Goal: Task Accomplishment & Management: Use online tool/utility

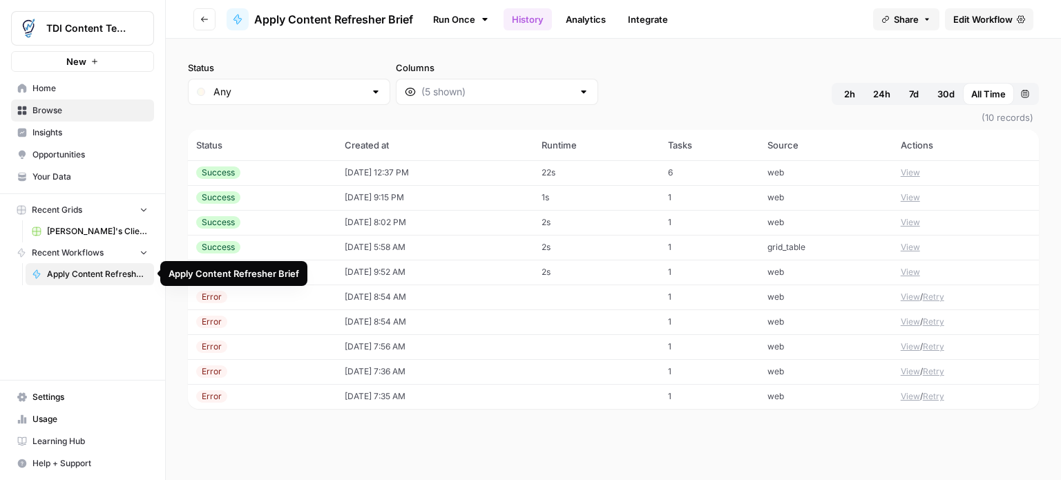
click at [106, 273] on span "Apply Content Refresher Brief" at bounding box center [97, 274] width 101 height 12
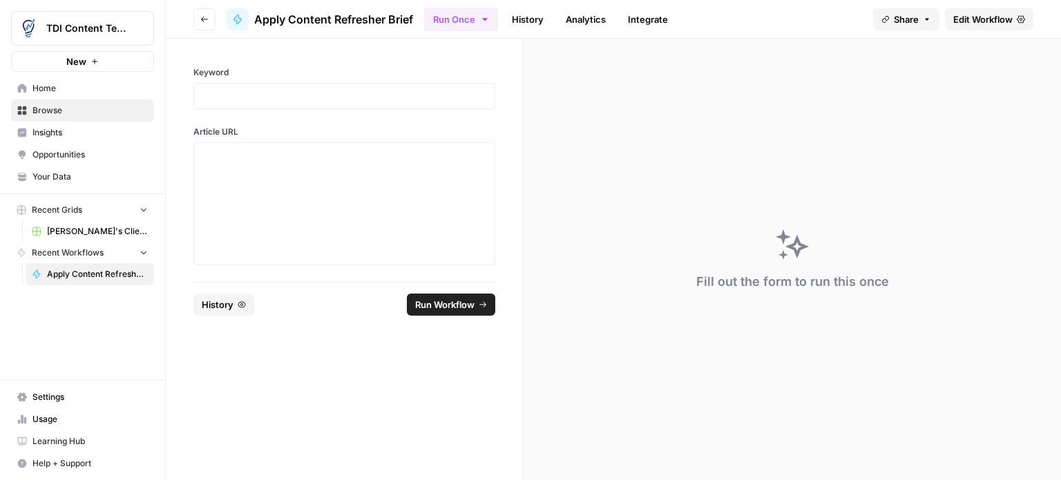
click at [242, 74] on label "Keyword" at bounding box center [344, 72] width 302 height 12
click at [241, 88] on div at bounding box center [344, 96] width 302 height 26
click at [281, 93] on p at bounding box center [344, 96] width 284 height 14
click at [478, 59] on div "Keyword Article URL" at bounding box center [344, 160] width 357 height 243
click at [986, 19] on span "Edit Workflow" at bounding box center [982, 19] width 59 height 14
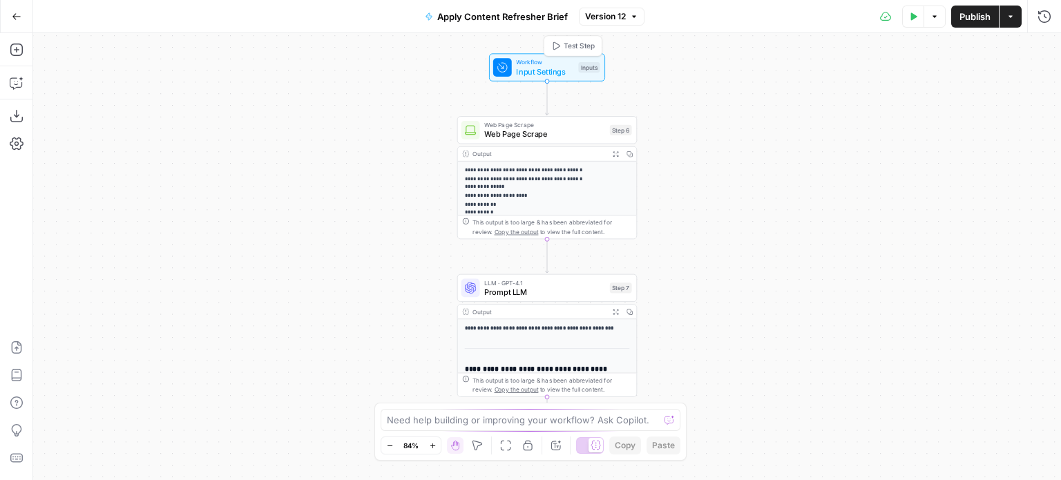
click at [564, 71] on span "Input Settings" at bounding box center [544, 72] width 57 height 12
click at [890, 108] on input "Keyword" at bounding box center [930, 111] width 220 height 14
click at [1006, 78] on button "edit field" at bounding box center [1003, 85] width 53 height 17
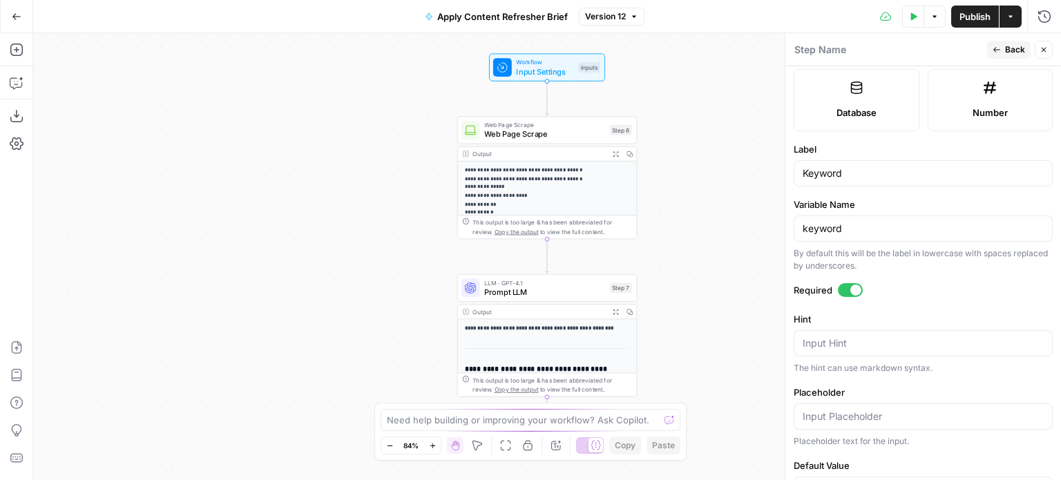
scroll to position [423, 0]
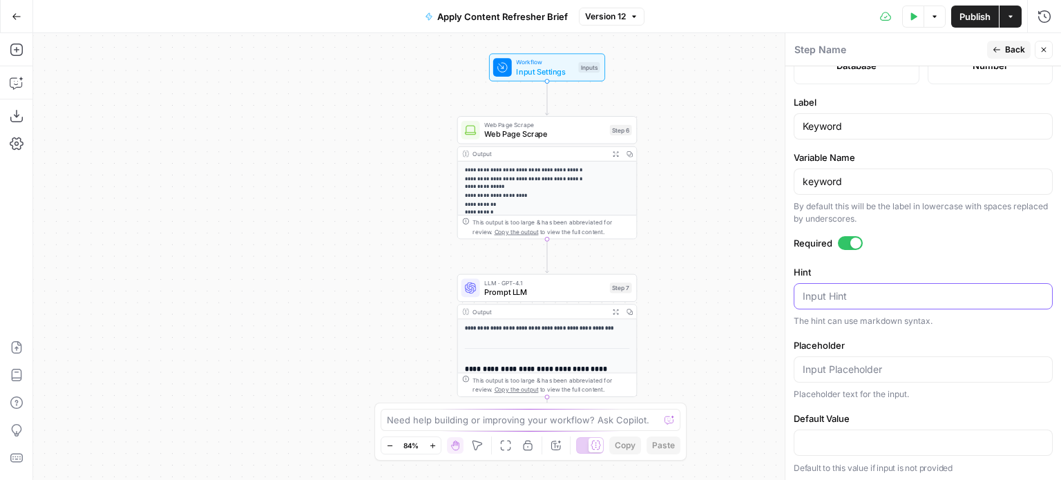
click at [835, 292] on textarea "Hint" at bounding box center [922, 296] width 241 height 14
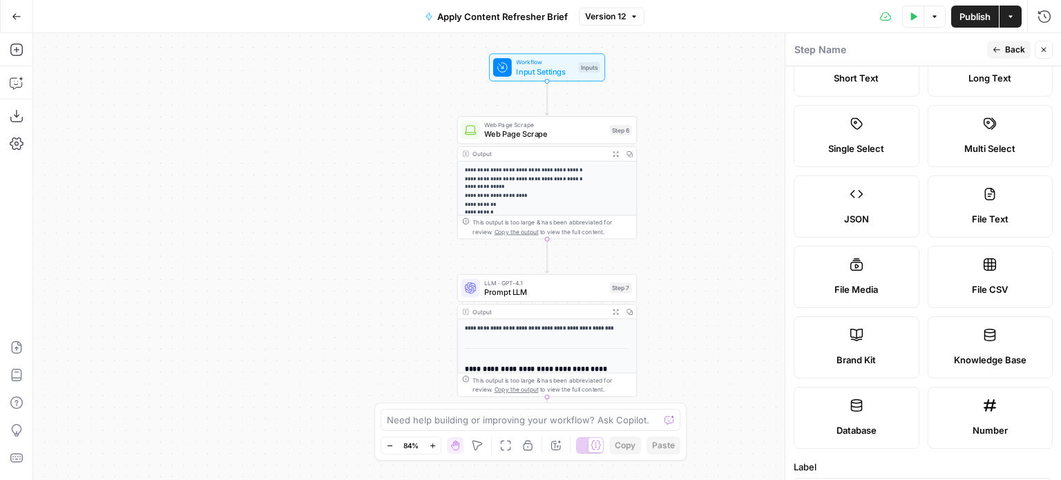
scroll to position [0, 0]
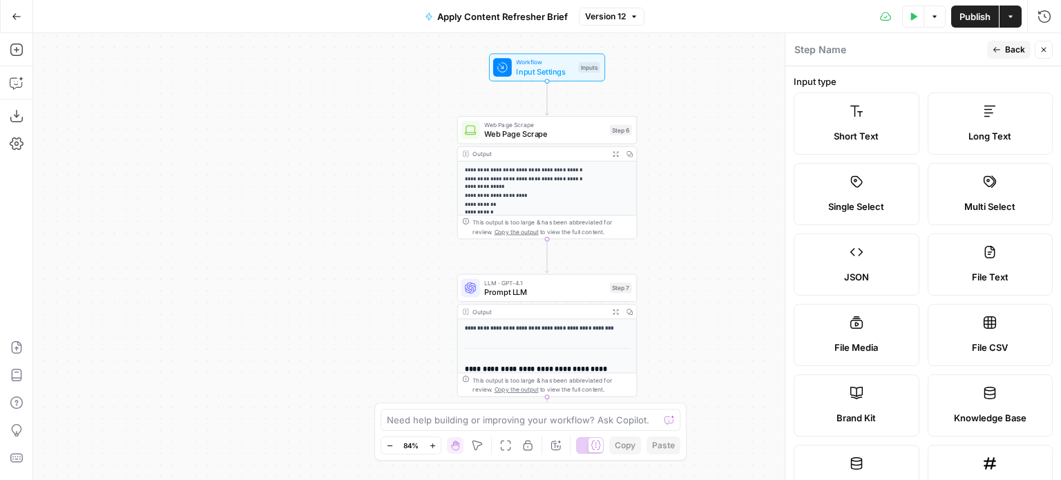
type textarea "Input your target keyword"
click at [999, 52] on icon "button" at bounding box center [996, 50] width 8 height 8
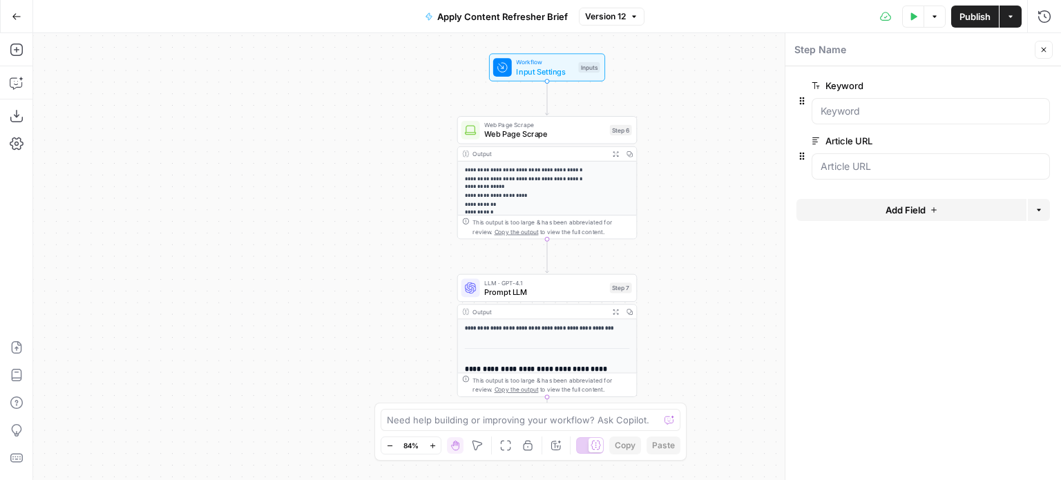
click at [1012, 79] on button "edit field" at bounding box center [1003, 85] width 53 height 17
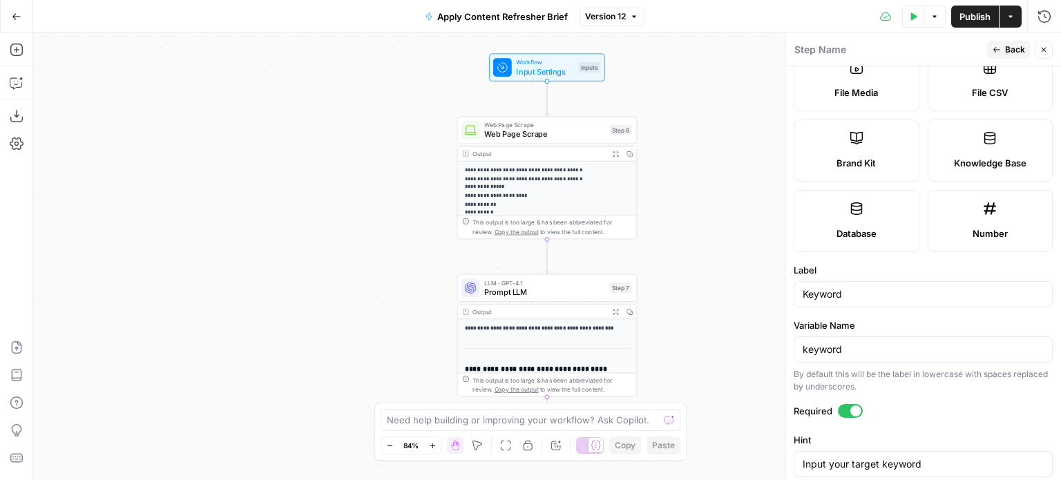
scroll to position [423, 0]
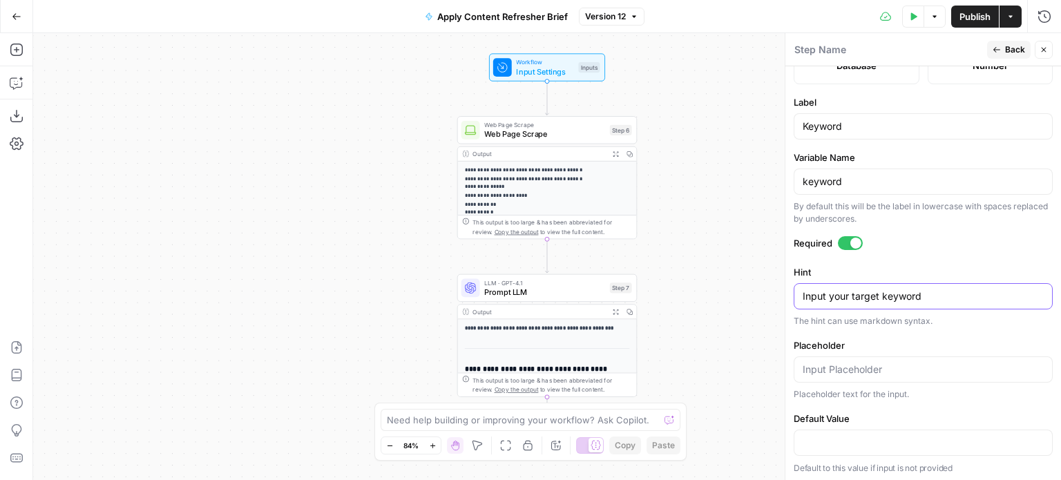
drag, startPoint x: 947, startPoint y: 291, endPoint x: 693, endPoint y: 289, distance: 254.1
click at [693, 289] on body "**********" at bounding box center [530, 240] width 1061 height 480
drag, startPoint x: 952, startPoint y: 295, endPoint x: 782, endPoint y: 301, distance: 169.3
click at [785, 301] on div "Step Name Back Close Input type Short Text Long Text Single Select Multi Select…" at bounding box center [923, 256] width 276 height 447
click at [861, 371] on input "Placeholder" at bounding box center [922, 370] width 241 height 14
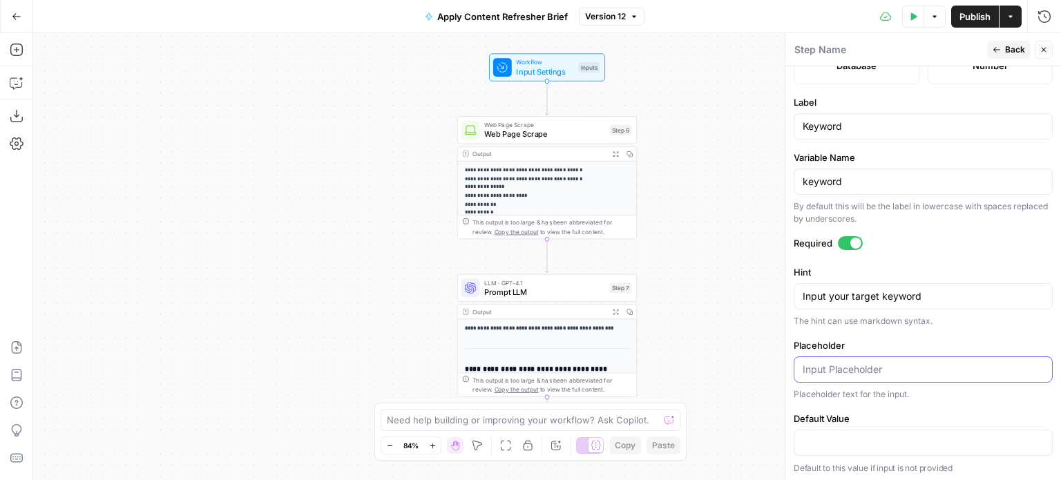
paste input "Input your target keyword"
type input "Target keyword"
click at [892, 348] on label "Placeholder" at bounding box center [922, 345] width 259 height 14
click at [892, 363] on input "Target keyword" at bounding box center [922, 370] width 241 height 14
click at [1014, 52] on span "Back" at bounding box center [1015, 50] width 20 height 12
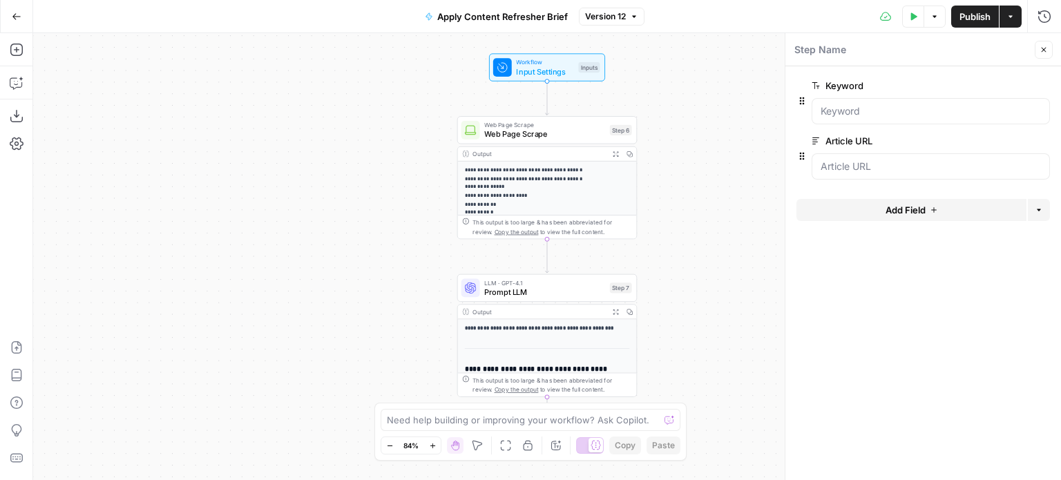
click at [1001, 140] on span "edit field" at bounding box center [998, 140] width 30 height 11
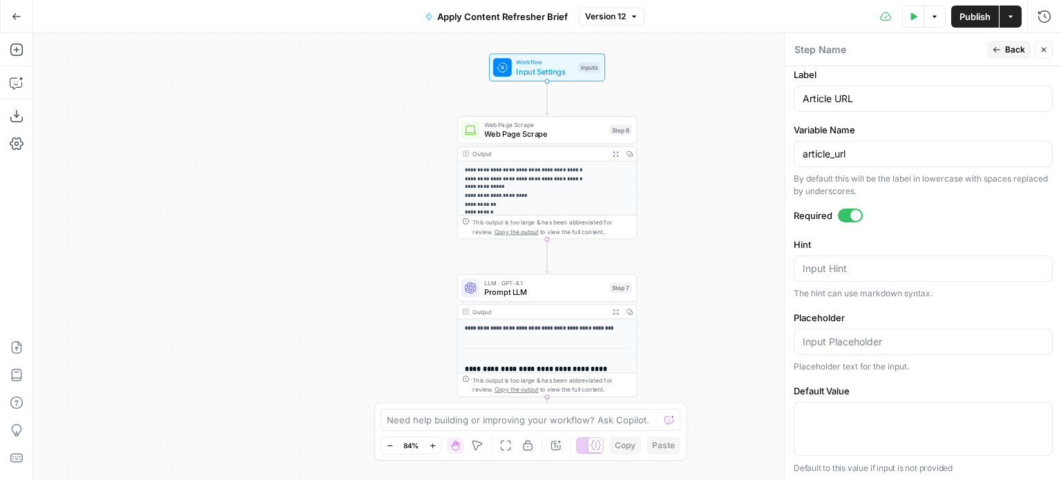
scroll to position [381, 0]
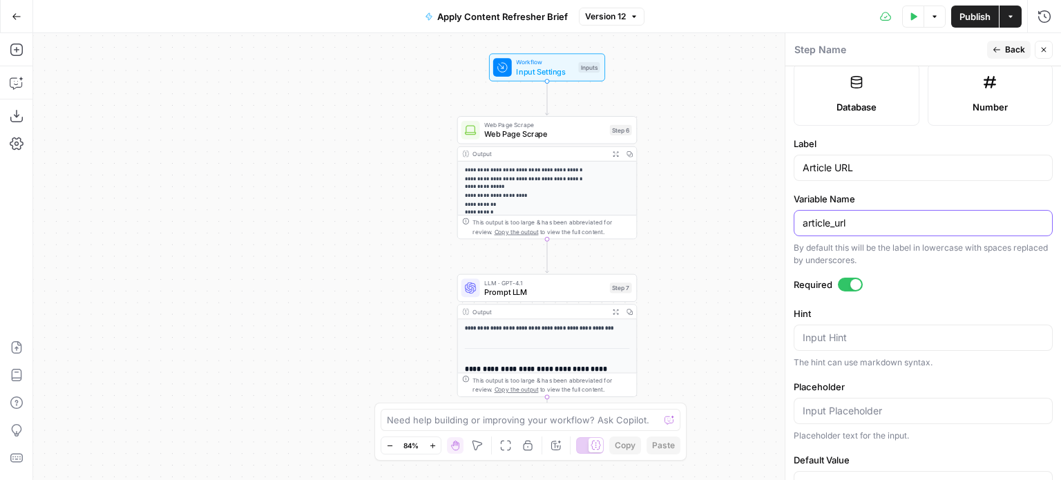
click at [863, 220] on input "article_url" at bounding box center [922, 223] width 241 height 14
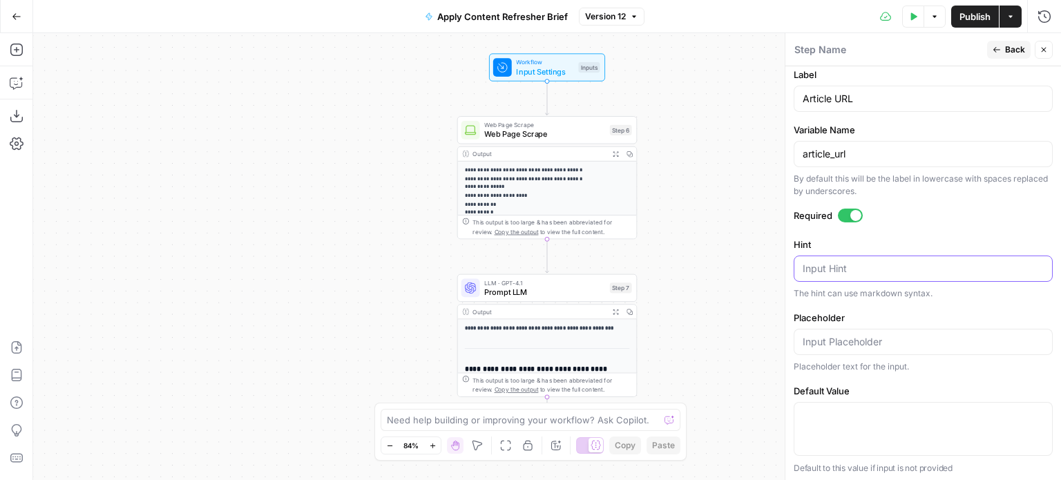
click at [832, 266] on textarea "Hint" at bounding box center [922, 269] width 241 height 14
type textarea "Enter target URL"
click at [849, 342] on input "Placeholder" at bounding box center [922, 342] width 241 height 14
paste input "Enter target URL"
type input "Enter target URL"
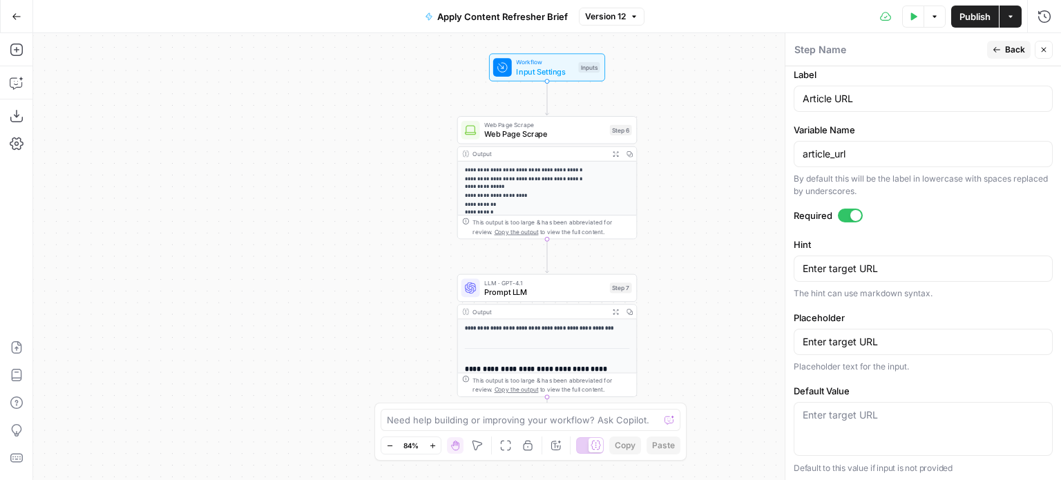
click at [932, 303] on form "Input type Short Text Long Text Single Select Multi Select JSON File Text File …" at bounding box center [923, 273] width 276 height 414
click at [1023, 49] on span "Back" at bounding box center [1015, 50] width 20 height 12
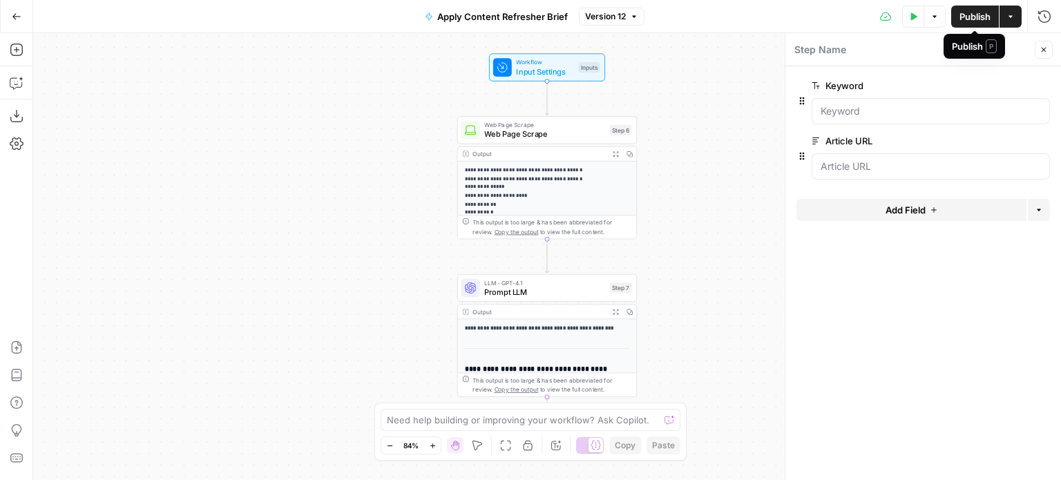
click at [967, 21] on span "Publish" at bounding box center [974, 17] width 31 height 14
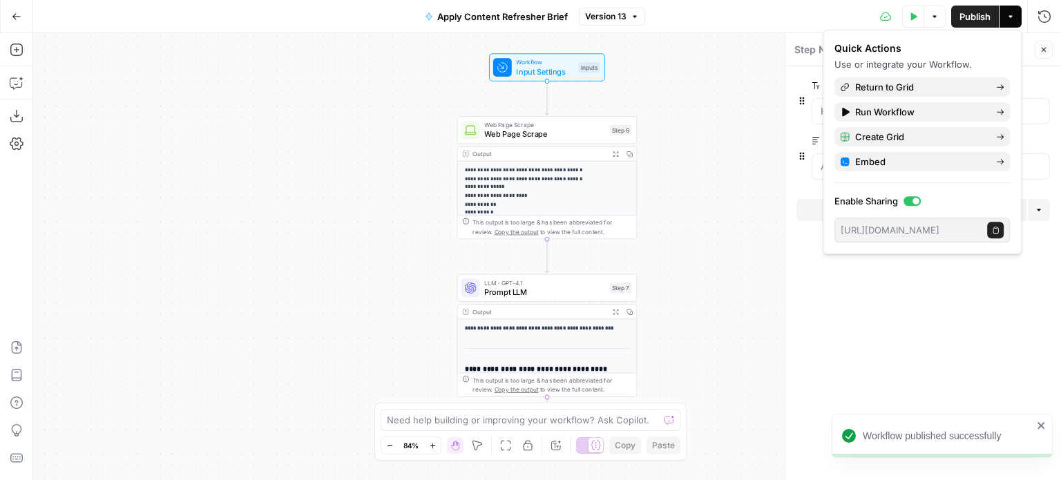
click at [939, 302] on form "Keyword edit field Delete group Article URL edit field Delete group Add Field O…" at bounding box center [923, 273] width 276 height 414
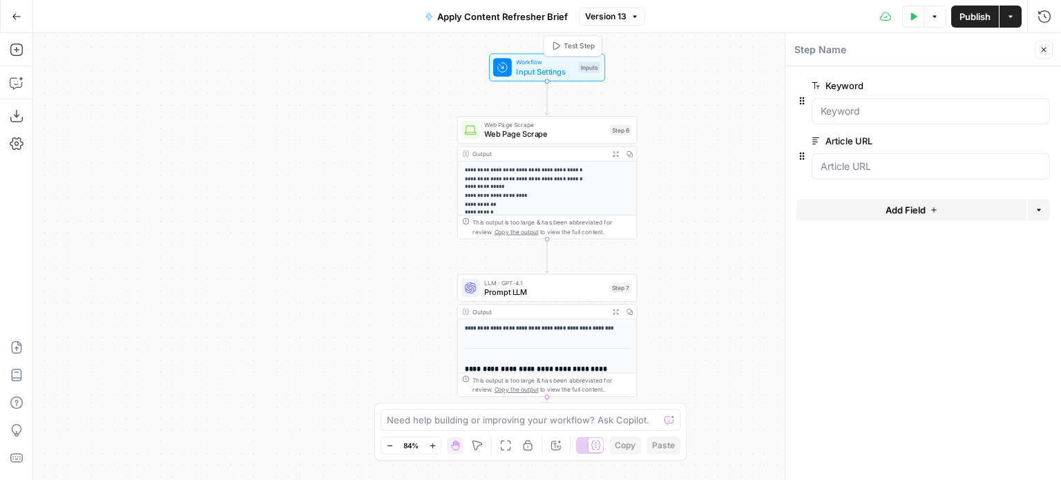
click at [550, 64] on span "Workflow" at bounding box center [544, 61] width 57 height 9
click at [521, 138] on span "Web Page Scrape" at bounding box center [544, 134] width 121 height 12
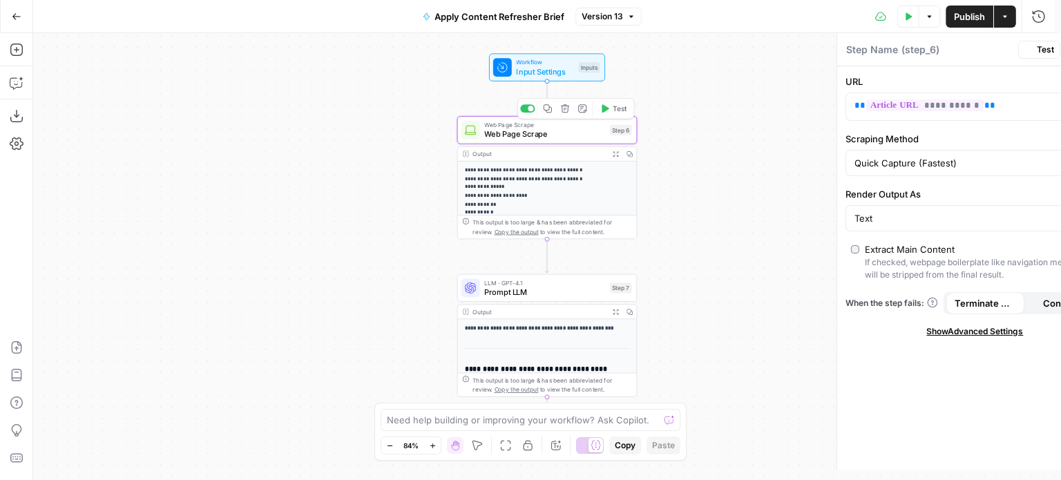
type textarea "Web Page Scrape"
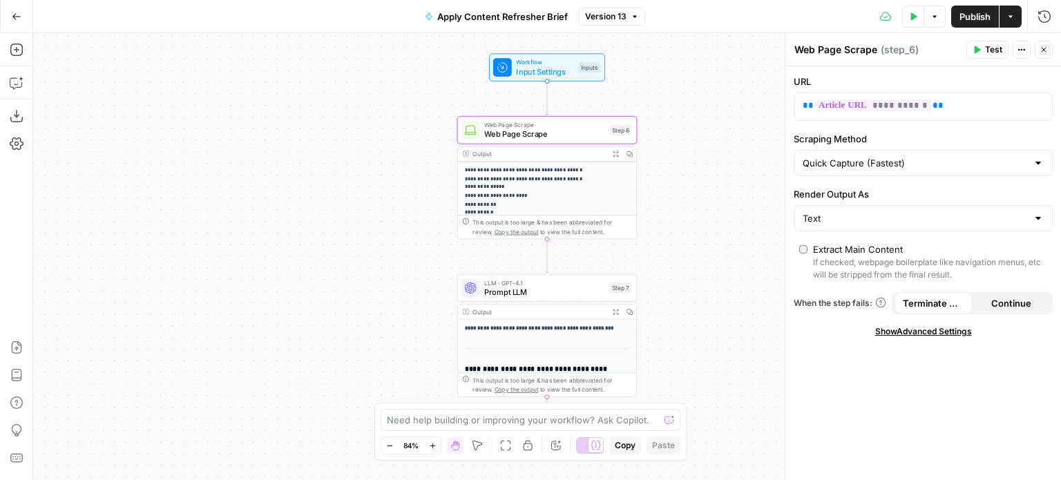
click at [839, 225] on div "Text" at bounding box center [922, 218] width 259 height 26
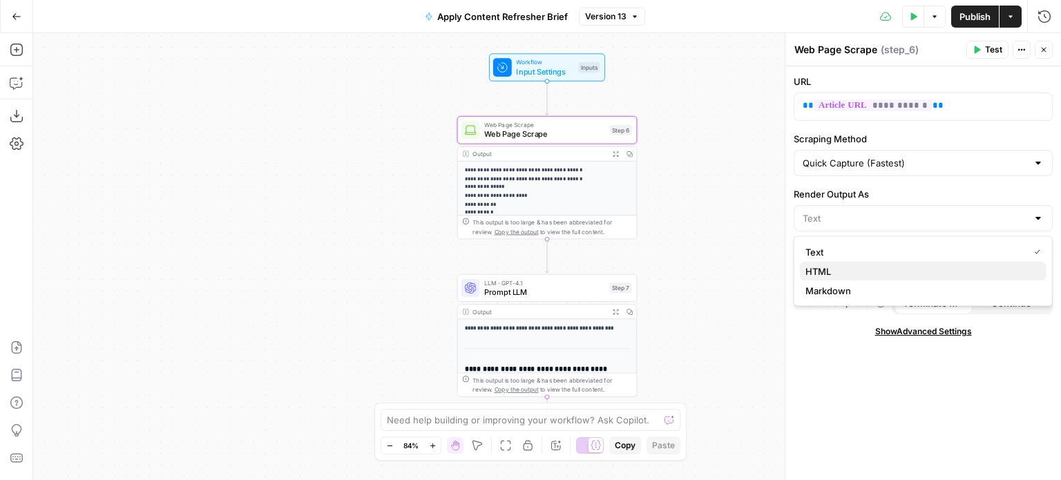
click at [822, 267] on span "HTML" at bounding box center [920, 271] width 230 height 14
type input "HTML"
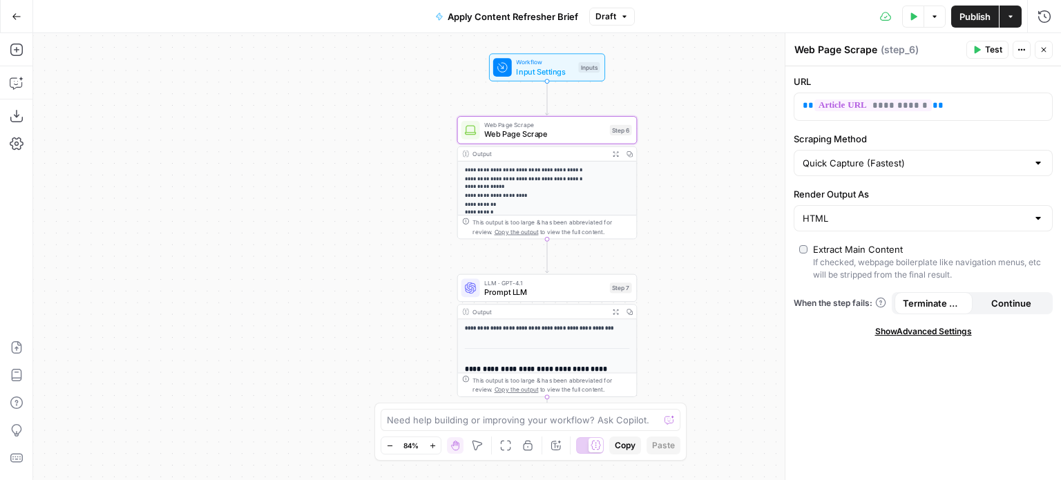
click at [977, 17] on span "Publish" at bounding box center [974, 17] width 31 height 14
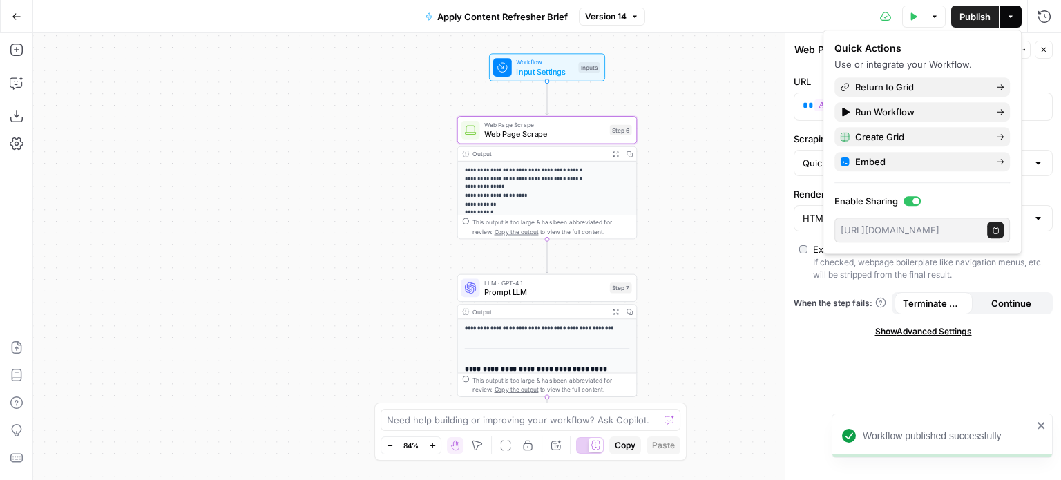
click at [839, 338] on div "**********" at bounding box center [923, 273] width 276 height 414
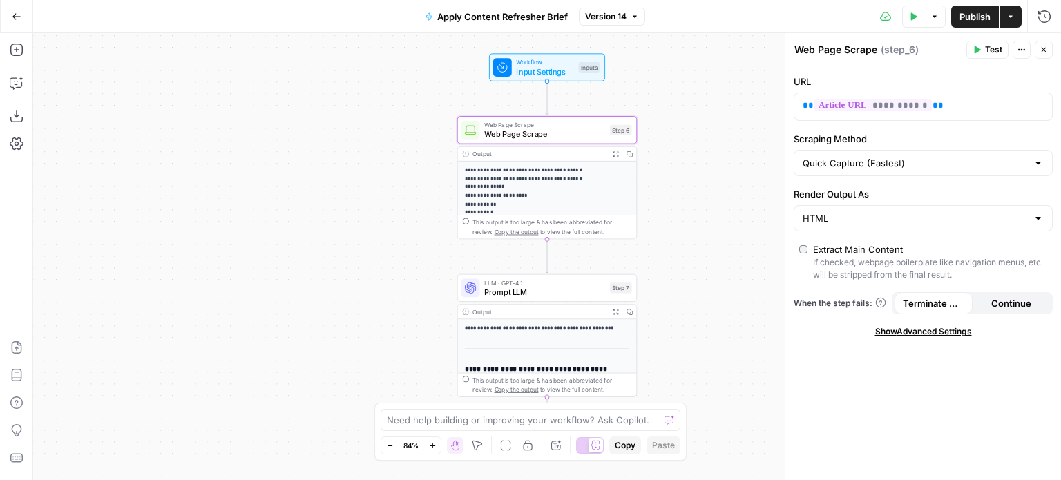
click at [568, 185] on p "**********" at bounding box center [543, 365] width 156 height 399
click at [544, 294] on span "Prompt LLM" at bounding box center [544, 292] width 121 height 12
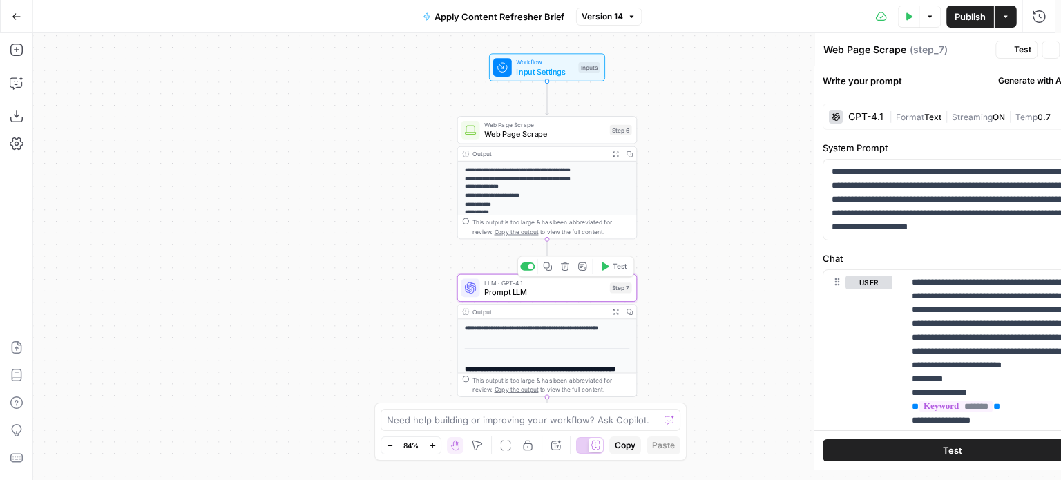
type textarea "Prompt LLM"
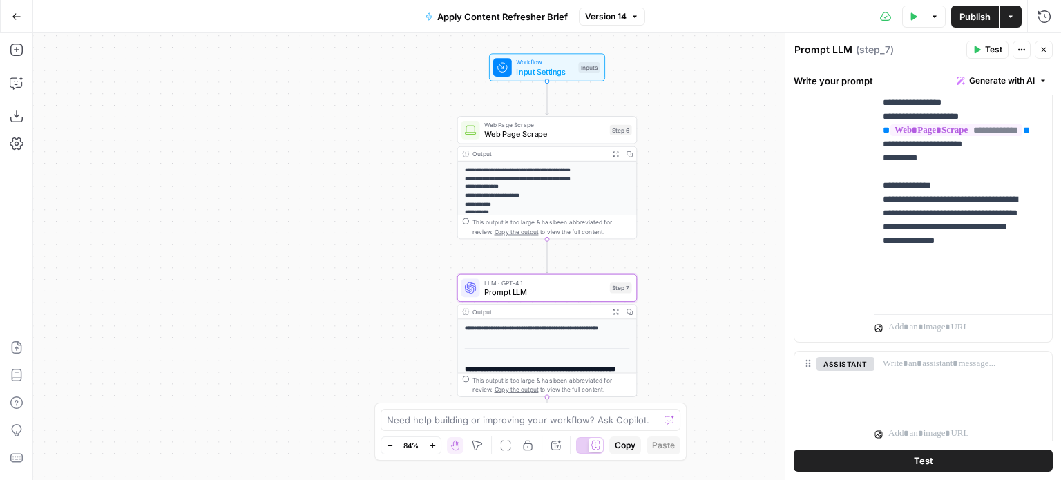
scroll to position [392, 0]
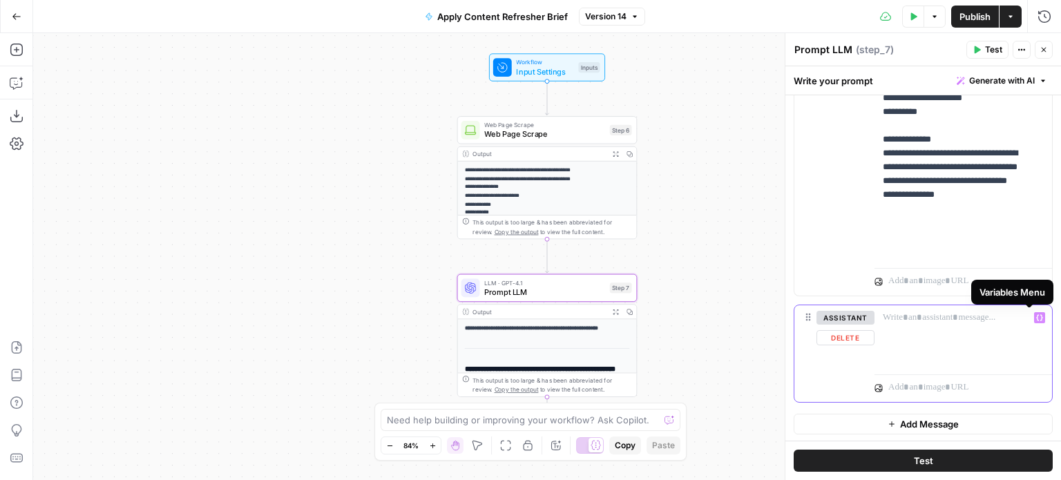
click at [1036, 318] on icon "button" at bounding box center [1039, 317] width 7 height 7
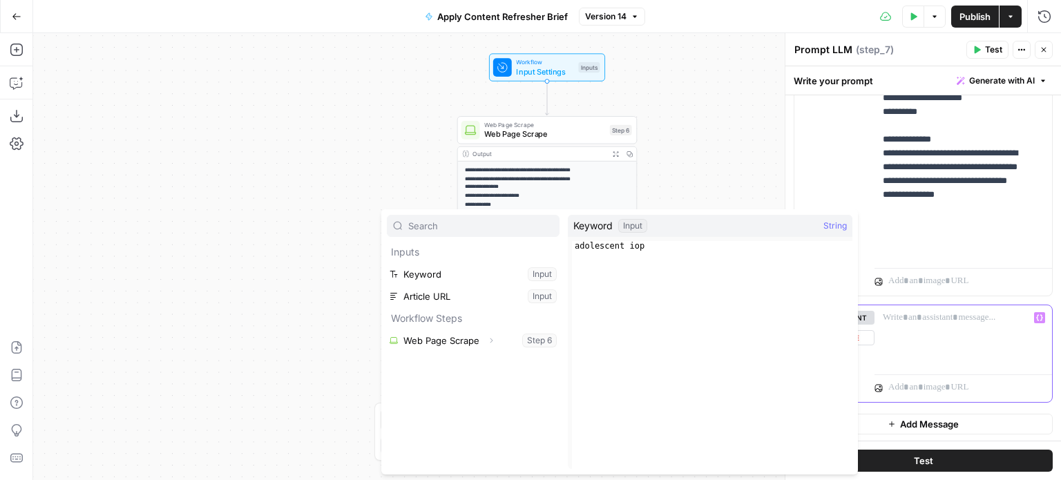
click at [1036, 318] on icon "button" at bounding box center [1039, 317] width 7 height 7
click at [927, 336] on div at bounding box center [962, 337] width 177 height 64
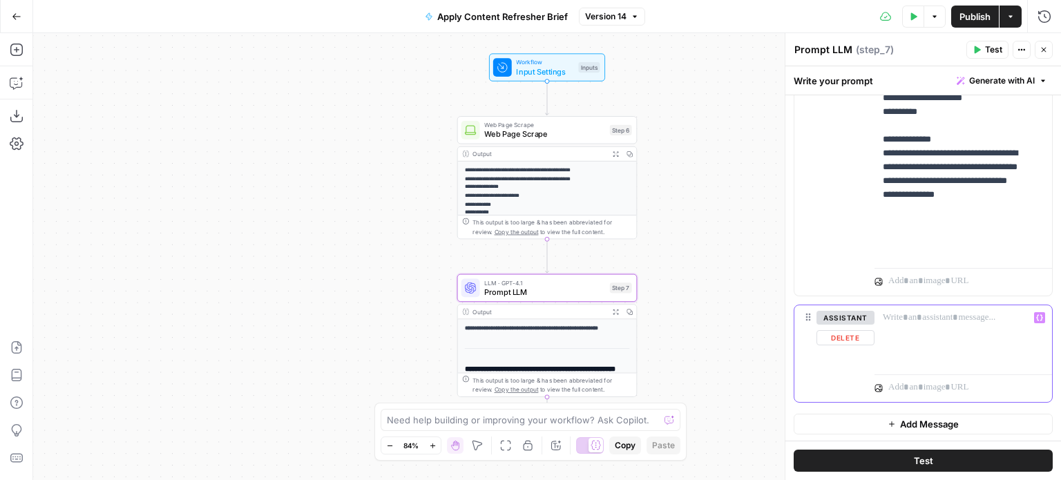
click at [911, 340] on div at bounding box center [962, 337] width 177 height 64
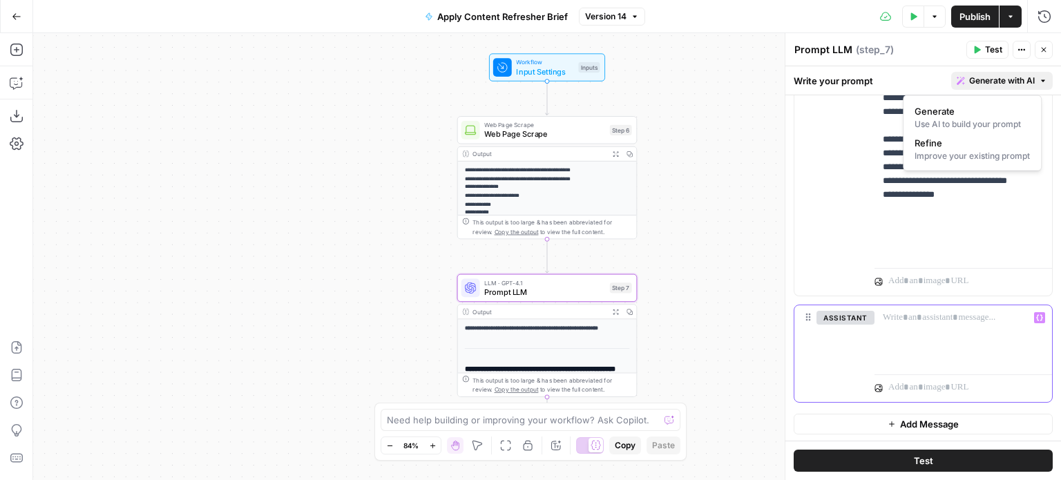
click at [1041, 79] on icon "button" at bounding box center [1043, 80] width 4 height 2
click at [966, 227] on p "**********" at bounding box center [958, 77] width 151 height 359
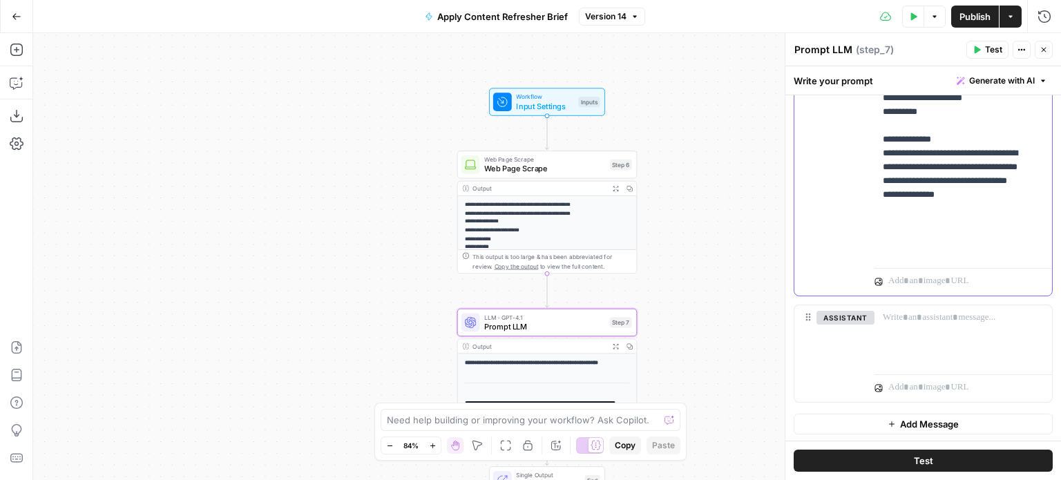
click at [977, 236] on p "**********" at bounding box center [958, 77] width 151 height 359
click at [856, 318] on button "assistant" at bounding box center [845, 318] width 58 height 14
click at [856, 318] on button "user" at bounding box center [839, 318] width 47 height 14
click at [927, 320] on p at bounding box center [963, 318] width 161 height 14
click at [965, 350] on div at bounding box center [962, 337] width 177 height 64
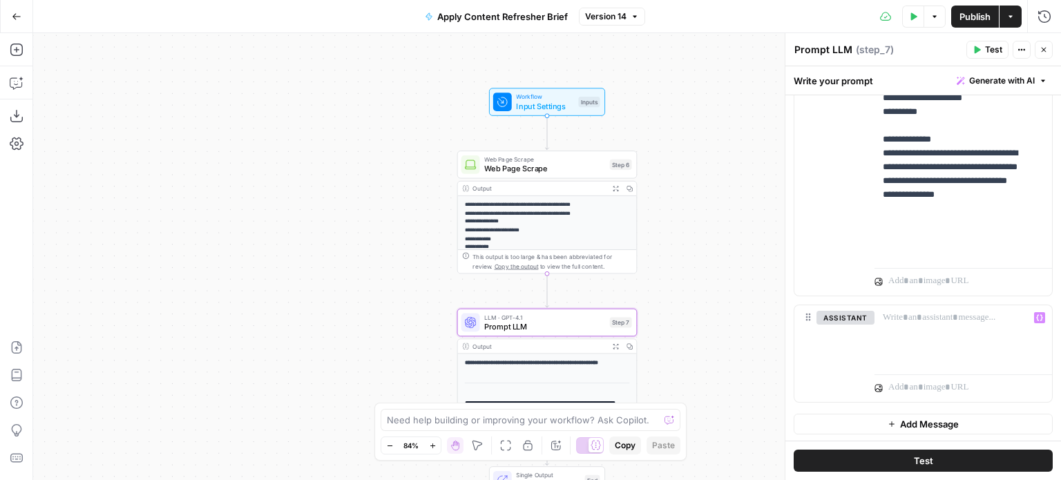
click at [929, 460] on button "Test" at bounding box center [922, 461] width 259 height 22
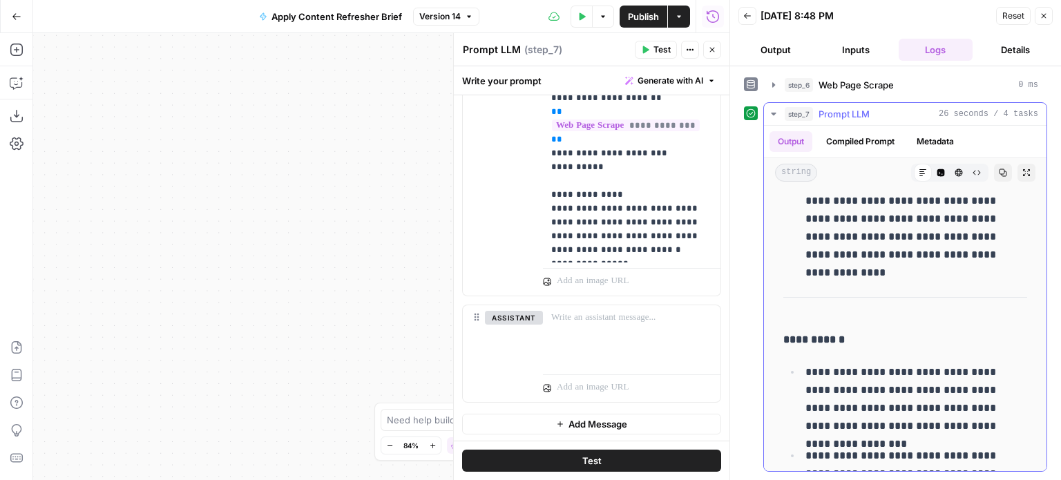
scroll to position [3740, 0]
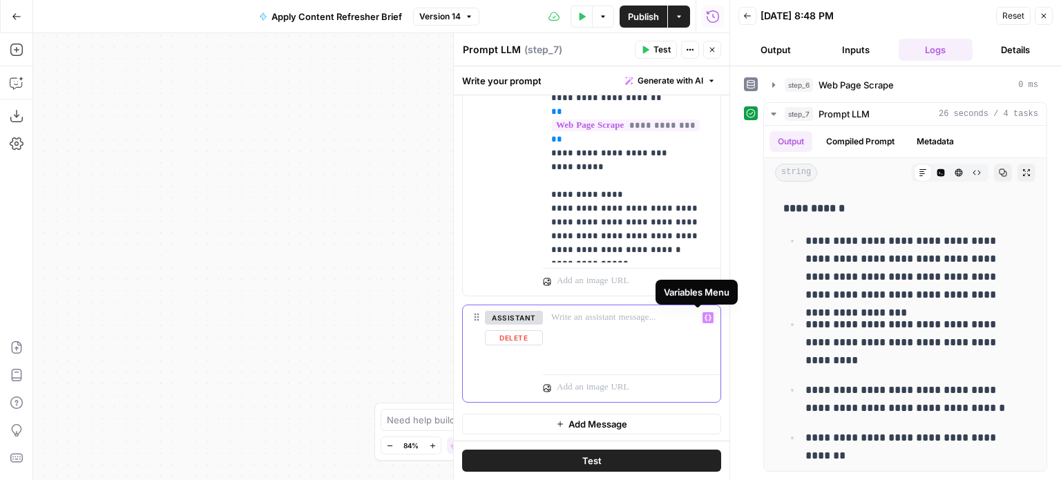
click at [704, 314] on icon "button" at bounding box center [707, 317] width 7 height 7
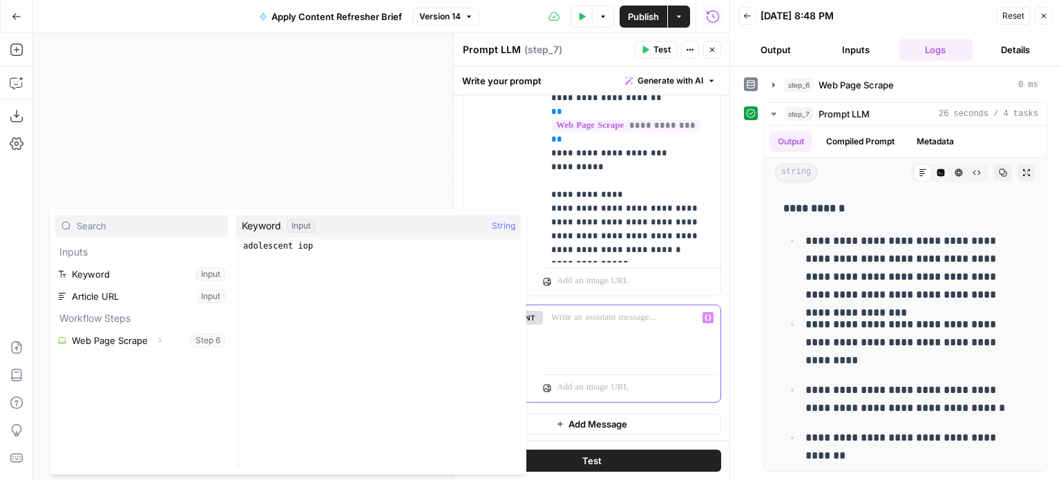
click at [642, 319] on p at bounding box center [631, 318] width 161 height 14
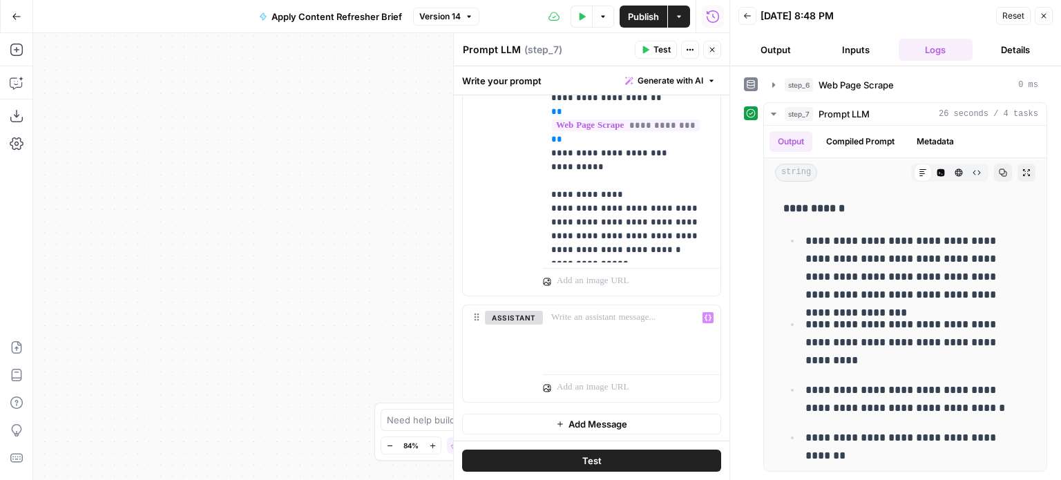
click at [14, 12] on icon "button" at bounding box center [17, 17] width 10 height 10
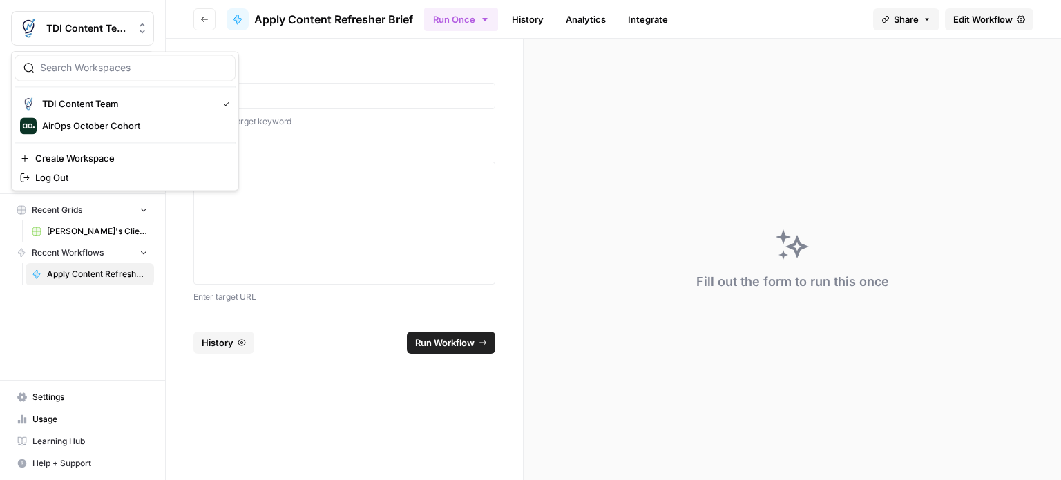
click at [131, 29] on div "TDI Content Team" at bounding box center [97, 28] width 103 height 14
click at [78, 123] on span "AirOps October Cohort" at bounding box center [133, 126] width 182 height 14
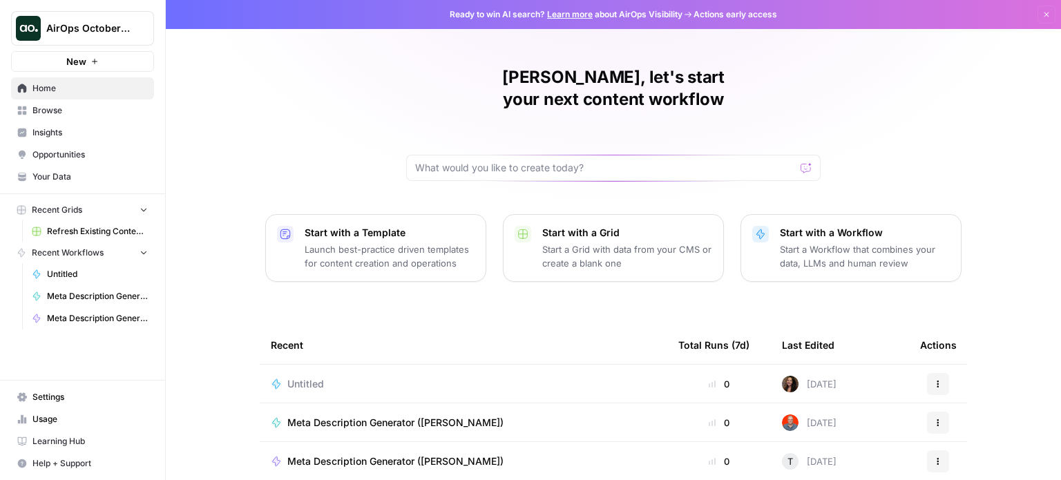
click at [110, 30] on span "AirOps October Cohort" at bounding box center [88, 28] width 84 height 14
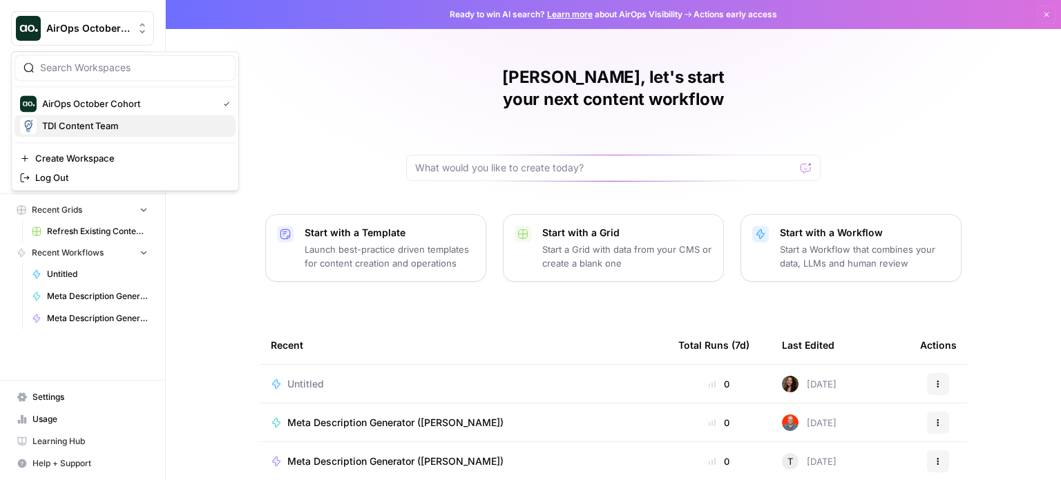
click at [78, 124] on span "TDI Content Team" at bounding box center [133, 126] width 182 height 14
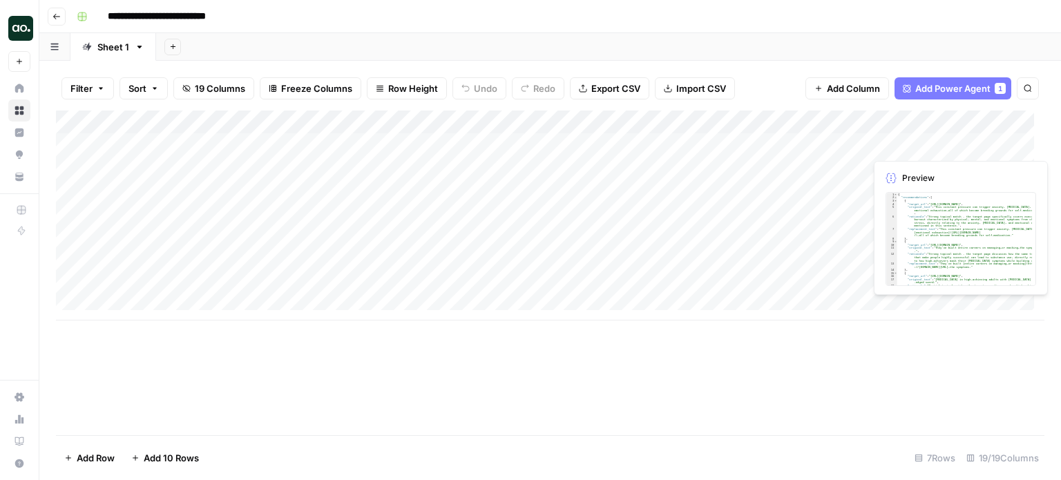
click at [1001, 146] on div "Add Column" at bounding box center [550, 215] width 988 height 210
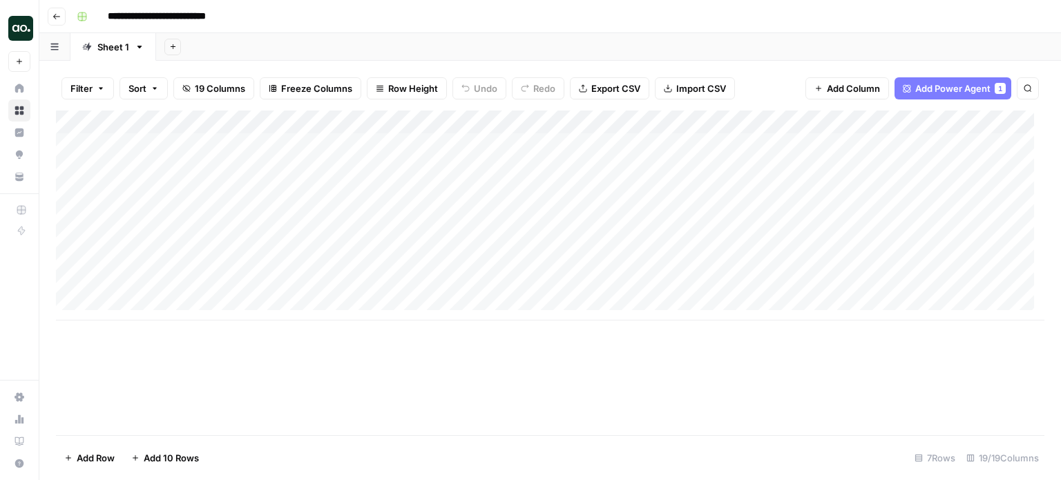
click at [160, 143] on div "Add Column" at bounding box center [550, 215] width 988 height 210
click at [333, 146] on div "Add Column" at bounding box center [550, 215] width 988 height 210
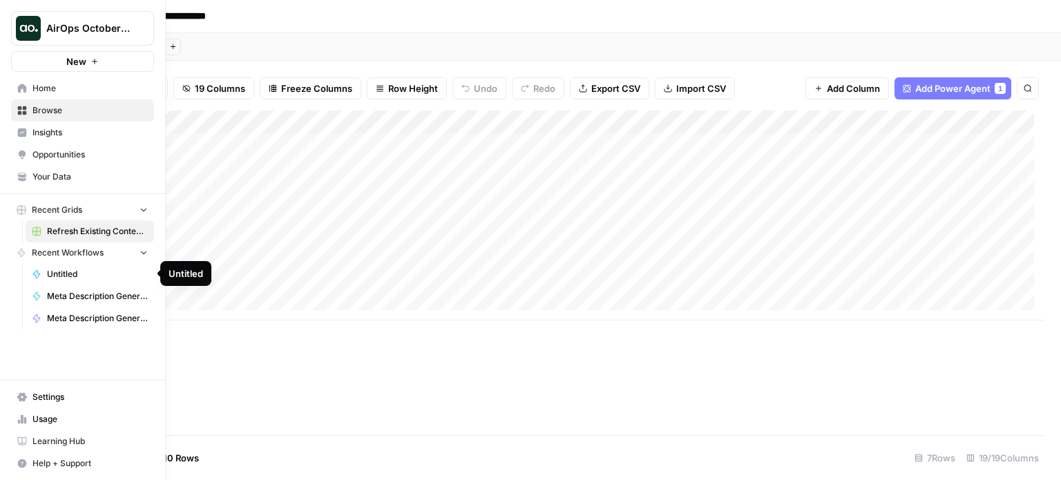
click at [84, 273] on span "Untitled" at bounding box center [97, 274] width 101 height 12
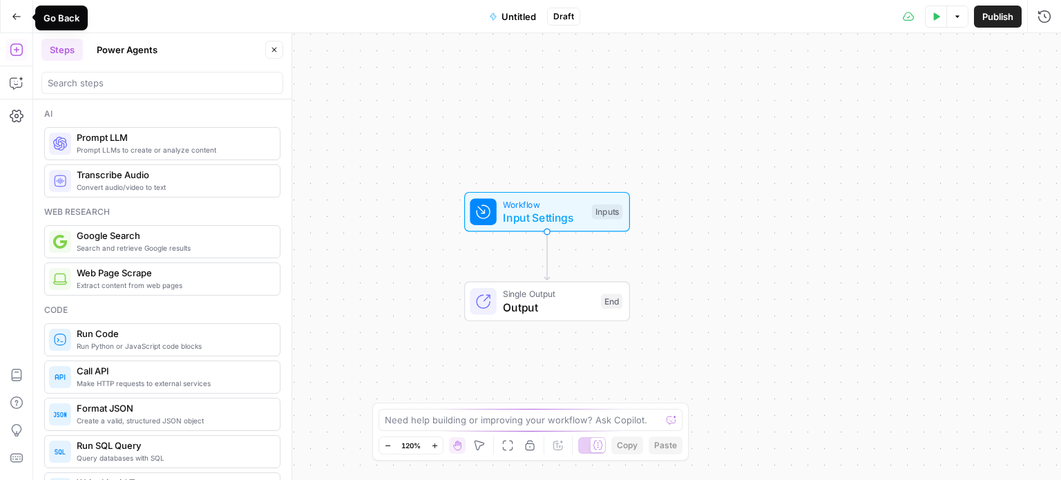
click at [12, 16] on icon "button" at bounding box center [17, 17] width 10 height 10
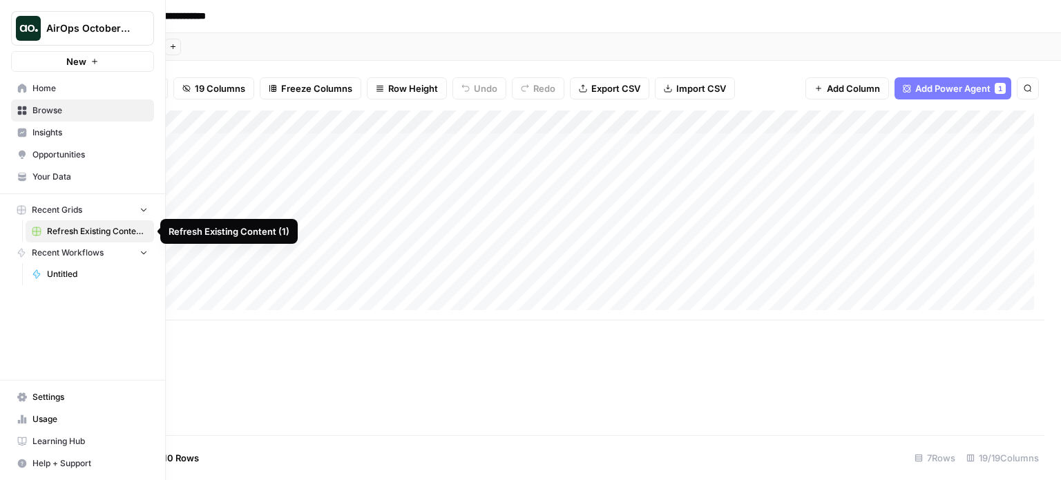
click at [91, 230] on span "Refresh Existing Content (1)" at bounding box center [97, 231] width 101 height 12
click at [141, 252] on icon "button" at bounding box center [144, 252] width 10 height 10
click at [141, 252] on icon "button" at bounding box center [144, 253] width 10 height 10
click at [54, 108] on span "Browse" at bounding box center [89, 110] width 115 height 12
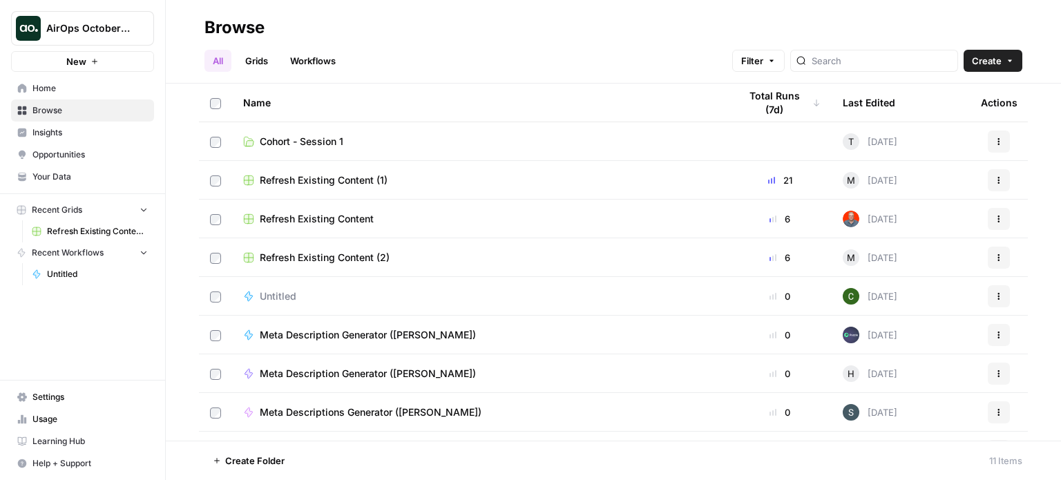
click at [63, 247] on span "Recent Workflows" at bounding box center [68, 253] width 72 height 12
click at [300, 178] on span "Refresh Existing Content (1)" at bounding box center [324, 180] width 128 height 14
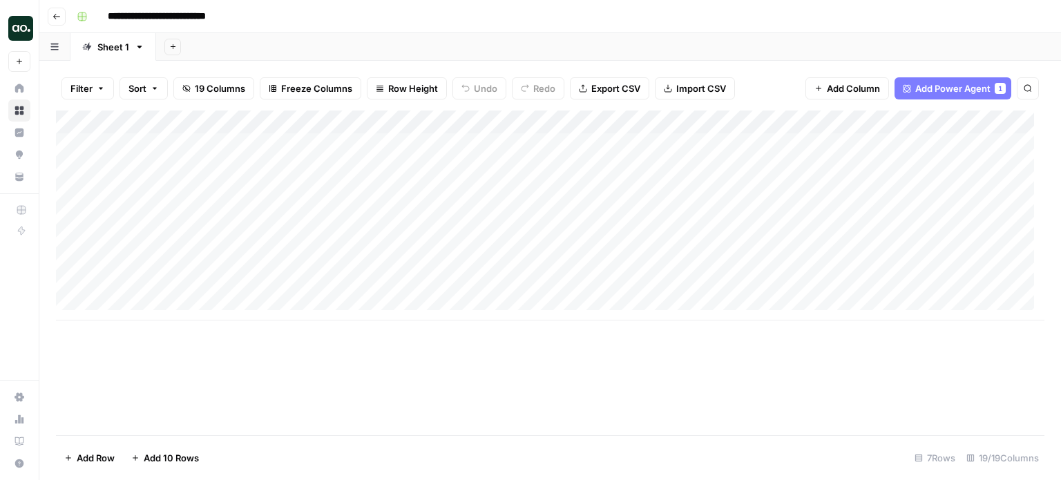
click at [197, 20] on input "**********" at bounding box center [173, 17] width 142 height 22
click at [308, 24] on div "**********" at bounding box center [559, 17] width 976 height 22
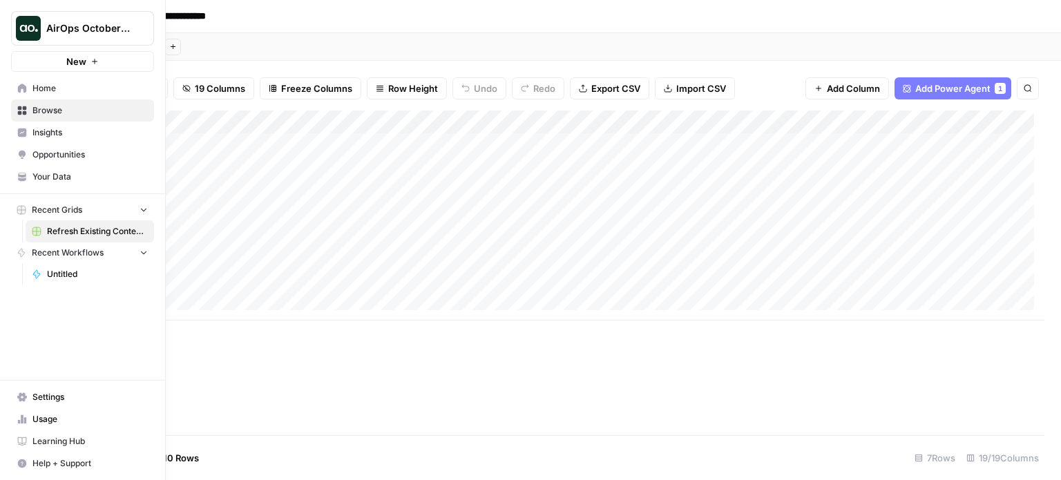
click at [46, 389] on link "Settings" at bounding box center [82, 397] width 143 height 22
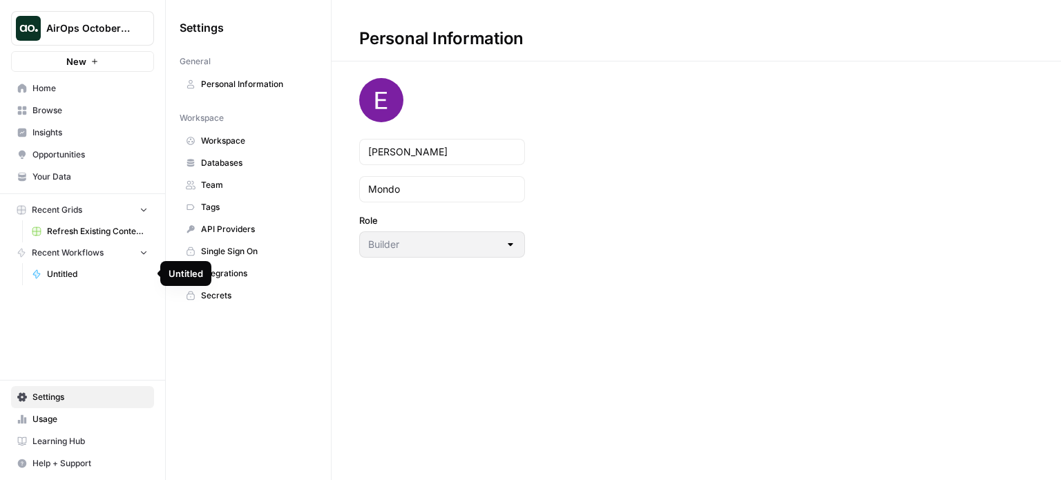
click at [71, 270] on span "Untitled" at bounding box center [97, 274] width 101 height 12
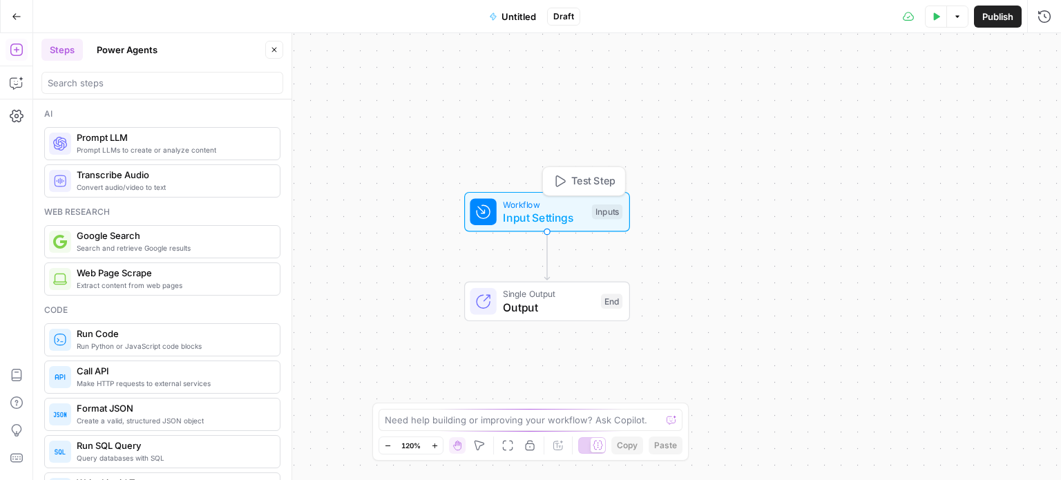
click at [543, 211] on span "Input Settings" at bounding box center [544, 217] width 82 height 17
click at [971, 95] on button "Add Field" at bounding box center [911, 94] width 230 height 22
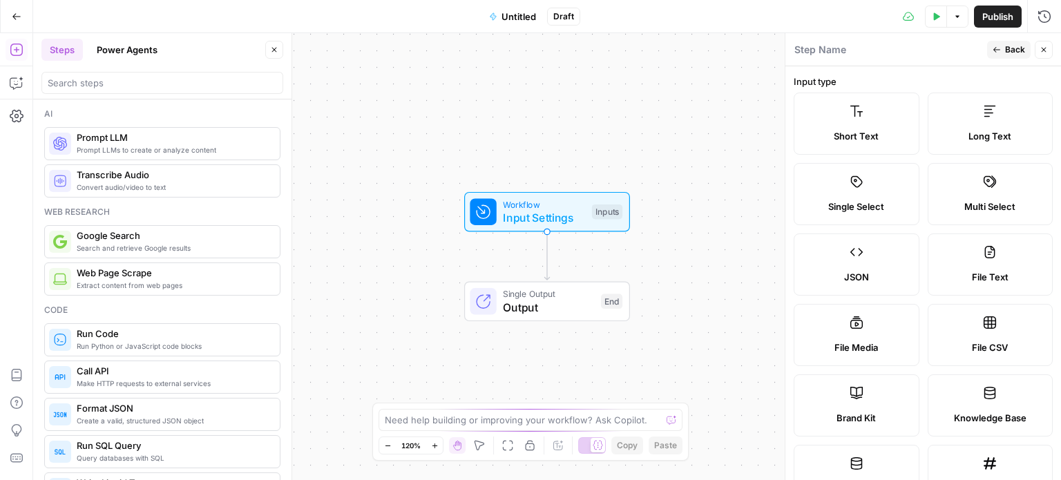
click at [851, 124] on label "Short Text" at bounding box center [856, 124] width 126 height 62
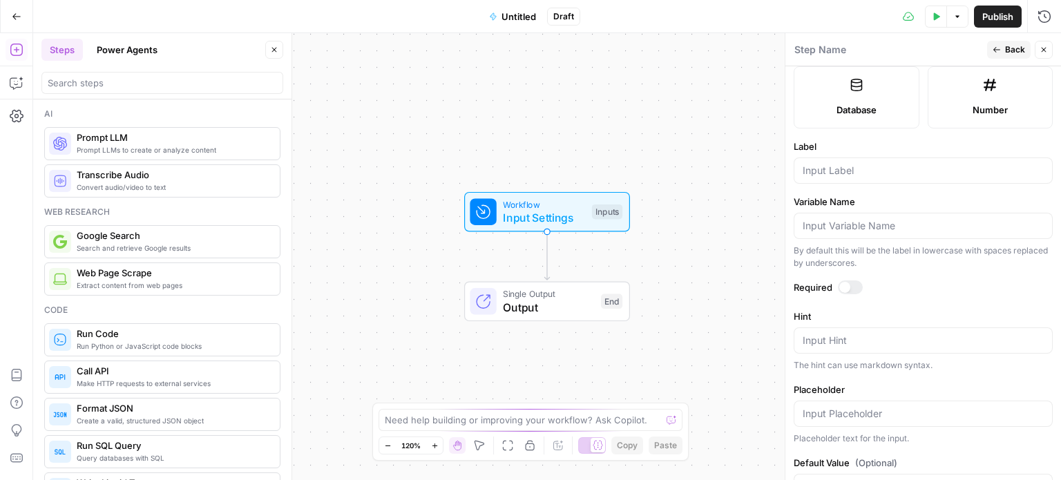
scroll to position [414, 0]
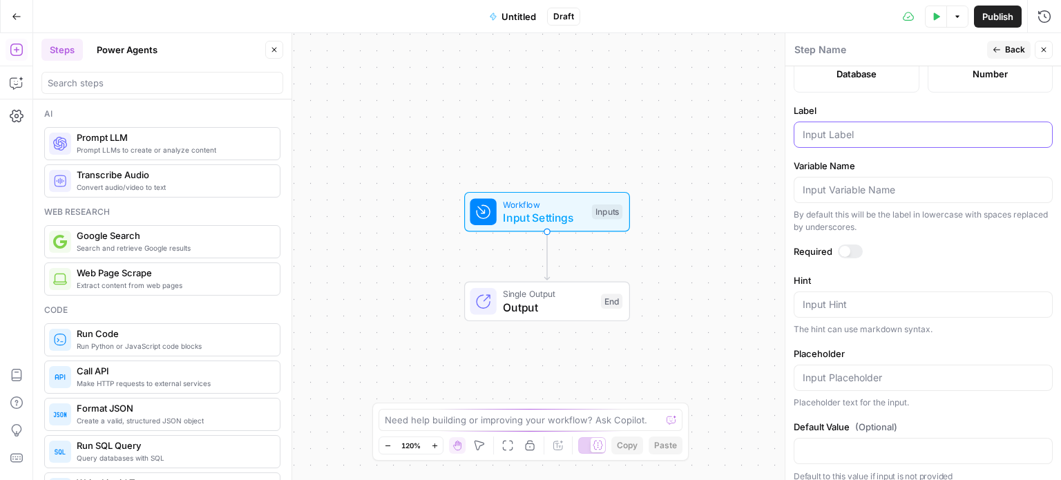
click at [843, 132] on input "Label" at bounding box center [922, 135] width 241 height 14
type input "Keyword Target"
click at [856, 249] on div at bounding box center [850, 251] width 25 height 14
click at [849, 303] on textarea "Hint" at bounding box center [922, 305] width 241 height 14
drag, startPoint x: 898, startPoint y: 135, endPoint x: 564, endPoint y: 120, distance: 333.9
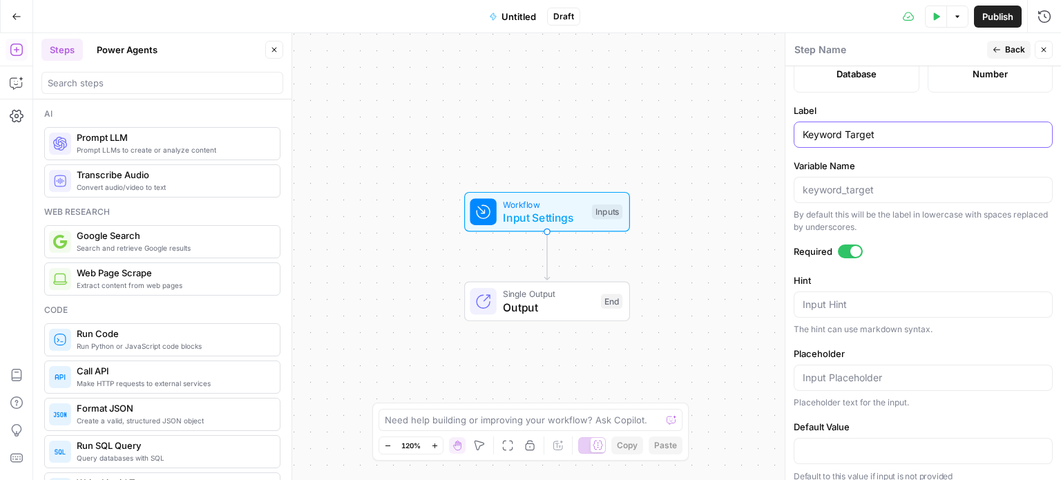
click at [564, 120] on body "AirOps October Cohort New Home Browse Insights Opportunities Your Data Recent G…" at bounding box center [530, 240] width 1061 height 480
click at [798, 134] on div "Keyword Target" at bounding box center [922, 135] width 259 height 26
click at [827, 300] on textarea "Hint" at bounding box center [922, 305] width 241 height 14
type textarea "Enter target keyword"
click at [882, 380] on input "Placeholder" at bounding box center [922, 378] width 241 height 14
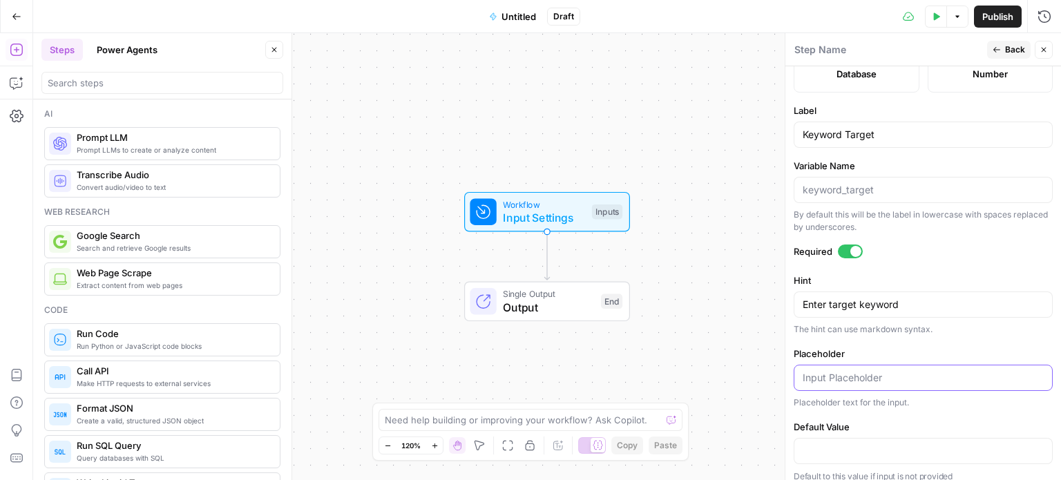
paste input "Enter target keyword"
type input "Enter target keyword"
click at [884, 350] on label "Placeholder" at bounding box center [922, 354] width 259 height 14
click at [884, 371] on input "Enter target keyword" at bounding box center [922, 378] width 241 height 14
click at [997, 44] on button "Back" at bounding box center [1009, 50] width 44 height 18
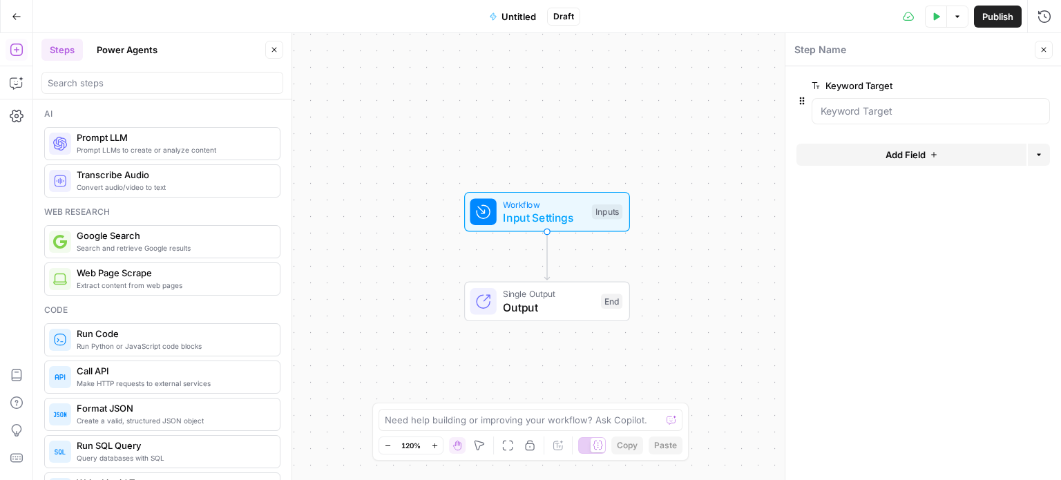
click at [901, 156] on span "Add Field" at bounding box center [905, 155] width 40 height 14
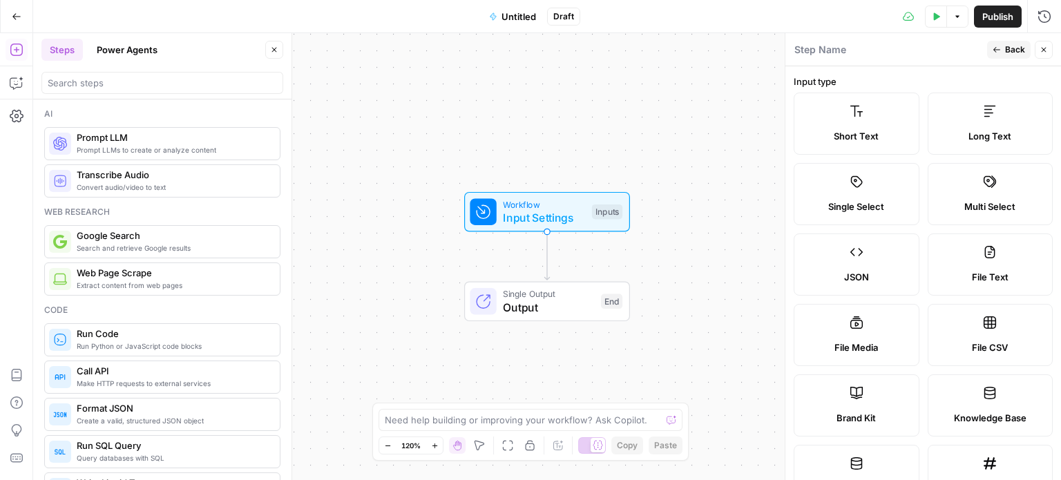
click at [978, 124] on label "Long Text" at bounding box center [990, 124] width 126 height 62
click at [857, 122] on label "Short Text" at bounding box center [856, 124] width 126 height 62
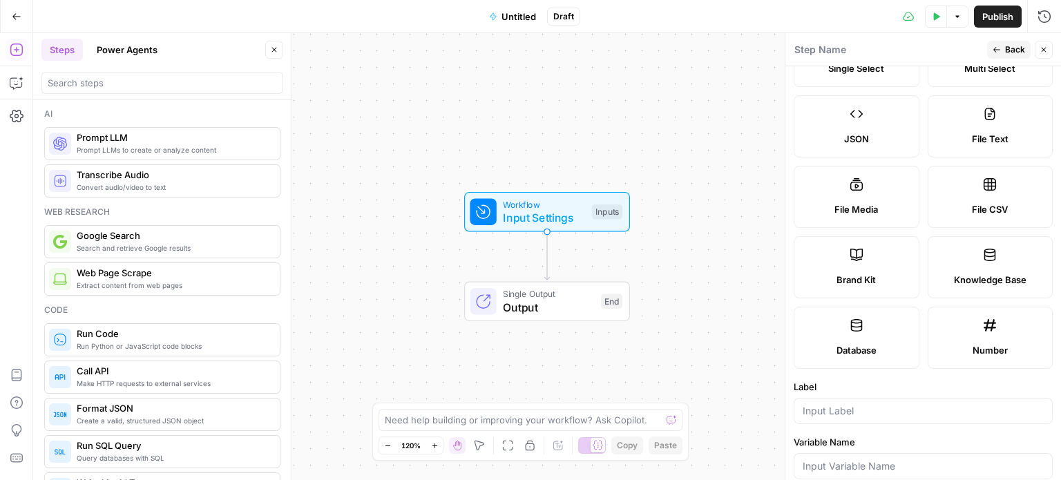
scroll to position [0, 0]
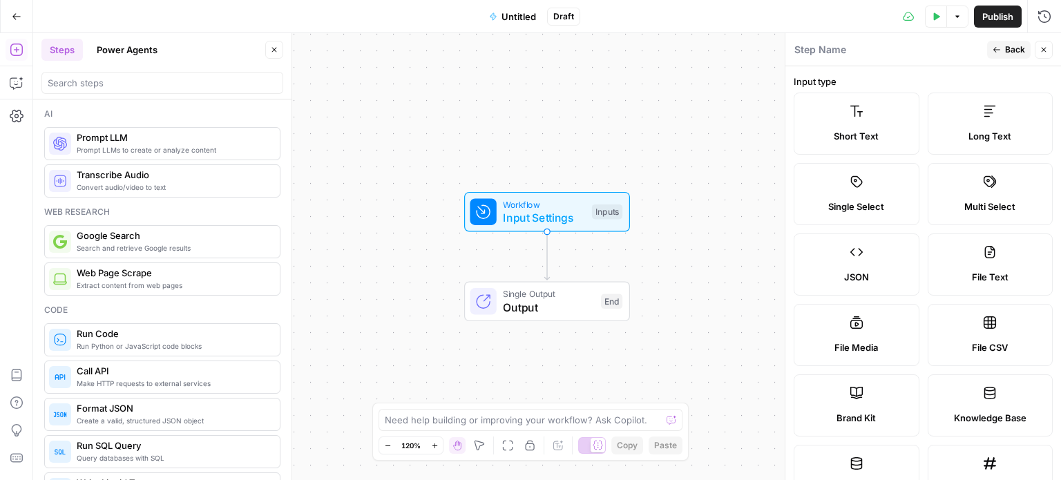
click at [864, 134] on span "Short Text" at bounding box center [856, 136] width 45 height 14
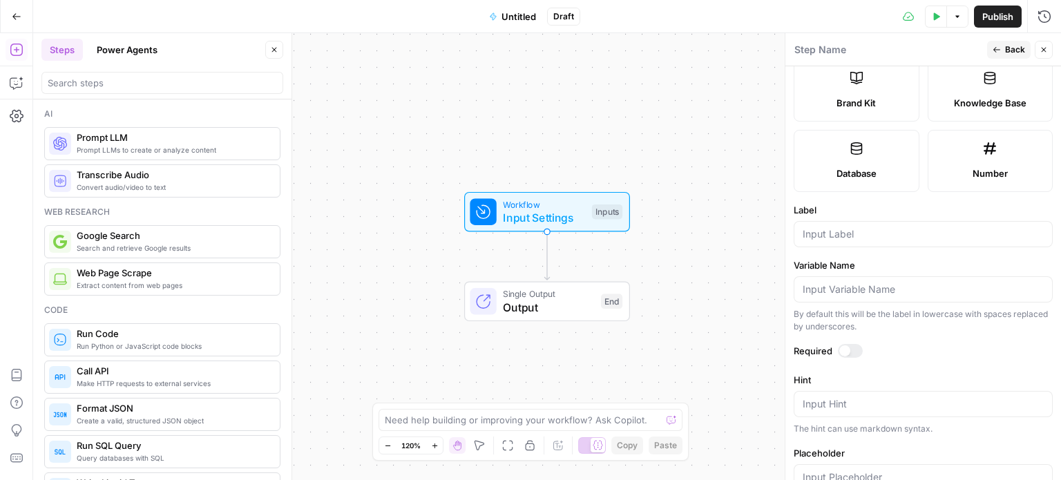
scroll to position [345, 0]
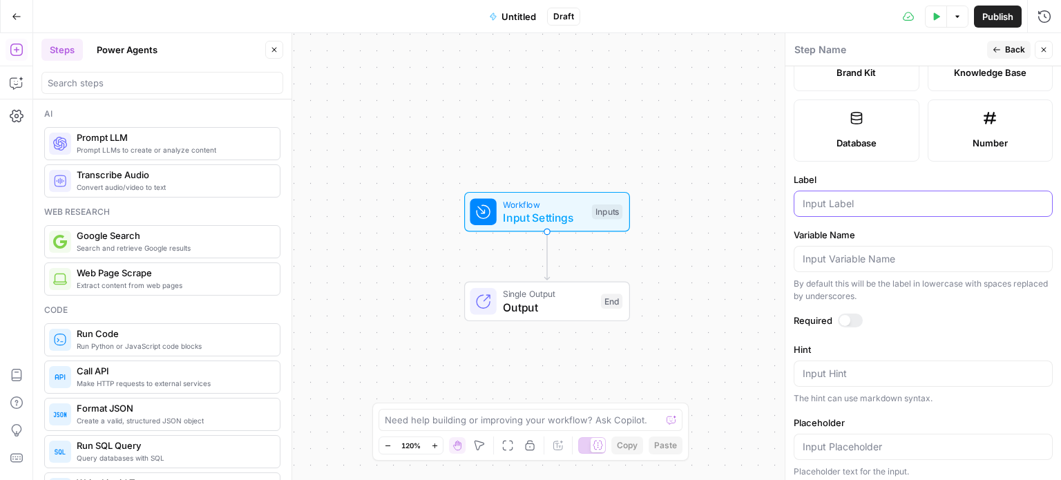
click at [834, 205] on input "Label" at bounding box center [922, 204] width 241 height 14
type input "Page URL"
click at [847, 317] on div at bounding box center [844, 320] width 11 height 11
click at [822, 375] on textarea "Hint" at bounding box center [922, 374] width 241 height 14
type textarea "Enter page URL"
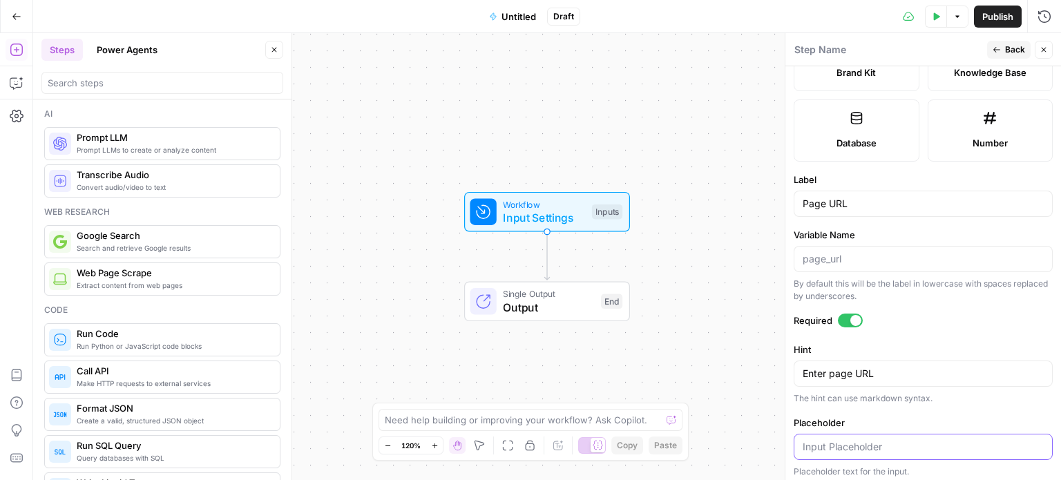
click at [838, 446] on input "Placeholder" at bounding box center [922, 447] width 241 height 14
paste input "Enter page URL"
type input "Enter page URL"
click at [1010, 49] on span "Back" at bounding box center [1015, 50] width 20 height 12
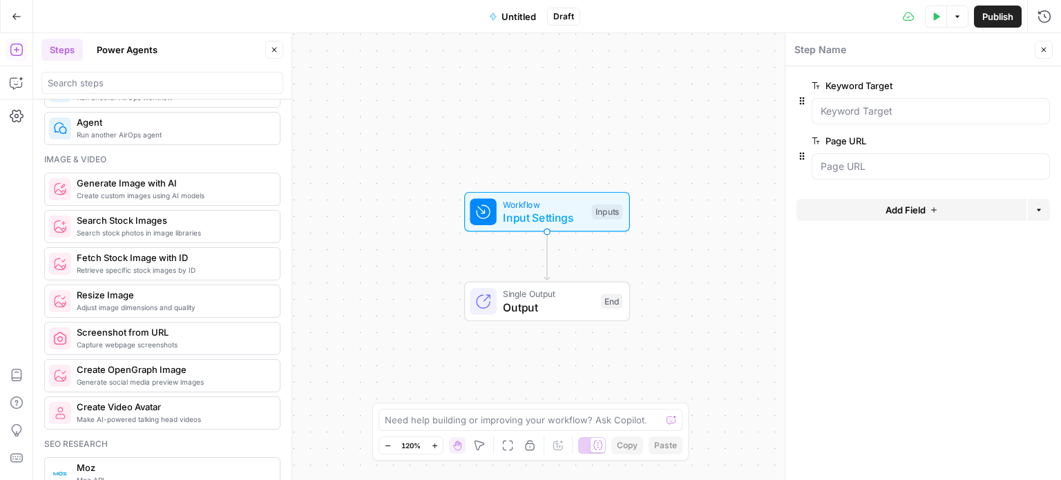
scroll to position [898, 0]
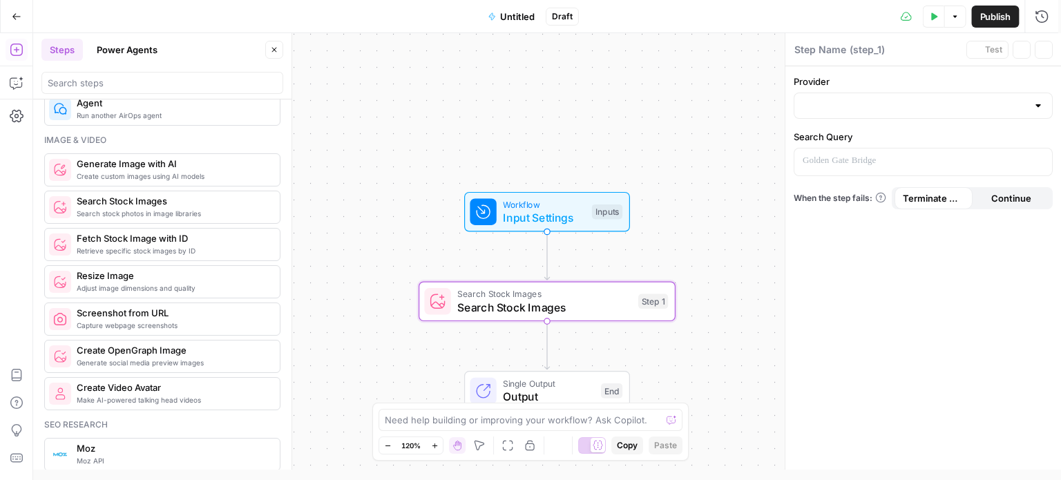
type textarea "Search Stock Images"
click at [568, 319] on div "Search Stock Images Search Stock Images Step 1 Copy step Delete step Add Note T…" at bounding box center [546, 302] width 257 height 40
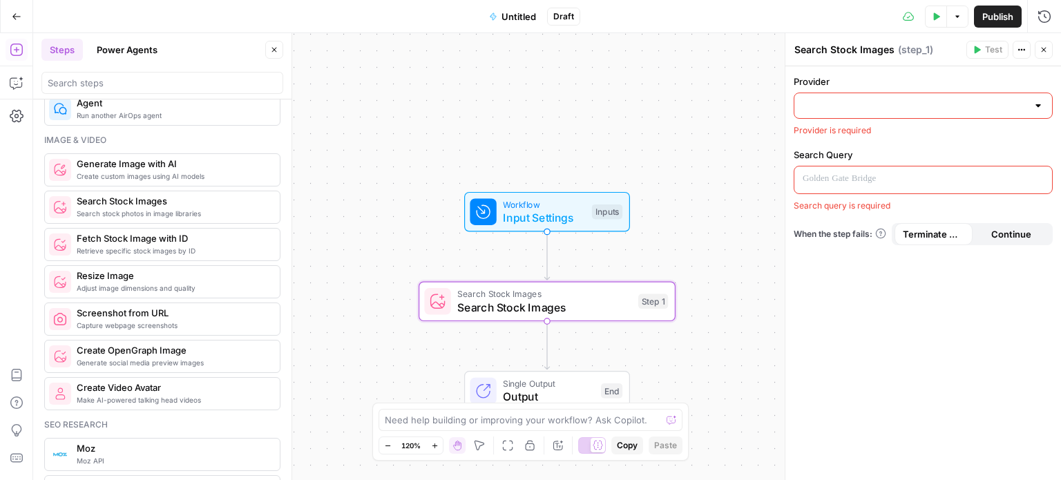
click at [1034, 105] on div at bounding box center [1037, 106] width 11 height 14
click at [845, 137] on span "Getty" at bounding box center [927, 140] width 215 height 14
type input "Getty"
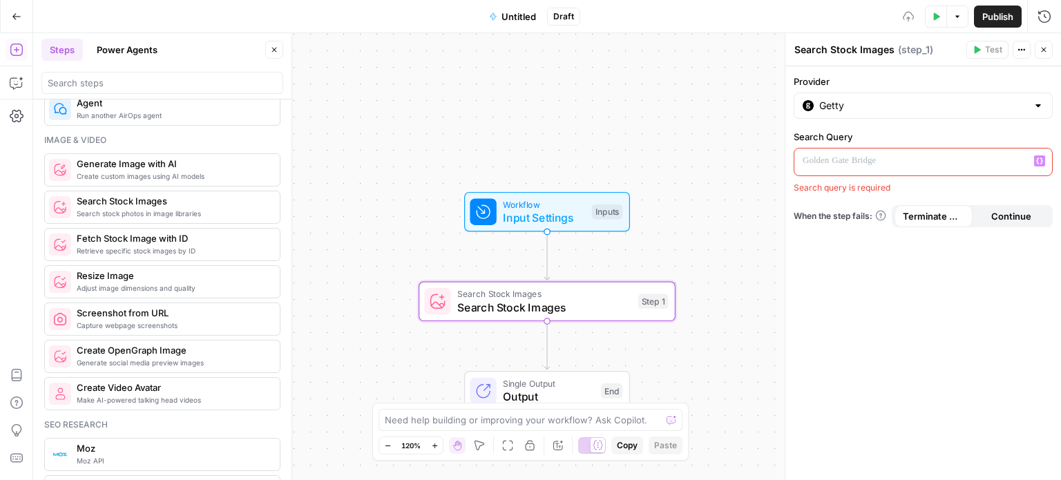
click at [872, 166] on p at bounding box center [911, 161] width 219 height 14
click at [1039, 162] on icon "button" at bounding box center [1039, 160] width 7 height 7
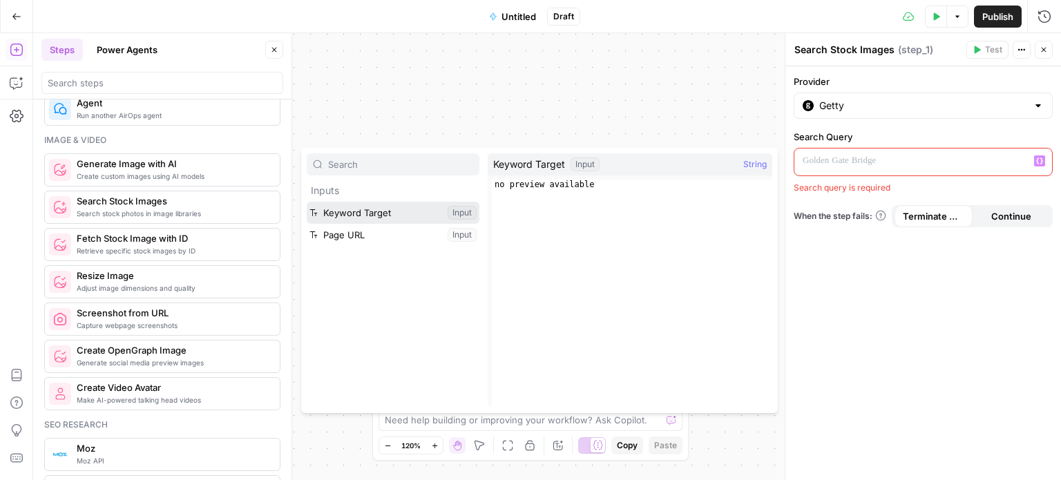
click at [376, 211] on button "Select variable Keyword Target" at bounding box center [393, 213] width 173 height 22
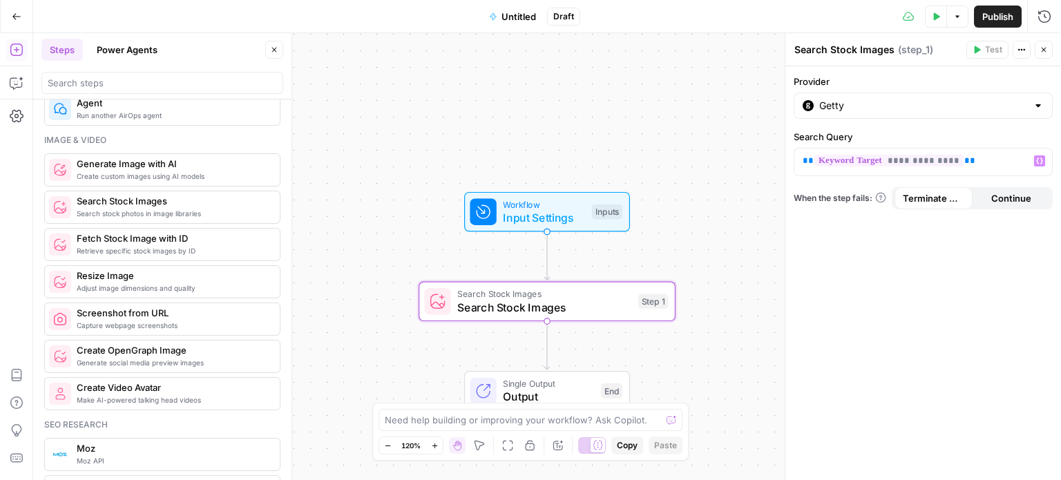
click at [757, 243] on div "Workflow Input Settings Inputs Search Stock Images Search Stock Images Step 1 S…" at bounding box center [547, 256] width 1028 height 447
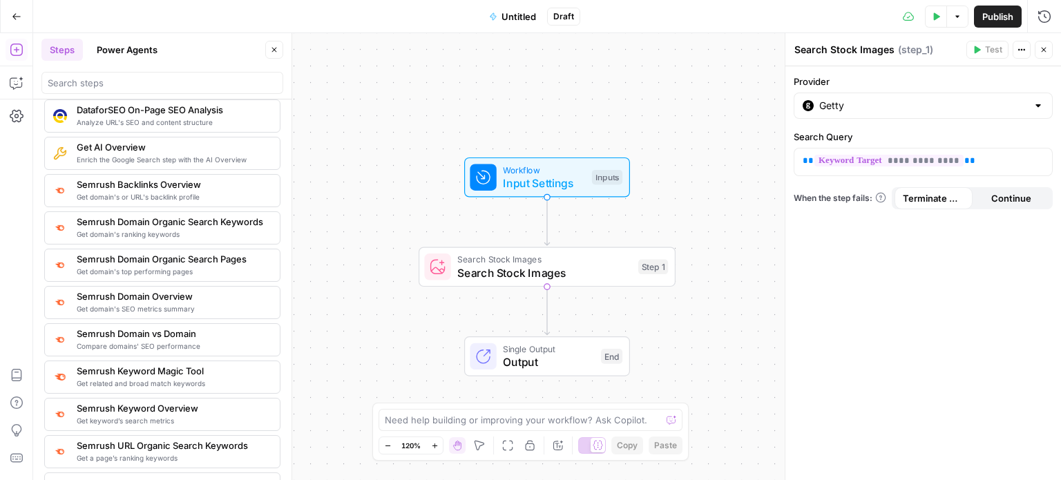
scroll to position [1519, 0]
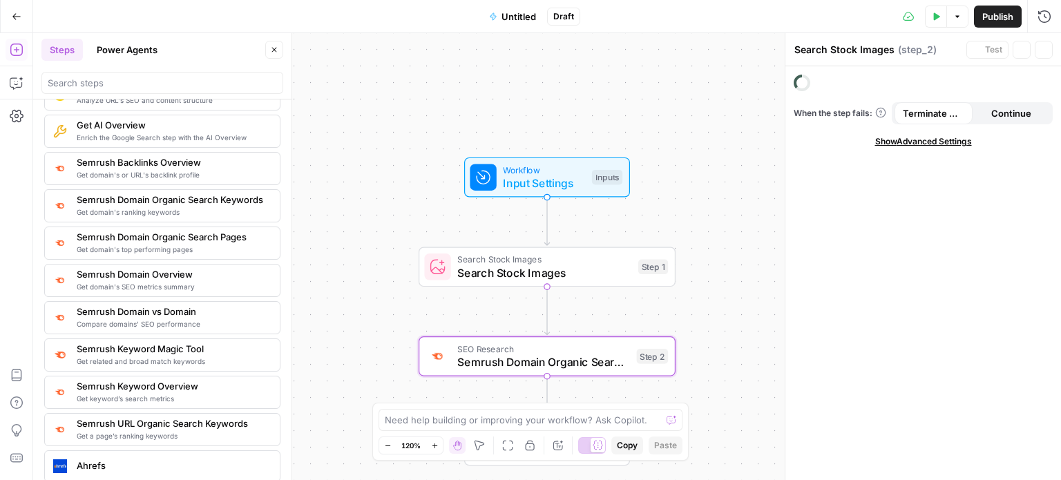
type textarea "Semrush Domain Organic Search Pages"
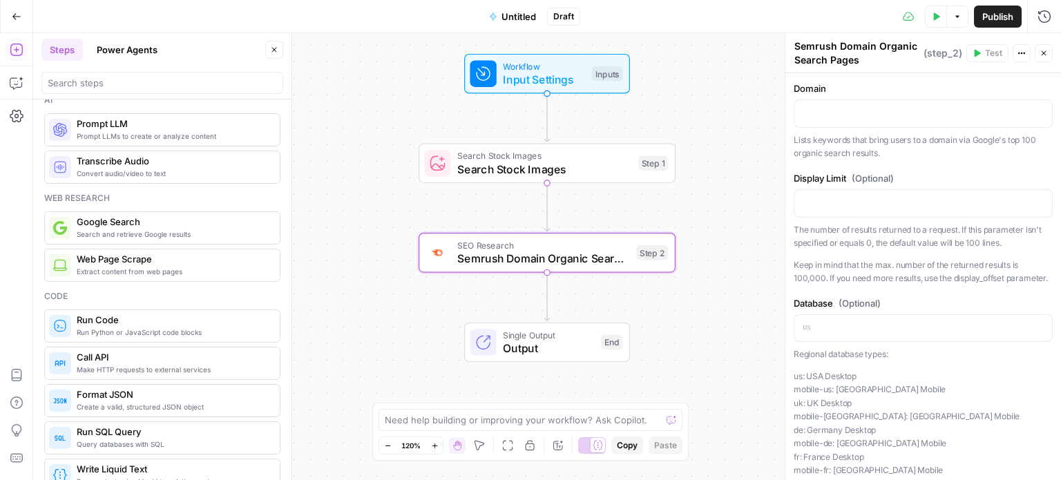
scroll to position [0, 0]
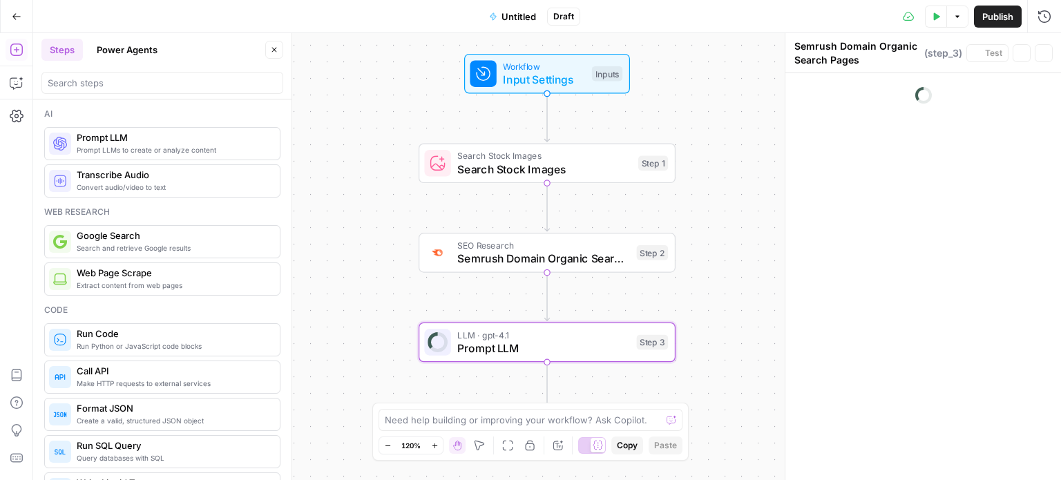
type textarea "Prompt LLM"
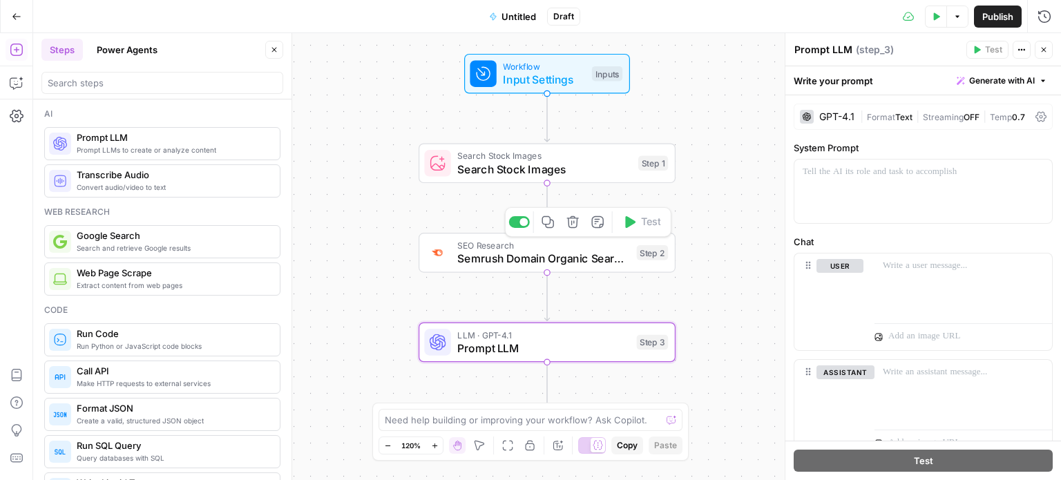
click at [575, 259] on span "Semrush Domain Organic Search Pages" at bounding box center [543, 258] width 173 height 17
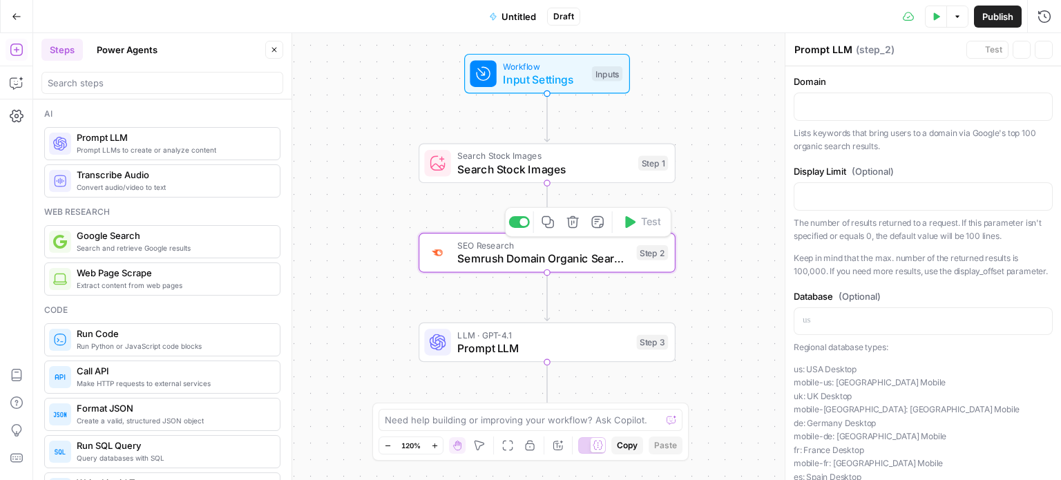
type textarea "Semrush Domain Organic Search Pages"
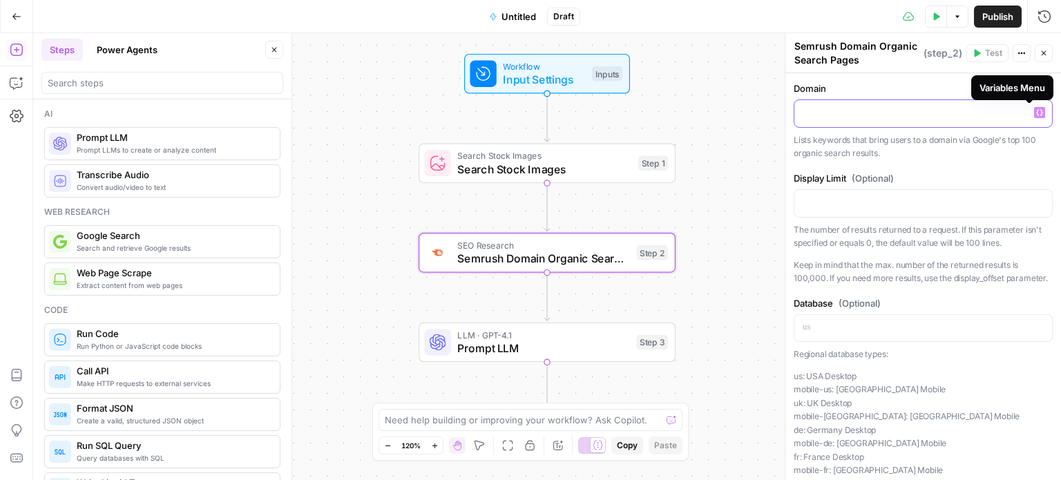
click at [1036, 110] on icon "button" at bounding box center [1039, 113] width 7 height 6
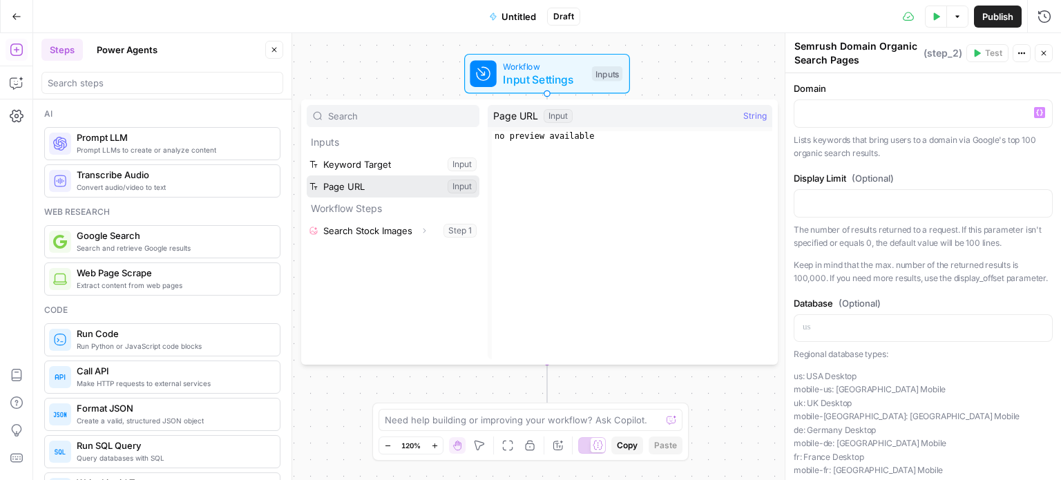
click at [350, 183] on button "Select variable Page URL" at bounding box center [393, 186] width 173 height 22
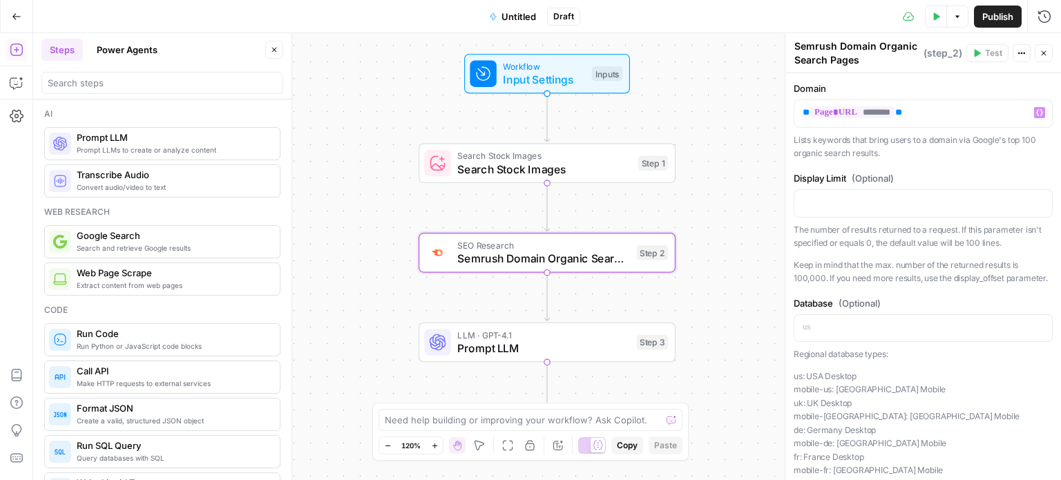
click at [902, 168] on div "Domain ** ******** ** Variables Menu Lists keywords that bring users to a domai…" at bounding box center [923, 368] width 276 height 590
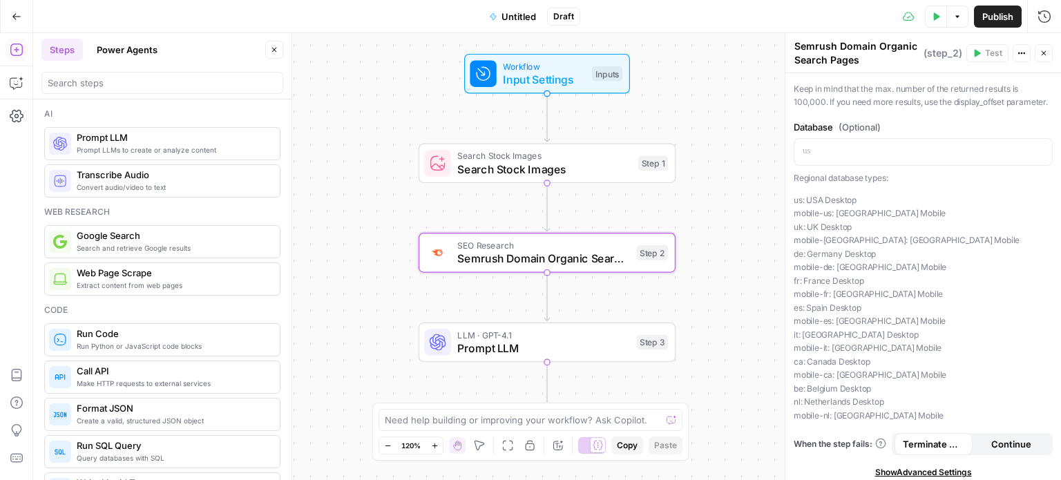
scroll to position [195, 0]
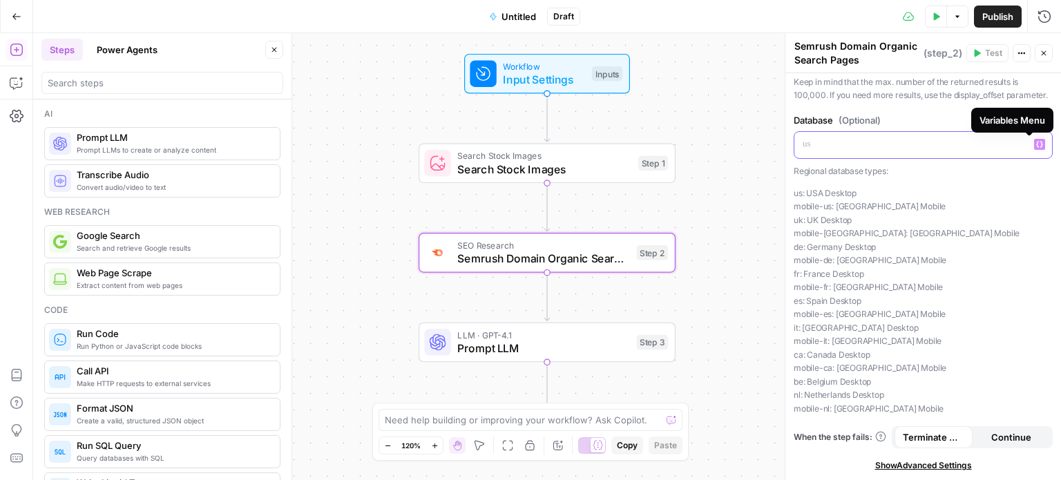
click at [1036, 143] on icon "button" at bounding box center [1039, 144] width 7 height 7
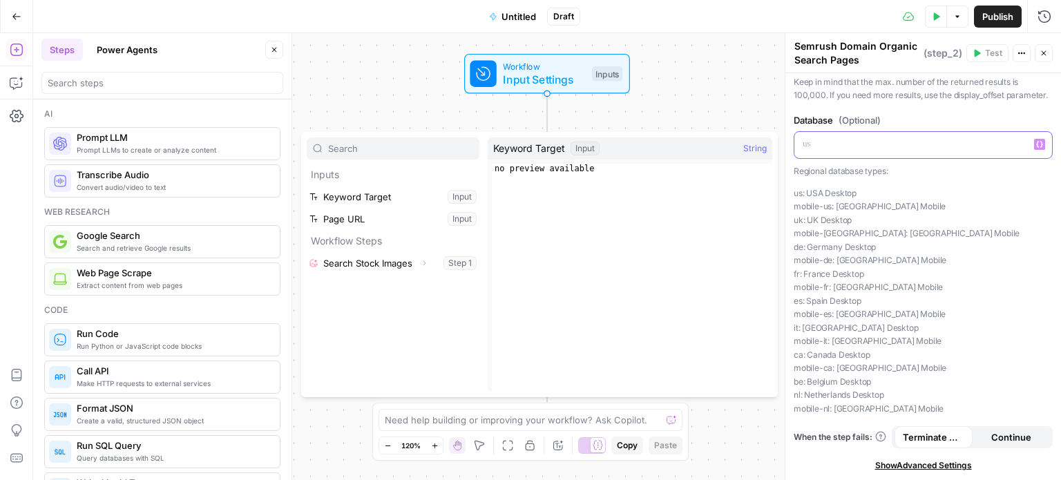
click at [1036, 143] on icon "button" at bounding box center [1039, 144] width 7 height 7
click at [838, 193] on p "us: USA Desktop mobile-us: USA Mobile uk: UK Desktop mobile-uk: UK Mobile de: G…" at bounding box center [922, 300] width 259 height 229
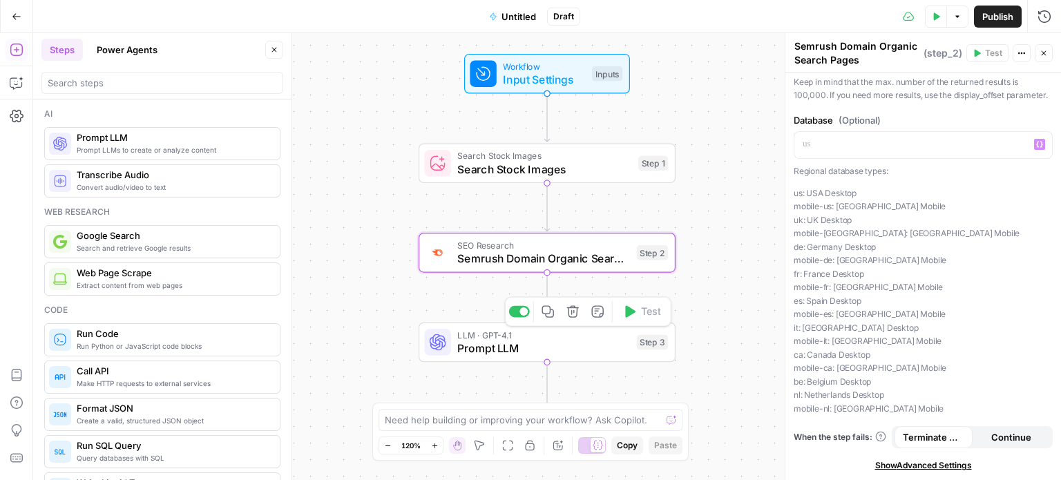
click at [523, 352] on span "Prompt LLM" at bounding box center [543, 348] width 173 height 17
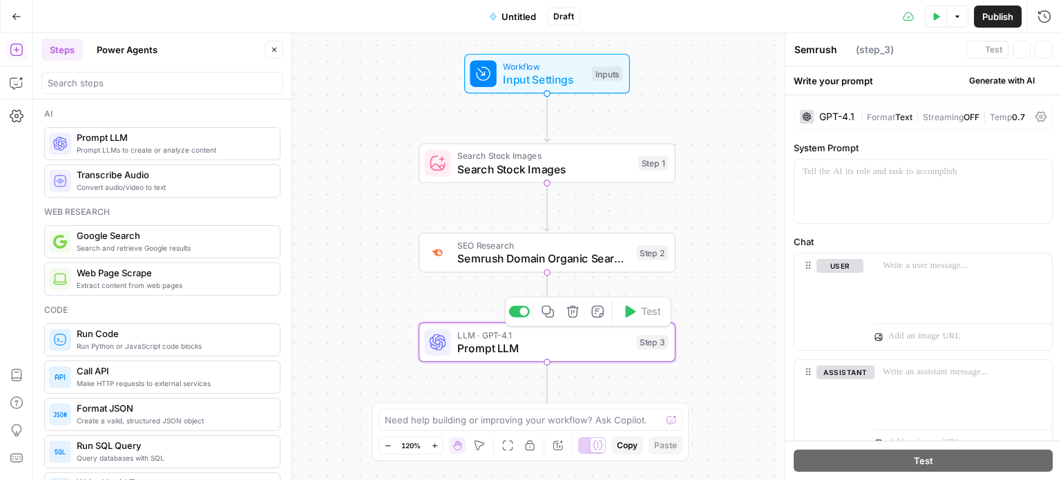
type textarea "Prompt LLM"
click at [836, 117] on div "GPT-4.1" at bounding box center [836, 117] width 35 height 10
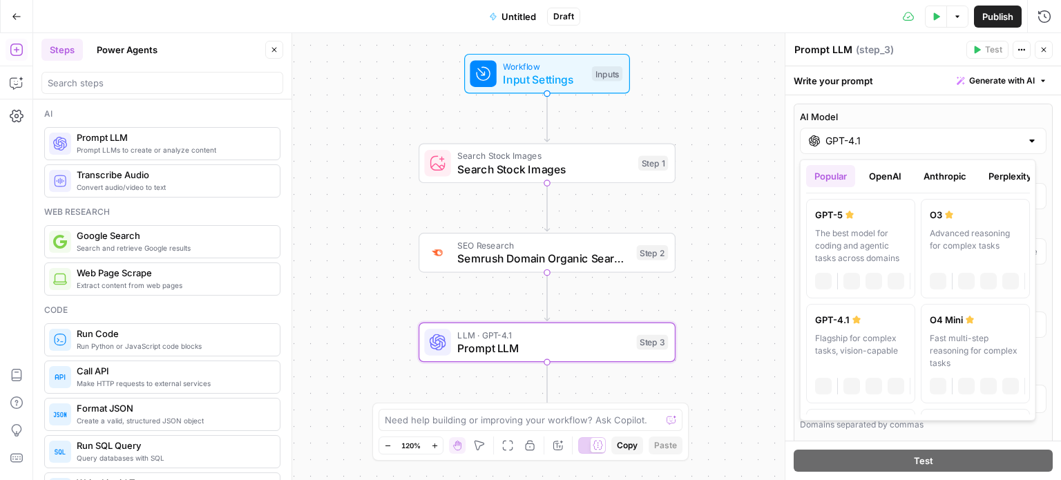
click at [983, 142] on input "GPT-4.1" at bounding box center [922, 141] width 195 height 14
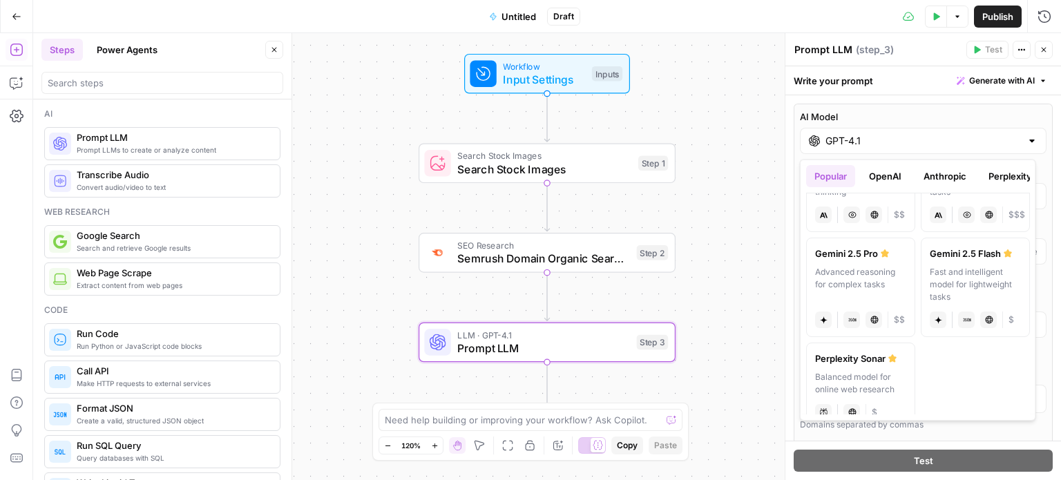
scroll to position [296, 0]
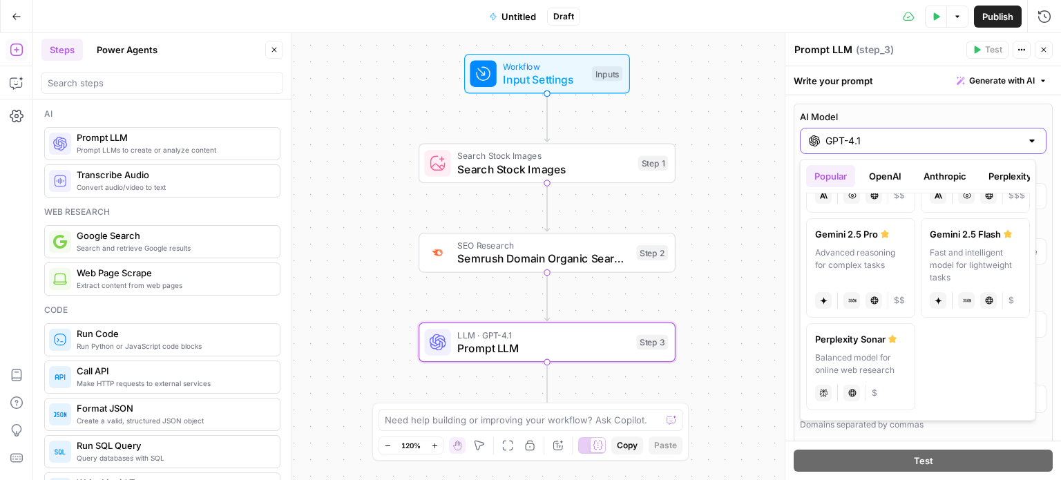
click at [939, 139] on input "GPT-4.1" at bounding box center [922, 141] width 195 height 14
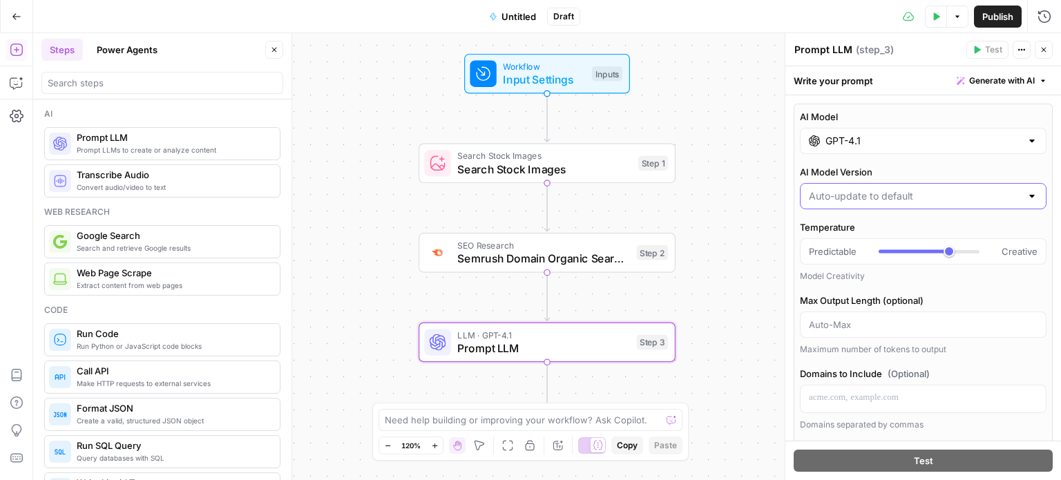
click at [914, 202] on input "AI Model Version" at bounding box center [915, 196] width 212 height 14
click at [901, 168] on label "AI Model Version" at bounding box center [923, 172] width 247 height 14
click at [901, 189] on input "AI Model Version" at bounding box center [915, 196] width 212 height 14
click at [966, 165] on label "AI Model Version" at bounding box center [923, 172] width 247 height 14
click at [966, 189] on input "AI Model Version" at bounding box center [915, 196] width 212 height 14
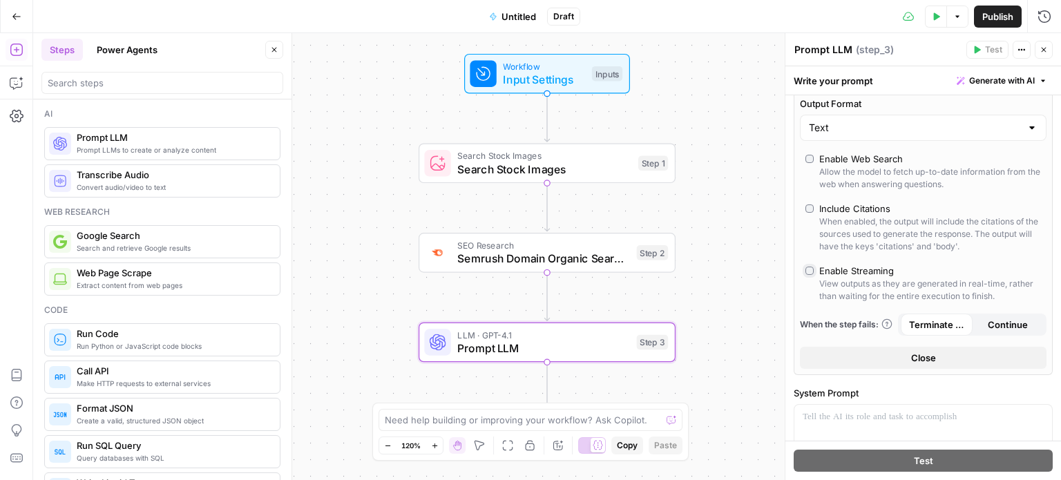
scroll to position [0, 0]
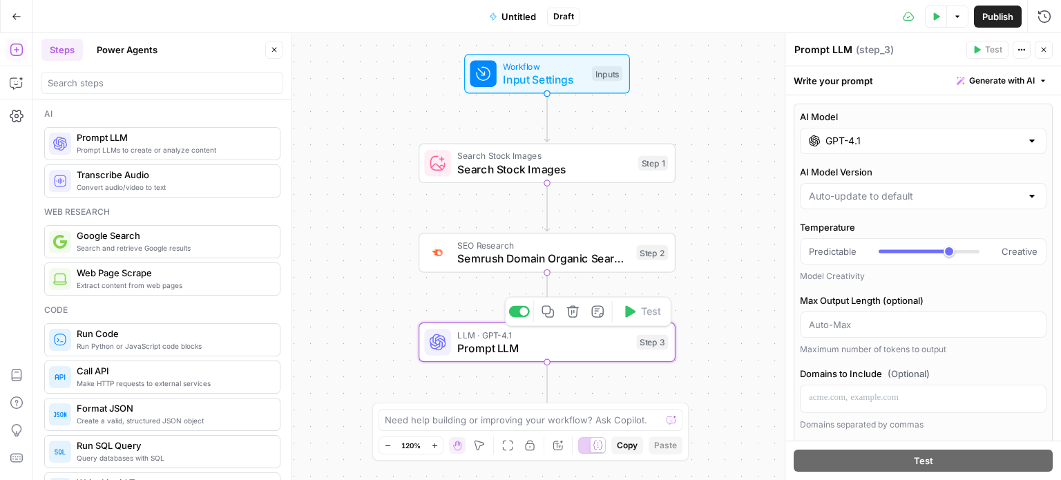
click at [525, 348] on span "Prompt LLM" at bounding box center [543, 348] width 173 height 17
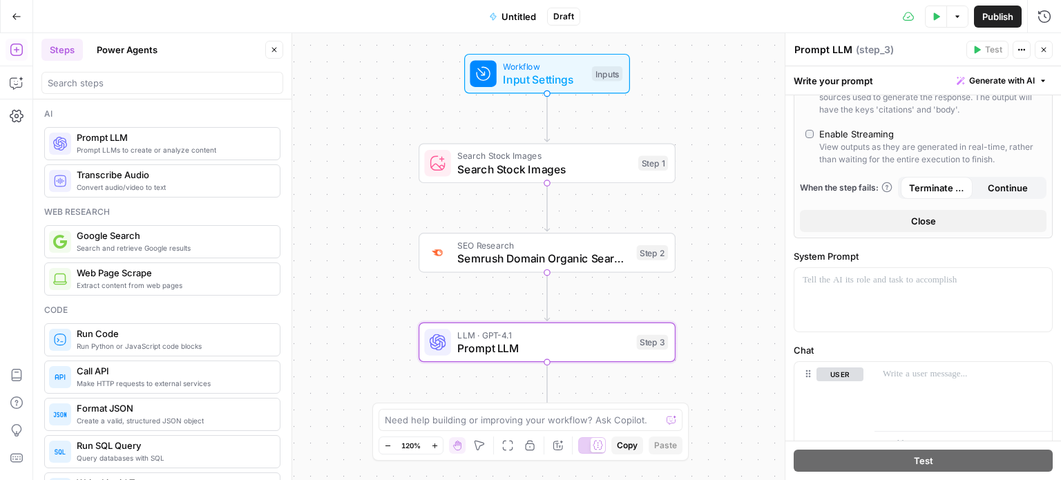
scroll to position [552, 0]
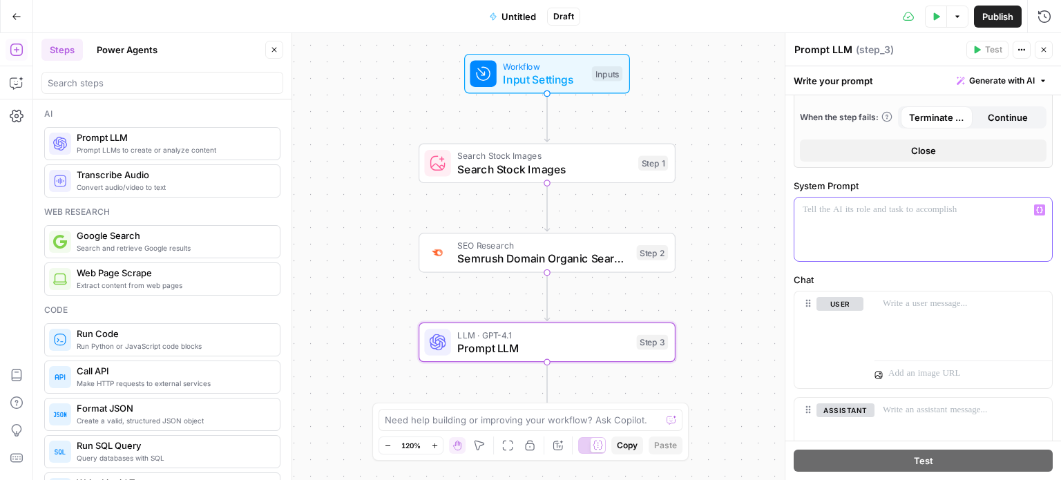
click at [894, 213] on p at bounding box center [922, 210] width 241 height 14
click at [865, 223] on div at bounding box center [923, 230] width 258 height 64
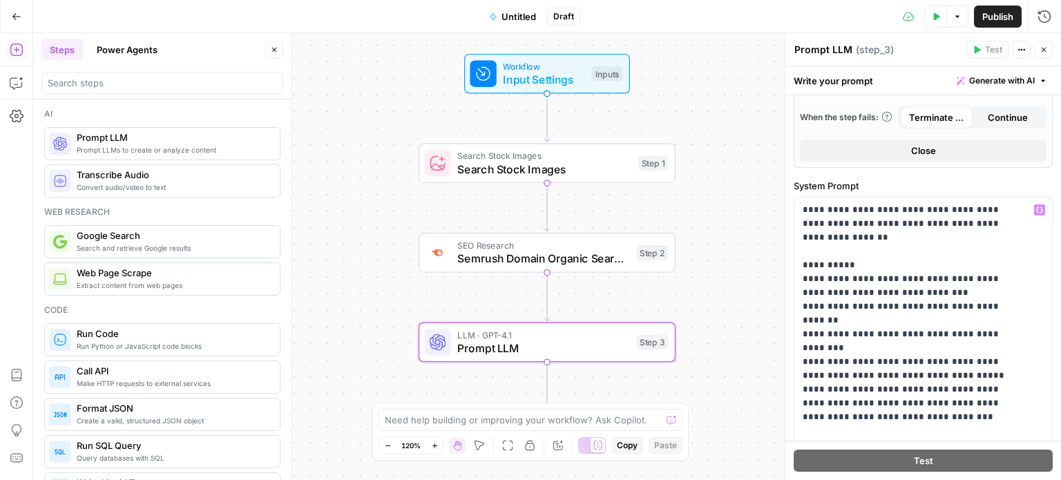
click at [1041, 177] on div "**********" at bounding box center [923, 288] width 276 height 1491
click at [970, 184] on label "System Prompt" at bounding box center [922, 186] width 259 height 14
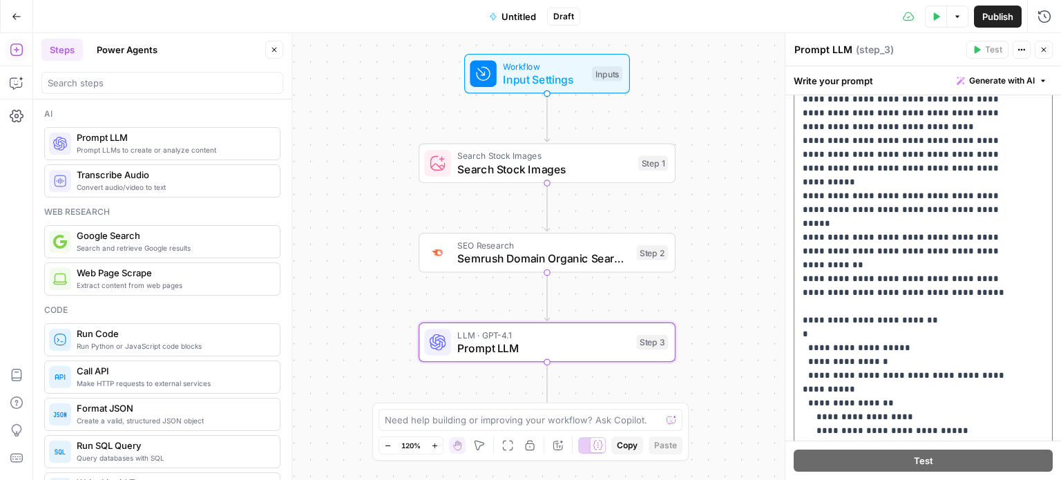
scroll to position [125, 0]
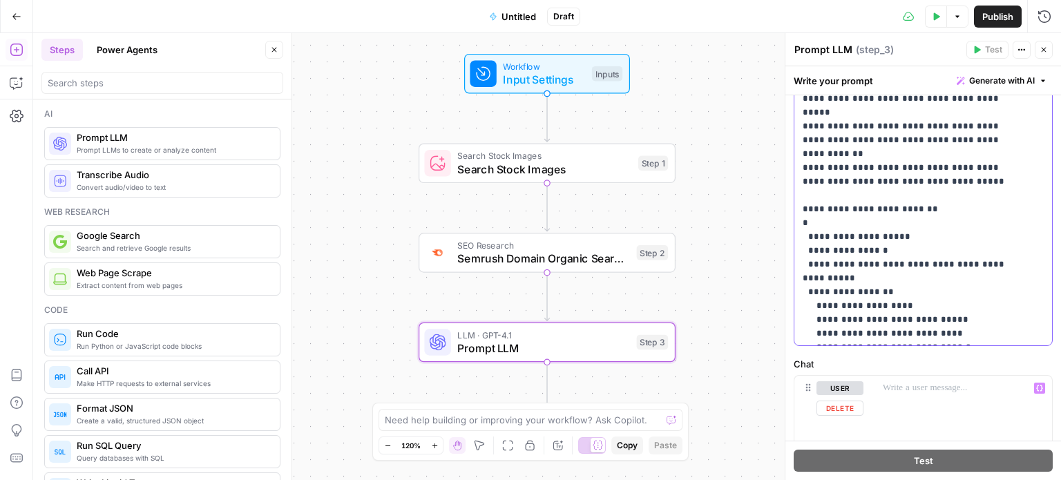
drag, startPoint x: 921, startPoint y: 249, endPoint x: 950, endPoint y: 396, distance: 149.4
click at [0, 0] on form "**********" at bounding box center [0, 0] width 0 height 0
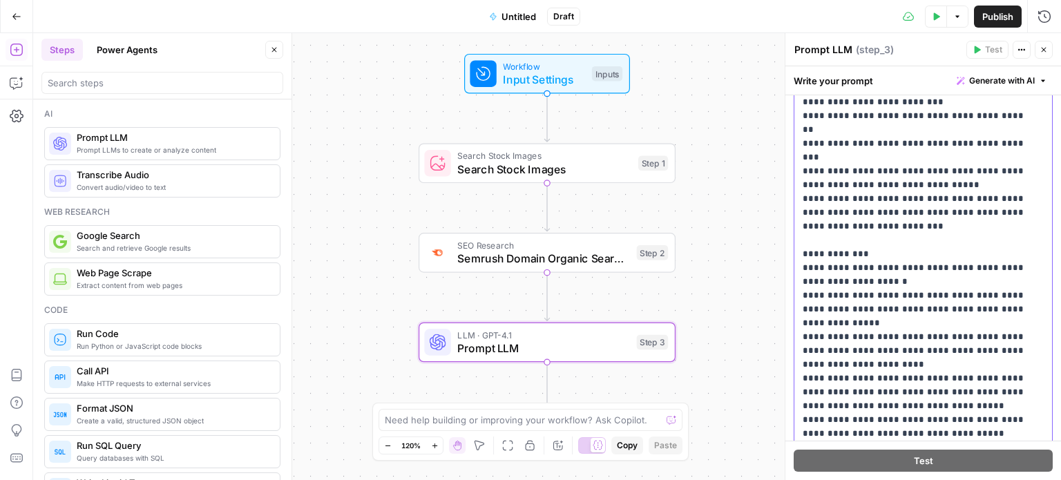
scroll to position [605, 0]
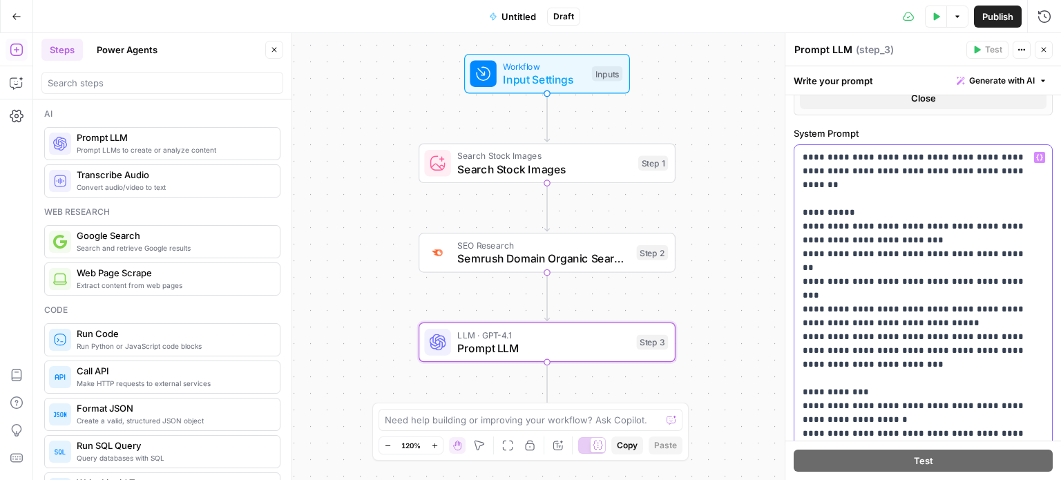
click at [1036, 154] on icon "button" at bounding box center [1039, 157] width 7 height 7
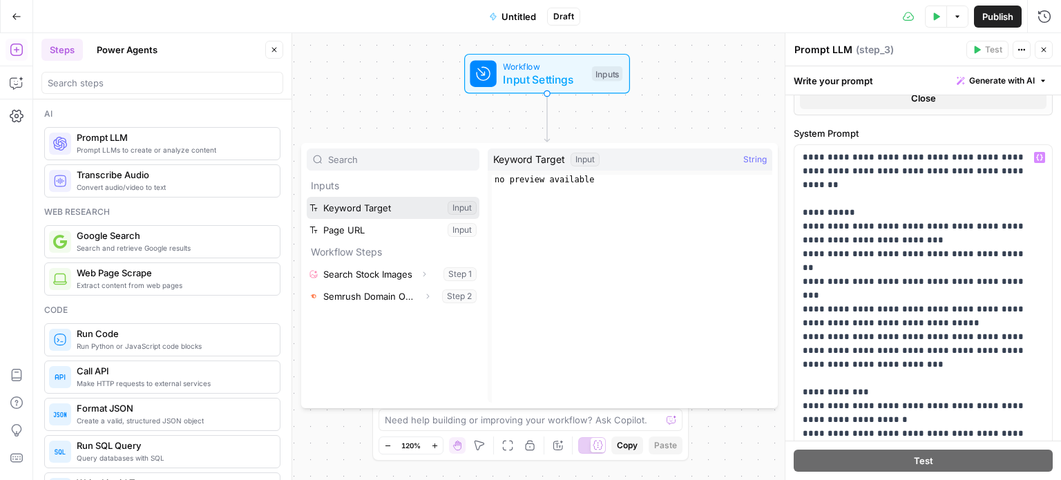
click at [353, 200] on button "Select variable Keyword Target" at bounding box center [393, 208] width 173 height 22
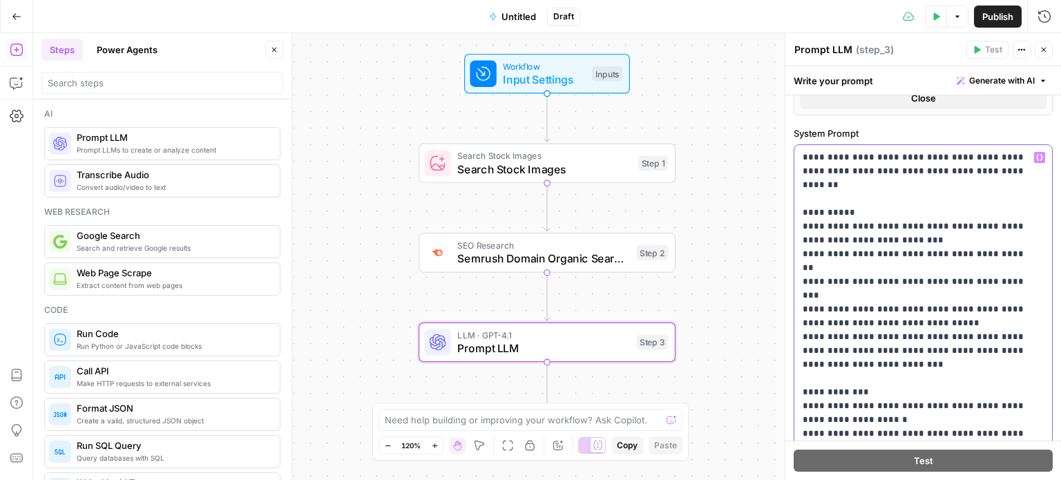
click at [1019, 157] on p "**********" at bounding box center [917, 399] width 231 height 497
click at [1034, 155] on button "Variables Menu" at bounding box center [1039, 157] width 11 height 11
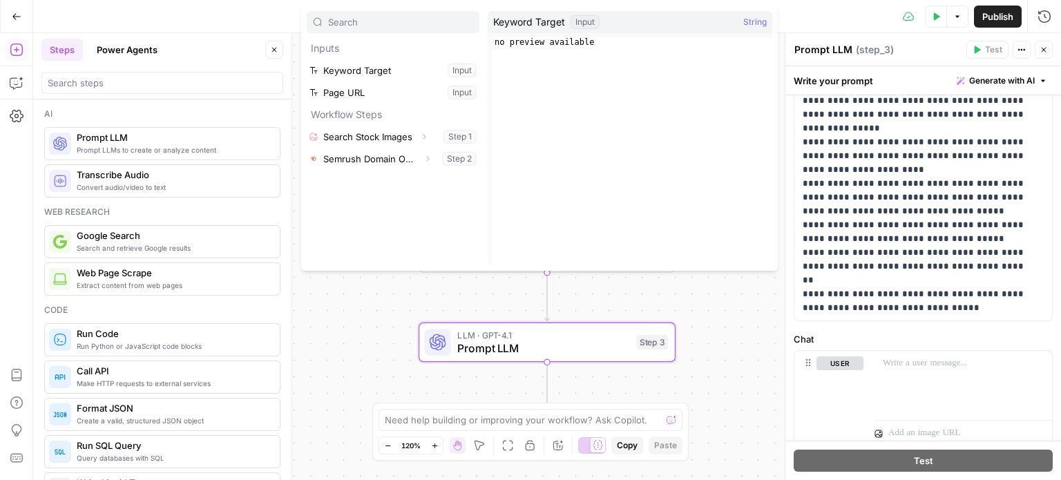
scroll to position [1019, 0]
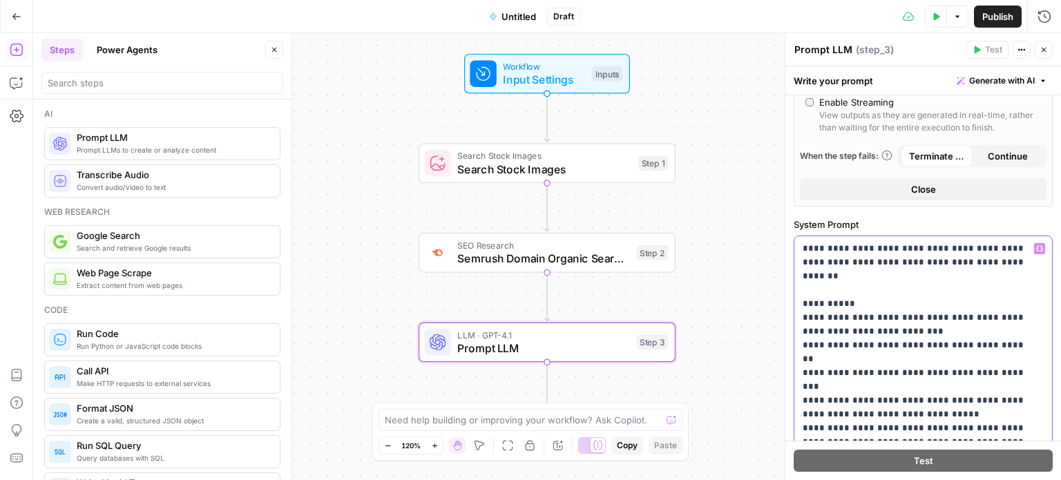
scroll to position [536, 0]
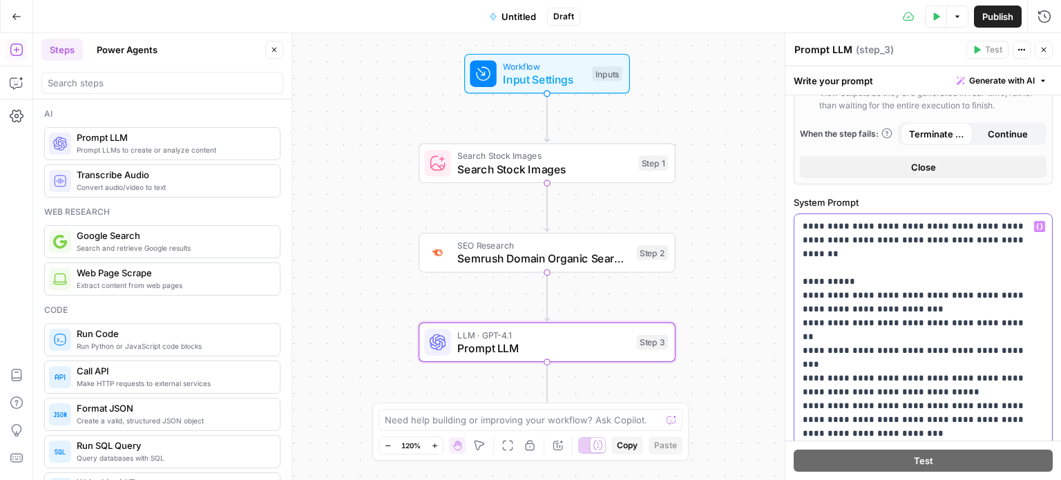
click at [1036, 223] on icon "button" at bounding box center [1039, 226] width 7 height 6
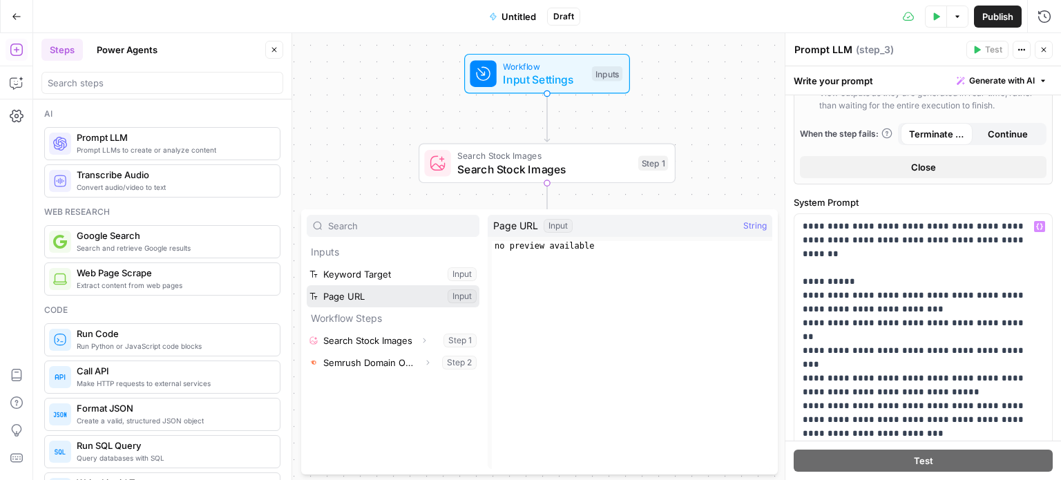
click at [348, 296] on button "Select variable Page URL" at bounding box center [393, 296] width 173 height 22
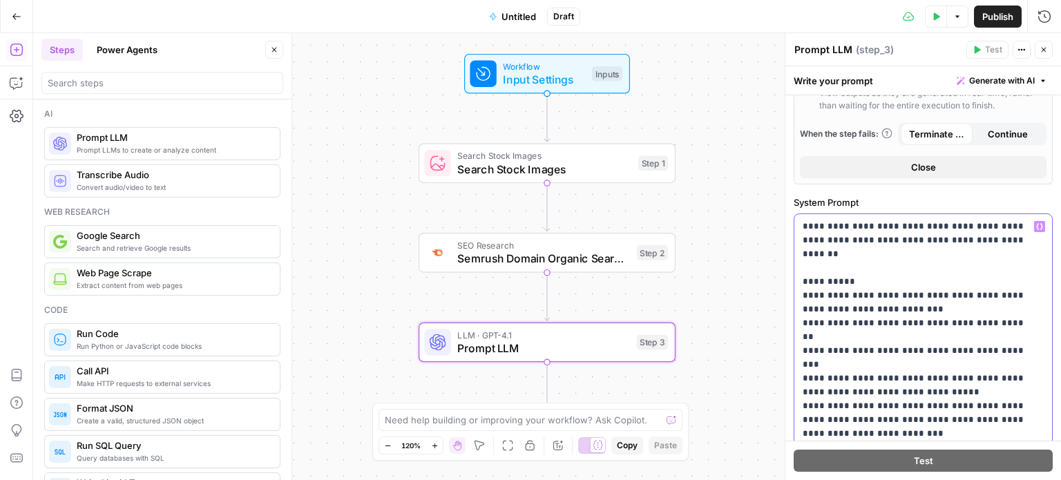
click at [1036, 225] on icon "button" at bounding box center [1039, 226] width 7 height 7
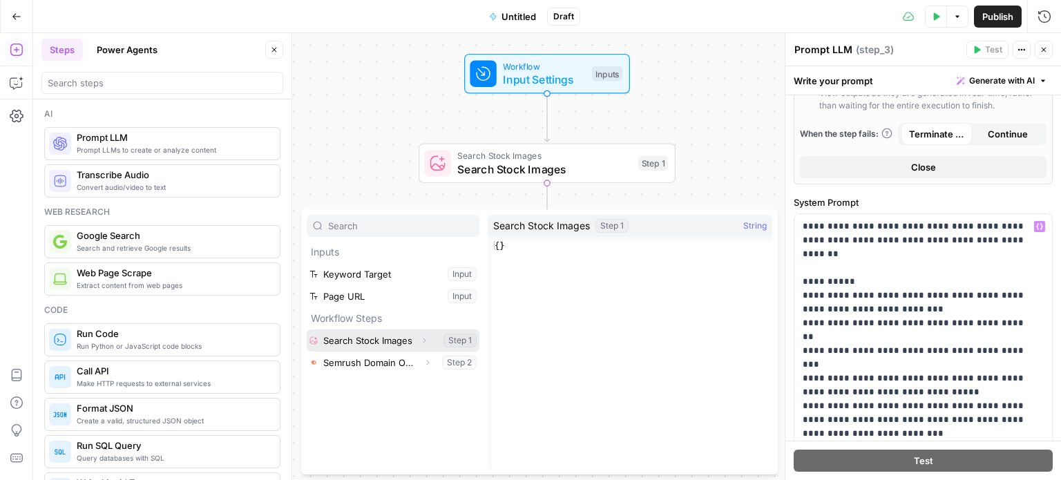
click at [348, 338] on button "Select variable Search Stock Images" at bounding box center [393, 340] width 173 height 22
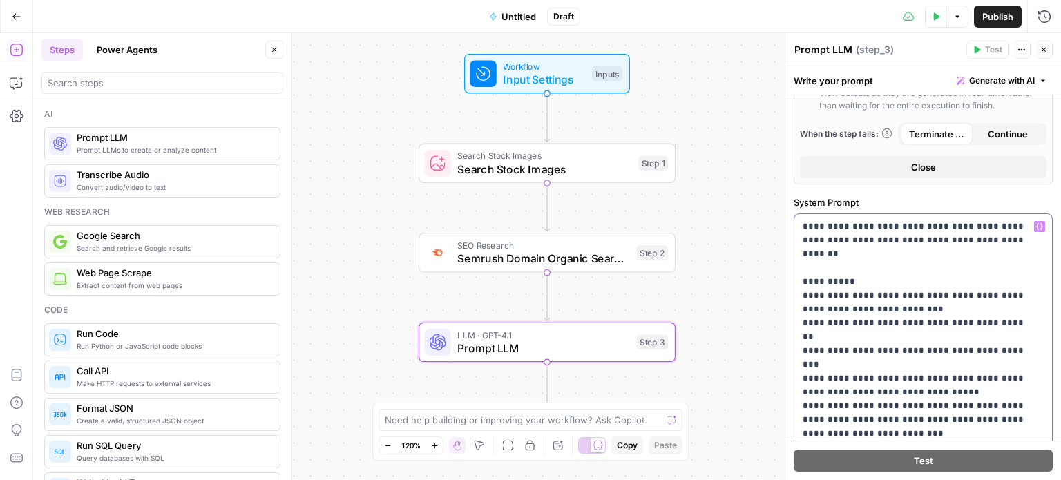
scroll to position [950, 0]
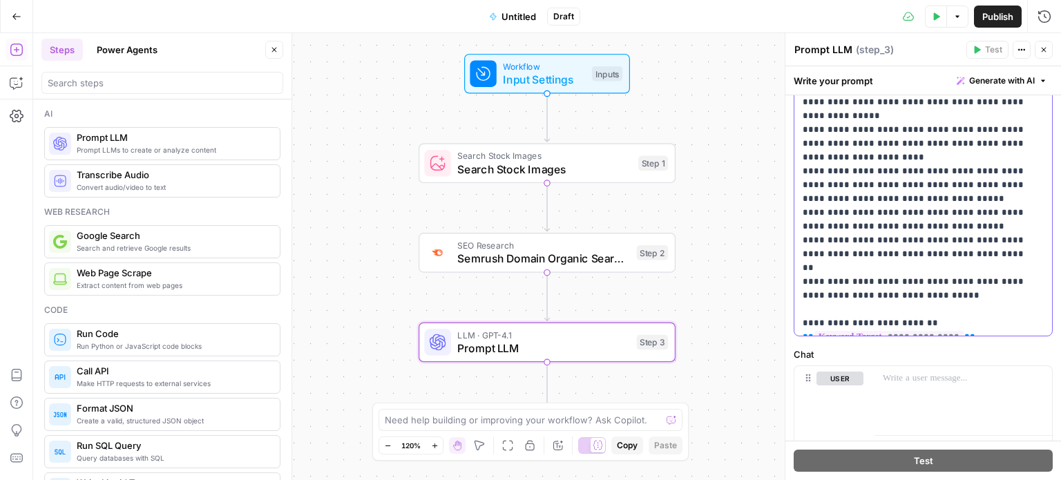
click at [919, 309] on p "**********" at bounding box center [917, 67] width 231 height 525
click at [927, 253] on p "**********" at bounding box center [917, 67] width 231 height 525
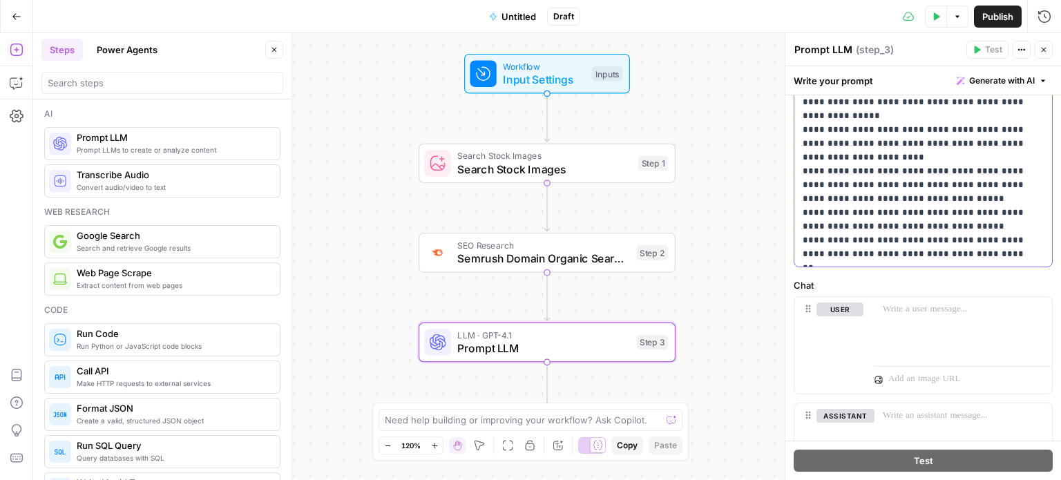
click at [965, 193] on p "**********" at bounding box center [917, 33] width 231 height 456
click at [857, 281] on label "Chat" at bounding box center [922, 285] width 259 height 14
click at [271, 49] on icon "button" at bounding box center [274, 50] width 8 height 8
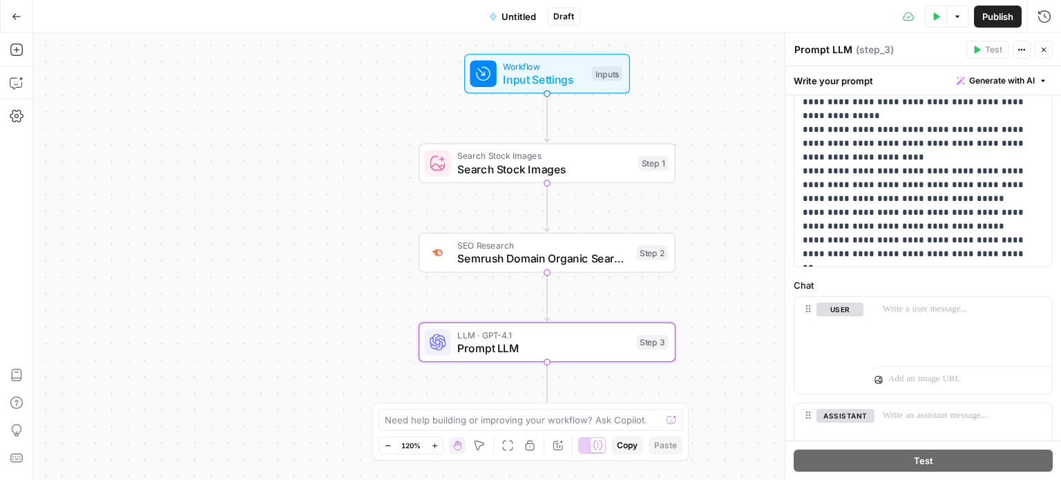
click at [19, 18] on icon "button" at bounding box center [17, 17] width 10 height 10
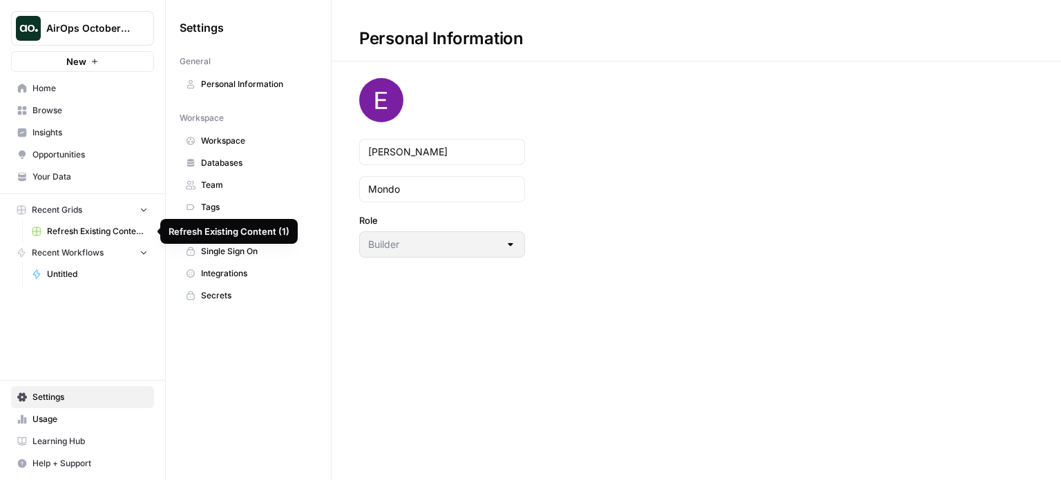
click at [100, 235] on span "Refresh Existing Content (1)" at bounding box center [97, 231] width 101 height 12
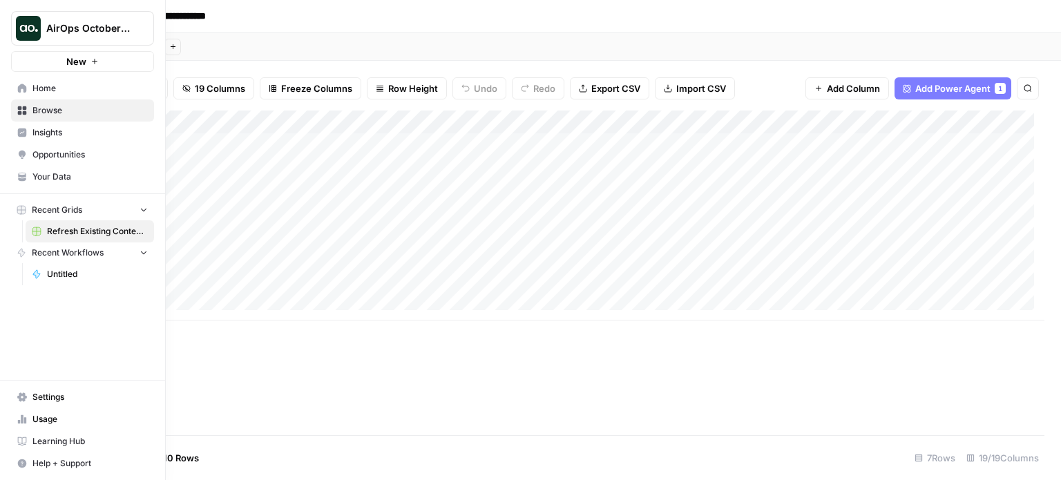
click at [46, 445] on span "Learning Hub" at bounding box center [89, 441] width 115 height 12
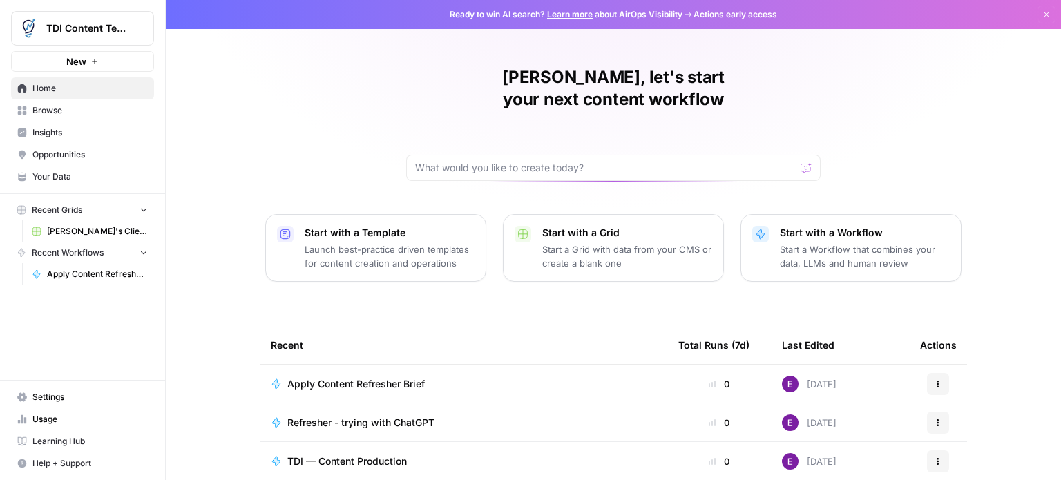
click at [77, 276] on span "Apply Content Refresher Brief" at bounding box center [97, 274] width 101 height 12
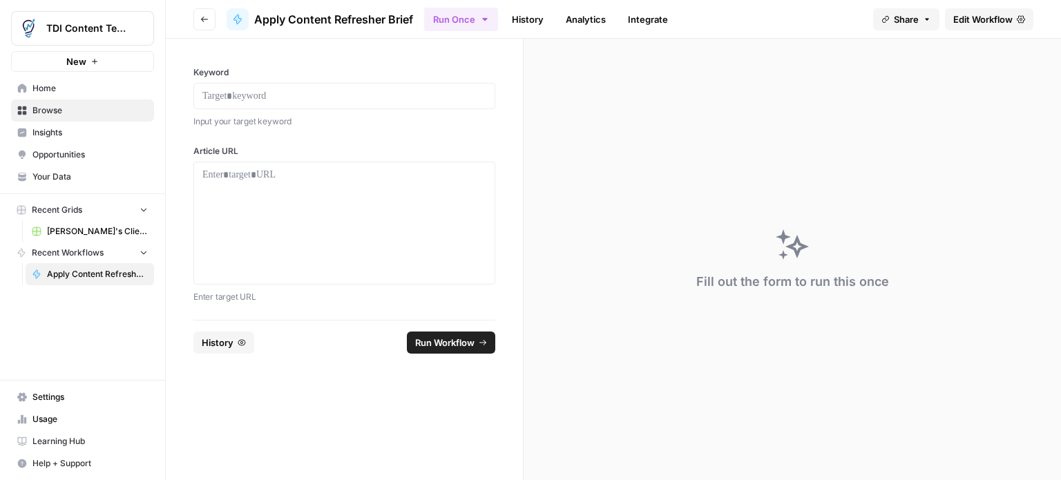
click at [987, 19] on span "Edit Workflow" at bounding box center [982, 19] width 59 height 14
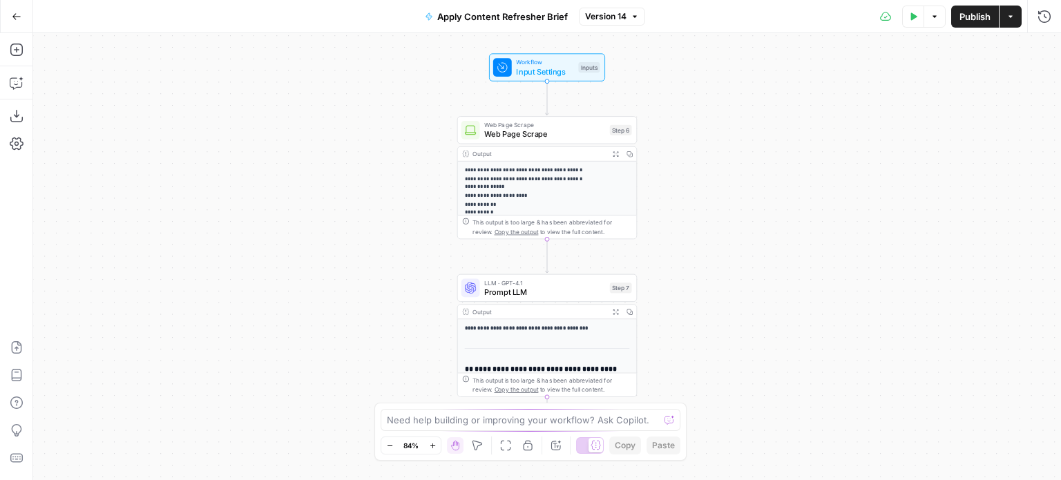
click at [551, 189] on p "**********" at bounding box center [543, 365] width 156 height 399
click at [555, 131] on span "Web Page Scrape" at bounding box center [544, 134] width 121 height 12
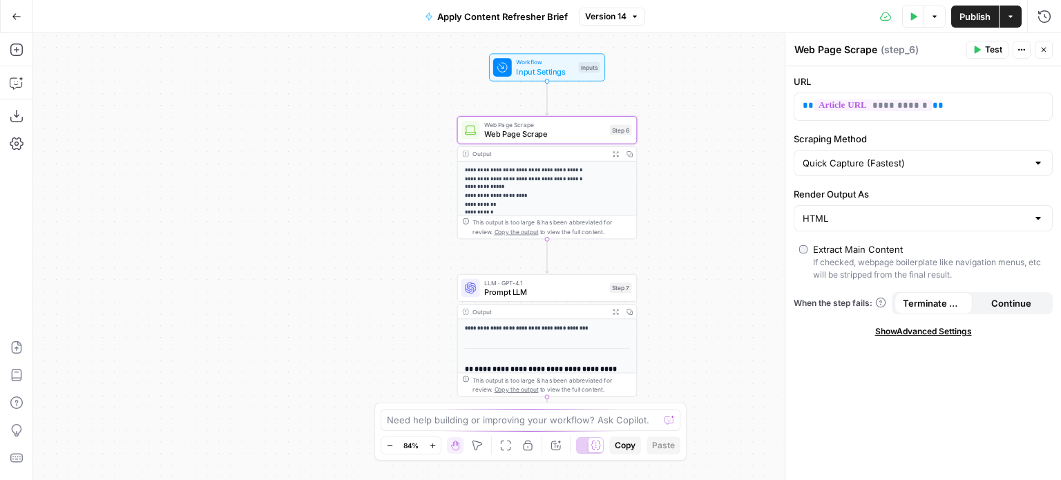
click at [532, 296] on span "Prompt LLM" at bounding box center [544, 292] width 121 height 12
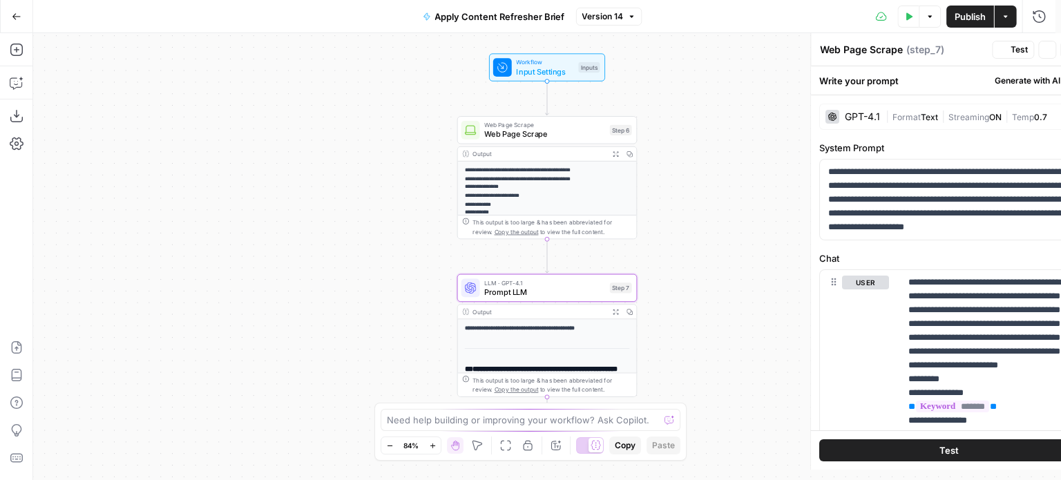
type textarea "Prompt LLM"
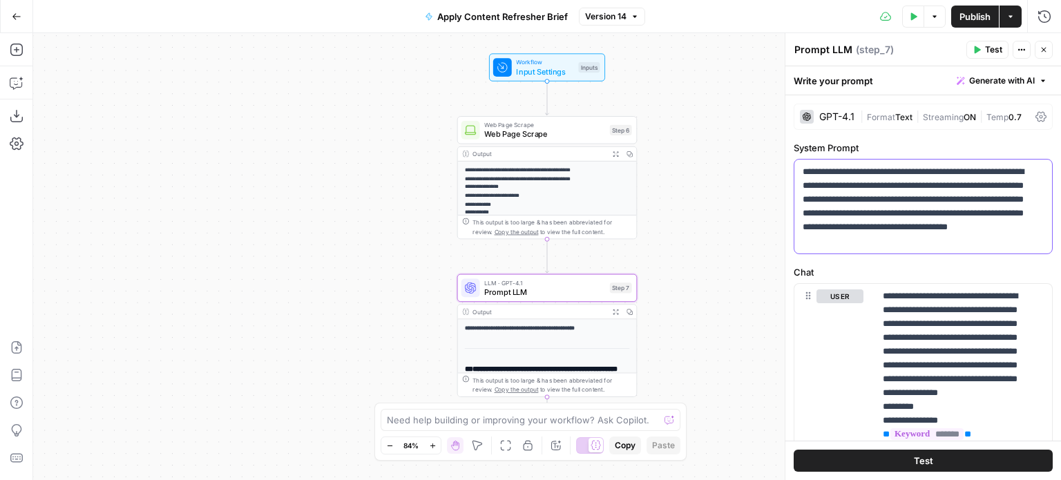
click at [934, 220] on p "**********" at bounding box center [917, 206] width 231 height 83
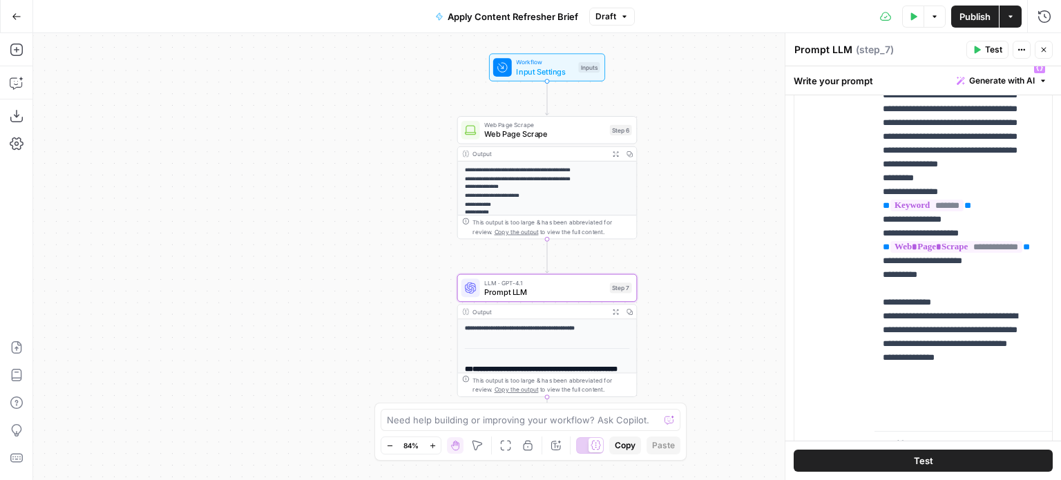
scroll to position [622, 0]
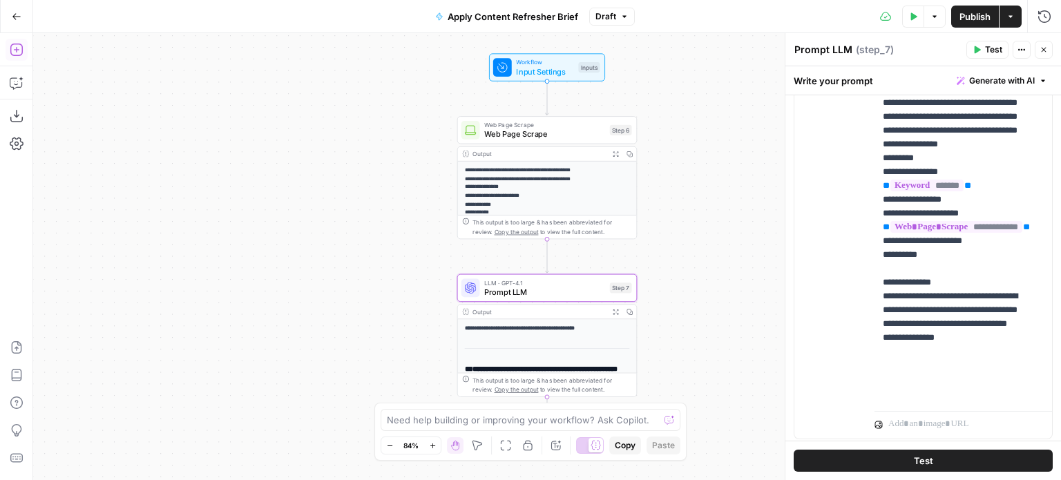
click at [15, 49] on icon "button" at bounding box center [17, 50] width 14 height 14
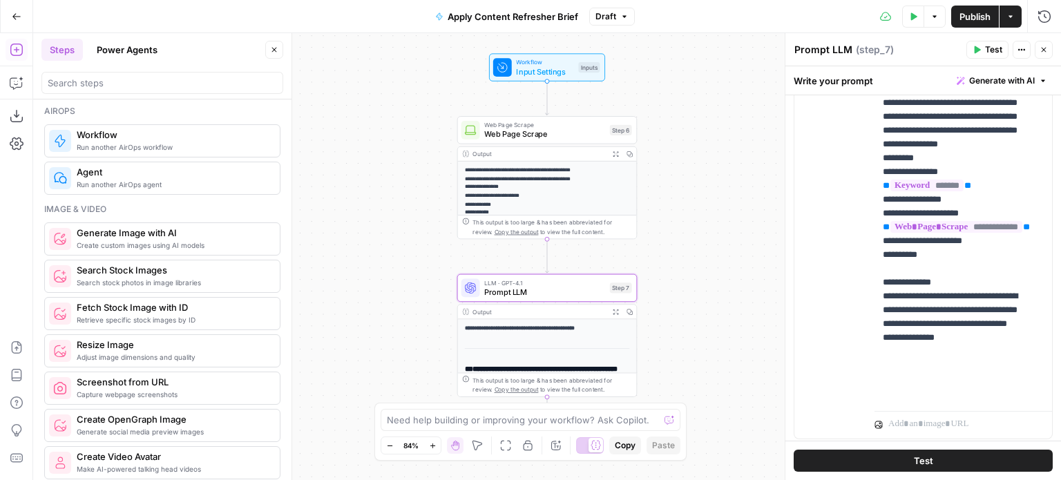
scroll to position [898, 0]
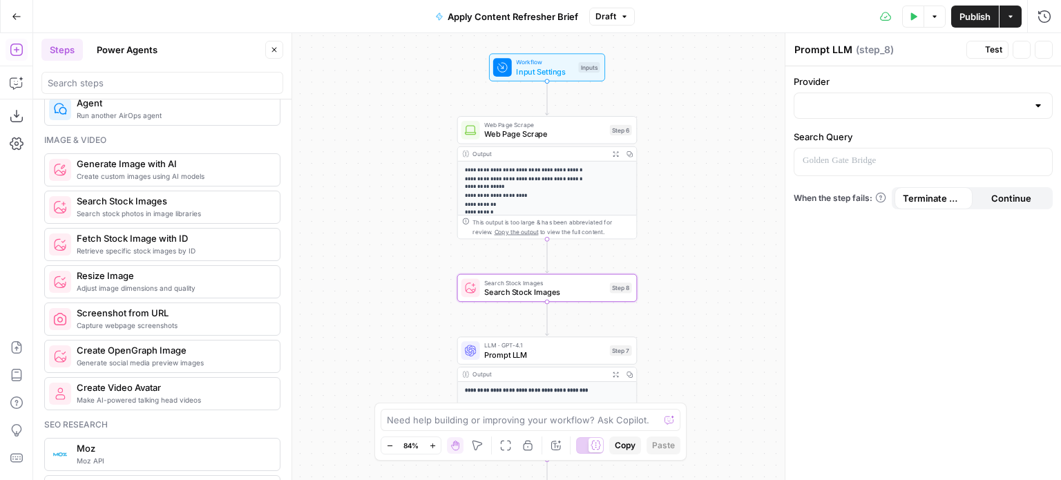
type textarea "Search Stock Images"
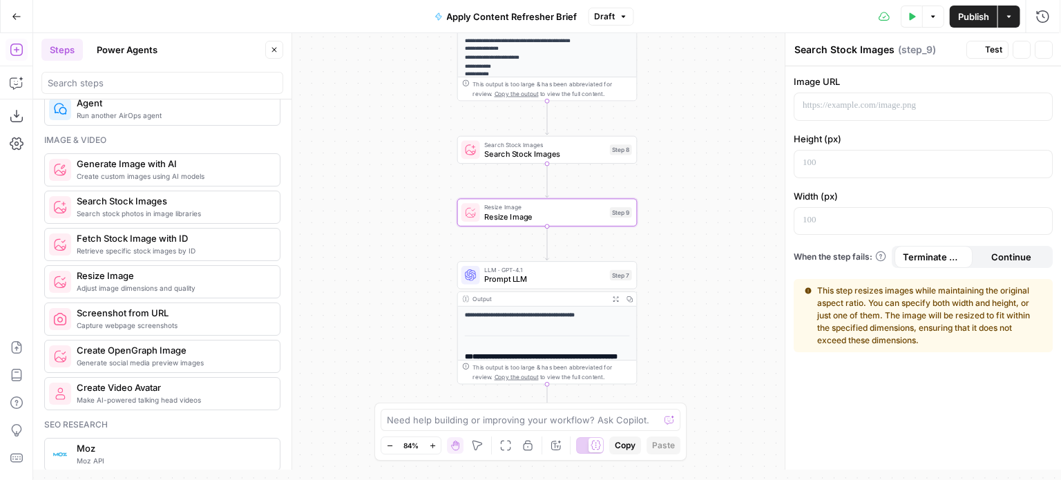
type textarea "Resize Image"
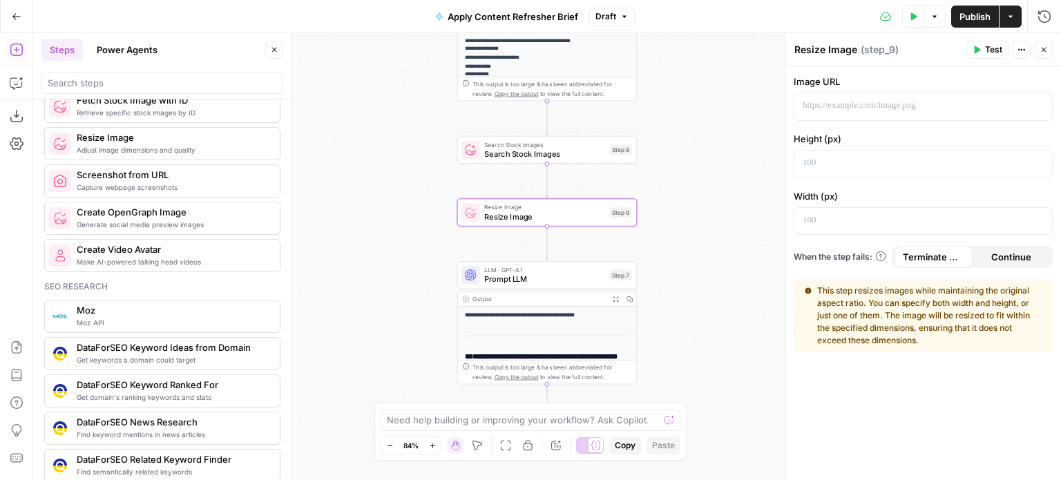
scroll to position [1174, 0]
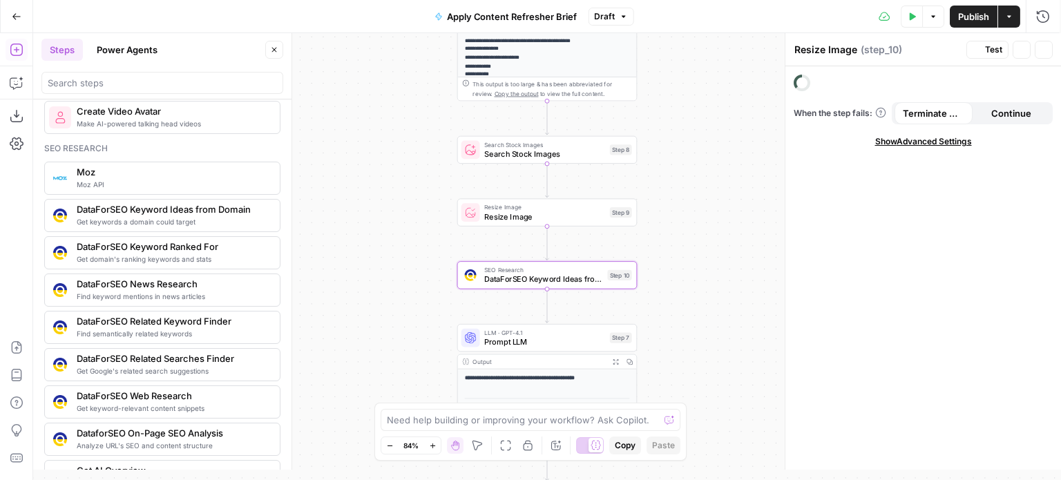
type textarea "DataForSEO Keyword Ideas from Domain"
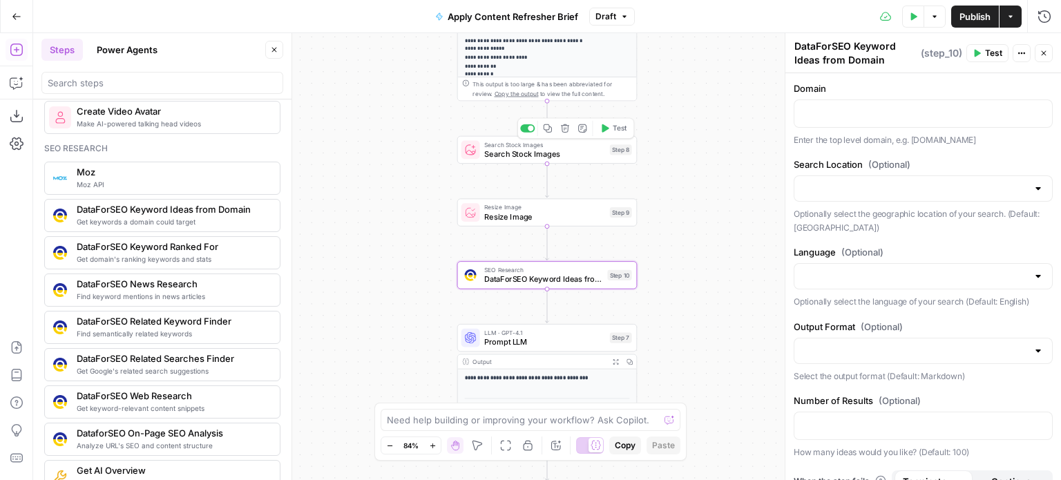
click at [558, 156] on span "Search Stock Images" at bounding box center [544, 154] width 121 height 12
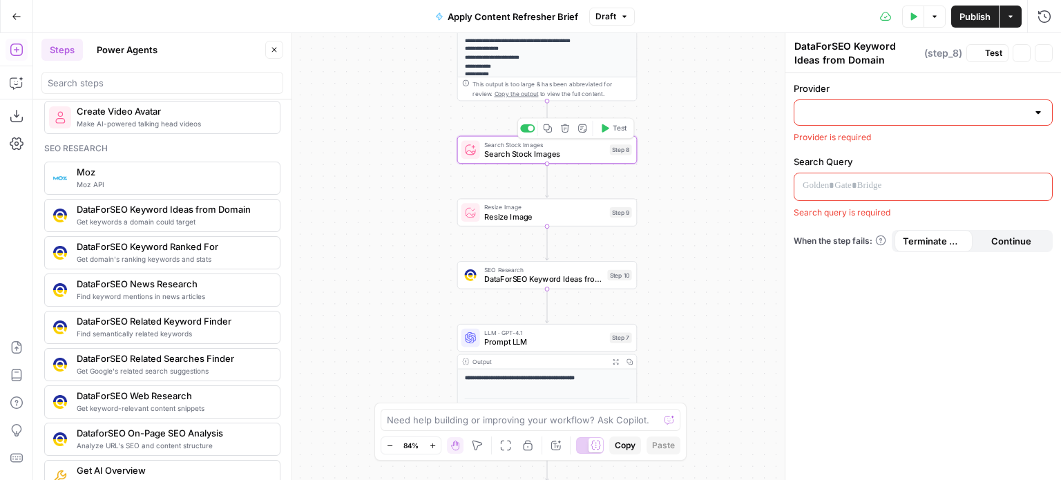
type textarea "Search Stock Images"
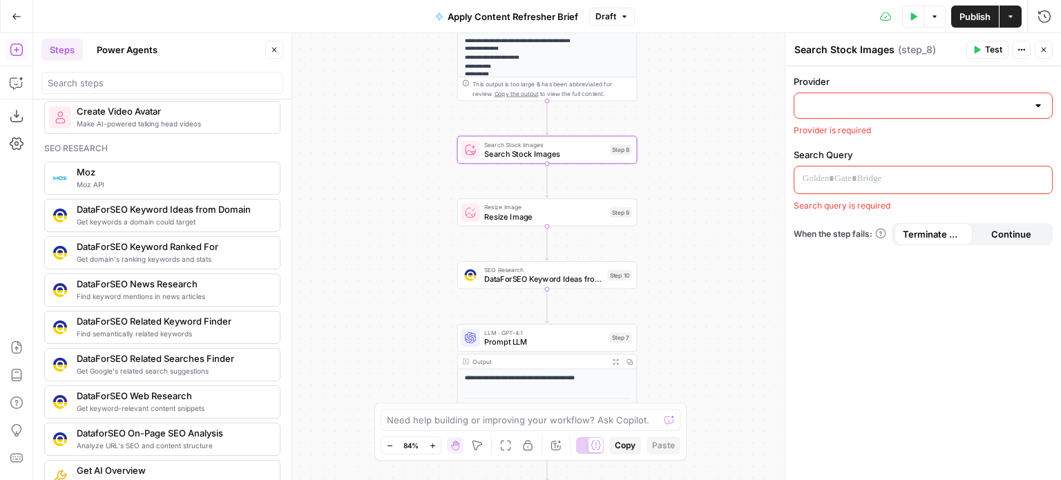
click at [1036, 106] on div at bounding box center [1037, 106] width 11 height 14
click at [849, 135] on span "Getty" at bounding box center [927, 140] width 215 height 14
type input "Getty"
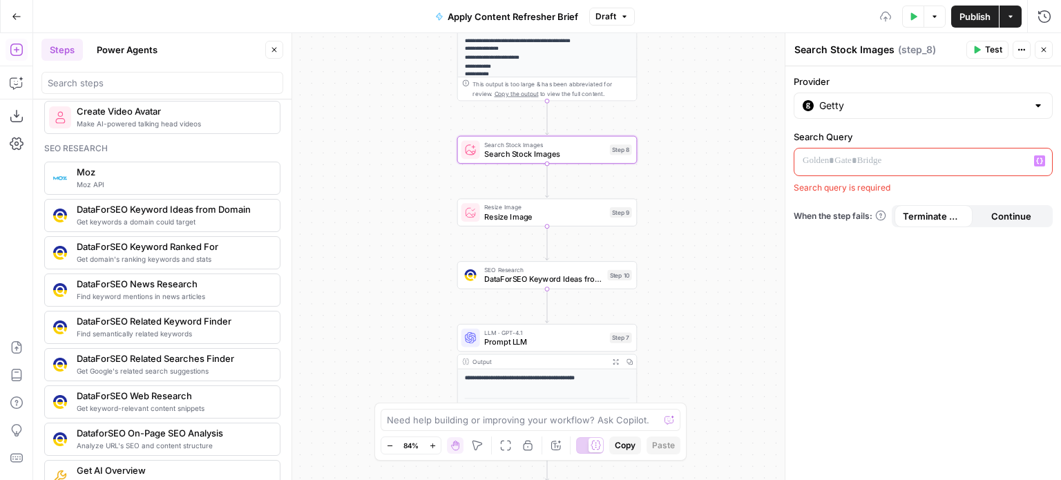
click at [920, 154] on p at bounding box center [911, 161] width 219 height 14
click at [1041, 159] on icon "button" at bounding box center [1039, 161] width 7 height 6
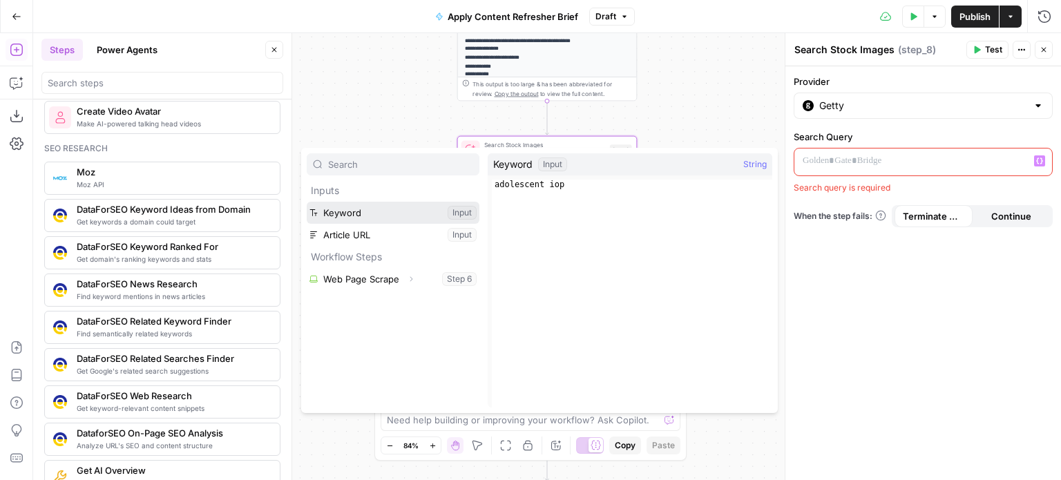
click at [348, 213] on button "Select variable Keyword" at bounding box center [393, 213] width 173 height 22
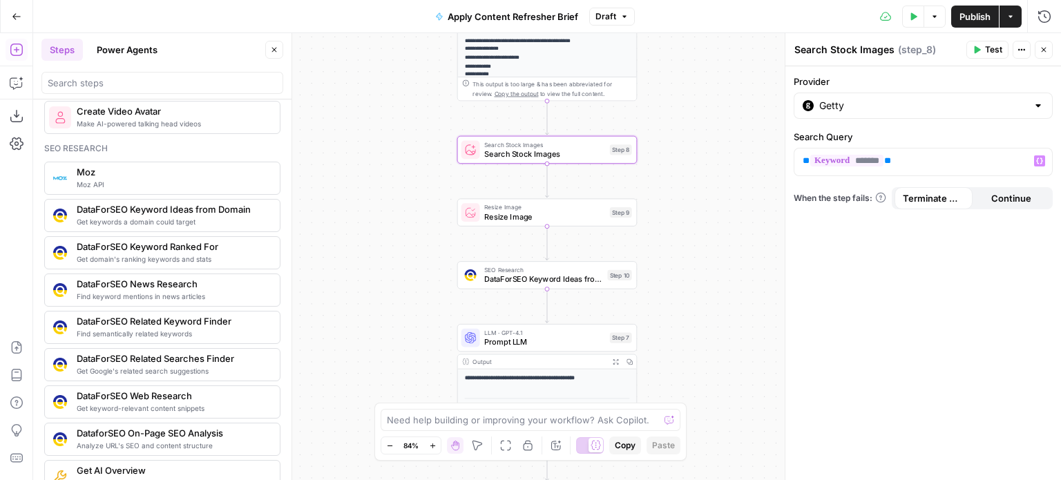
click at [831, 240] on div "Provider Getty Search Query ** ******* ** Variables Menu When the step fails: T…" at bounding box center [923, 273] width 276 height 414
click at [564, 284] on span "DataForSEO Keyword Ideas from Domain" at bounding box center [543, 279] width 118 height 12
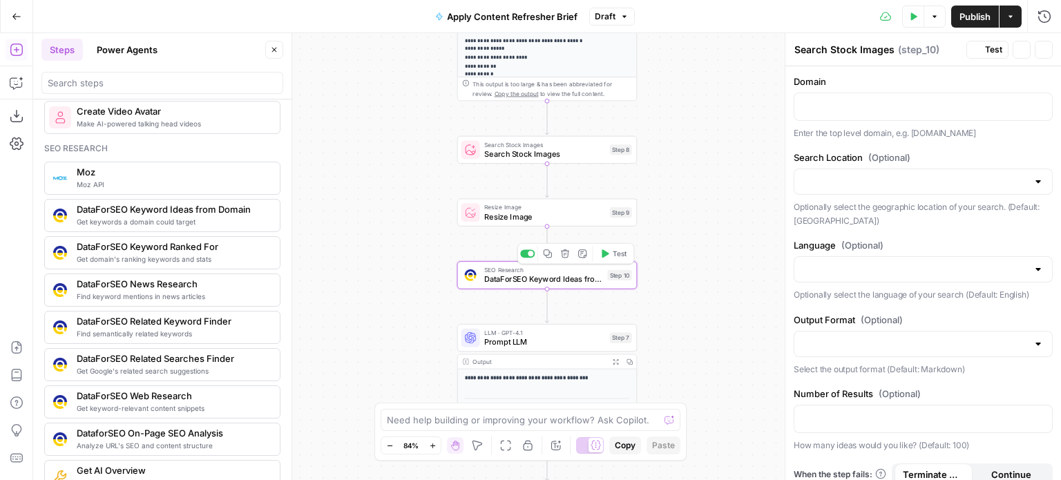
type textarea "DataForSEO Keyword Ideas from Domain"
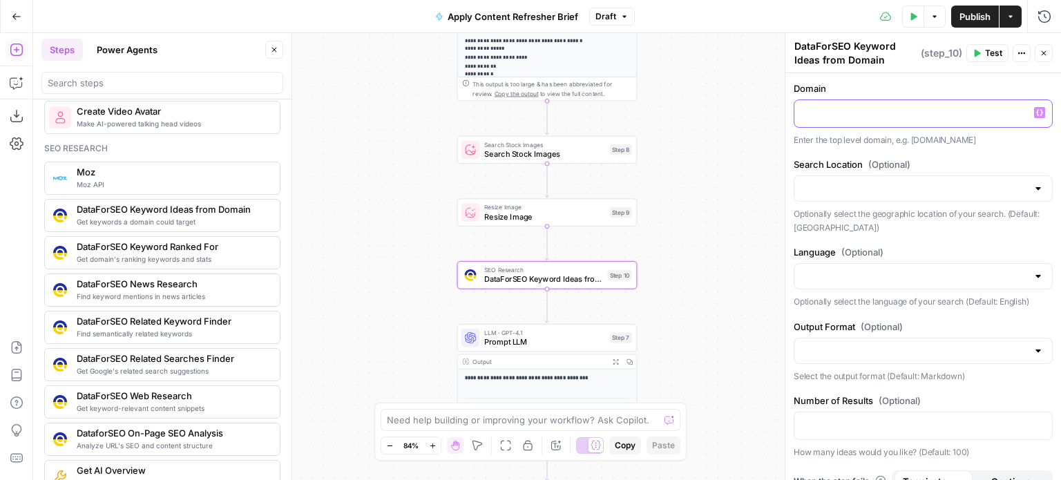
click at [1036, 110] on icon "button" at bounding box center [1039, 112] width 7 height 7
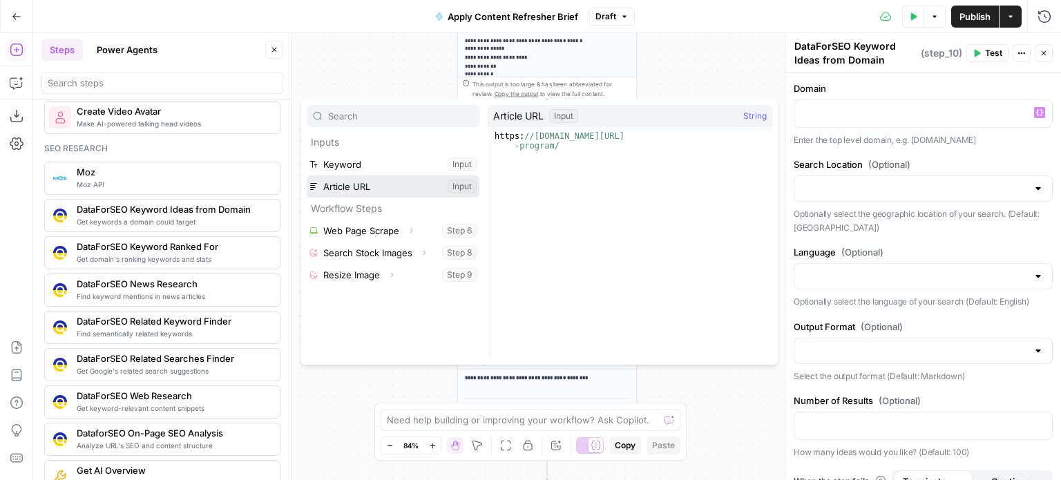
click at [340, 187] on button "Select variable Article URL" at bounding box center [393, 186] width 173 height 22
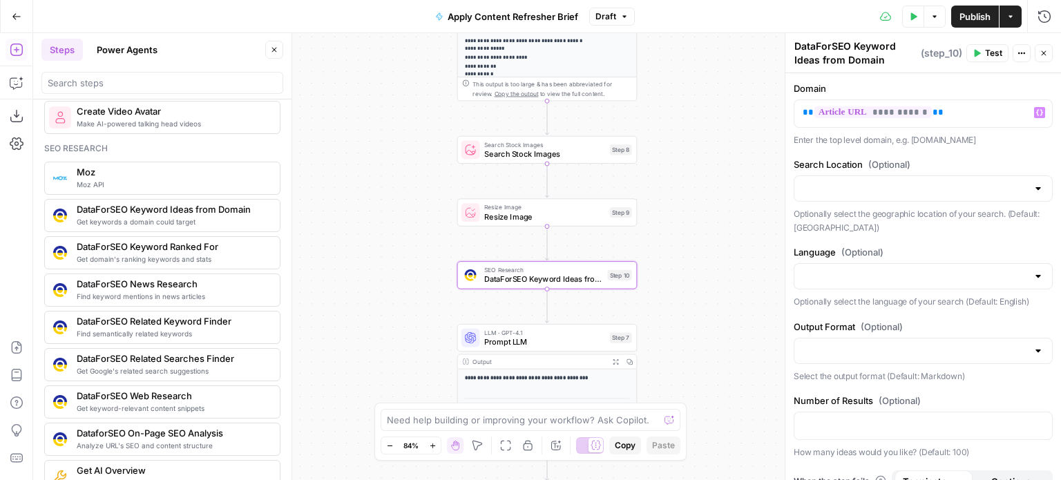
click at [1032, 191] on div at bounding box center [1037, 189] width 11 height 14
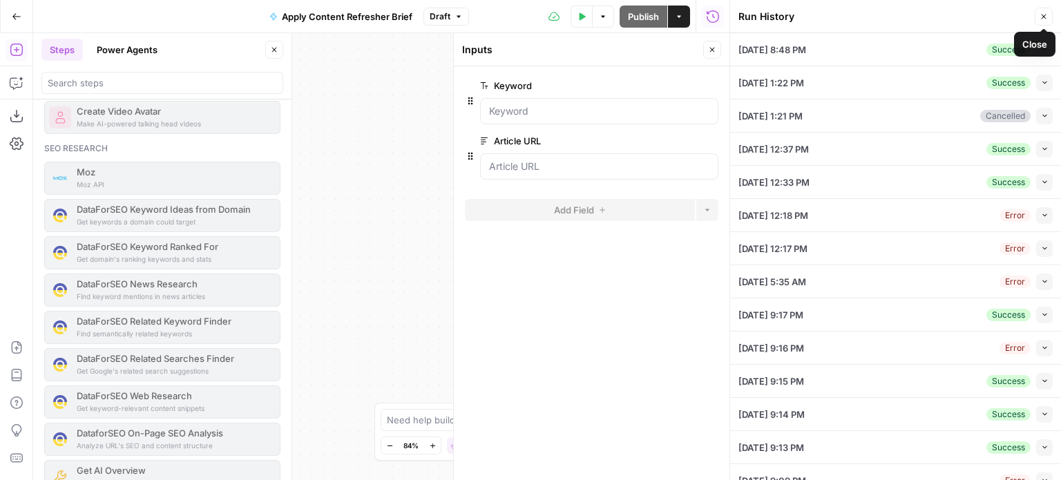
click at [1042, 19] on icon "button" at bounding box center [1043, 16] width 8 height 8
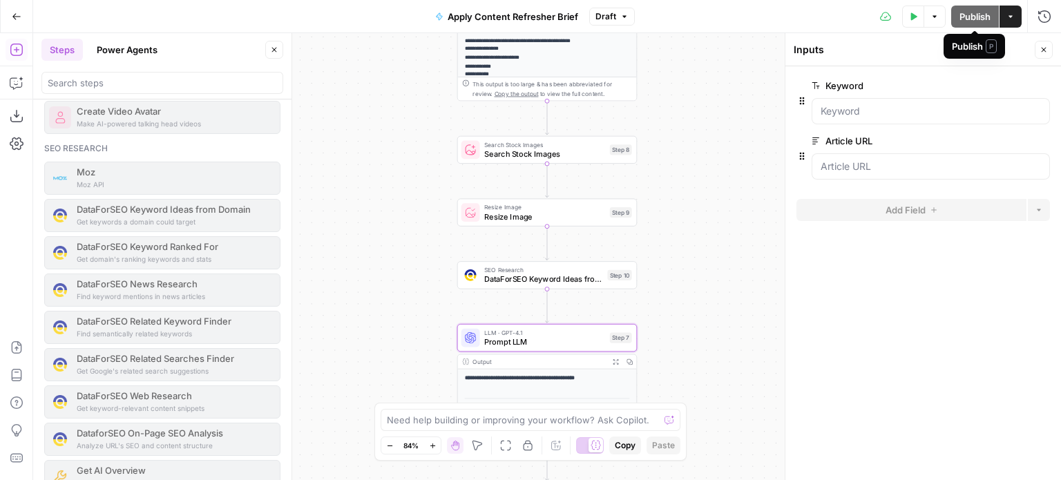
click at [536, 215] on span "Resize Image" at bounding box center [544, 217] width 121 height 12
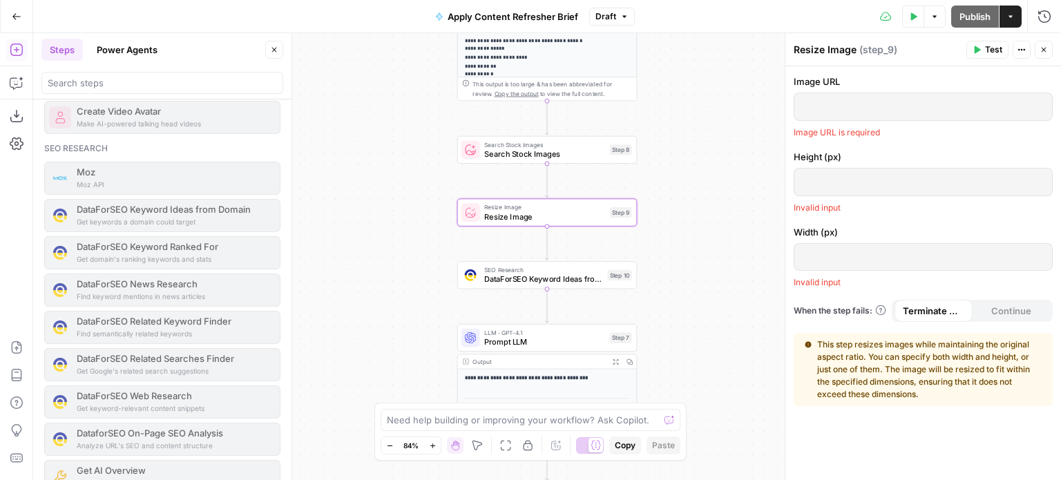
click at [562, 162] on div "Search Stock Images Search Stock Images Step 8" at bounding box center [547, 150] width 180 height 28
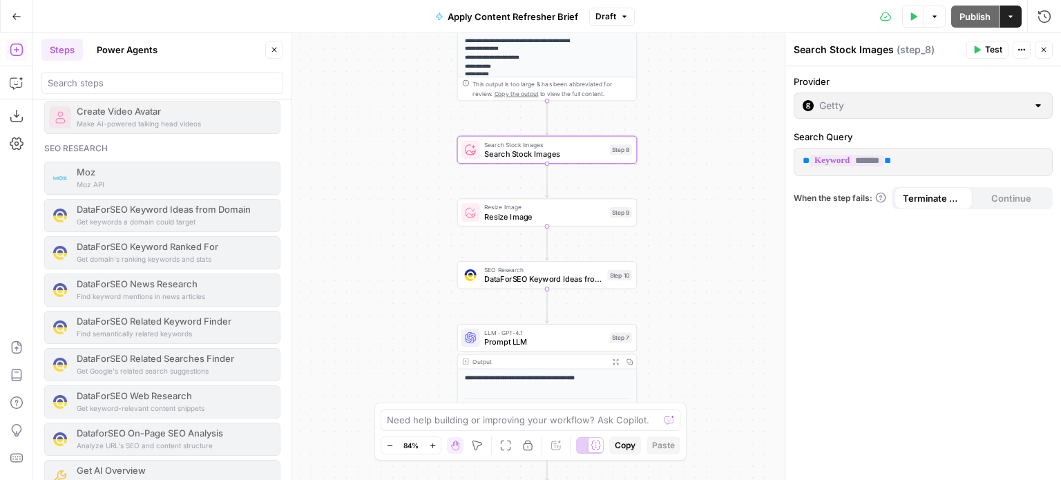
click at [564, 206] on span "Resize Image" at bounding box center [544, 206] width 121 height 9
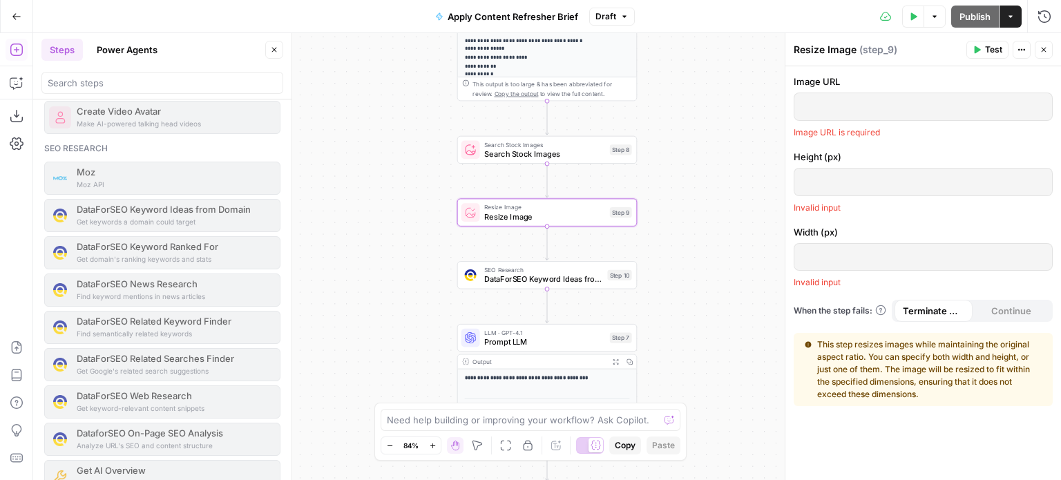
click at [990, 104] on p at bounding box center [922, 106] width 241 height 14
click at [907, 113] on div at bounding box center [923, 106] width 258 height 27
click at [873, 111] on p at bounding box center [922, 106] width 241 height 14
click at [845, 106] on p at bounding box center [922, 106] width 241 height 14
drag, startPoint x: 547, startPoint y: 209, endPoint x: 514, endPoint y: 210, distance: 33.2
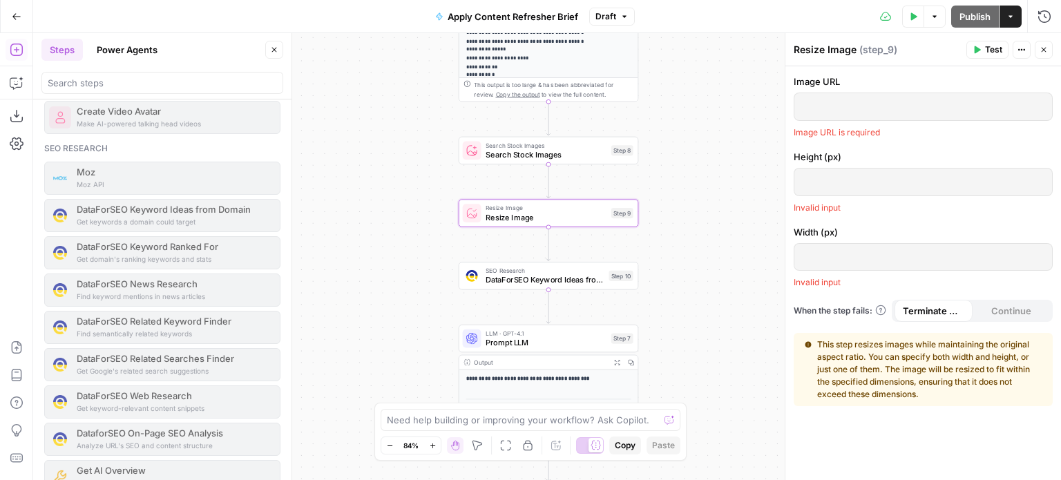
click at [514, 210] on span "Resize Image" at bounding box center [545, 207] width 121 height 9
click at [550, 212] on span "Resize Image" at bounding box center [545, 217] width 121 height 12
click at [628, 213] on div "Step 9" at bounding box center [622, 213] width 22 height 10
drag, startPoint x: 628, startPoint y: 213, endPoint x: 588, endPoint y: 216, distance: 40.8
click at [588, 216] on span "Resize Image" at bounding box center [545, 217] width 121 height 12
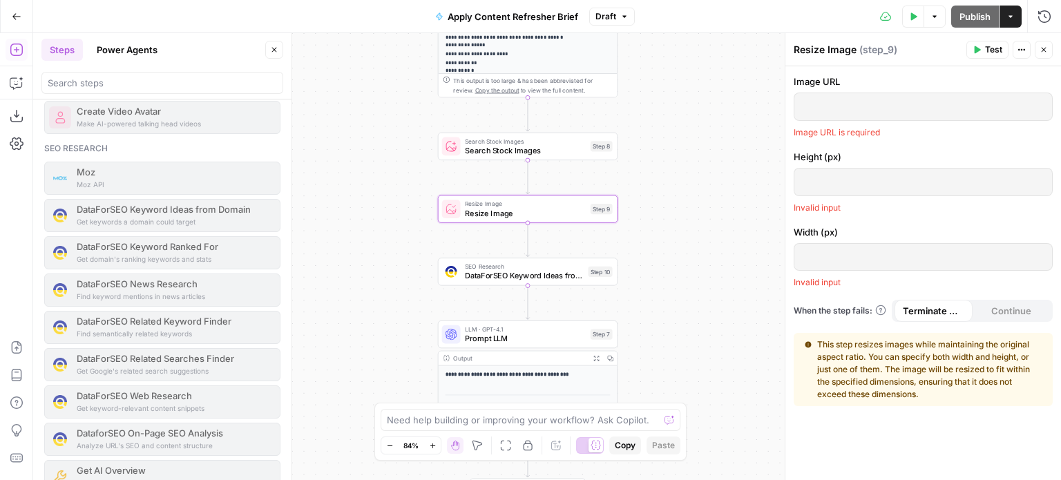
drag, startPoint x: 575, startPoint y: 216, endPoint x: 552, endPoint y: 211, distance: 22.8
click at [552, 211] on span "Resize Image" at bounding box center [525, 213] width 121 height 12
click at [271, 49] on icon "button" at bounding box center [274, 50] width 8 height 8
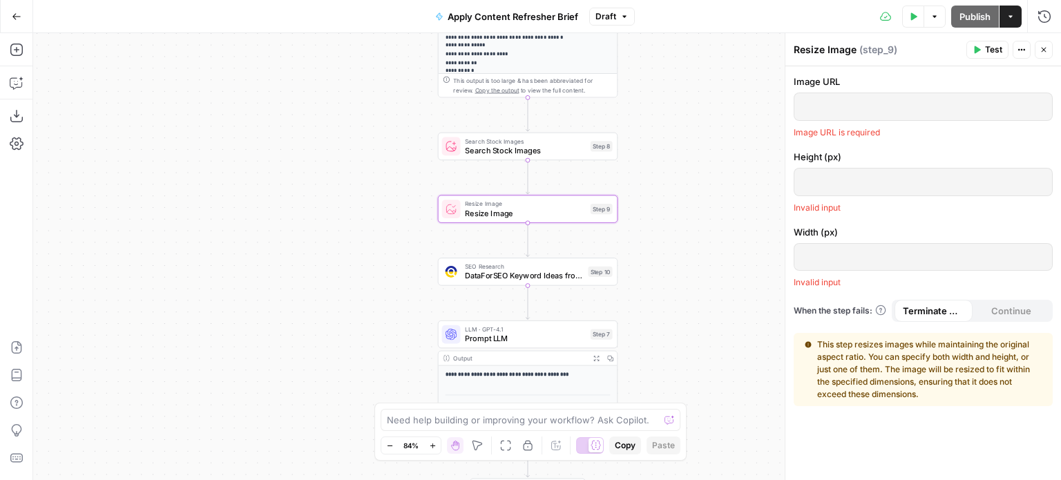
click at [541, 210] on span "Resize Image" at bounding box center [525, 213] width 121 height 12
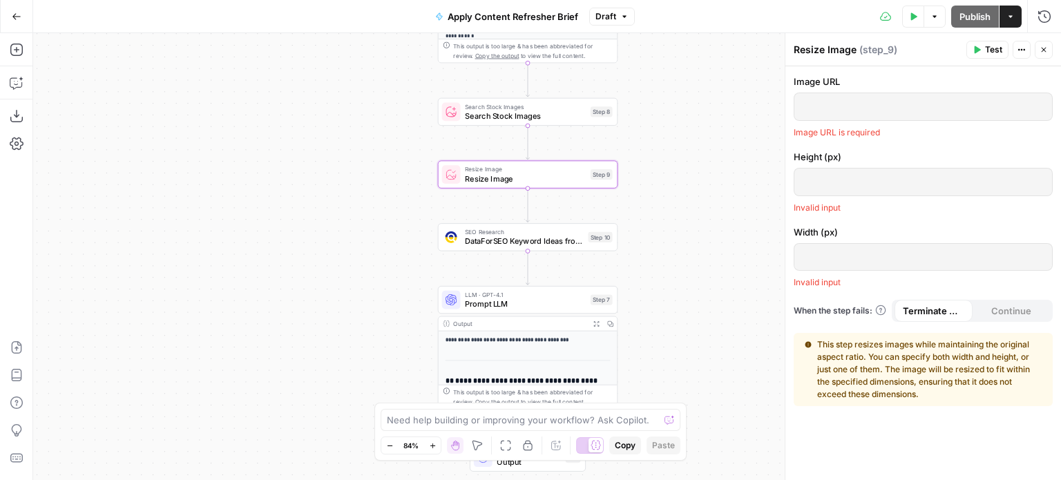
click at [539, 177] on span "Resize Image" at bounding box center [525, 179] width 121 height 12
click at [1028, 50] on button "Actions" at bounding box center [1021, 50] width 18 height 18
click at [1043, 50] on icon "button" at bounding box center [1043, 50] width 8 height 8
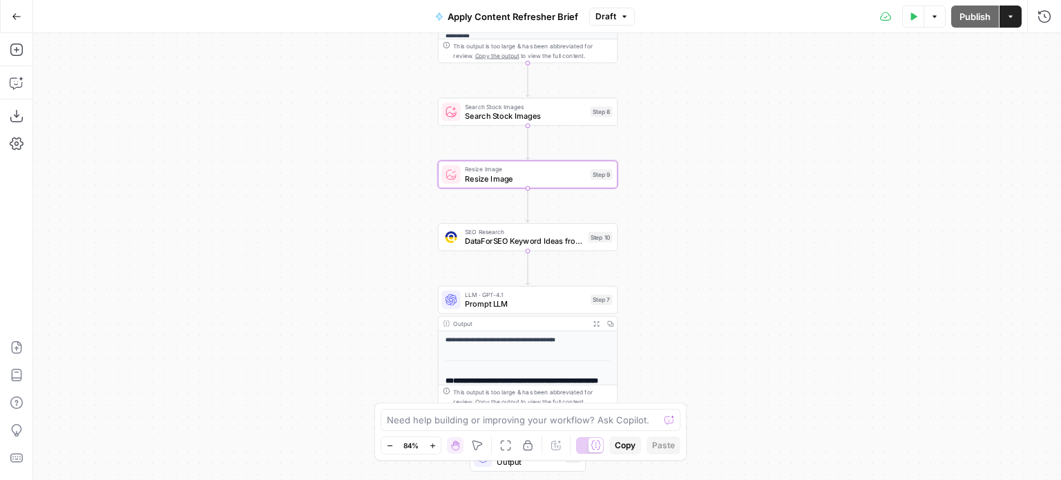
click at [543, 178] on span "Resize Image" at bounding box center [525, 179] width 121 height 12
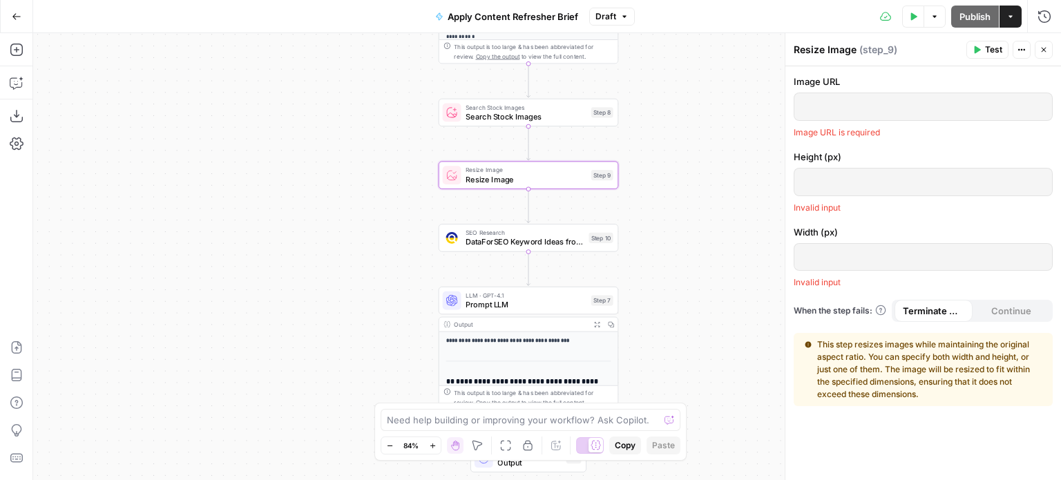
drag, startPoint x: 543, startPoint y: 178, endPoint x: 523, endPoint y: 177, distance: 20.1
click at [523, 177] on span "Resize Image" at bounding box center [525, 179] width 121 height 12
click at [1019, 52] on icon "button" at bounding box center [1021, 50] width 8 height 8
click at [1041, 47] on icon "button" at bounding box center [1043, 50] width 8 height 8
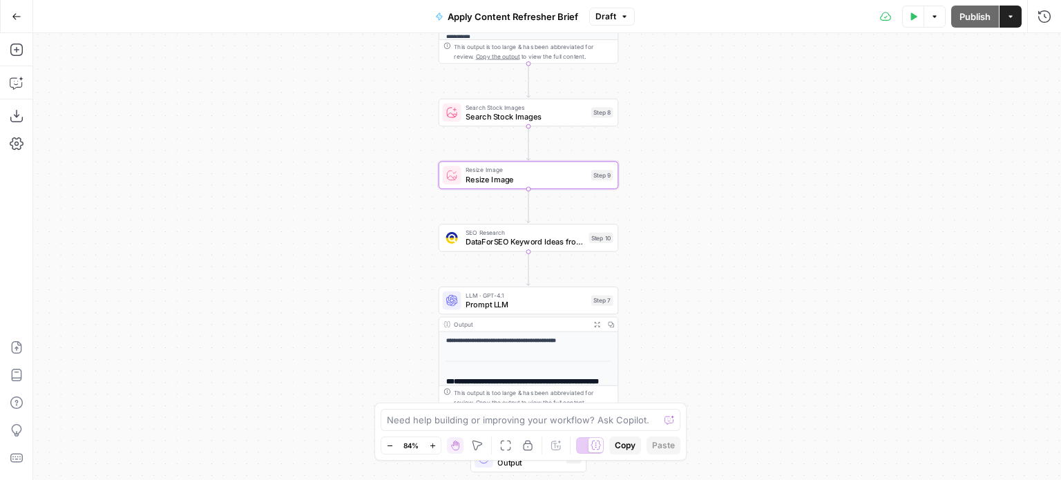
click at [582, 242] on span "DataForSEO Keyword Ideas from Domain" at bounding box center [524, 242] width 118 height 12
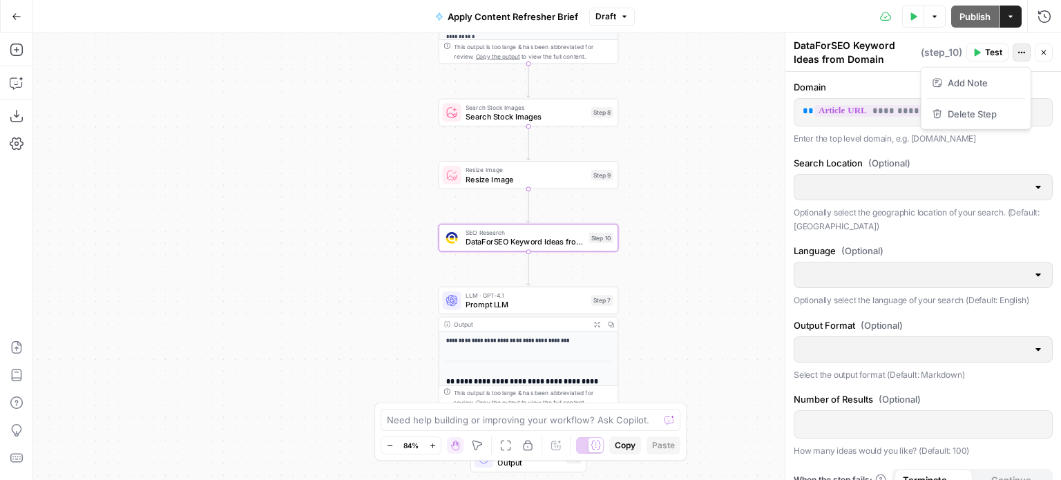
click at [1030, 46] on button "Actions" at bounding box center [1021, 53] width 18 height 18
click at [738, 102] on div "**********" at bounding box center [547, 256] width 1028 height 447
click at [1046, 51] on icon "button" at bounding box center [1043, 52] width 8 height 8
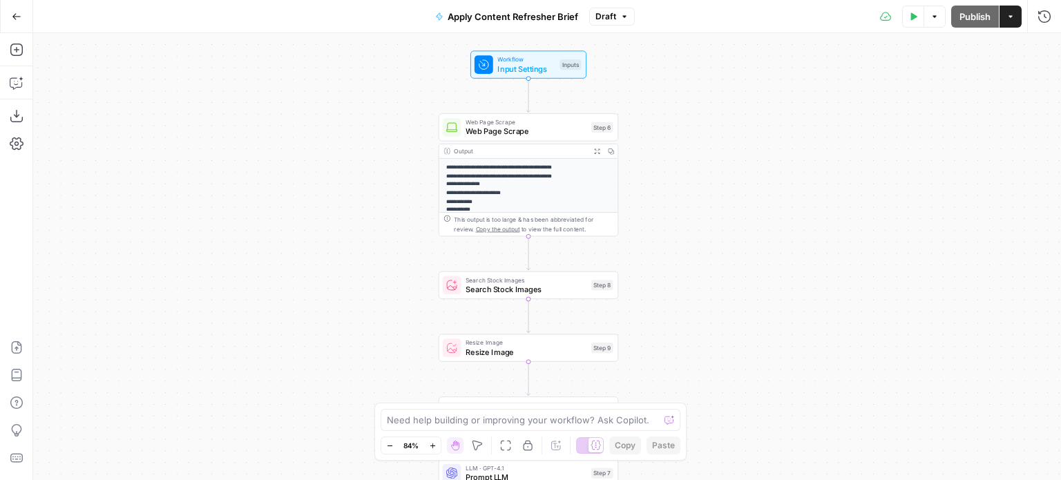
click at [540, 191] on p "**********" at bounding box center [524, 362] width 156 height 399
click at [544, 131] on span "Web Page Scrape" at bounding box center [525, 132] width 121 height 12
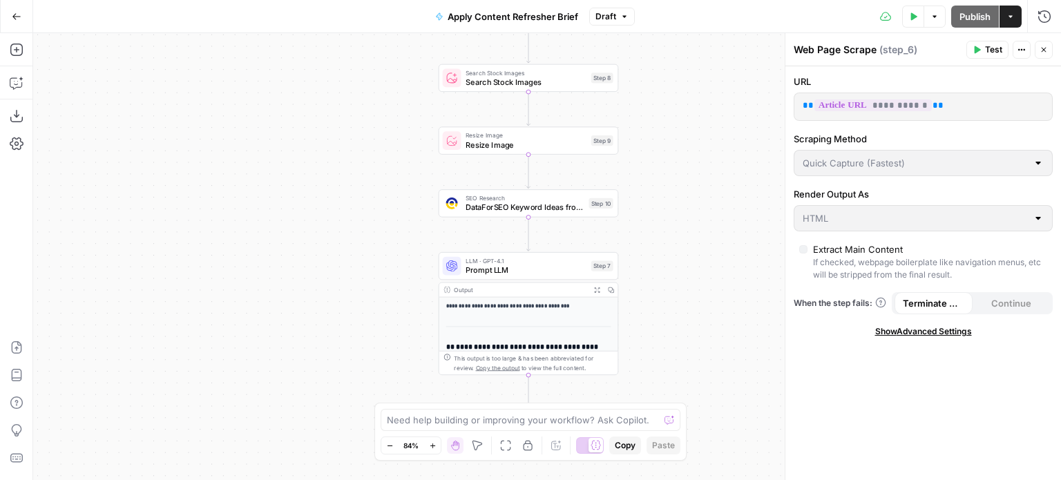
click at [523, 282] on div "Output Expand Output Copy" at bounding box center [528, 289] width 179 height 15
click at [564, 140] on span "Resize Image" at bounding box center [525, 145] width 121 height 12
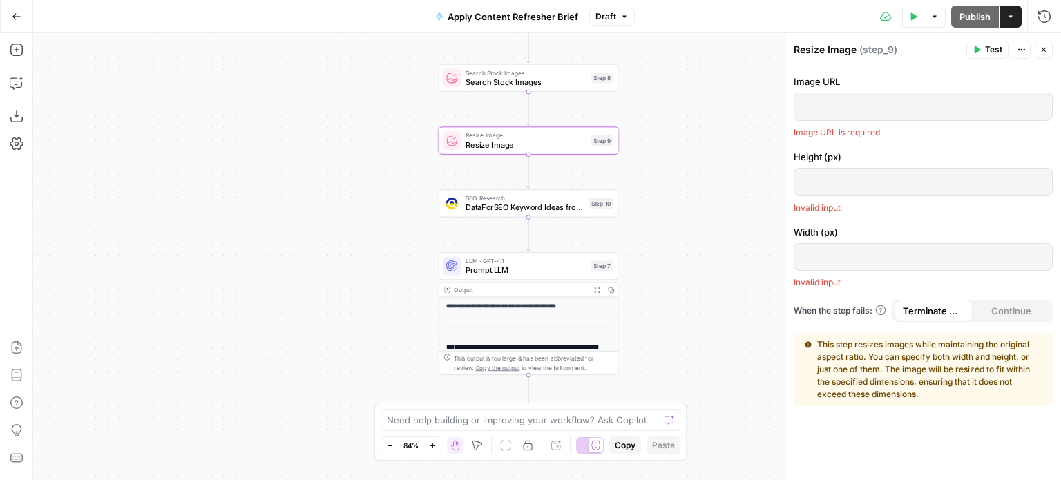
click at [871, 109] on p at bounding box center [922, 106] width 241 height 14
click at [991, 108] on p at bounding box center [922, 106] width 241 height 14
click at [1032, 106] on p at bounding box center [922, 106] width 241 height 14
click at [744, 104] on div "**********" at bounding box center [547, 256] width 1028 height 447
click at [1040, 48] on icon "button" at bounding box center [1043, 50] width 8 height 8
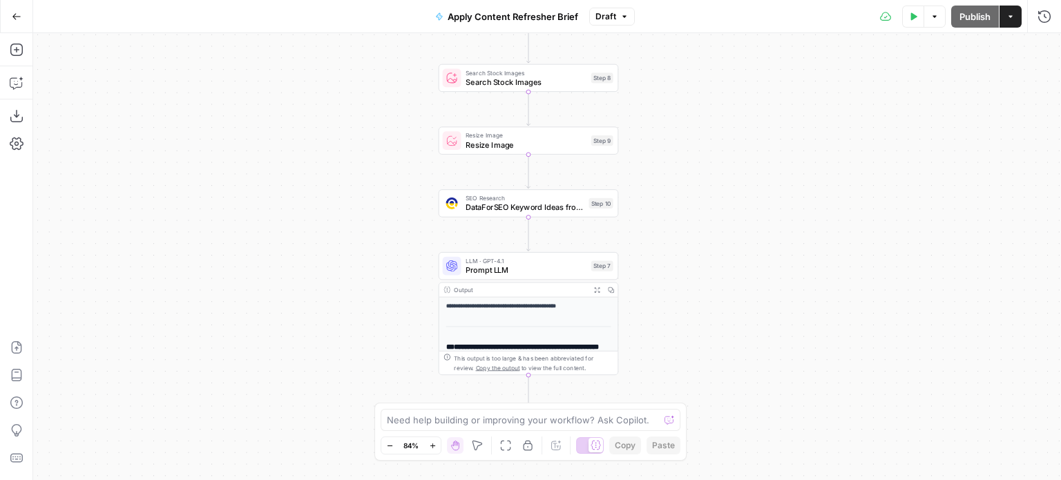
click at [934, 21] on button "Options" at bounding box center [934, 17] width 22 height 22
click at [827, 146] on div "**********" at bounding box center [547, 256] width 1028 height 447
click at [541, 146] on span "Resize Image" at bounding box center [525, 145] width 121 height 12
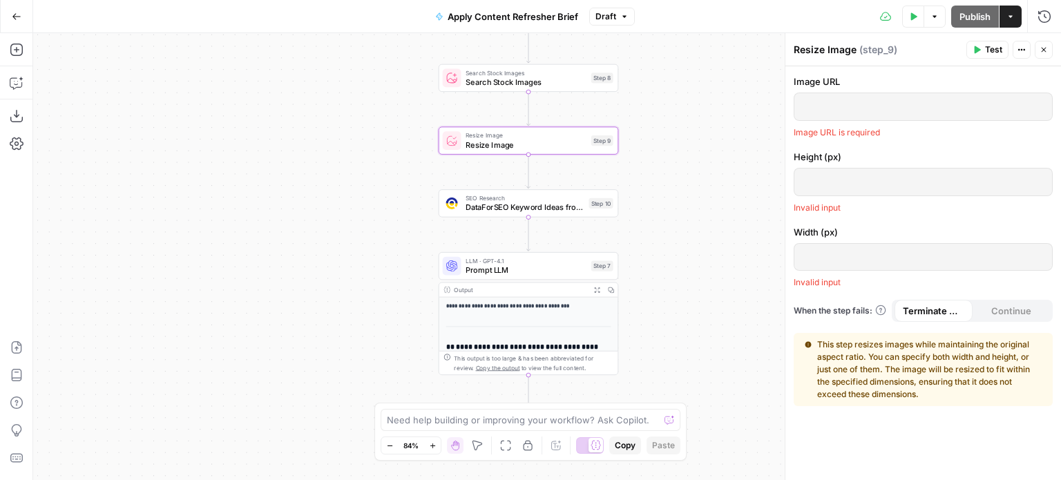
click at [549, 88] on div "Search Stock Images Search Stock Images Step 8" at bounding box center [529, 78] width 180 height 28
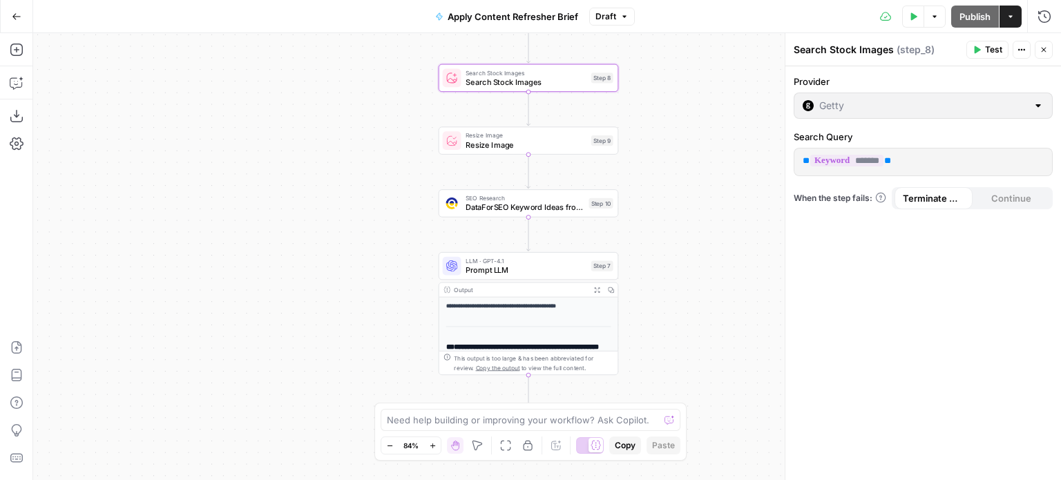
click at [532, 153] on div "Resize Image Resize Image Step 9" at bounding box center [529, 140] width 180 height 28
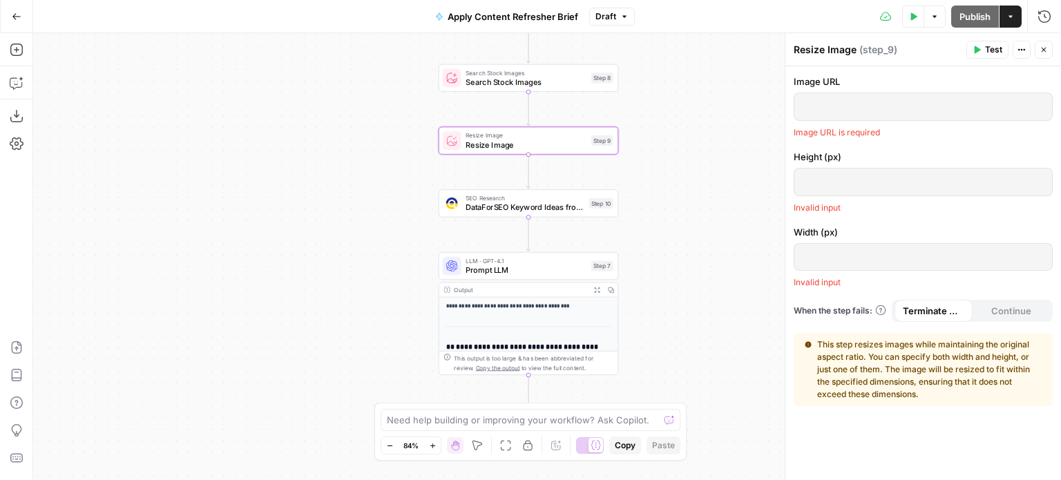
click at [879, 103] on p at bounding box center [922, 106] width 241 height 14
click at [830, 177] on p at bounding box center [922, 181] width 241 height 14
click at [809, 259] on p at bounding box center [922, 256] width 241 height 14
click at [930, 314] on span "Terminate Workflow" at bounding box center [933, 311] width 61 height 14
click at [1023, 49] on icon "button" at bounding box center [1021, 50] width 8 height 8
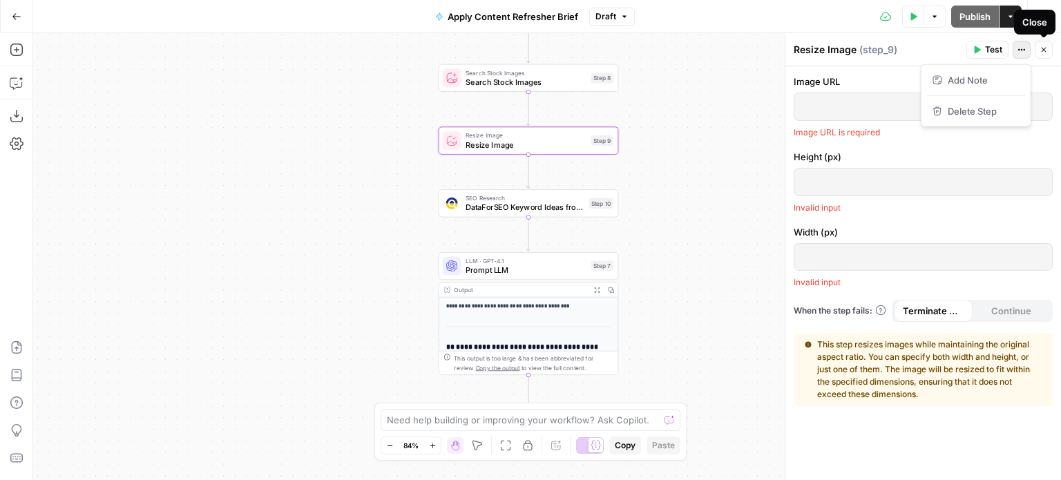
click at [1042, 46] on icon "button" at bounding box center [1043, 50] width 8 height 8
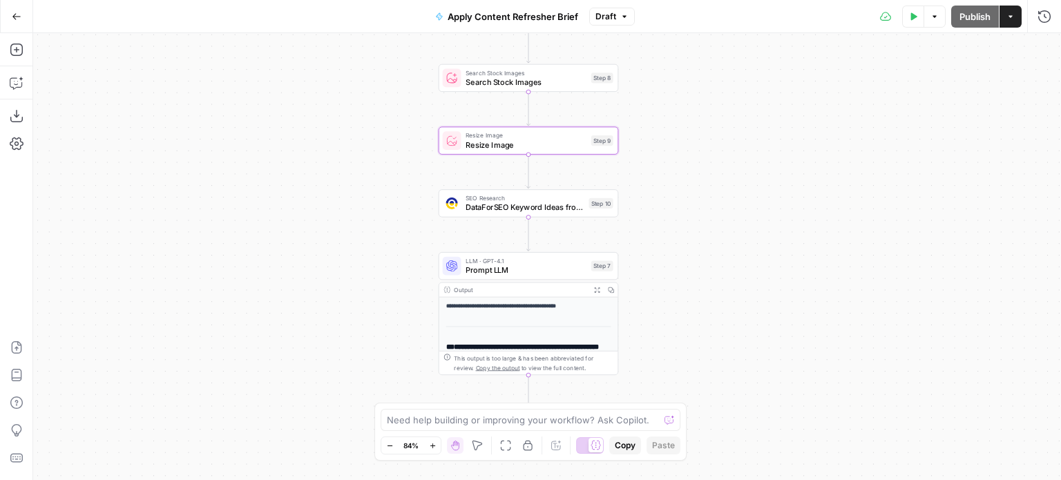
click at [700, 160] on div "**********" at bounding box center [547, 256] width 1028 height 447
click at [16, 54] on icon "button" at bounding box center [17, 50] width 14 height 14
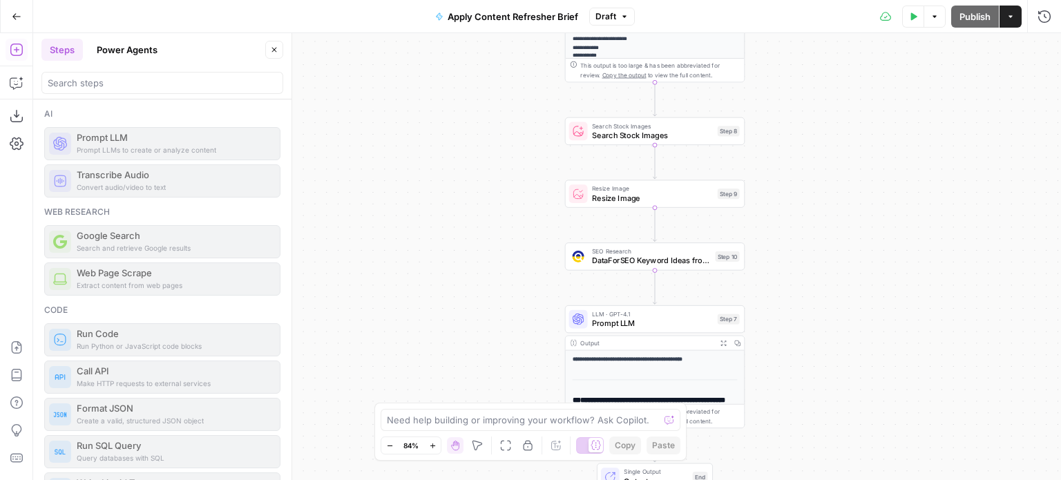
drag, startPoint x: 508, startPoint y: 140, endPoint x: 634, endPoint y: 193, distance: 137.1
click at [634, 193] on span "Resize Image" at bounding box center [652, 198] width 121 height 12
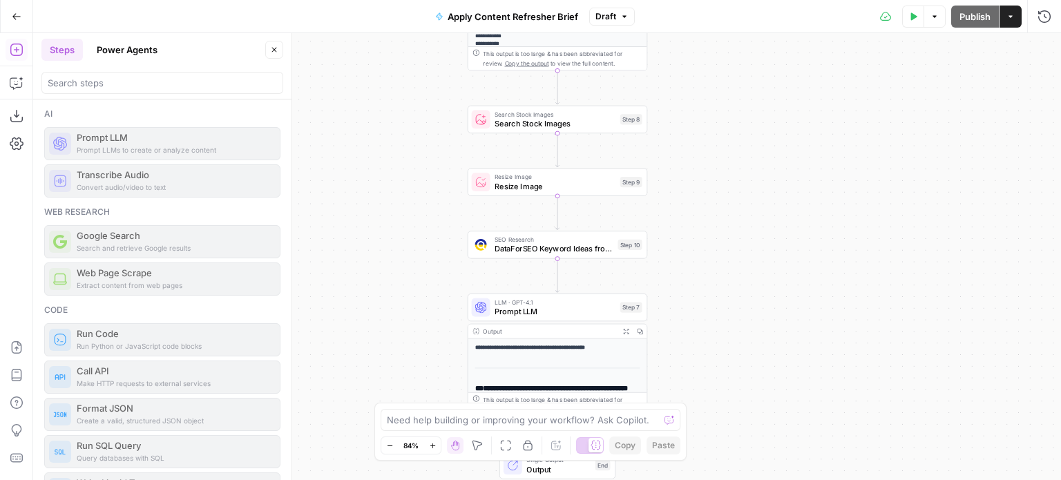
drag, startPoint x: 634, startPoint y: 184, endPoint x: 537, endPoint y: 173, distance: 98.1
click at [537, 173] on span "Resize Image" at bounding box center [554, 176] width 121 height 9
click at [556, 198] on icon "Edge from step_9 to step_10" at bounding box center [556, 212] width 3 height 34
click at [558, 196] on icon "Edge from step_9 to step_10" at bounding box center [556, 212] width 3 height 34
click at [556, 167] on icon "Edge from step_8 to step_9" at bounding box center [556, 150] width 3 height 34
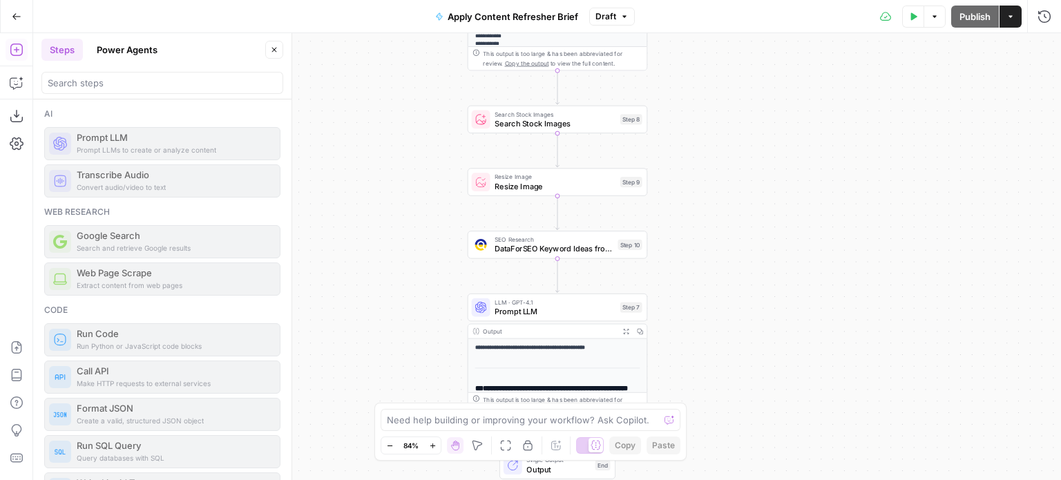
click at [556, 169] on div "Resize Image Resize Image Step 9" at bounding box center [558, 182] width 180 height 28
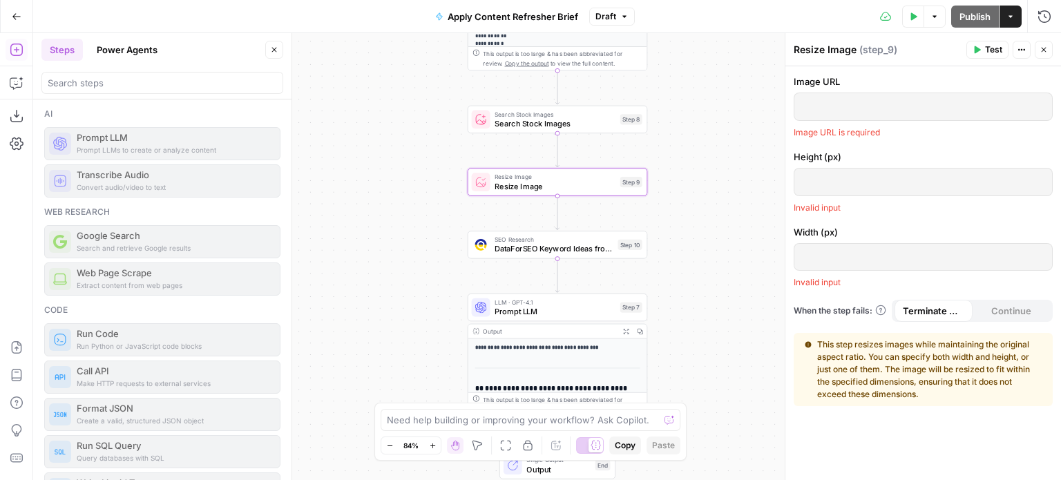
click at [557, 177] on span "Resize Image" at bounding box center [554, 176] width 121 height 9
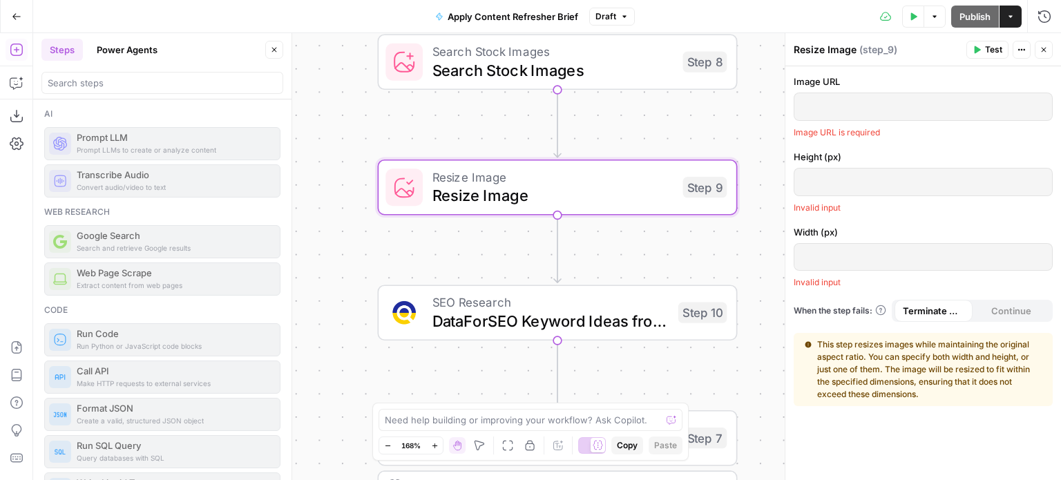
click at [603, 184] on span "Resize Image" at bounding box center [553, 195] width 242 height 23
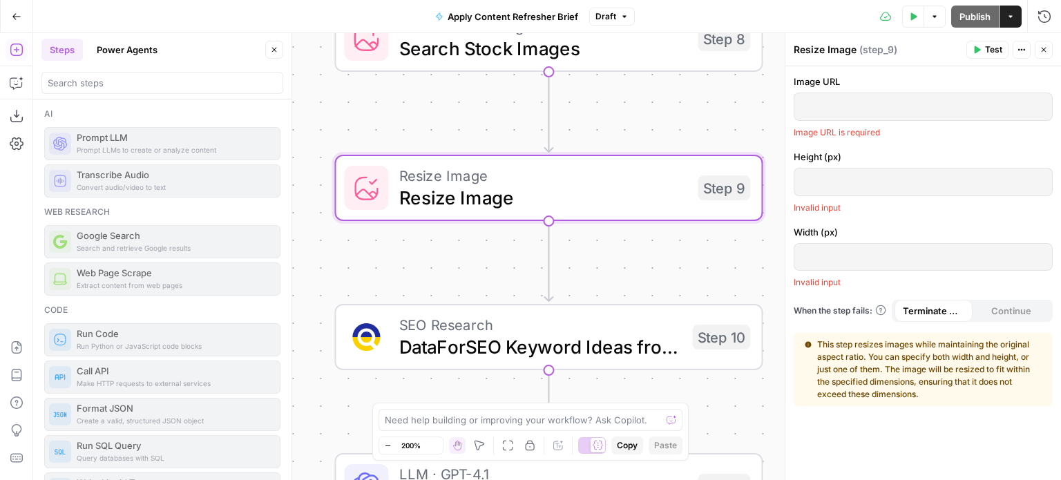
click at [603, 184] on span "Resize Image" at bounding box center [542, 198] width 287 height 28
drag, startPoint x: 603, startPoint y: 184, endPoint x: 525, endPoint y: 185, distance: 78.0
click at [525, 185] on span "Resize Image" at bounding box center [544, 198] width 287 height 28
click at [374, 189] on icon at bounding box center [368, 189] width 22 height 22
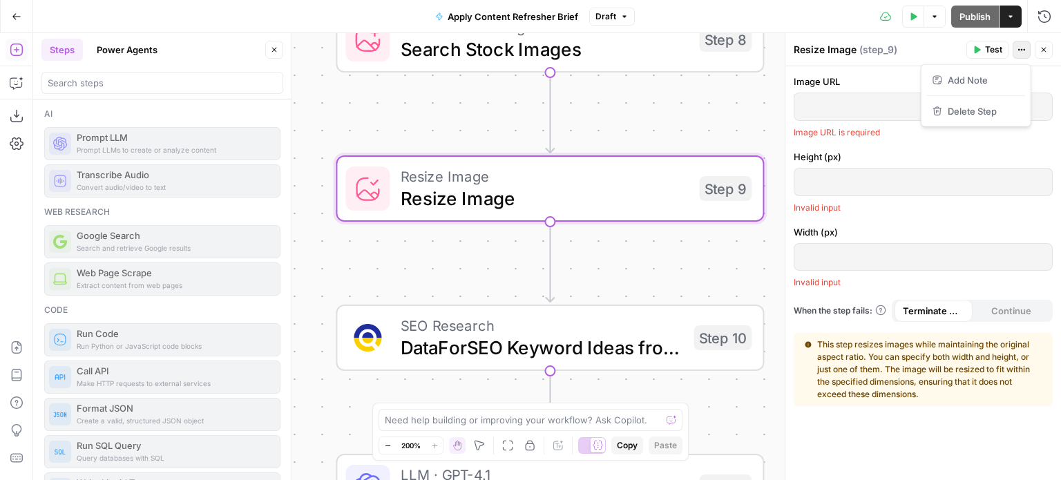
click at [1028, 50] on button "Actions" at bounding box center [1021, 50] width 18 height 18
click at [1043, 49] on icon "button" at bounding box center [1043, 50] width 5 height 5
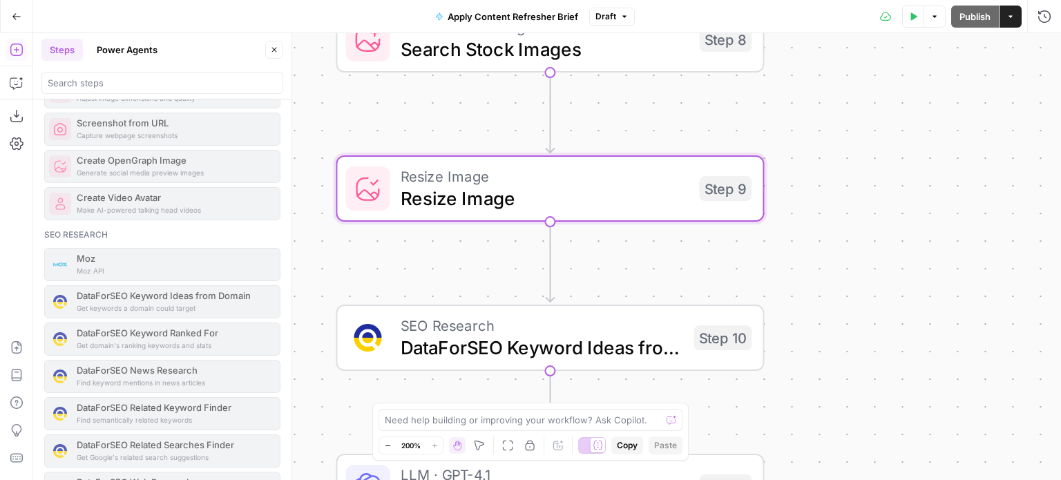
scroll to position [1105, 0]
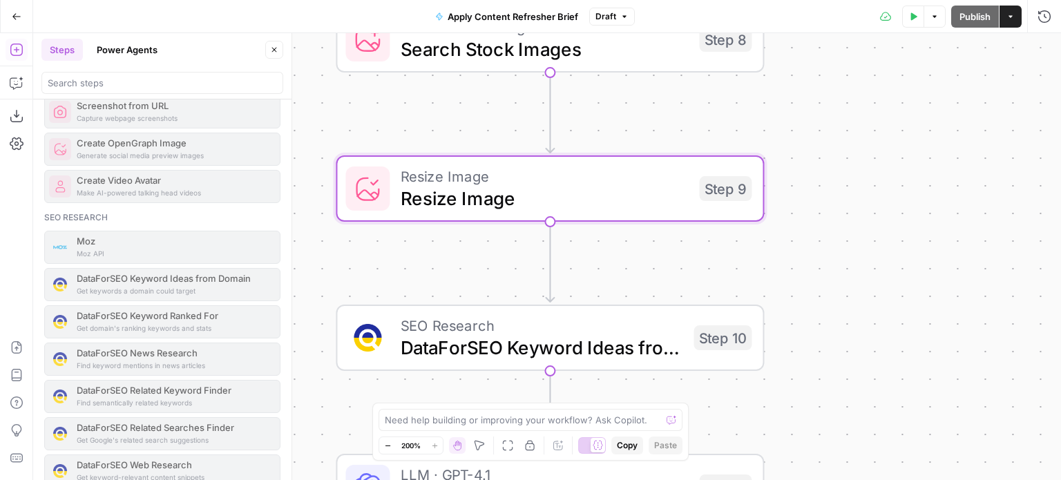
click at [706, 336] on div "Step 10" at bounding box center [722, 337] width 58 height 25
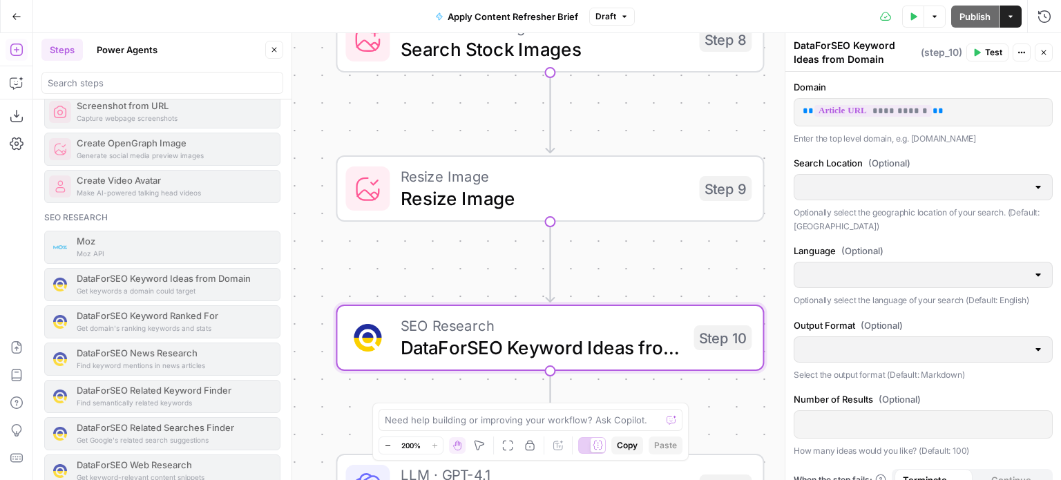
click at [1013, 49] on button "Actions" at bounding box center [1021, 53] width 18 height 18
click at [644, 50] on span "Search Stock Images" at bounding box center [544, 49] width 287 height 28
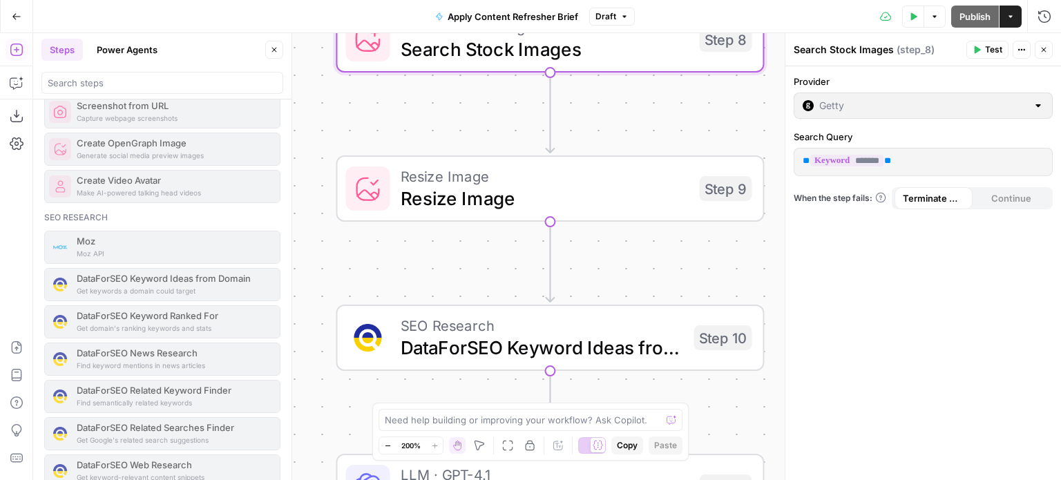
click at [1023, 50] on icon "button" at bounding box center [1021, 50] width 8 height 8
click at [679, 111] on div "**********" at bounding box center [547, 256] width 1028 height 447
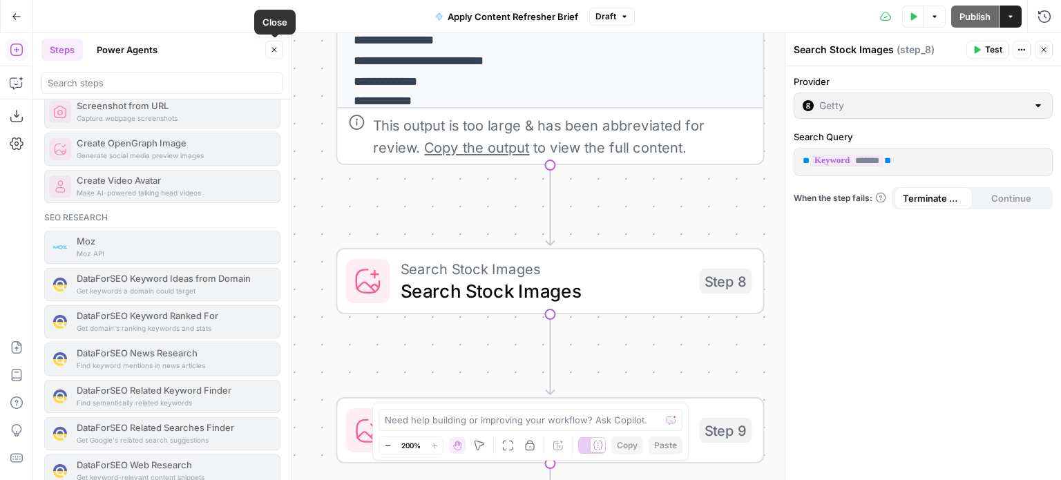
click at [276, 46] on icon "button" at bounding box center [274, 50] width 8 height 8
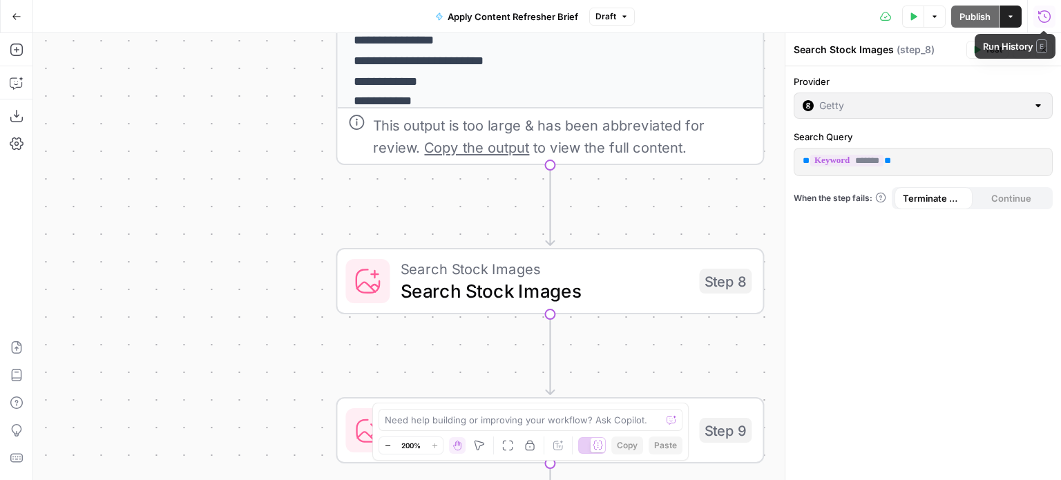
click at [1046, 19] on icon "button" at bounding box center [1044, 17] width 14 height 14
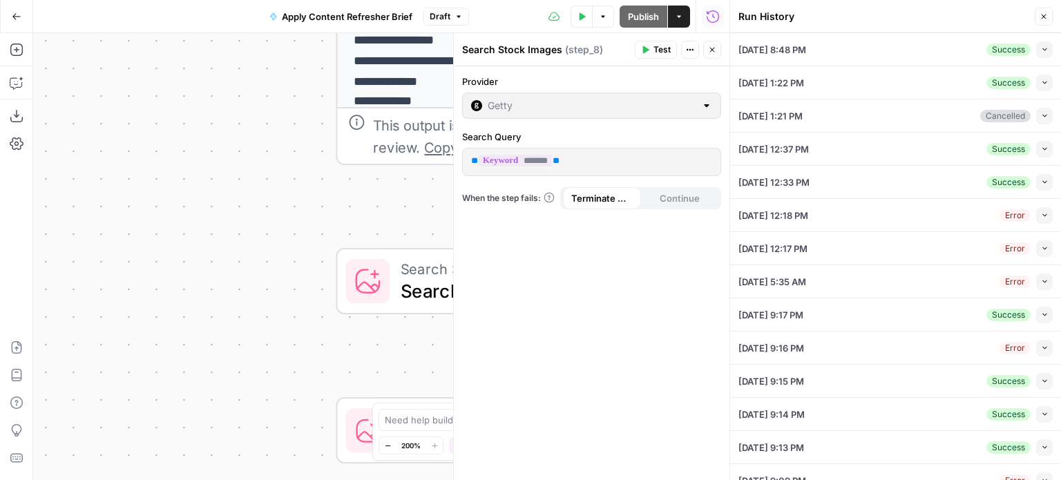
drag, startPoint x: 646, startPoint y: 48, endPoint x: 967, endPoint y: 50, distance: 320.4
click at [965, 50] on body "**********" at bounding box center [530, 240] width 1061 height 480
click at [1047, 12] on icon "button" at bounding box center [1043, 16] width 8 height 8
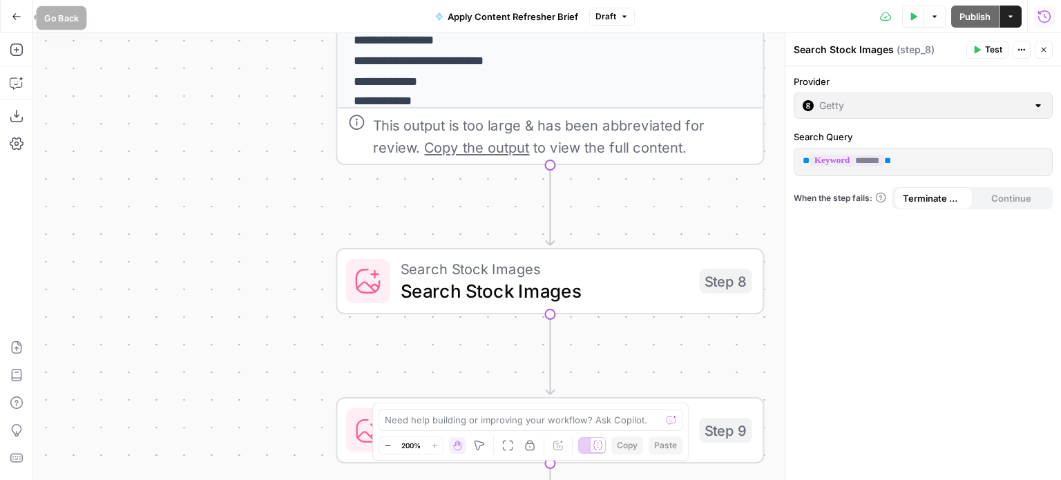
click at [17, 19] on icon "button" at bounding box center [17, 17] width 10 height 10
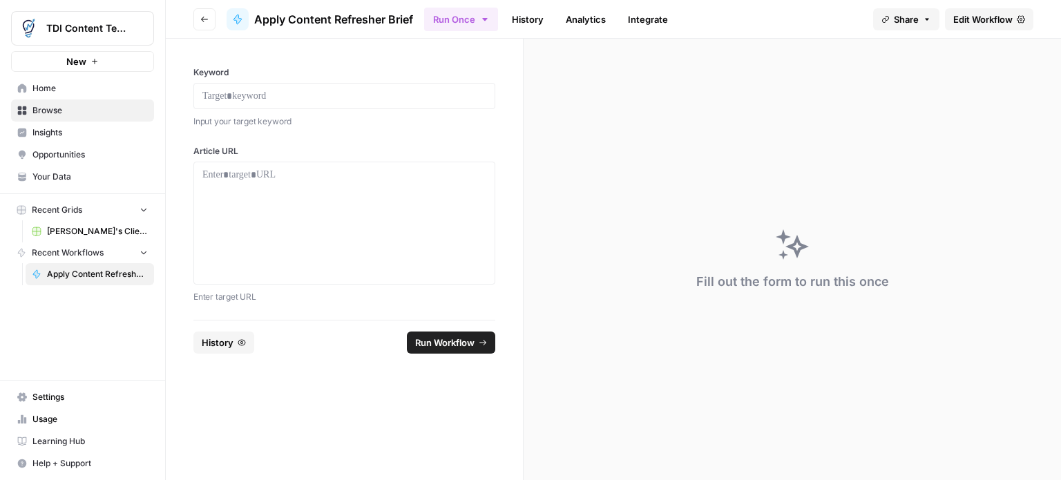
click at [970, 18] on span "Edit Workflow" at bounding box center [982, 19] width 59 height 14
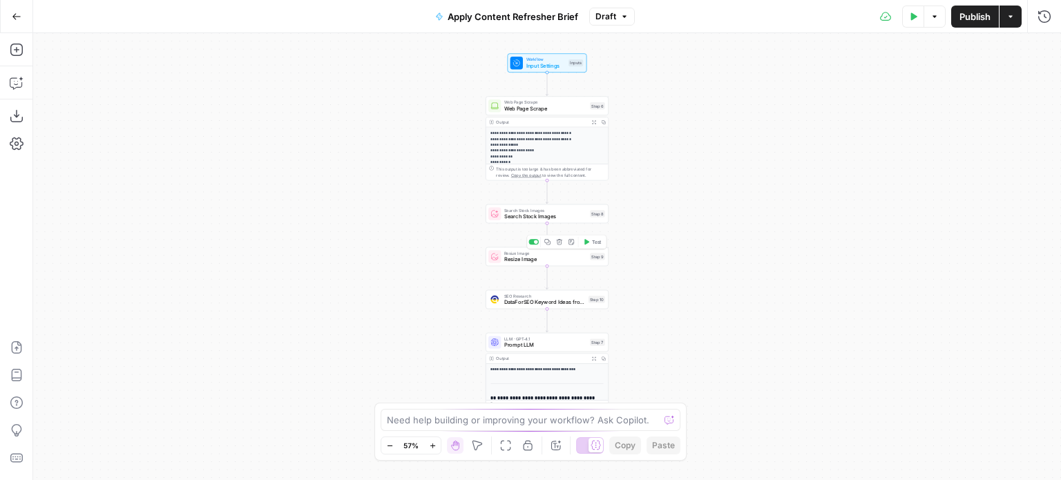
click at [555, 259] on span "Resize Image" at bounding box center [545, 260] width 82 height 8
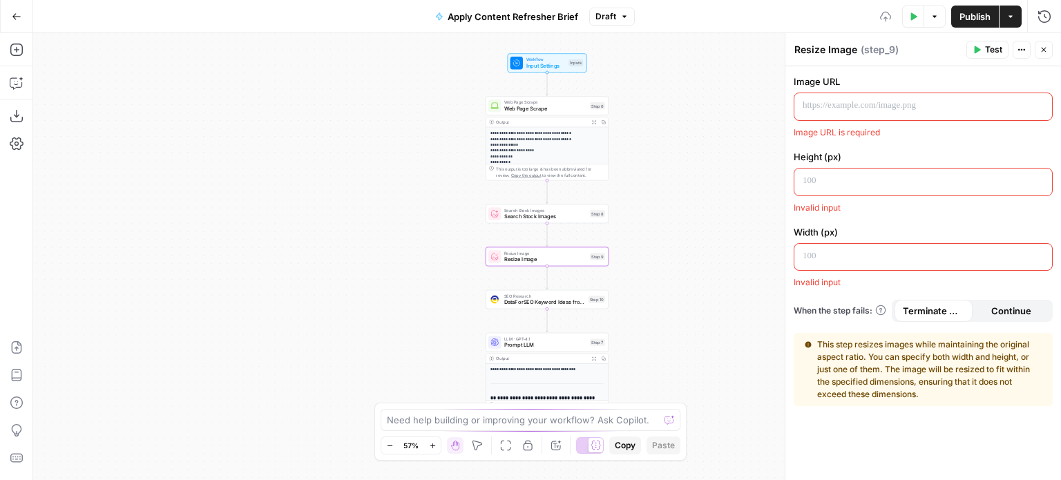
click at [647, 263] on div "**********" at bounding box center [547, 256] width 1028 height 447
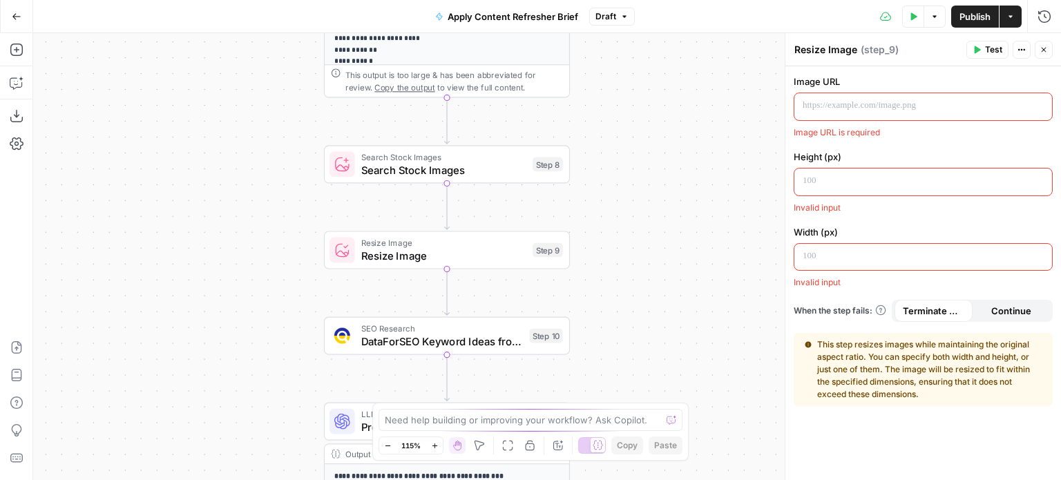
click at [446, 258] on span "Resize Image" at bounding box center [443, 256] width 165 height 16
click at [470, 226] on icon "button" at bounding box center [471, 221] width 12 height 12
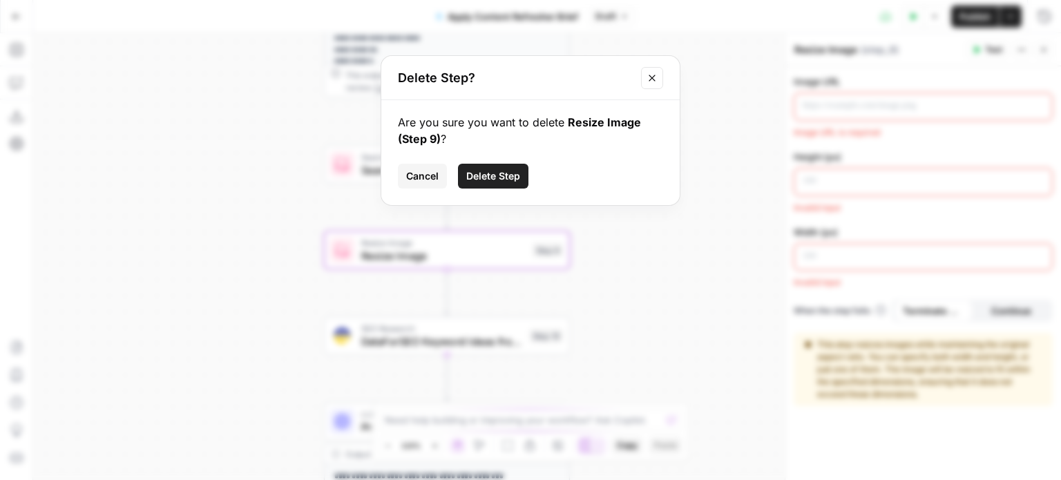
click at [490, 182] on span "Delete Step" at bounding box center [493, 176] width 54 height 14
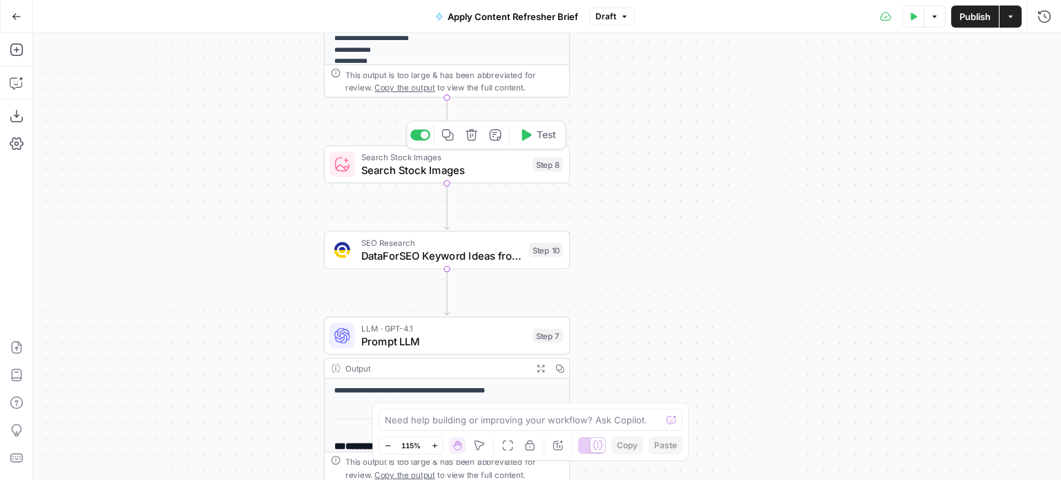
click at [461, 175] on span "Search Stock Images" at bounding box center [443, 170] width 165 height 16
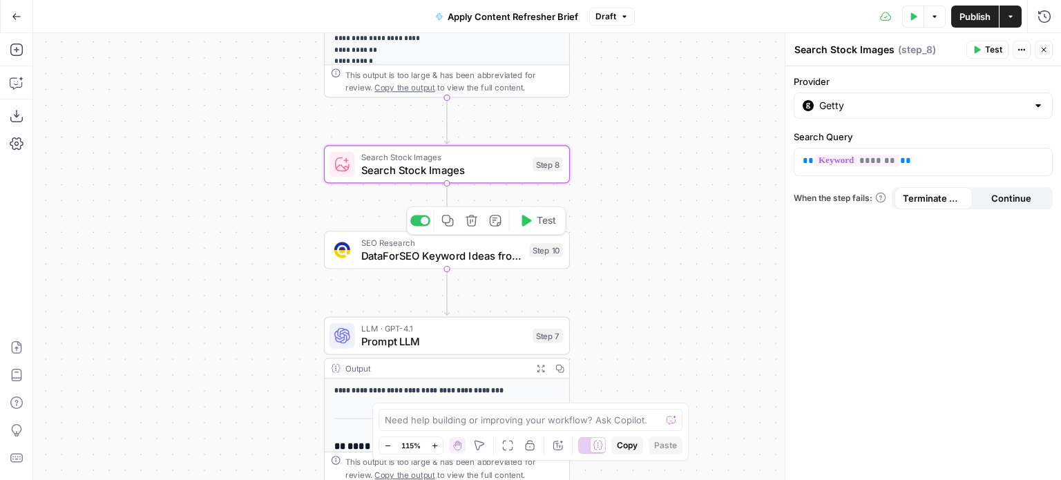
click at [434, 253] on span "DataForSEO Keyword Ideas from Domain" at bounding box center [442, 256] width 162 height 16
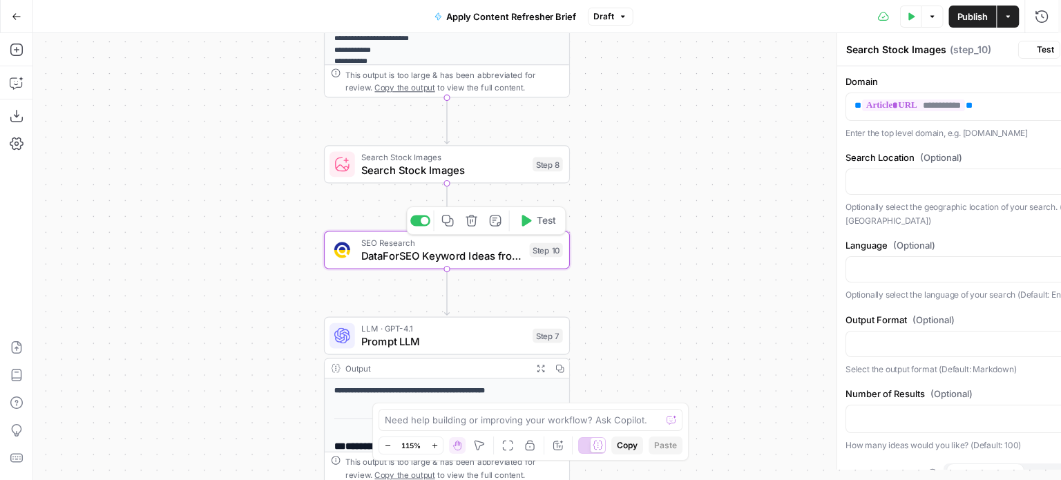
type textarea "DataForSEO Keyword Ideas from Domain"
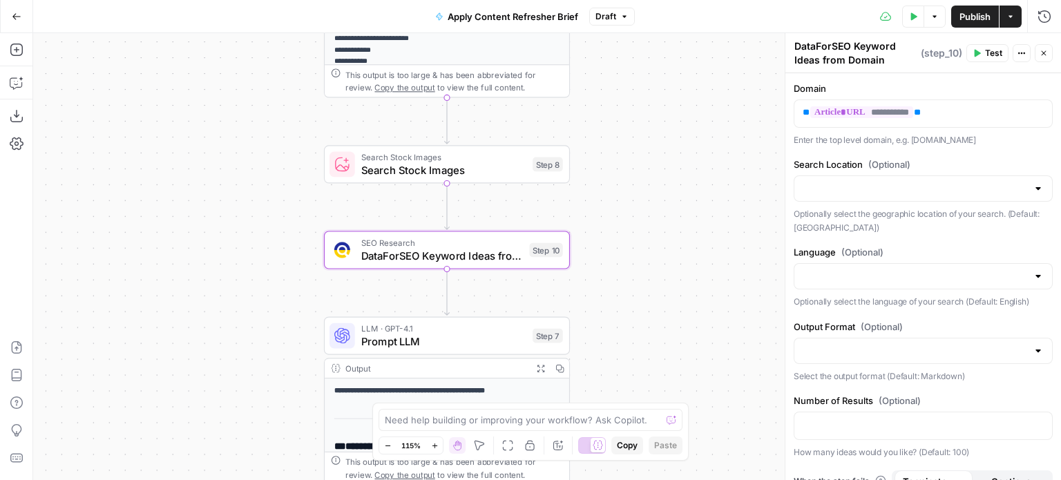
click at [1032, 187] on div at bounding box center [1037, 189] width 11 height 14
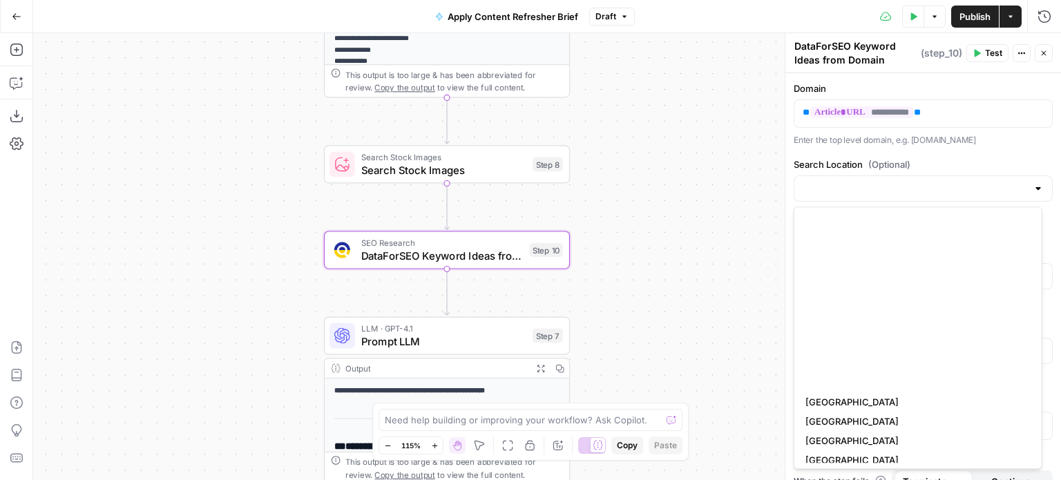
scroll to position [1470, 0]
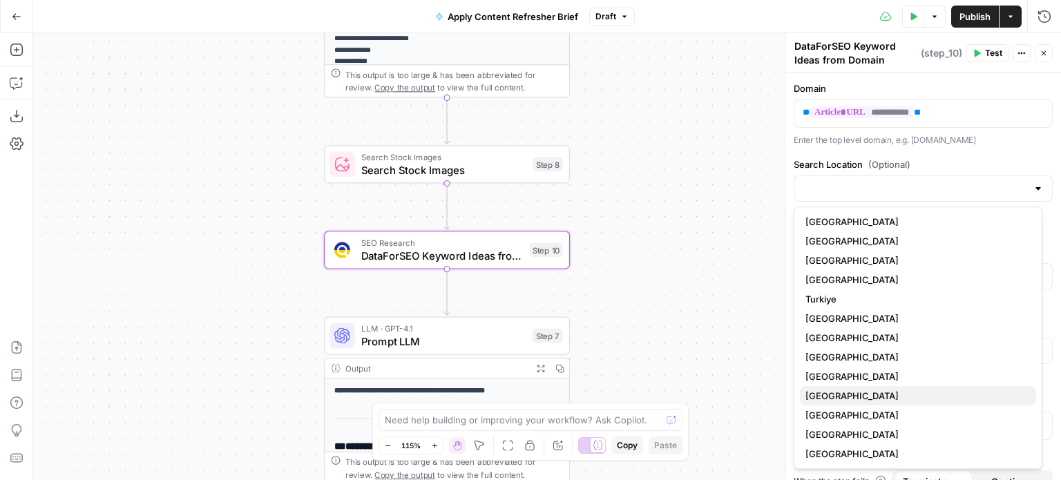
click at [834, 394] on span "United States" at bounding box center [915, 396] width 220 height 14
type input "United States"
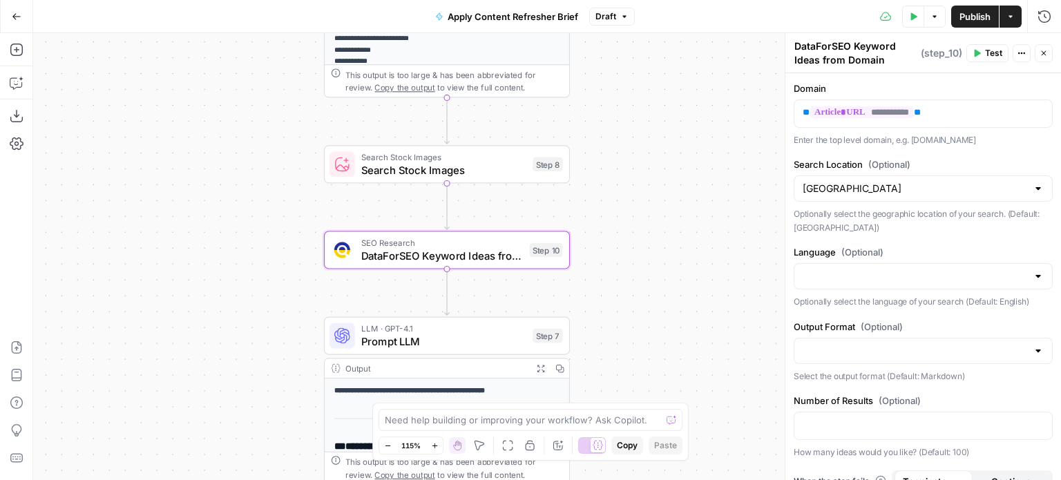
click at [1032, 273] on div at bounding box center [1037, 276] width 11 height 14
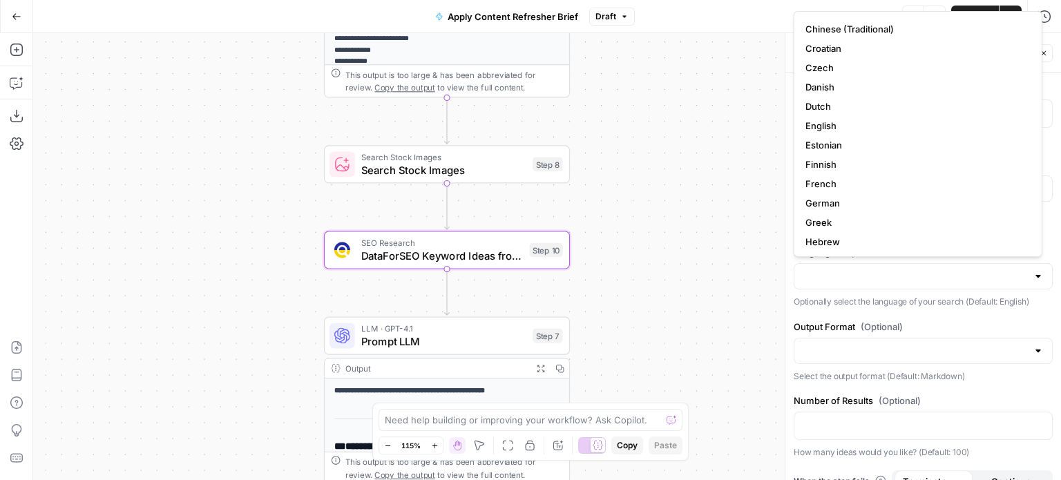
scroll to position [138, 0]
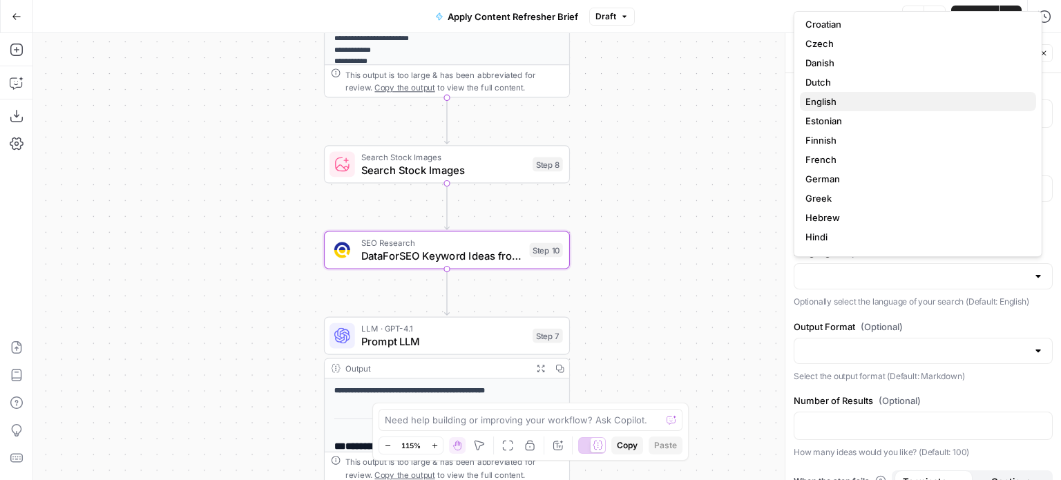
click at [828, 104] on span "English" at bounding box center [915, 102] width 220 height 14
type input "English"
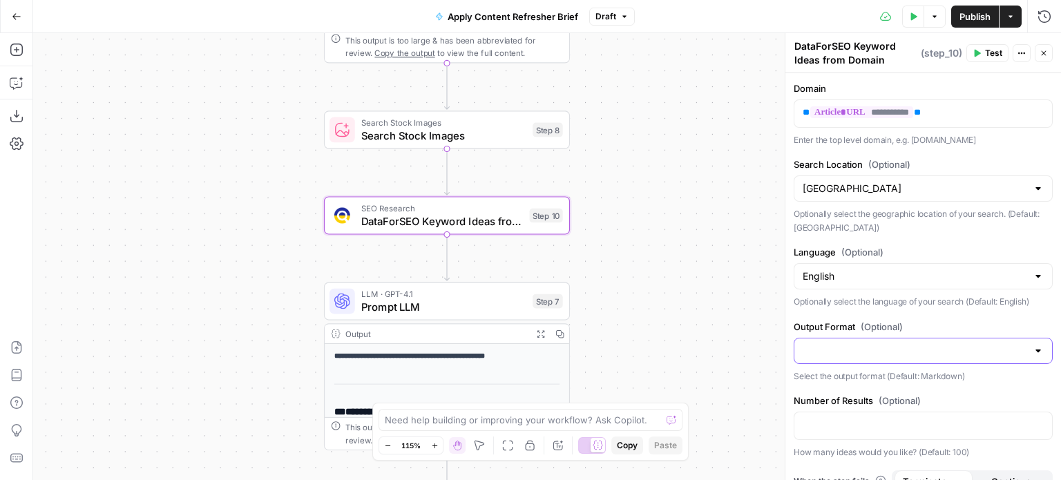
click at [1015, 353] on input "Output Format (Optional)" at bounding box center [914, 351] width 224 height 14
click at [818, 400] on span "JSON" at bounding box center [915, 403] width 220 height 14
type input "JSON"
click at [754, 339] on div "**********" at bounding box center [547, 256] width 1028 height 447
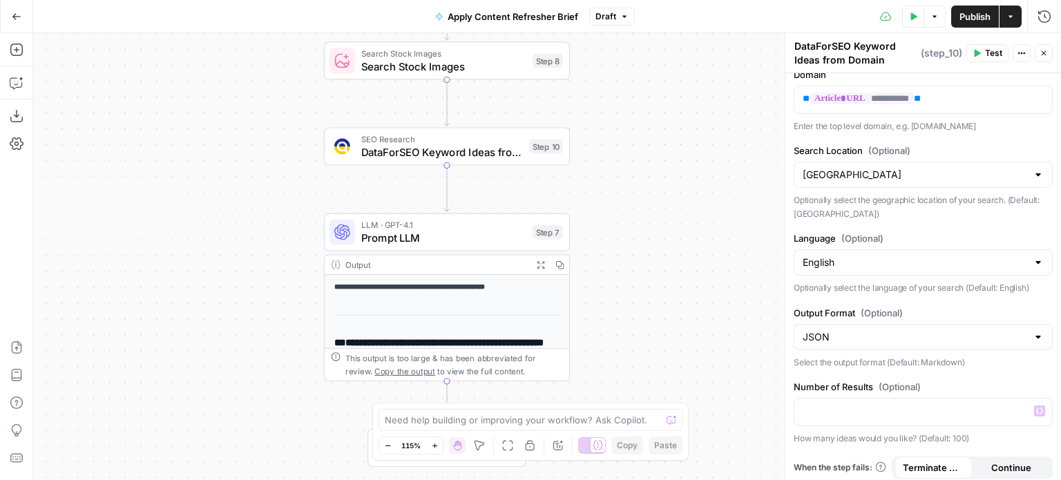
scroll to position [0, 0]
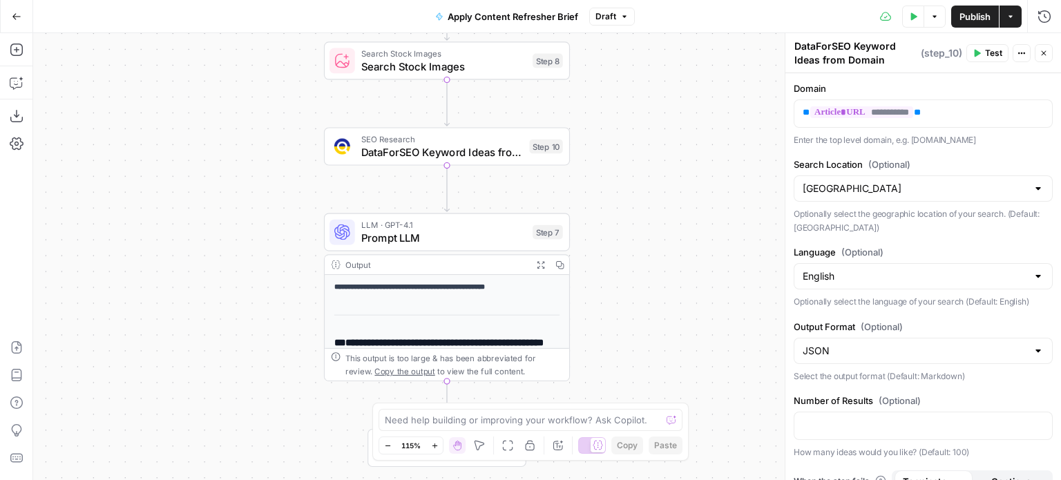
click at [1028, 90] on label "Domain" at bounding box center [922, 88] width 259 height 14
click at [1043, 57] on button "Close" at bounding box center [1043, 53] width 18 height 18
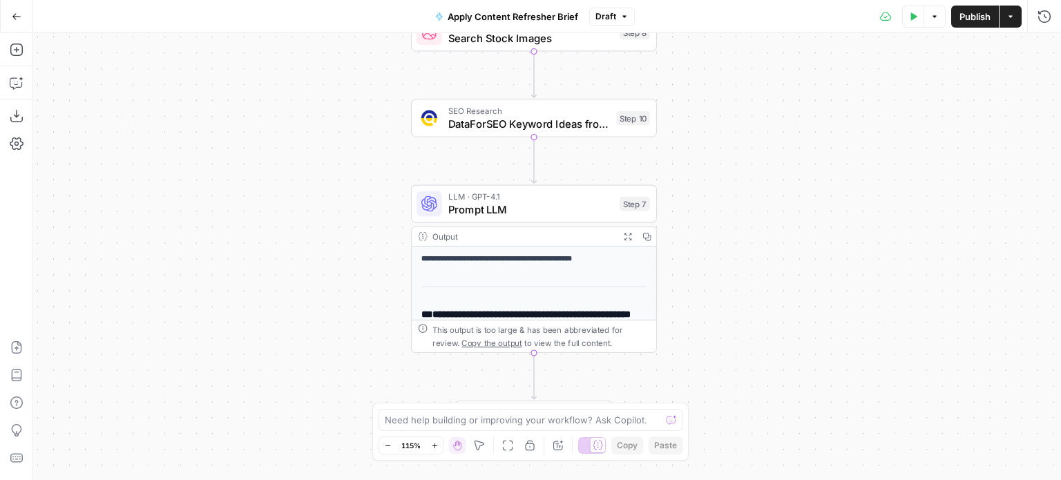
drag, startPoint x: 657, startPoint y: 257, endPoint x: 744, endPoint y: 229, distance: 91.5
click at [744, 229] on div "**********" at bounding box center [547, 256] width 1028 height 447
click at [510, 255] on strong "**********" at bounding box center [496, 258] width 151 height 7
click at [532, 218] on div "LLM · GPT-4.1 Prompt LLM Step 7 Copy step Delete step Add Note Test" at bounding box center [534, 203] width 246 height 38
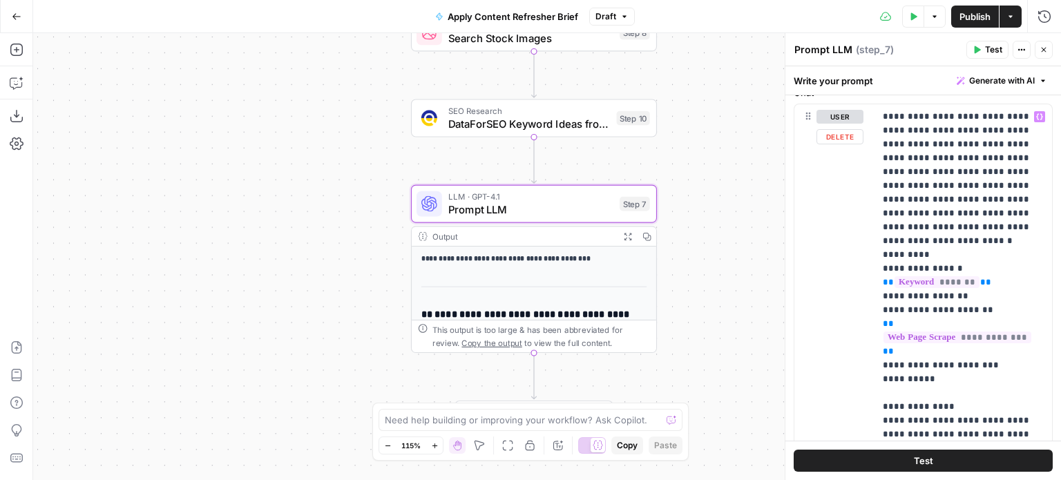
scroll to position [622, 0]
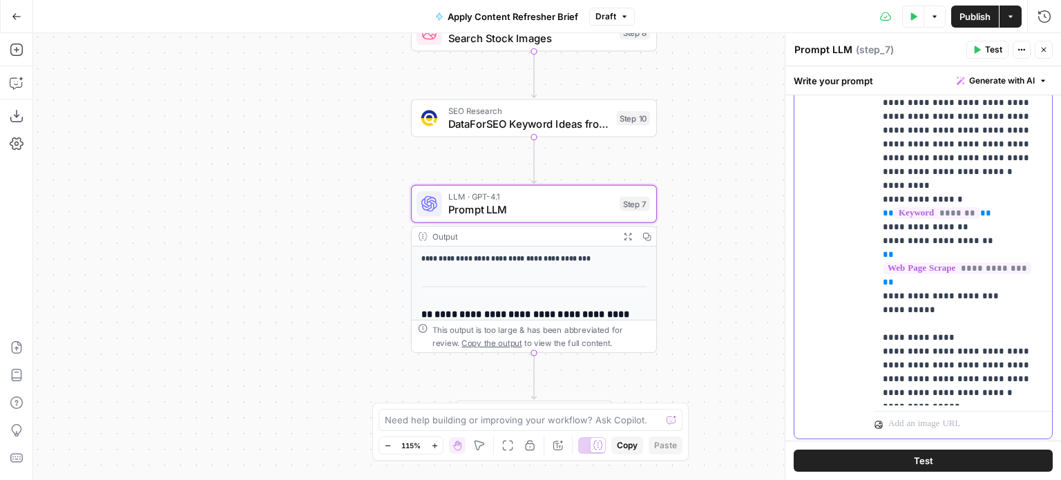
click at [975, 229] on p "**********" at bounding box center [958, 220] width 151 height 359
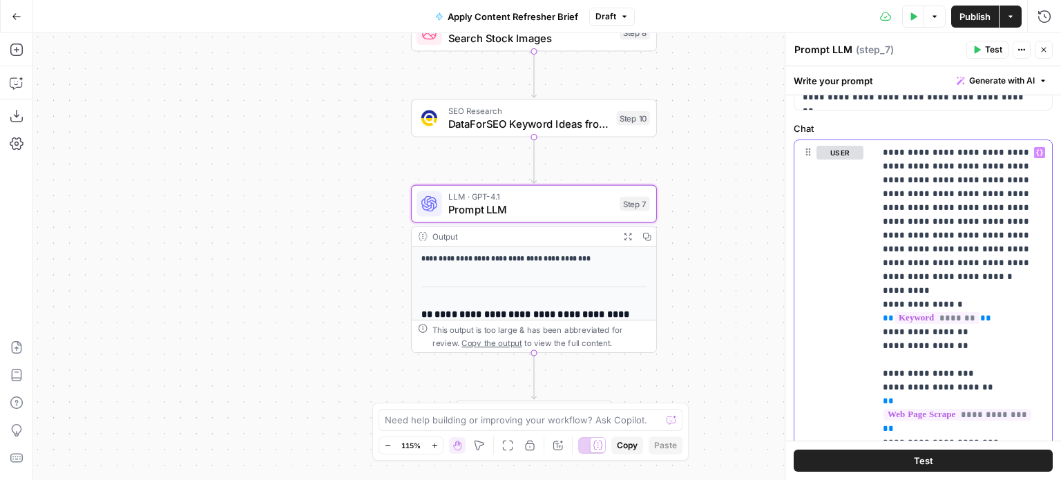
scroll to position [552, 0]
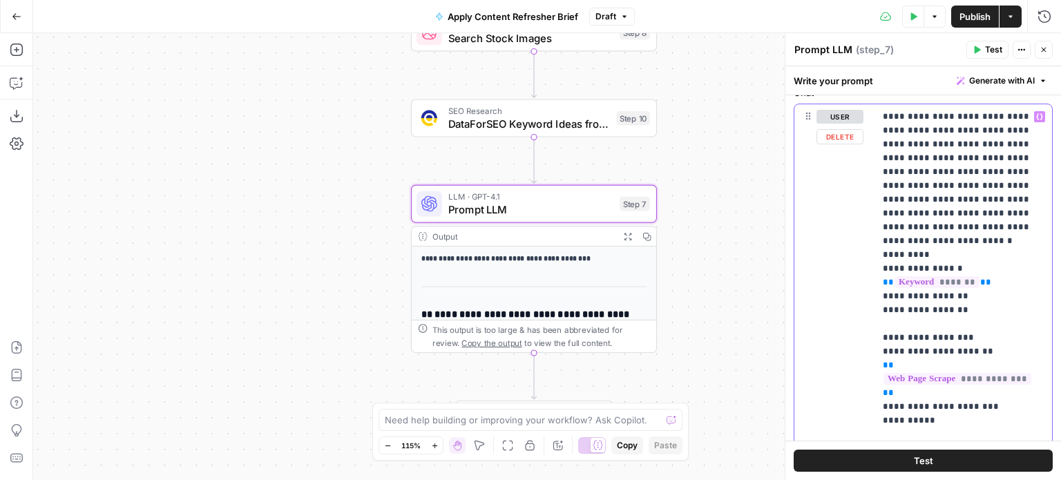
click at [1036, 115] on icon "button" at bounding box center [1039, 117] width 7 height 6
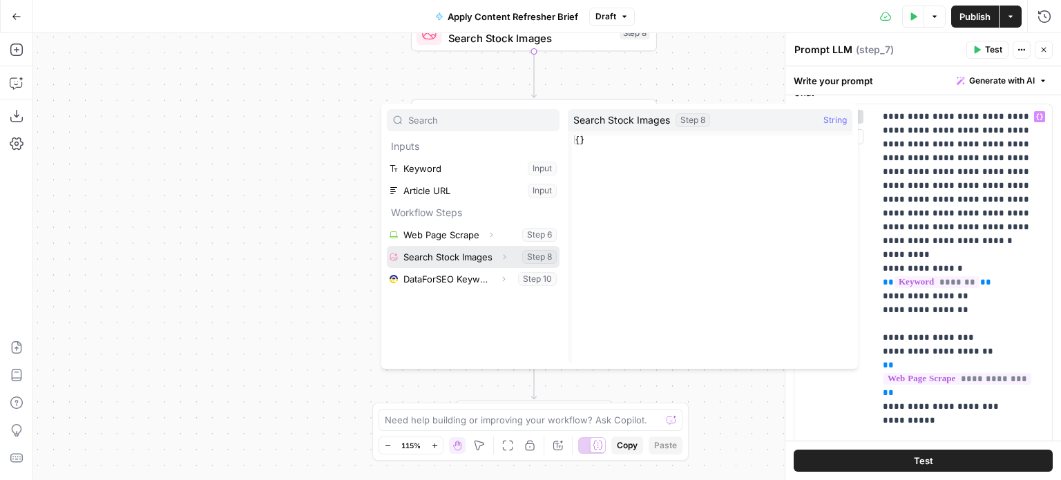
click at [422, 253] on button "Select variable Search Stock Images" at bounding box center [473, 257] width 173 height 22
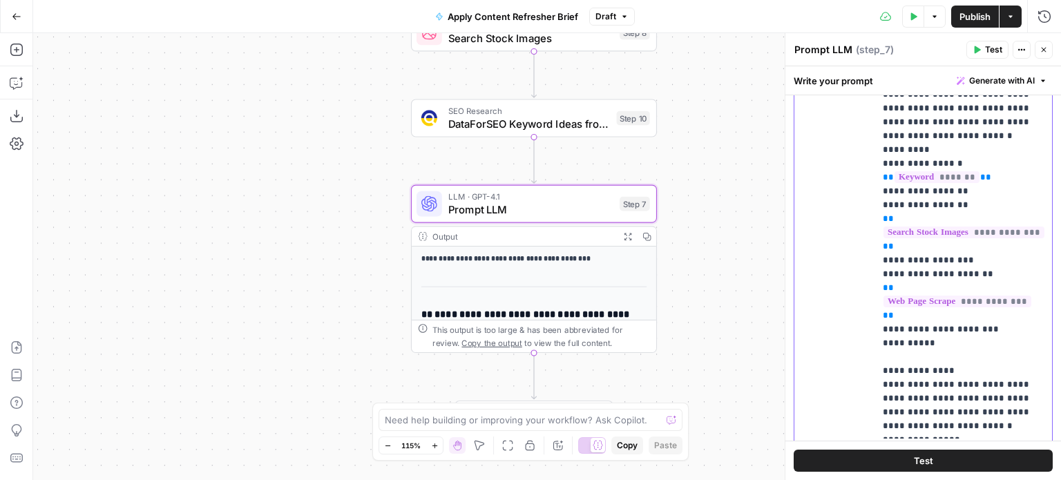
scroll to position [691, 0]
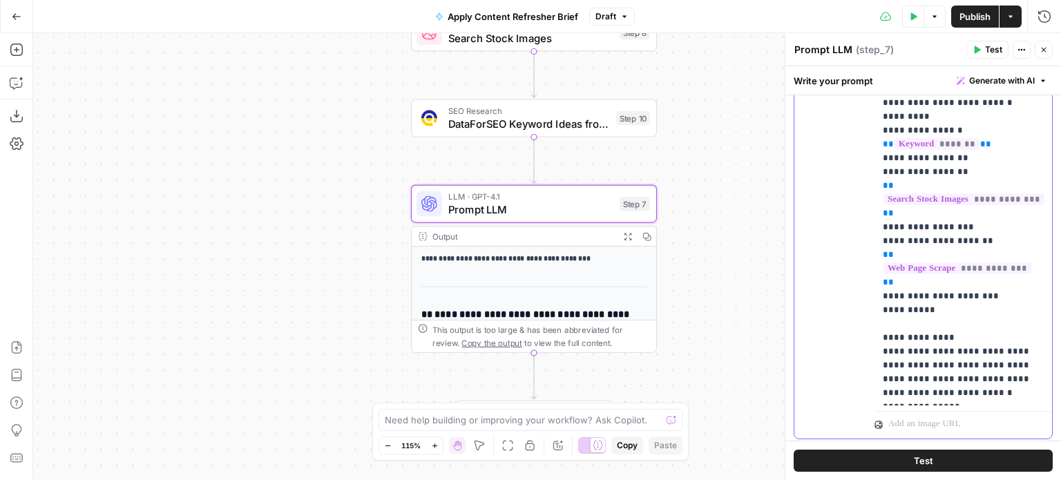
click at [1010, 285] on p "**********" at bounding box center [958, 186] width 151 height 428
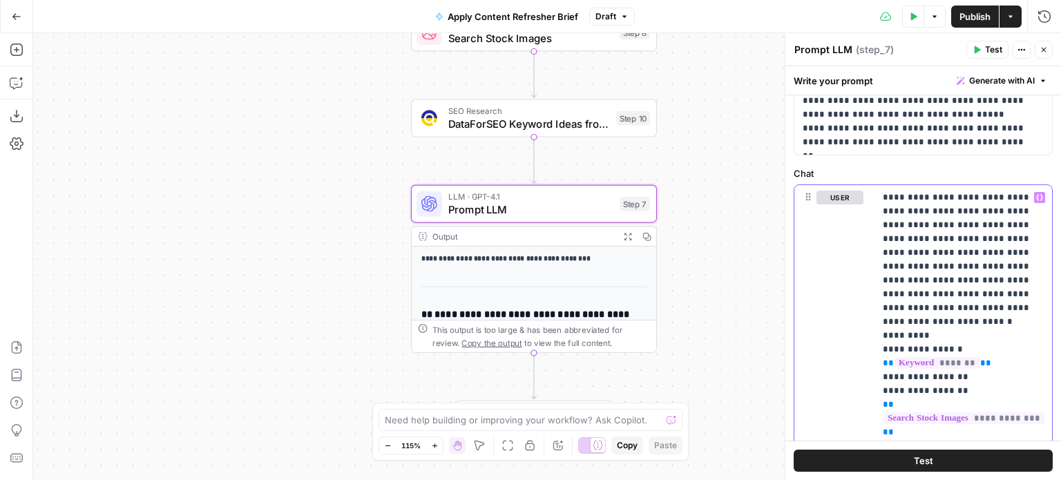
scroll to position [552, 0]
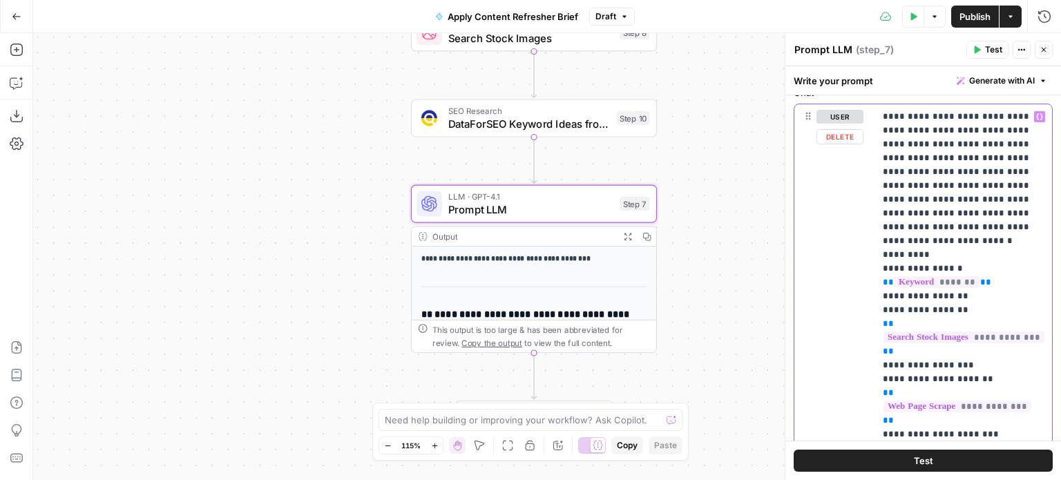
click at [1036, 117] on icon "button" at bounding box center [1039, 117] width 7 height 6
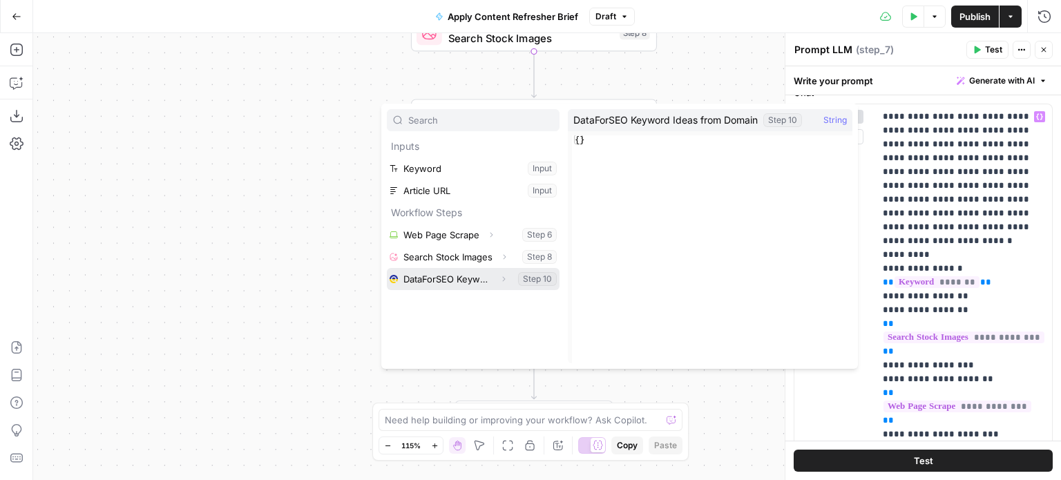
click at [439, 278] on button "Select variable DataForSEO Keyword Ideas from Domain" at bounding box center [473, 279] width 173 height 22
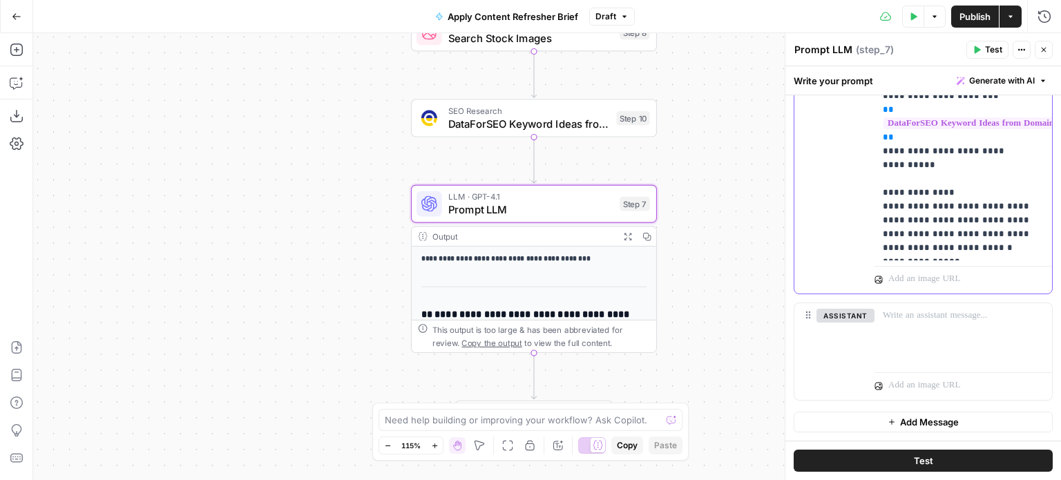
scroll to position [913, 0]
click at [970, 223] on p "**********" at bounding box center [958, 6] width 151 height 497
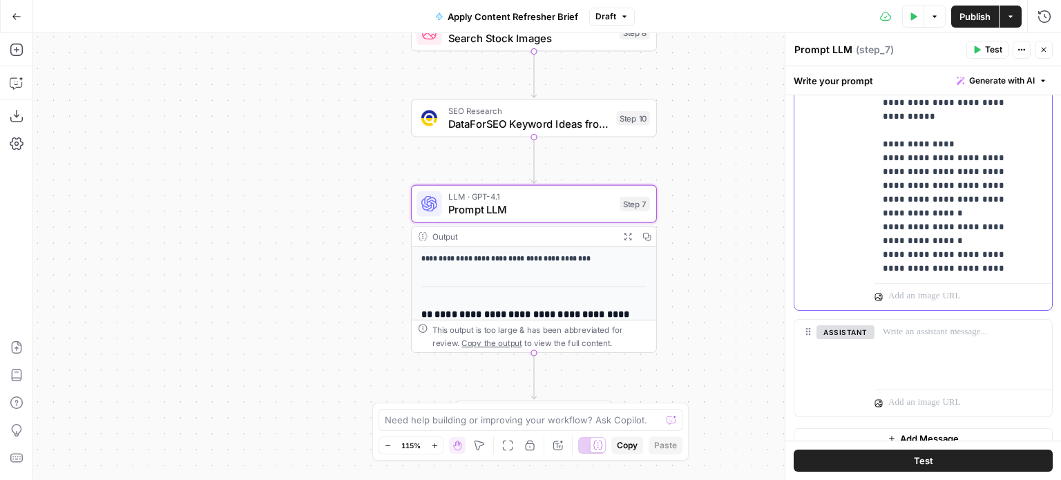
scroll to position [956, 0]
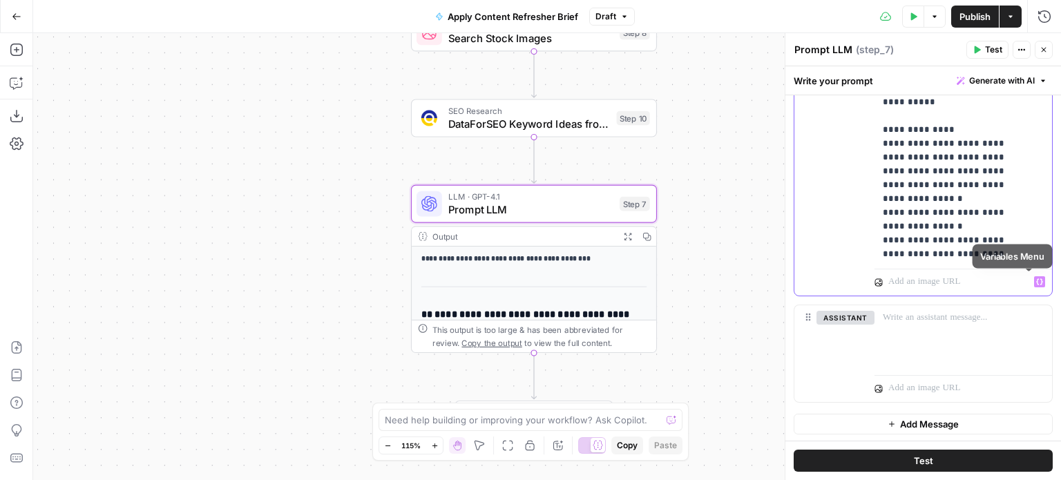
click at [1036, 279] on icon "button" at bounding box center [1039, 281] width 7 height 7
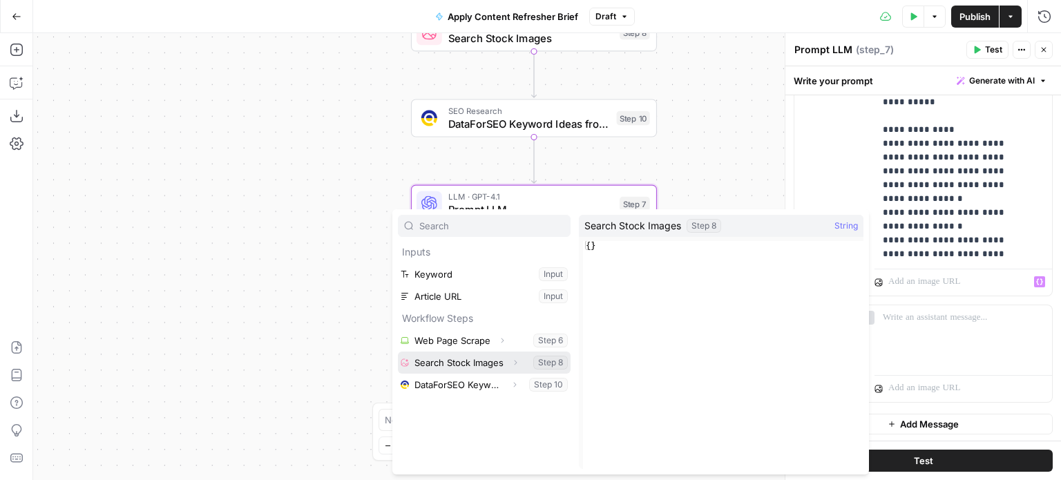
click at [452, 359] on button "Select variable Search Stock Images" at bounding box center [484, 363] width 173 height 22
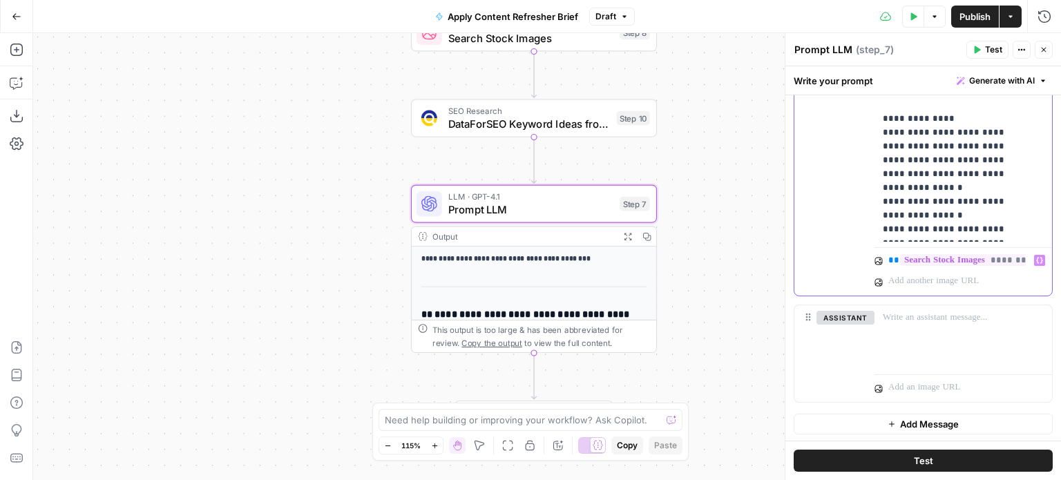
scroll to position [39, 0]
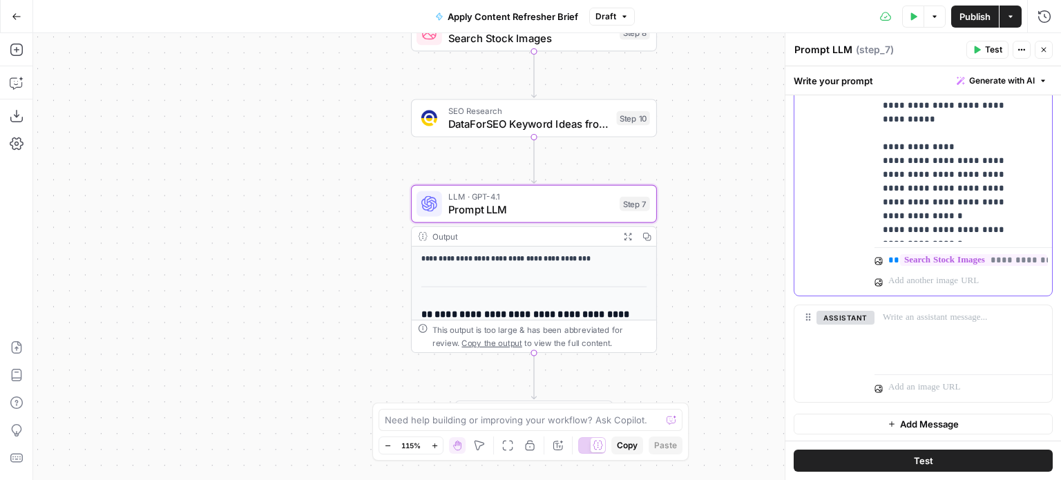
scroll to position [69, 0]
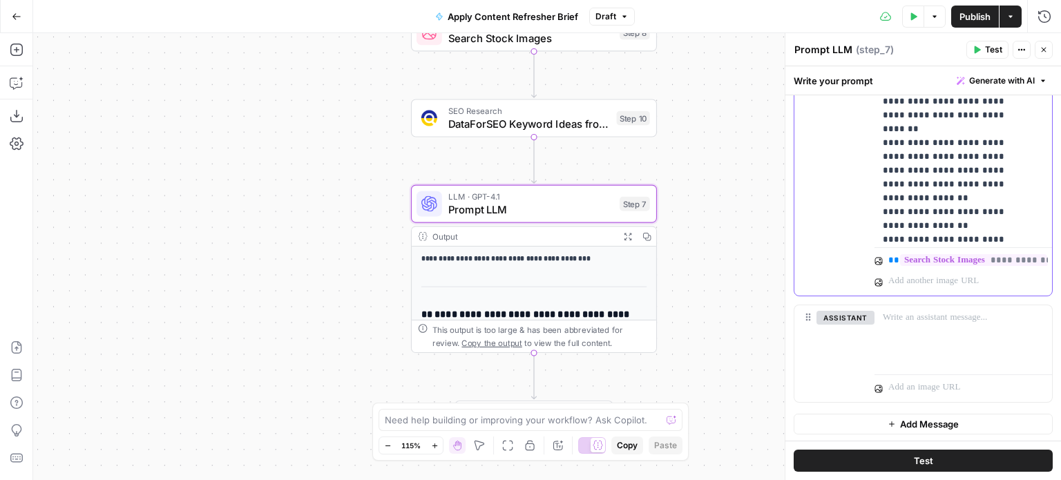
scroll to position [204, 0]
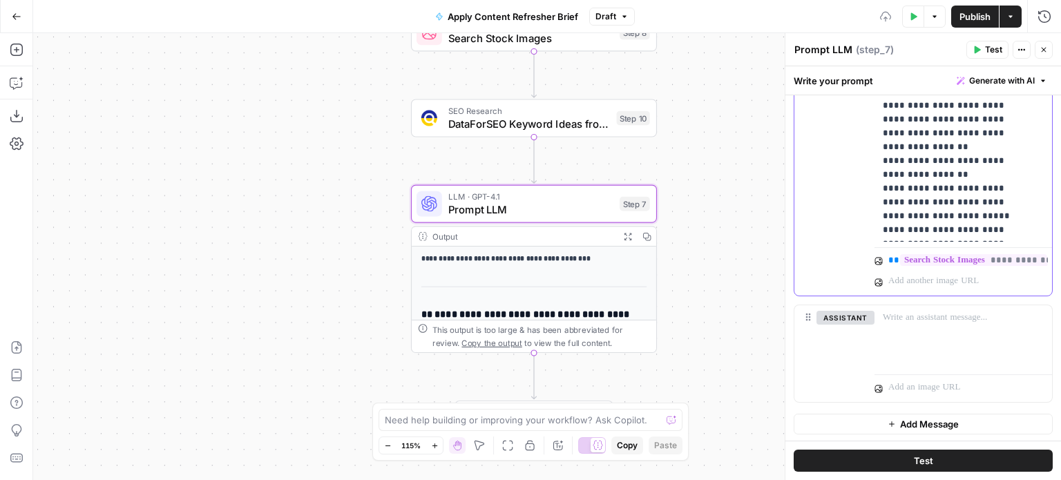
scroll to position [246, 0]
drag, startPoint x: 925, startPoint y: 179, endPoint x: 1000, endPoint y: 176, distance: 75.3
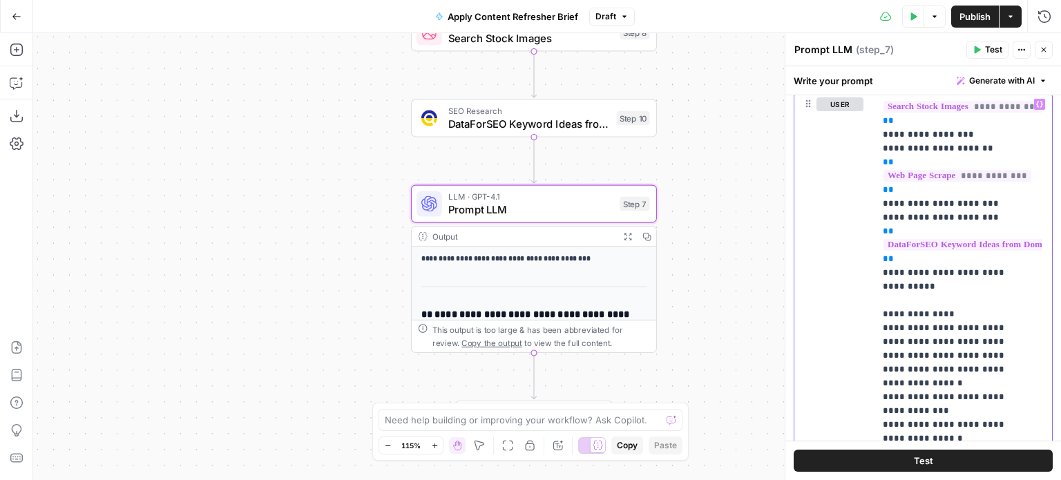
scroll to position [564, 0]
click at [1036, 103] on icon "button" at bounding box center [1039, 106] width 7 height 6
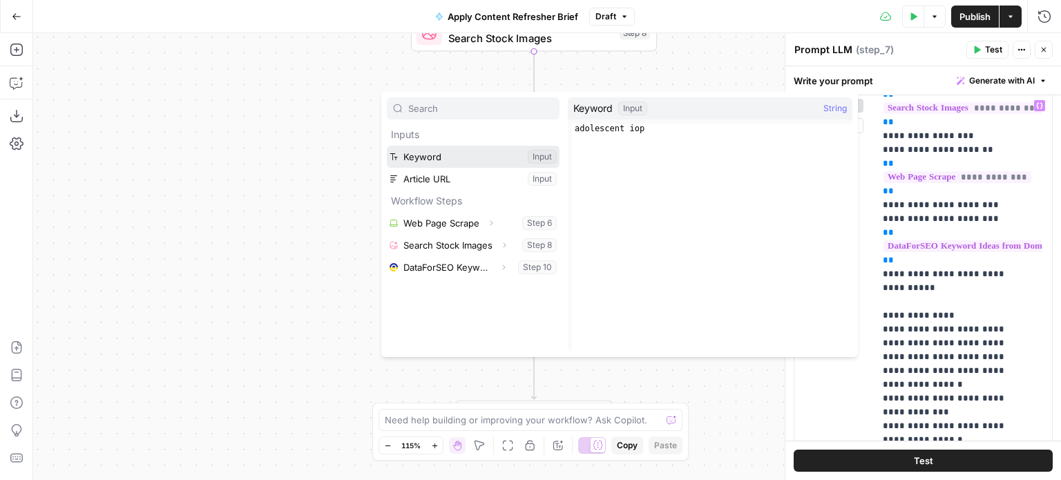
click at [443, 156] on button "Select variable Keyword" at bounding box center [473, 157] width 173 height 22
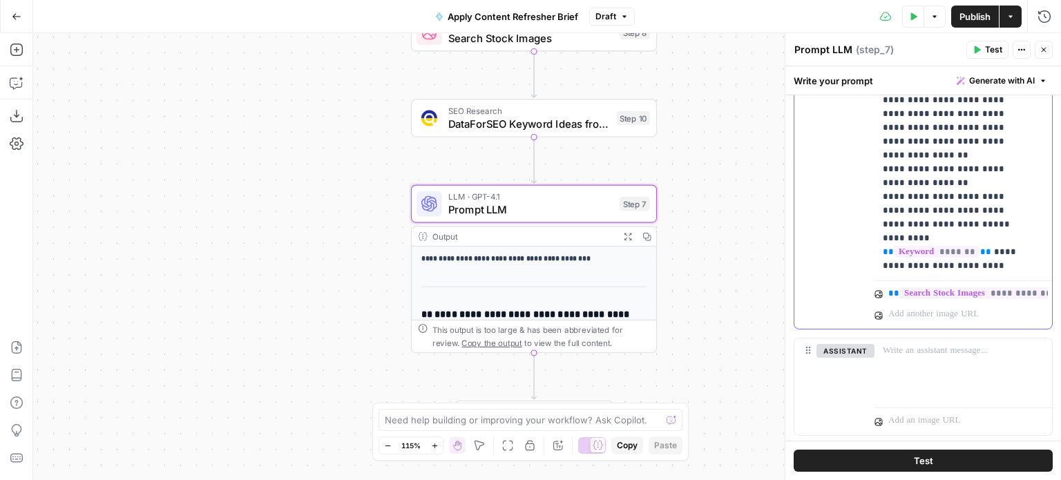
scroll to position [978, 0]
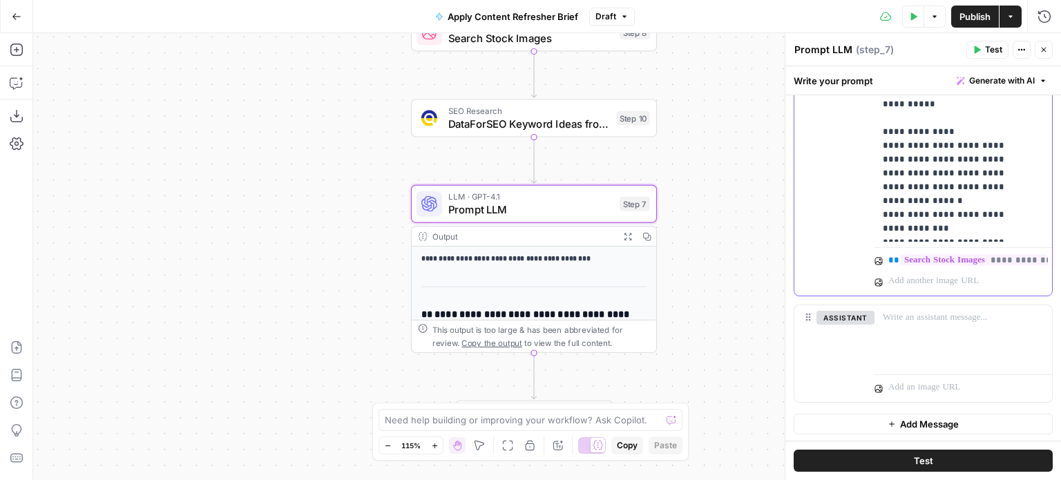
scroll to position [0, 0]
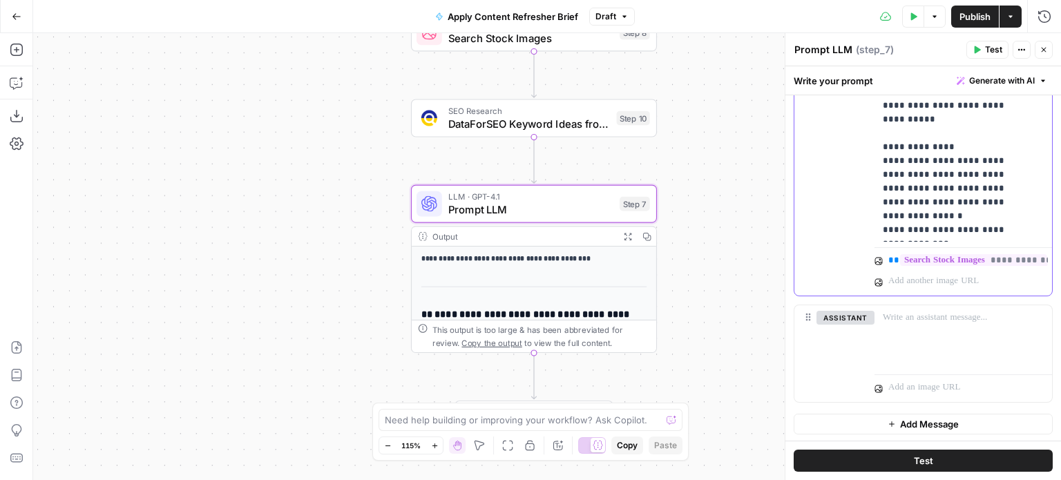
drag, startPoint x: 947, startPoint y: 131, endPoint x: 881, endPoint y: 135, distance: 66.5
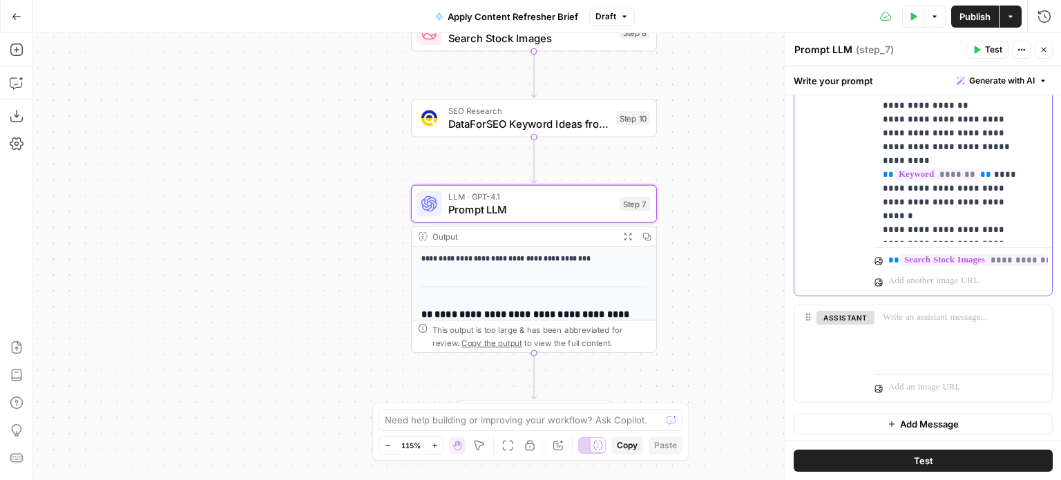
scroll to position [329, 0]
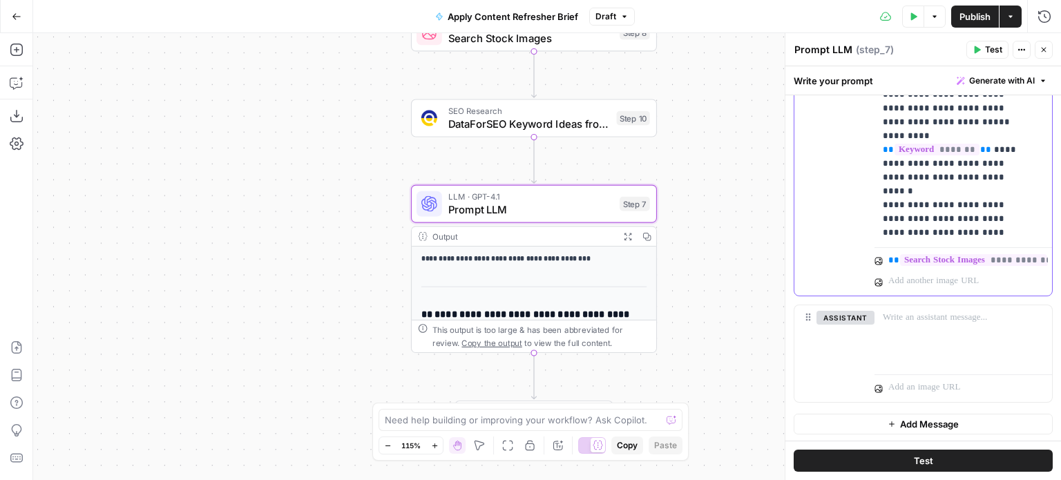
drag, startPoint x: 1005, startPoint y: 202, endPoint x: 1009, endPoint y: 216, distance: 14.9
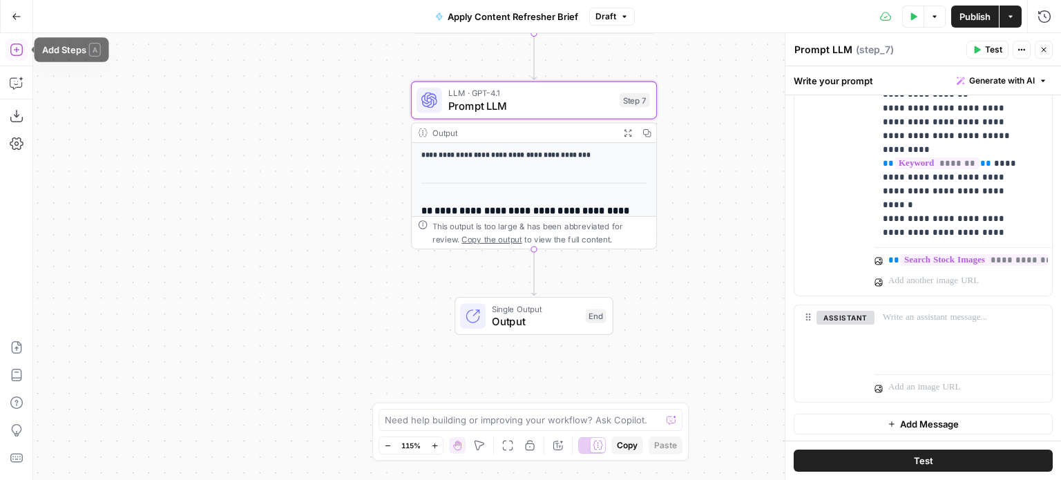
click at [17, 48] on icon "button" at bounding box center [17, 50] width 14 height 14
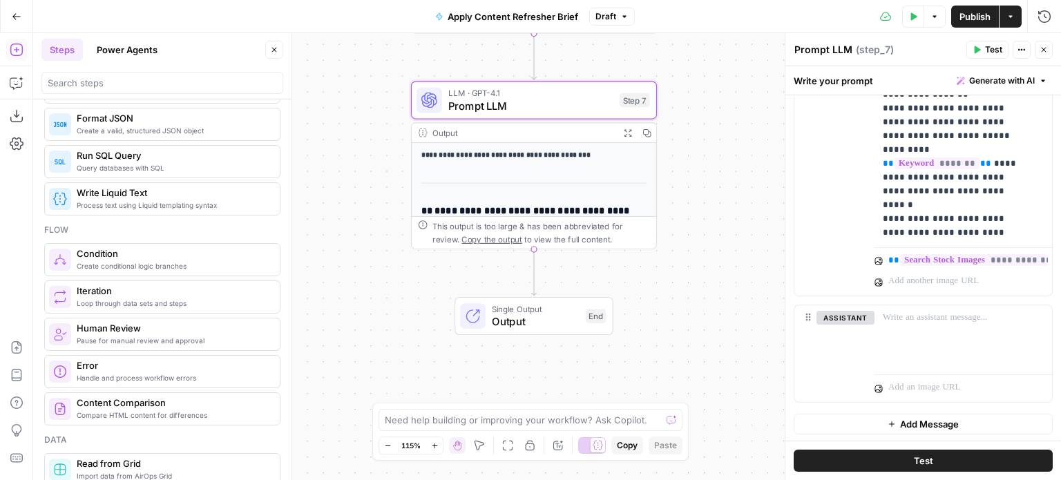
scroll to position [207, 0]
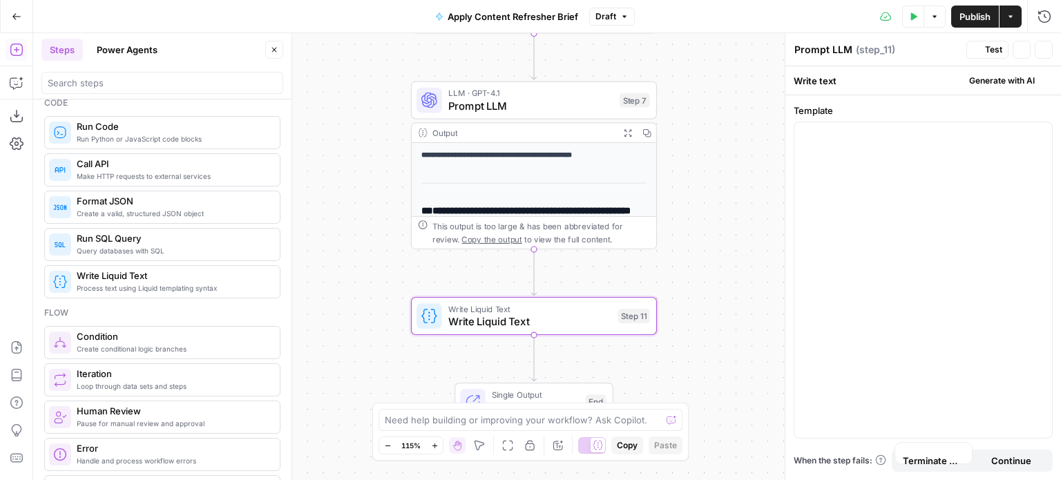
type textarea "Write Liquid Text"
drag, startPoint x: 555, startPoint y: 318, endPoint x: 601, endPoint y: 311, distance: 47.5
click at [555, 318] on span "Write Liquid Text" at bounding box center [530, 322] width 164 height 16
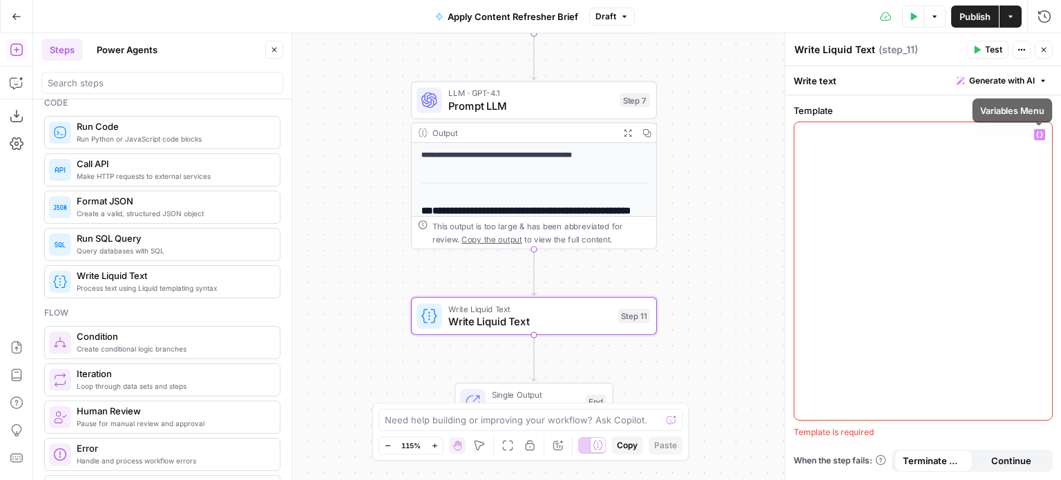
click at [1036, 139] on button "Variables Menu" at bounding box center [1039, 134] width 11 height 11
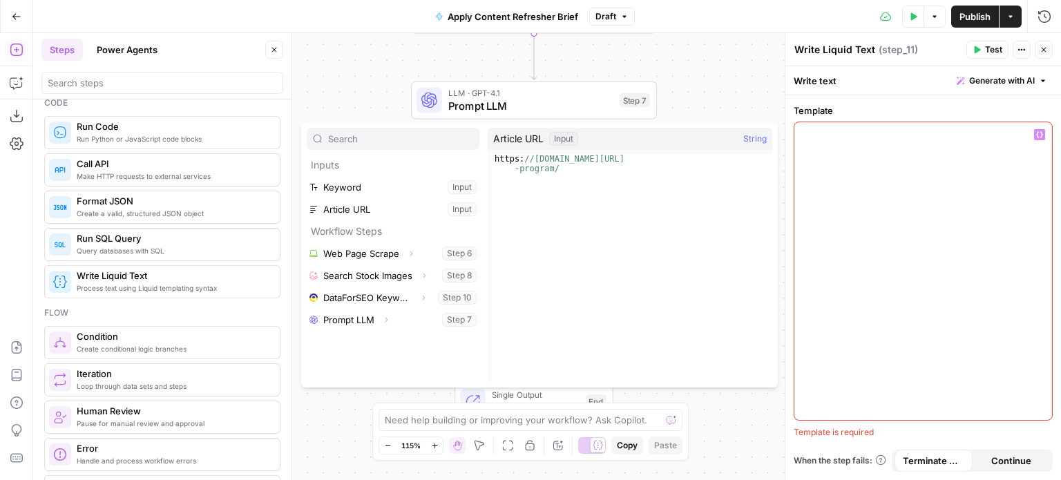
click at [1037, 110] on label "Template" at bounding box center [922, 111] width 259 height 14
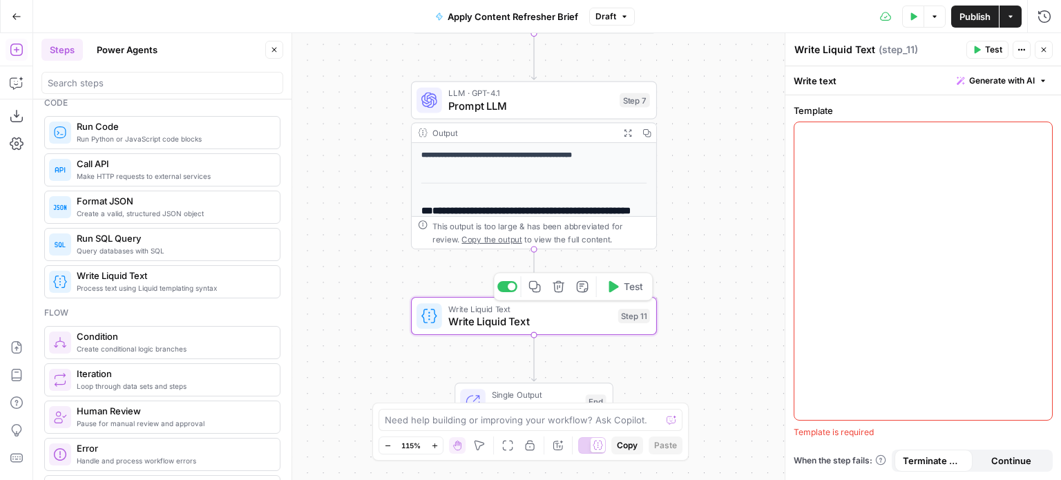
click at [557, 290] on icon "button" at bounding box center [558, 286] width 12 height 12
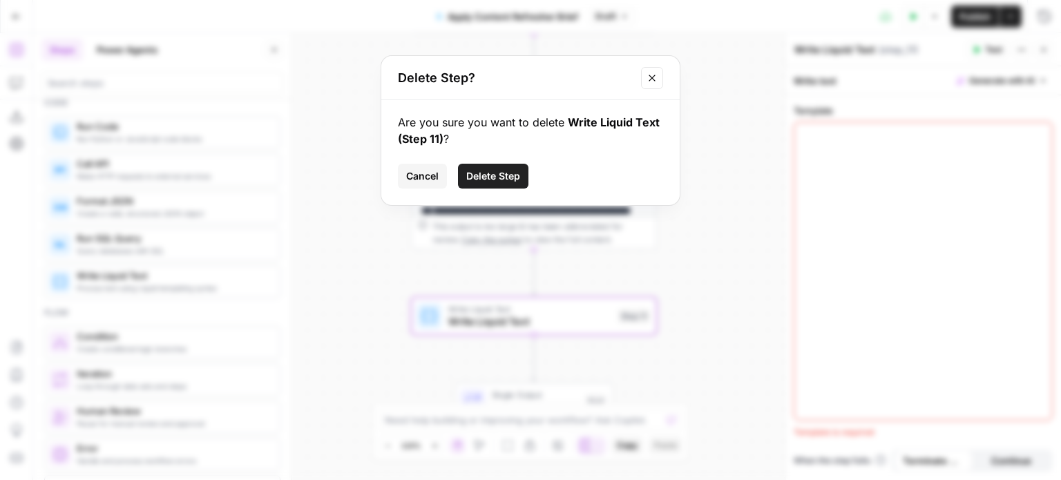
click at [488, 176] on span "Delete Step" at bounding box center [493, 176] width 54 height 14
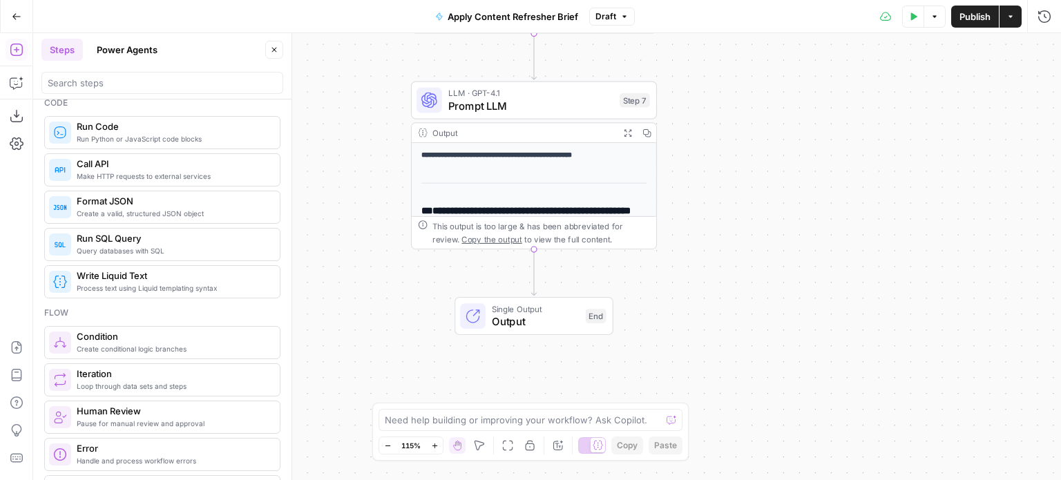
click at [788, 214] on div "**********" at bounding box center [547, 256] width 1028 height 447
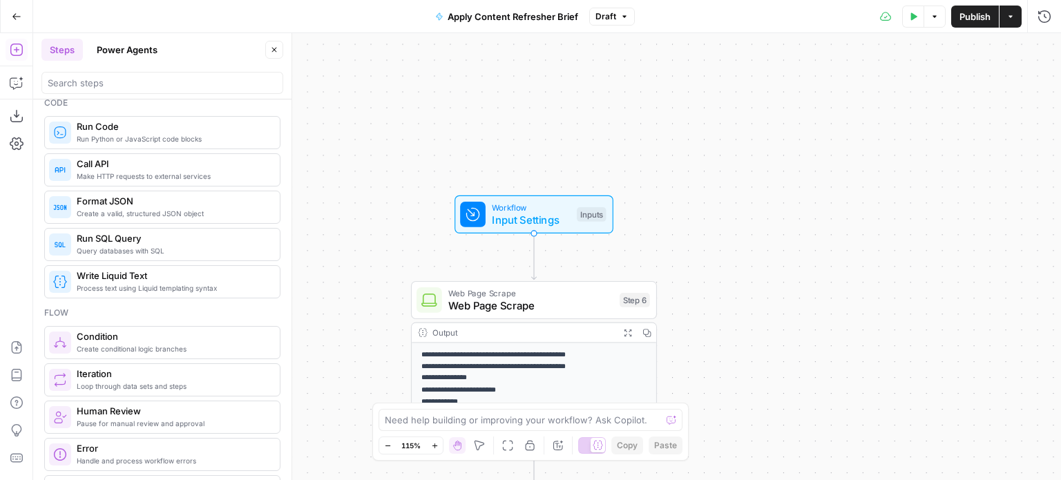
click at [972, 20] on span "Publish" at bounding box center [974, 17] width 31 height 14
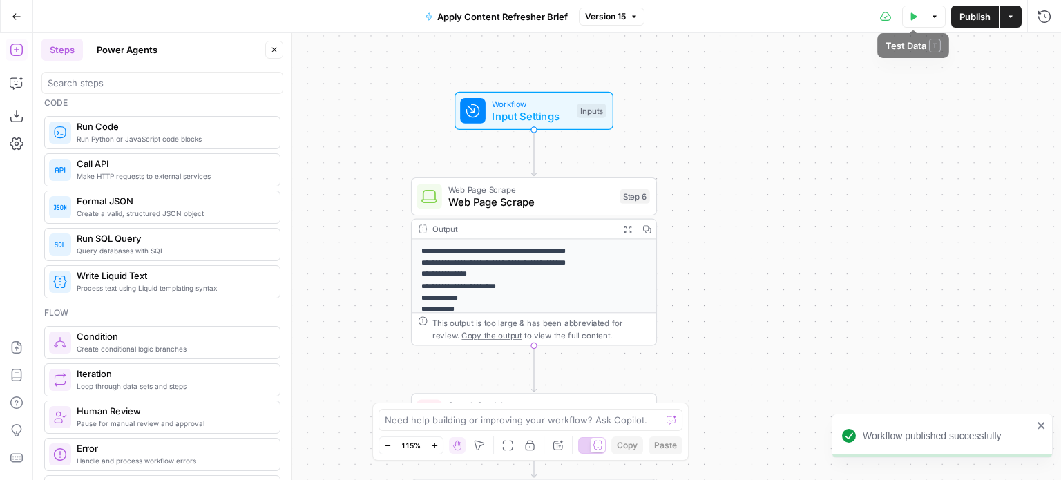
click at [909, 13] on icon "button" at bounding box center [913, 16] width 8 height 8
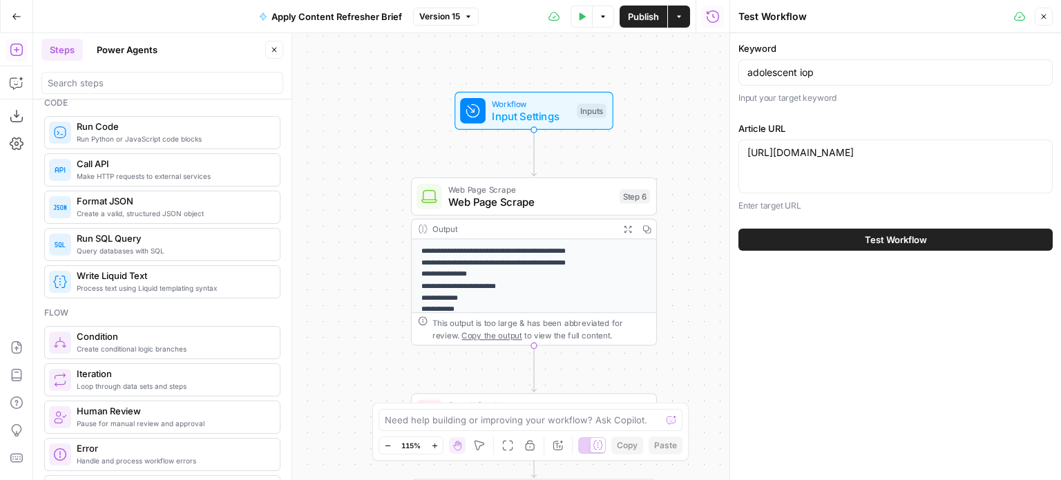
click at [849, 243] on button "Test Workflow" at bounding box center [895, 240] width 314 height 22
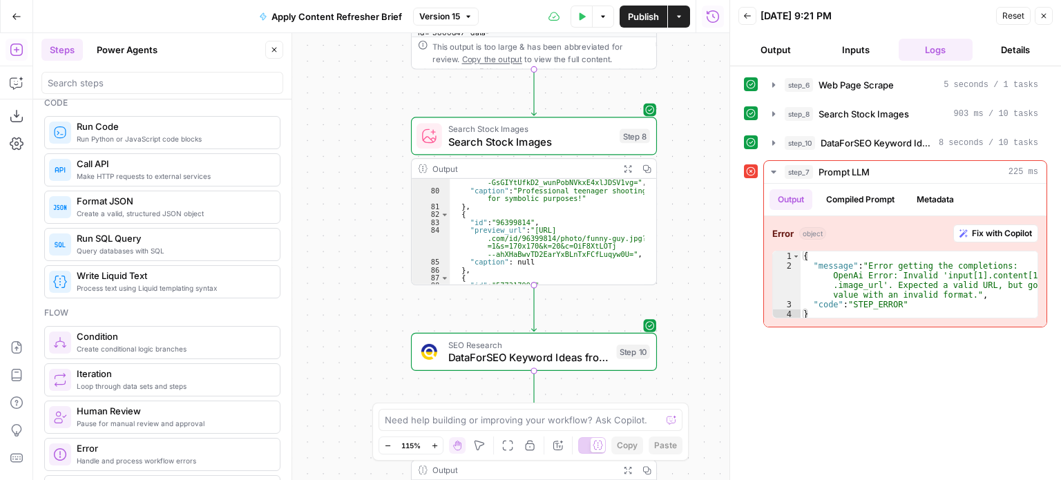
scroll to position [1450, 0]
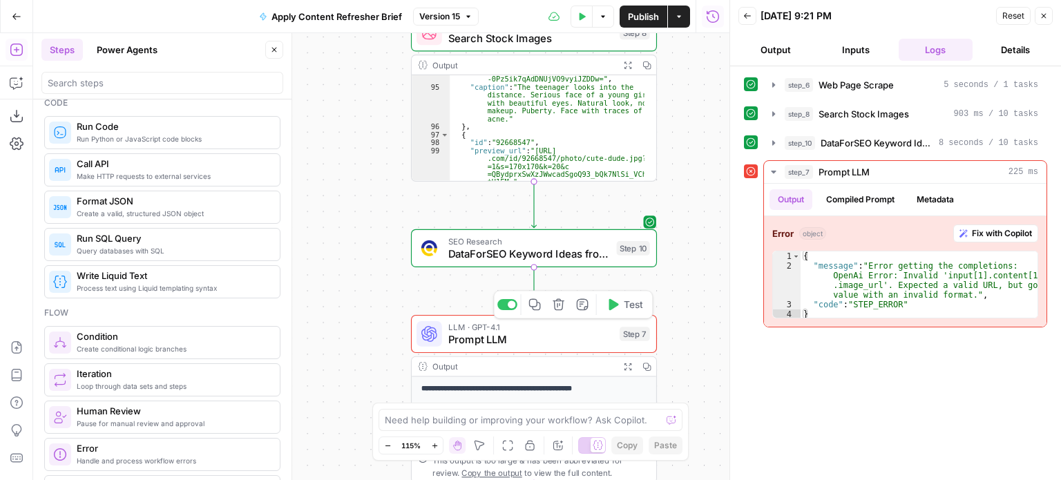
click at [548, 345] on span "Prompt LLM" at bounding box center [530, 339] width 165 height 16
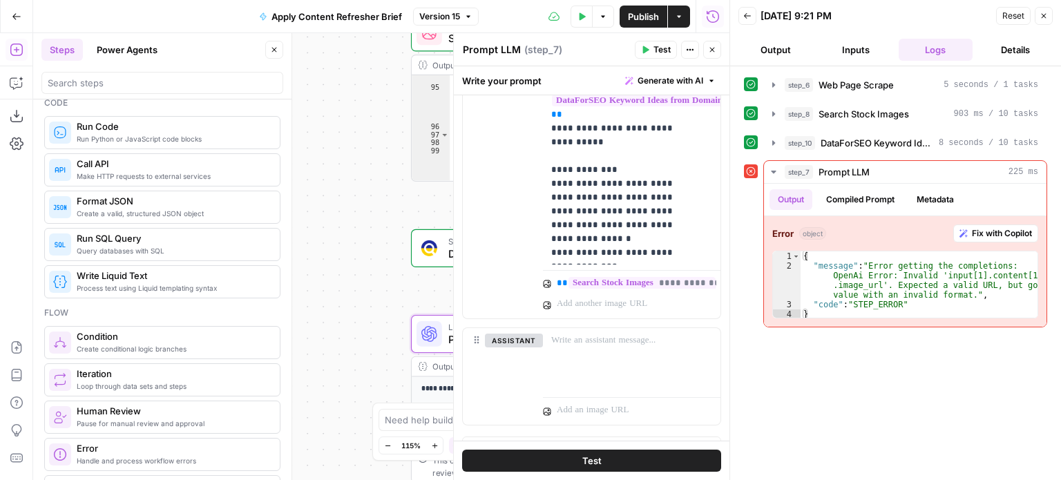
scroll to position [978, 0]
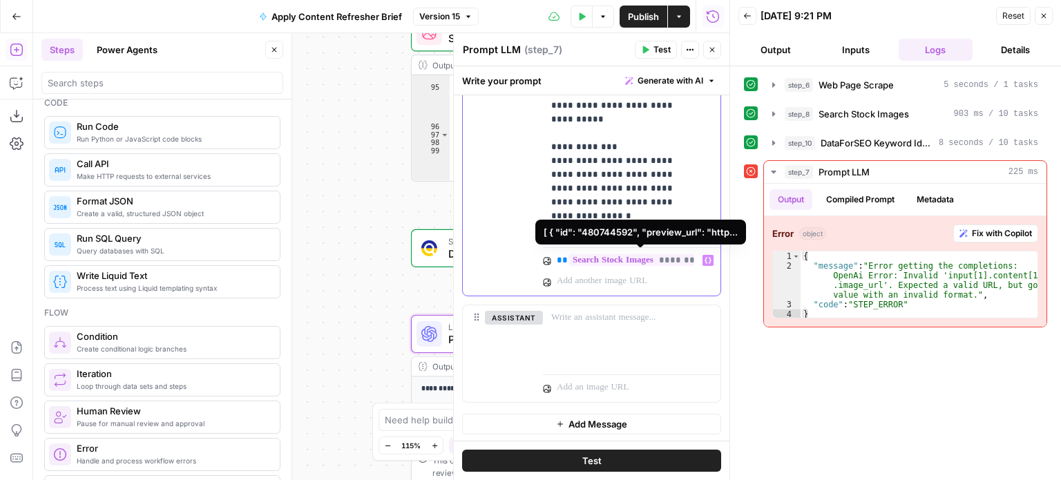
click at [645, 258] on span "**********" at bounding box center [648, 260] width 161 height 12
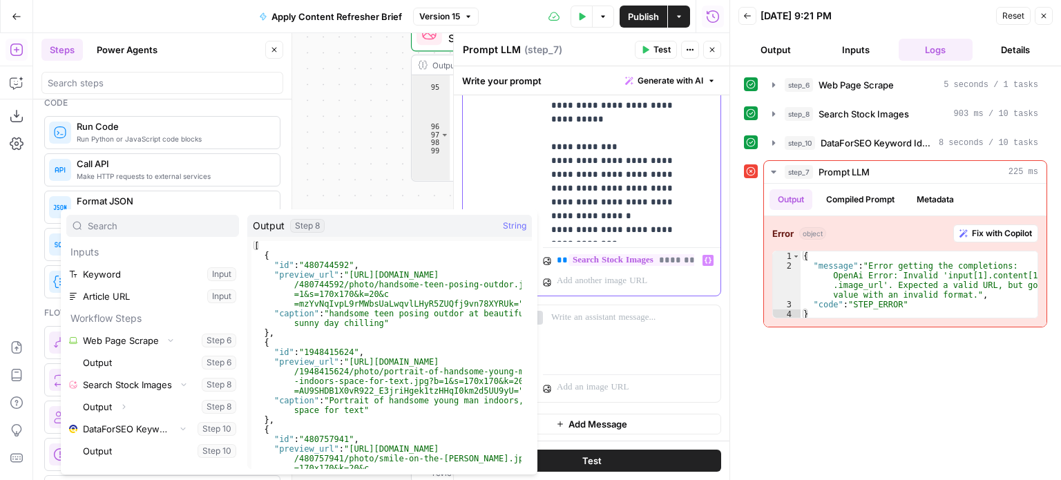
click at [564, 257] on p "**********" at bounding box center [624, 260] width 135 height 14
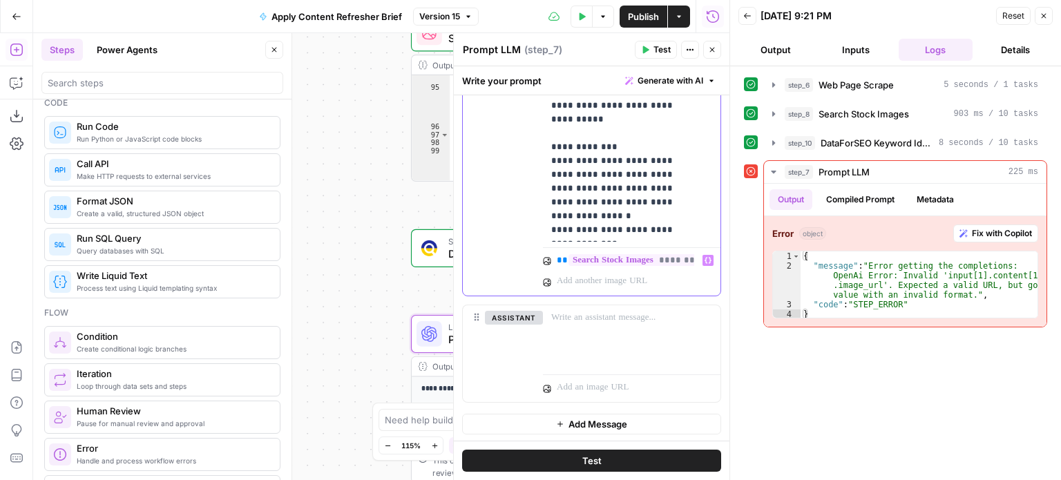
click at [564, 257] on p "**********" at bounding box center [624, 260] width 135 height 14
click at [705, 281] on icon "button" at bounding box center [710, 282] width 10 height 10
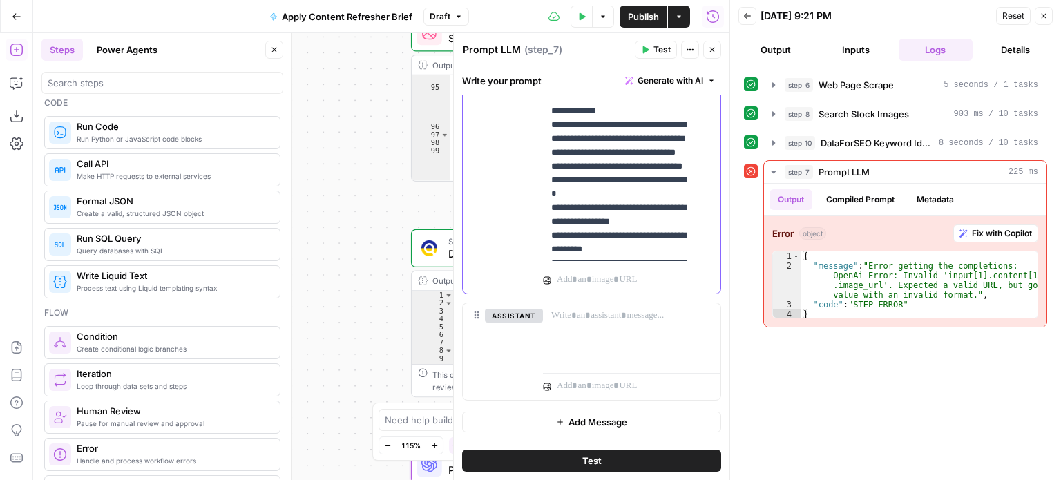
scroll to position [956, 0]
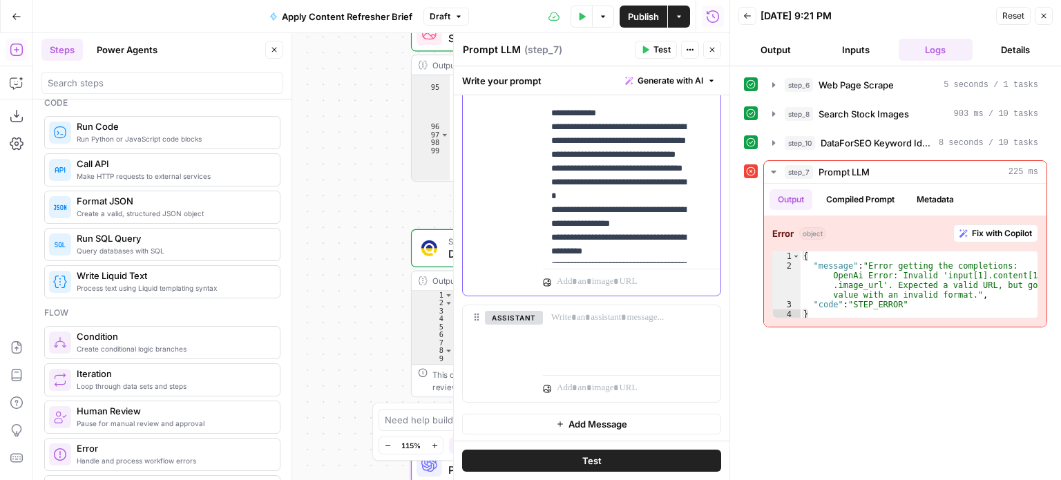
click at [642, 17] on span "Publish" at bounding box center [643, 17] width 31 height 14
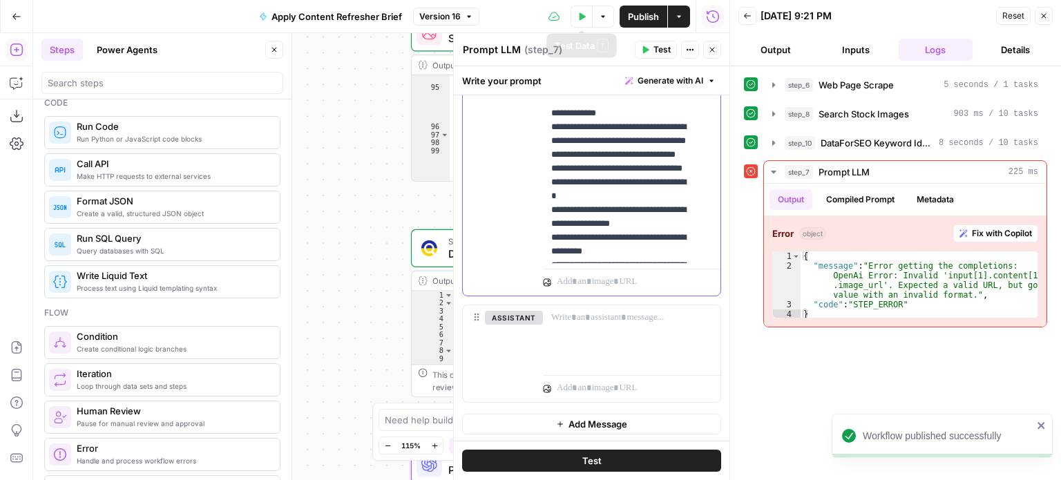
click at [577, 12] on icon "button" at bounding box center [581, 16] width 8 height 8
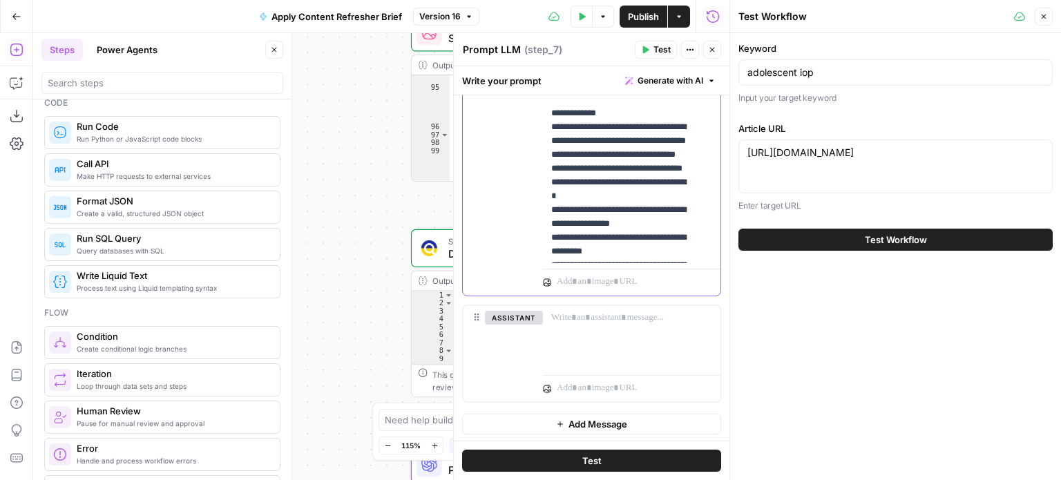
click at [713, 46] on icon "button" at bounding box center [712, 50] width 8 height 8
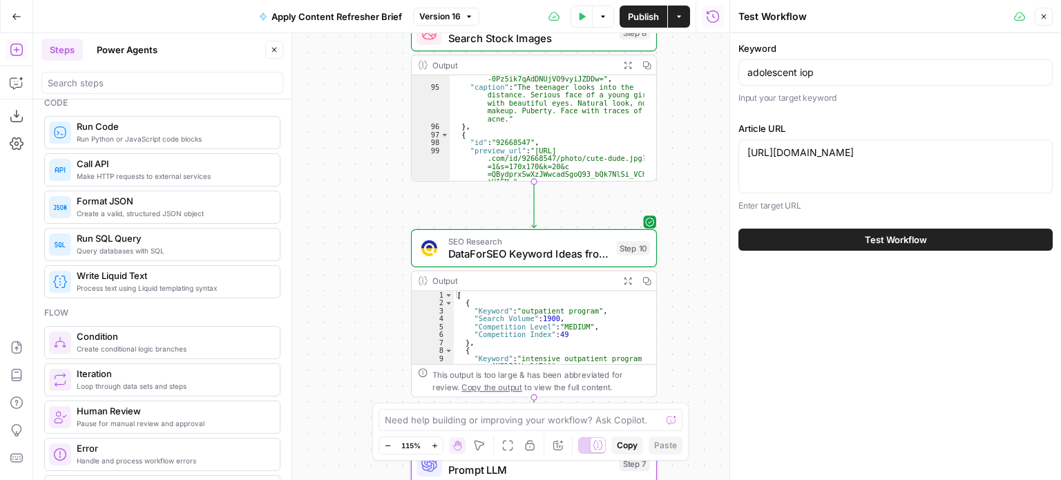
click at [898, 240] on span "Test Workflow" at bounding box center [896, 240] width 62 height 14
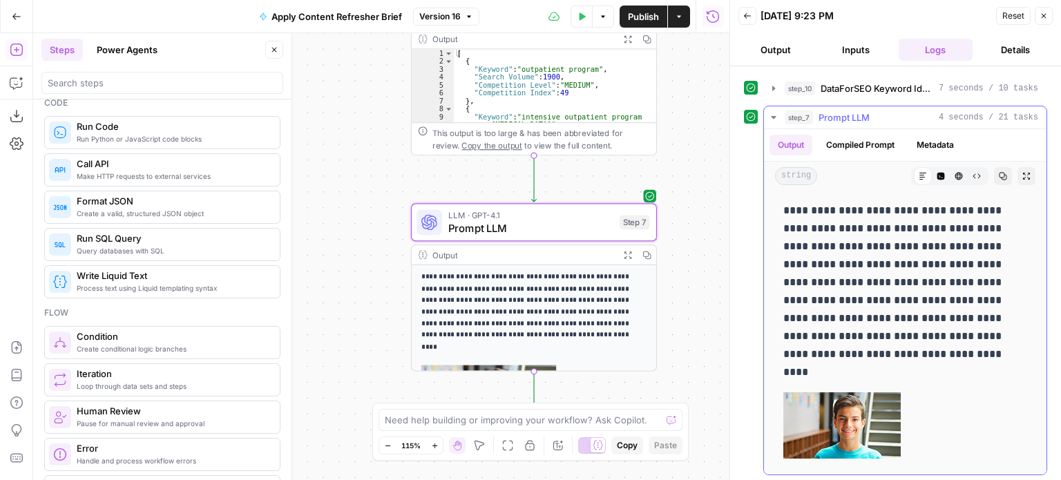
scroll to position [6, 0]
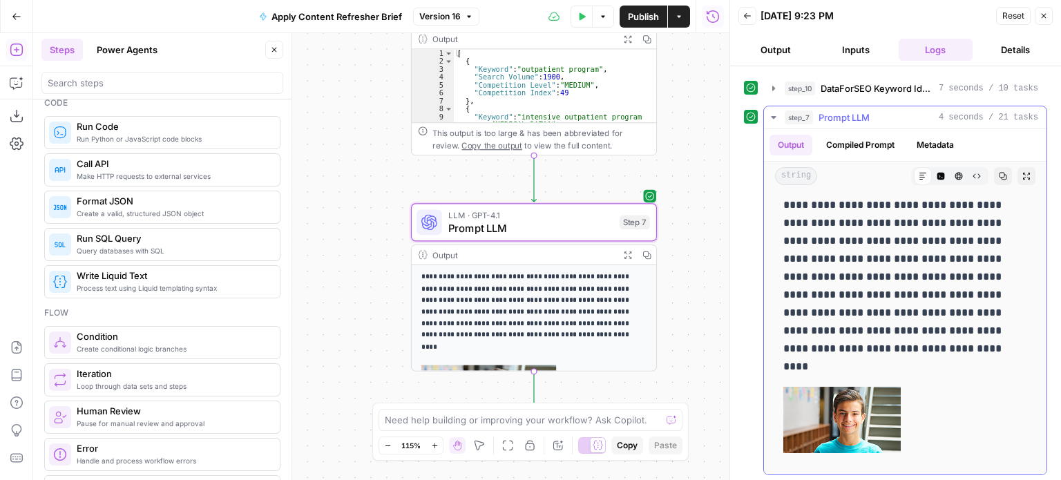
click at [870, 148] on button "Compiled Prompt" at bounding box center [860, 145] width 85 height 21
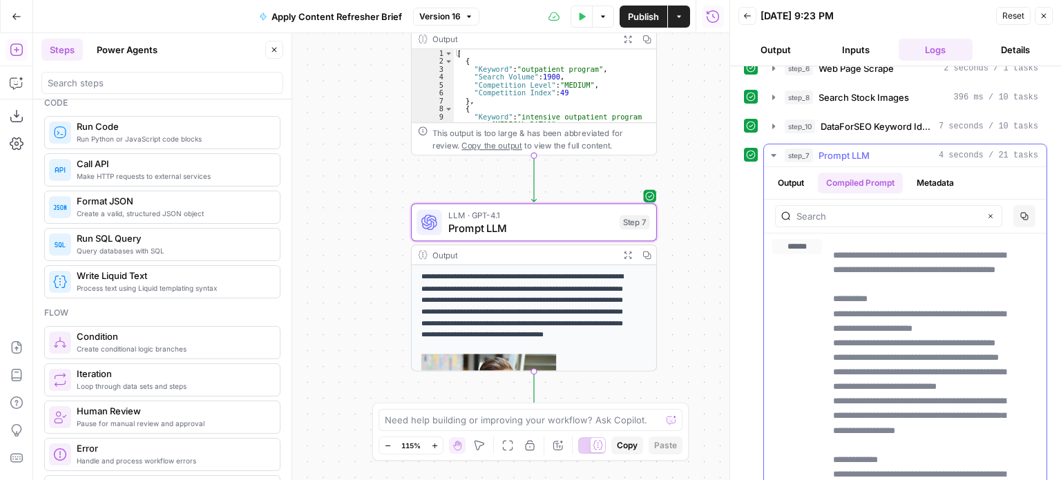
scroll to position [0, 0]
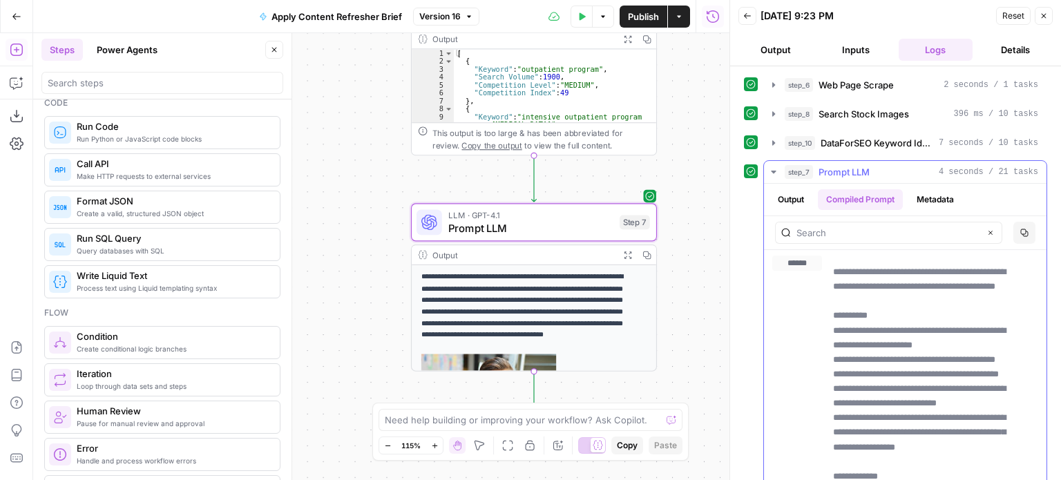
click at [942, 197] on button "Metadata" at bounding box center [935, 199] width 54 height 21
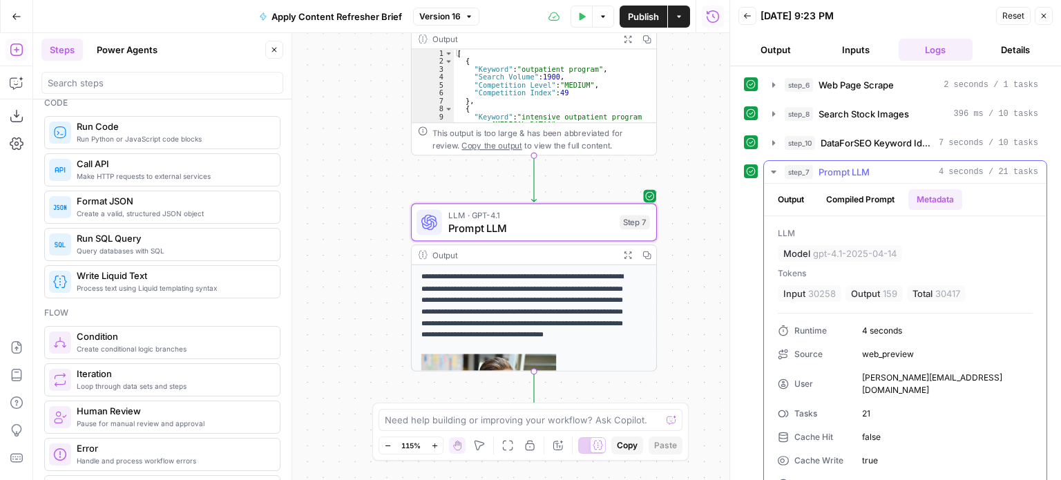
scroll to position [14, 0]
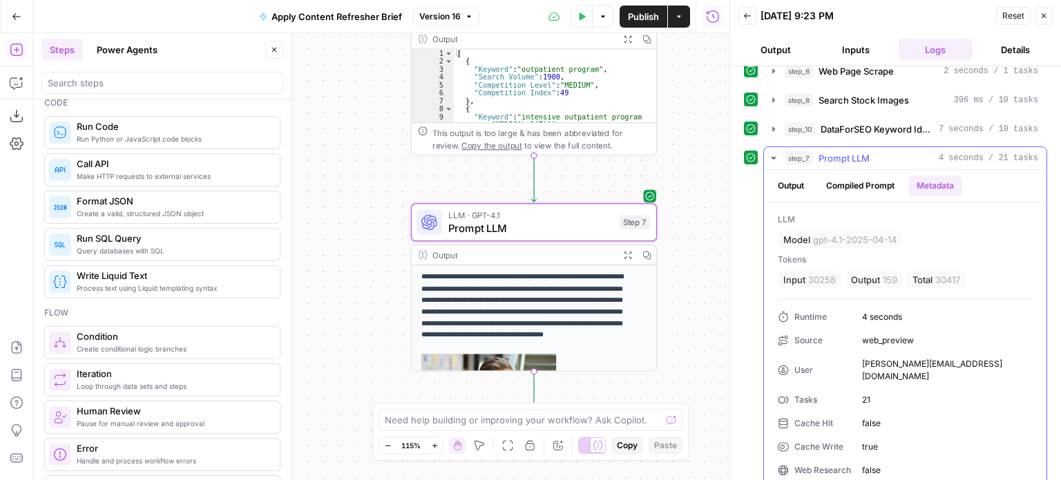
click at [798, 182] on button "Output" at bounding box center [790, 185] width 43 height 21
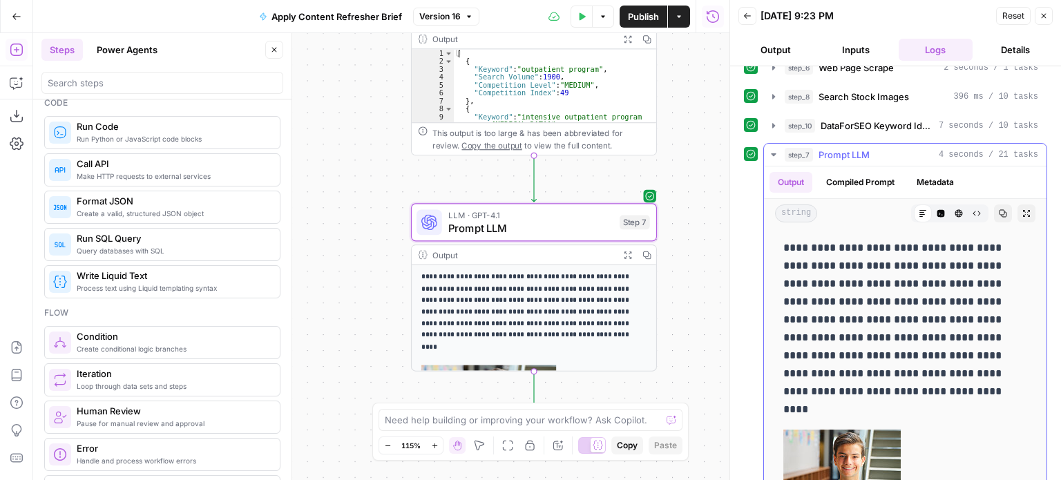
scroll to position [0, 0]
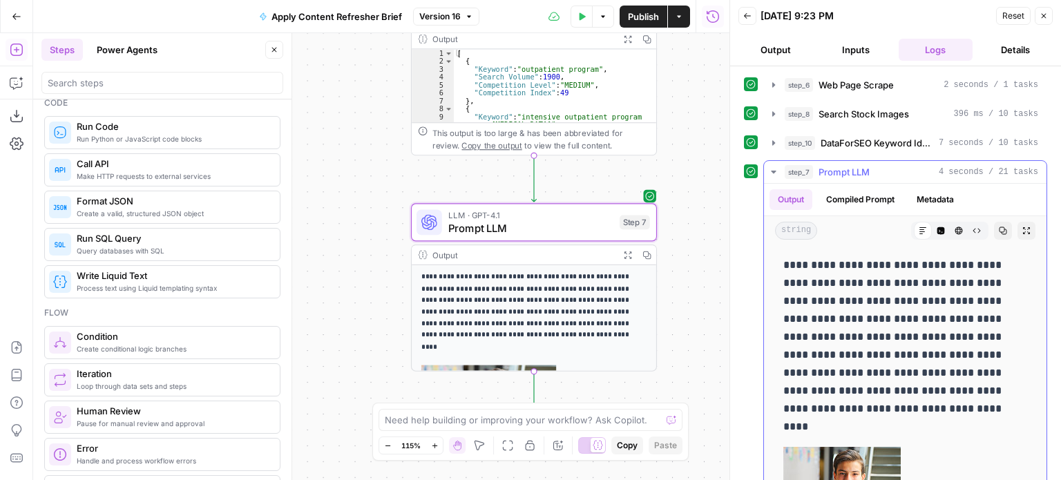
click at [769, 171] on icon "button" at bounding box center [773, 171] width 11 height 11
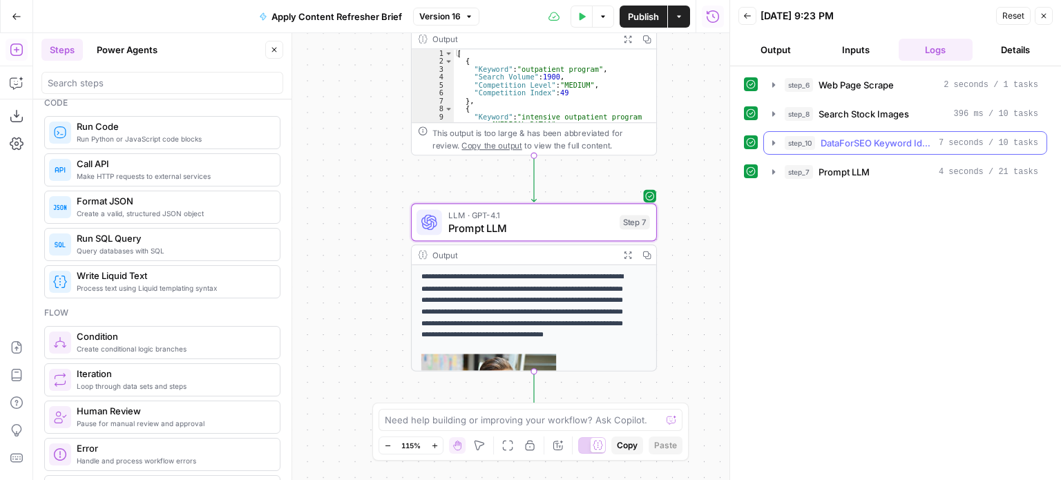
click at [775, 143] on icon "button" at bounding box center [773, 142] width 11 height 11
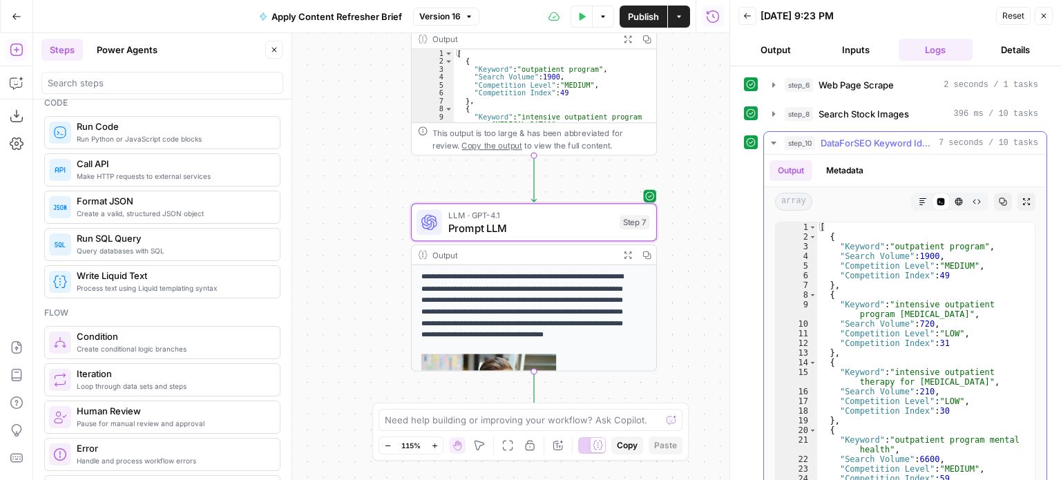
click at [775, 142] on icon "button" at bounding box center [773, 143] width 5 height 3
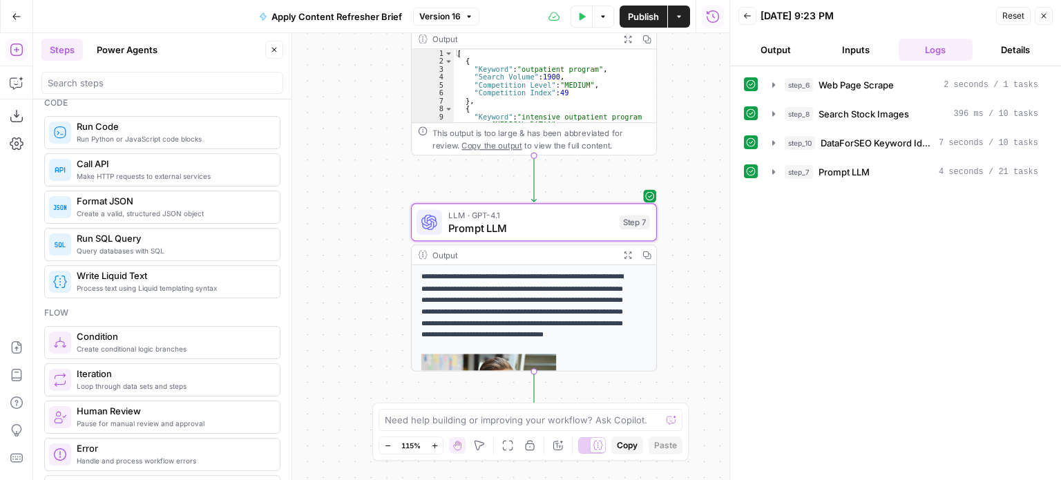
click at [859, 49] on button "Inputs" at bounding box center [855, 50] width 75 height 22
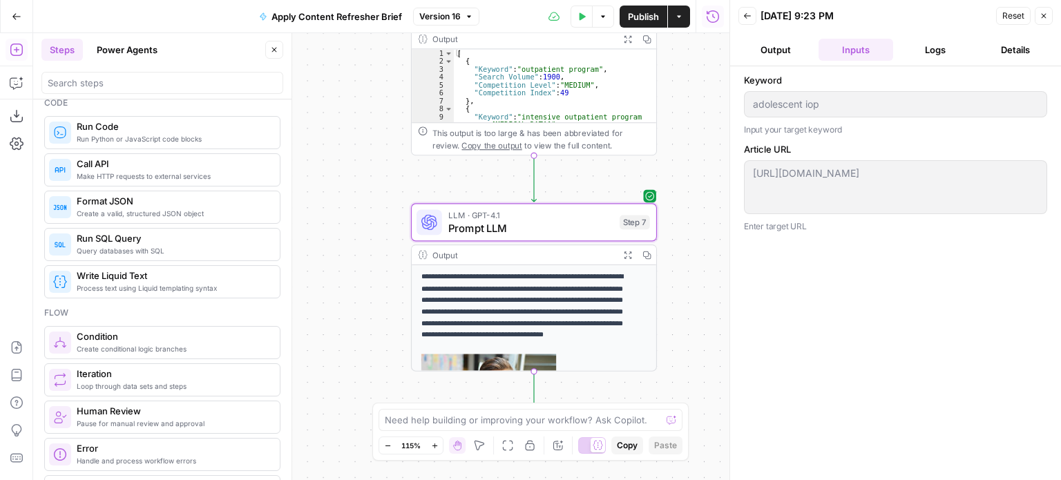
click at [785, 48] on button "Output" at bounding box center [775, 50] width 75 height 22
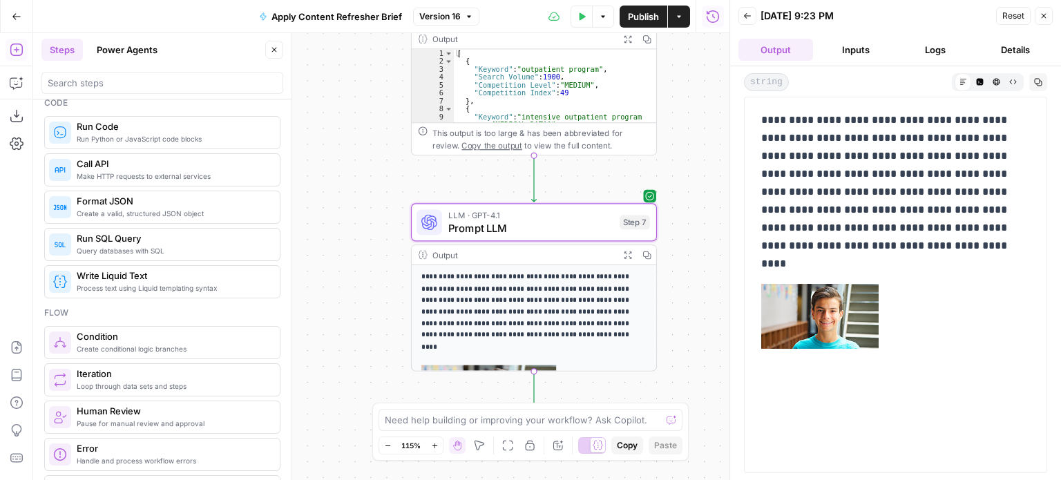
click at [854, 48] on button "Inputs" at bounding box center [855, 50] width 75 height 22
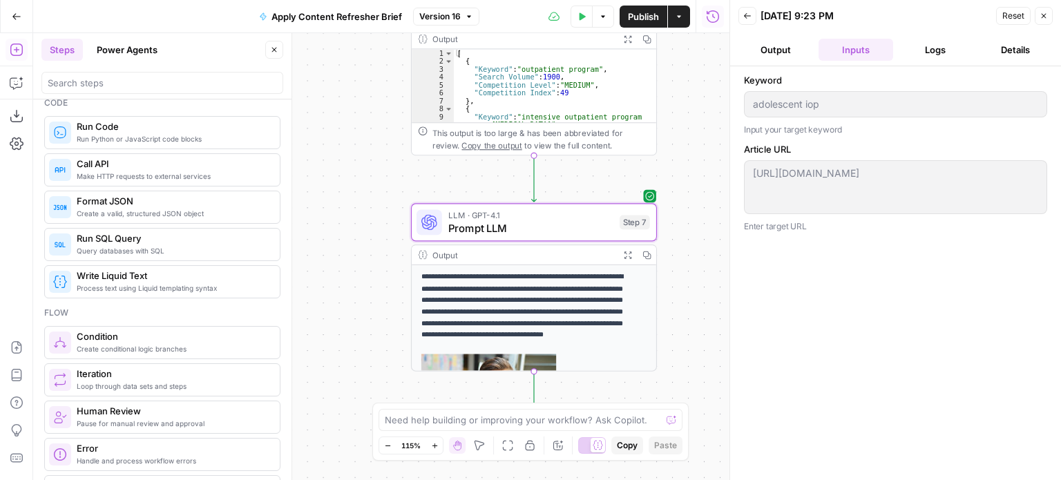
click at [943, 46] on button "Logs" at bounding box center [935, 50] width 75 height 22
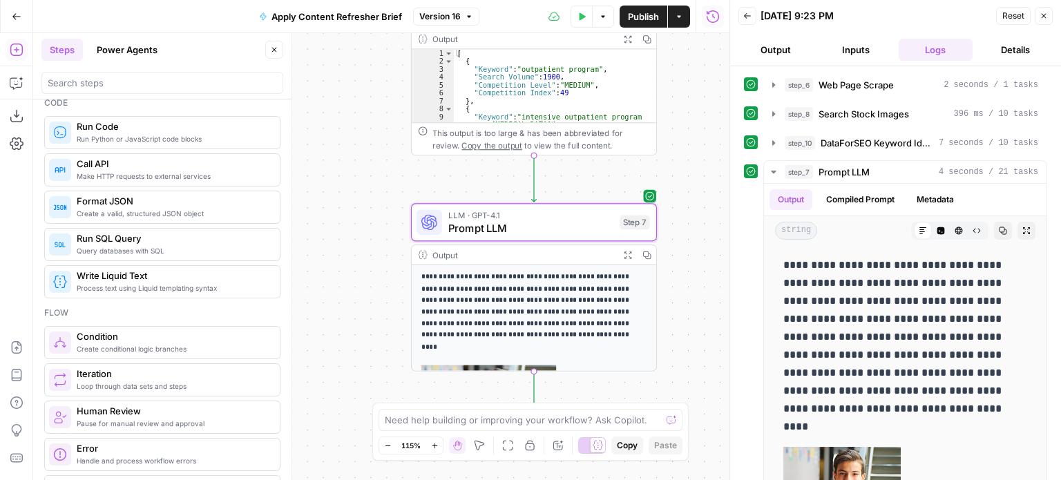
click at [1022, 46] on button "Details" at bounding box center [1015, 50] width 75 height 22
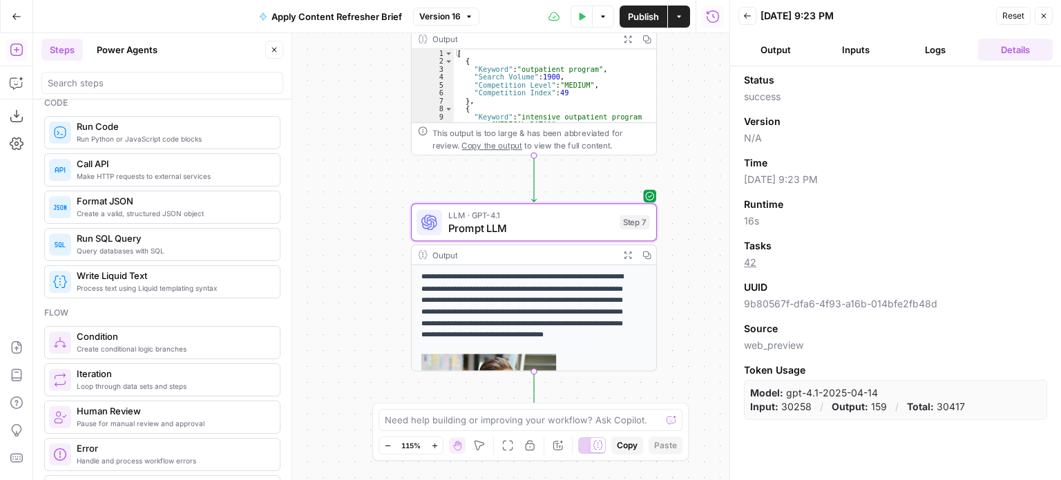
click at [1046, 13] on icon "button" at bounding box center [1043, 16] width 8 height 8
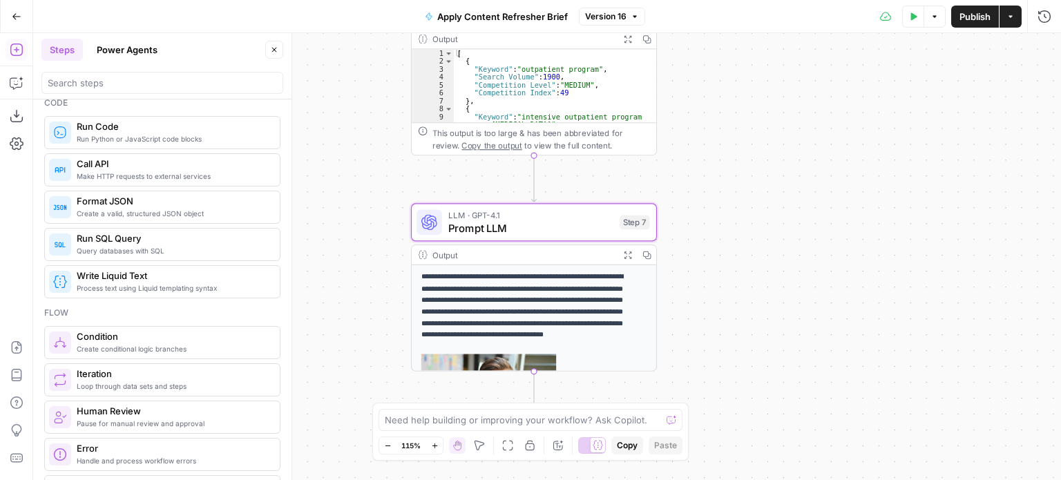
click at [611, 17] on span "Version 16" at bounding box center [605, 16] width 41 height 12
click at [842, 244] on div "Workflow Input Settings Inputs Web Page Scrape Web Page Scrape Step 6 Output Ex…" at bounding box center [547, 256] width 1028 height 447
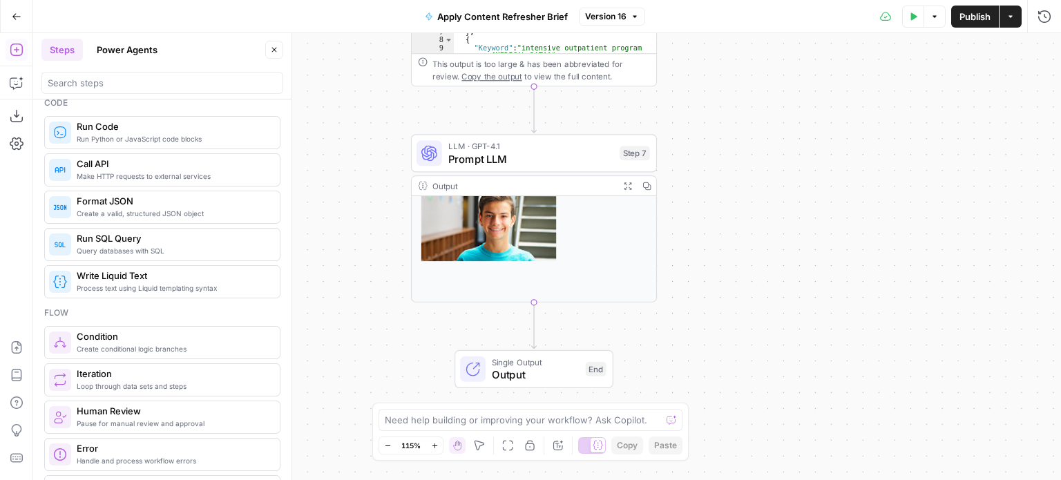
scroll to position [89, 0]
click at [530, 369] on span "Output" at bounding box center [535, 375] width 87 height 16
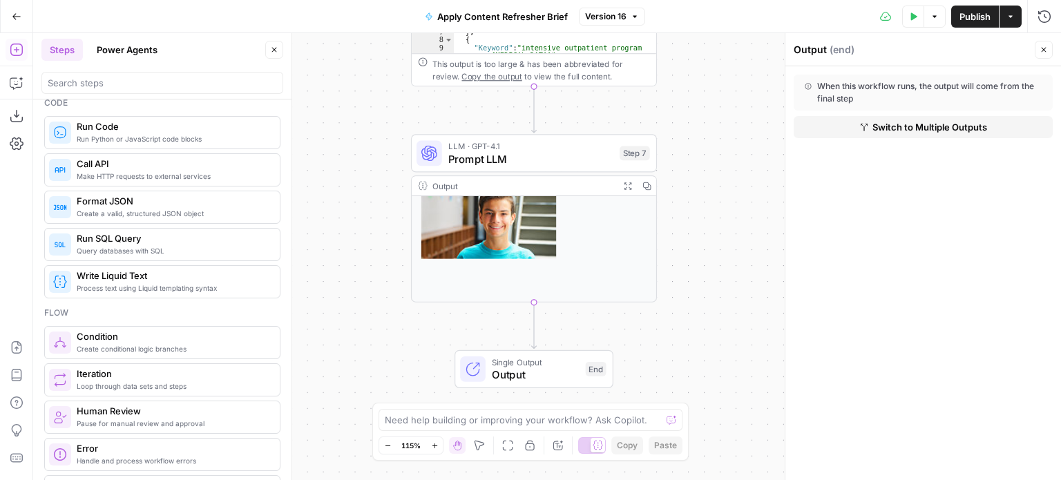
click at [443, 186] on div "Output" at bounding box center [522, 186] width 181 height 12
click at [506, 152] on span "Prompt LLM" at bounding box center [530, 159] width 165 height 16
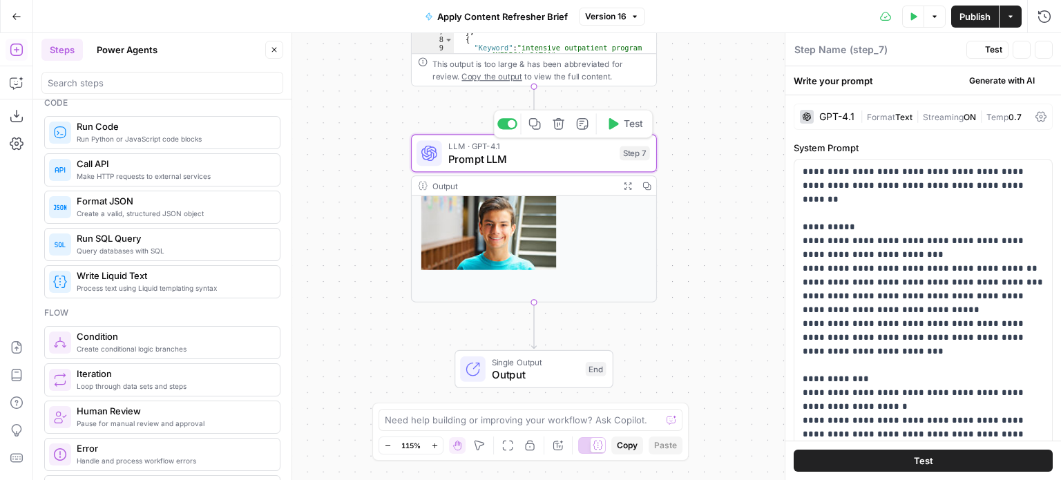
type textarea "Prompt LLM"
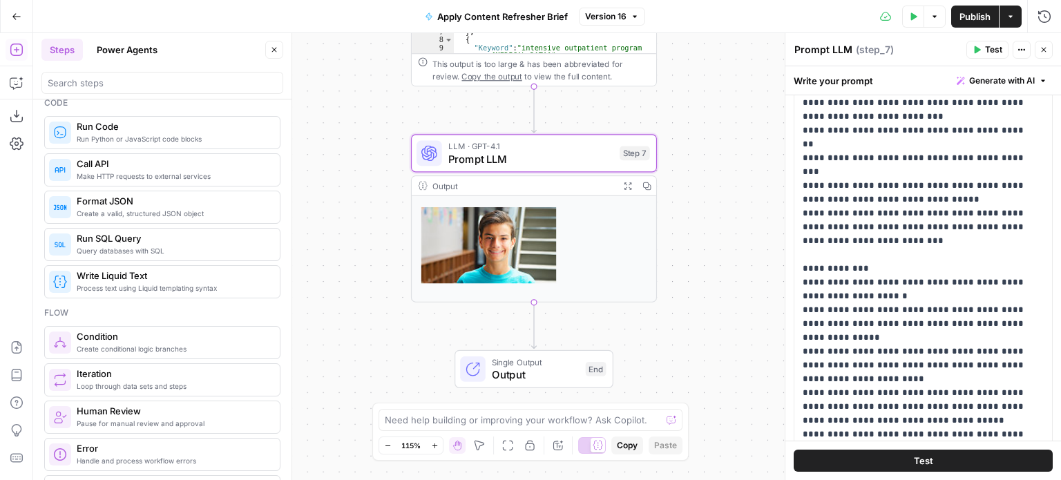
scroll to position [207, 0]
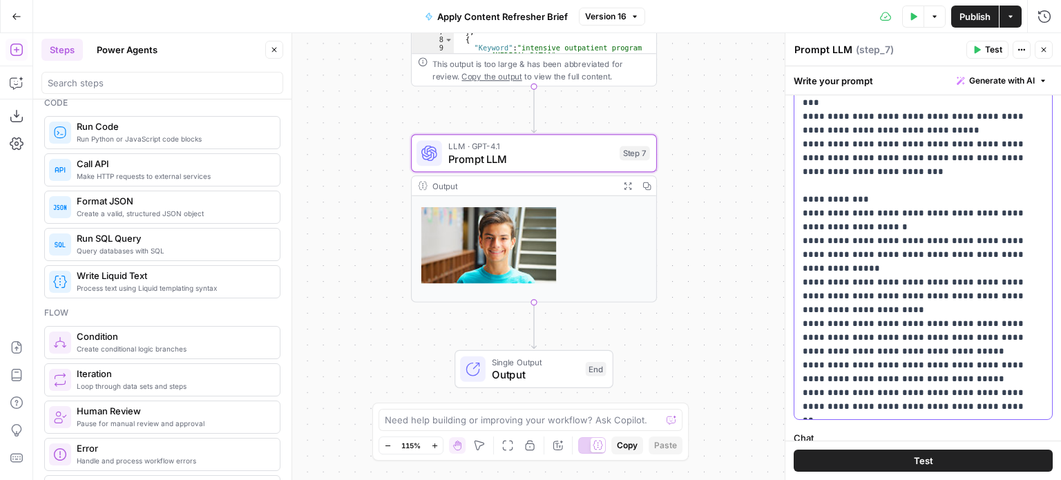
click at [917, 326] on p "**********" at bounding box center [917, 186] width 231 height 456
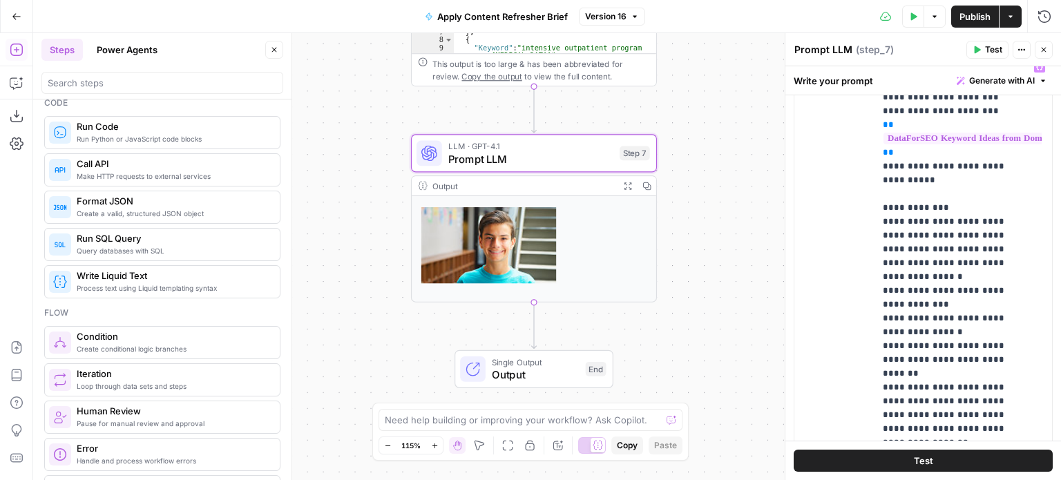
scroll to position [622, 0]
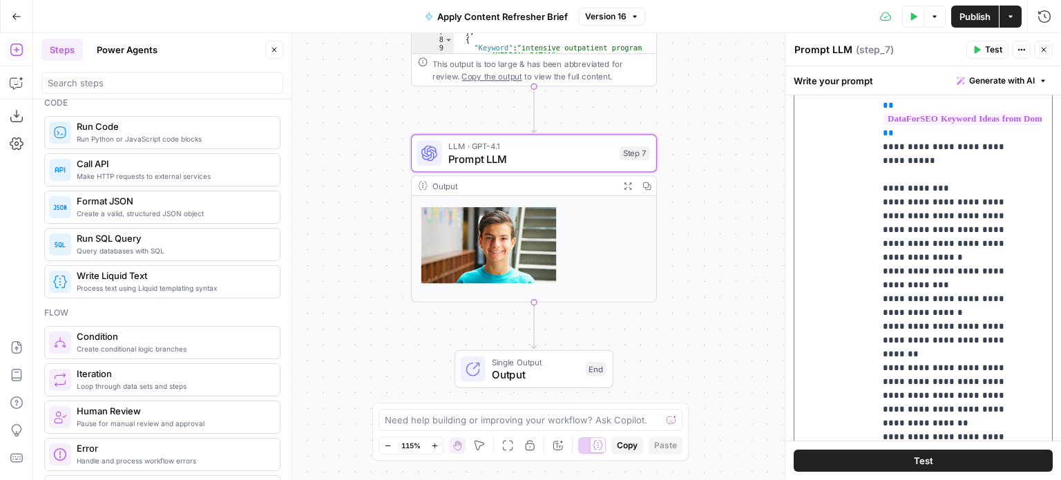
drag, startPoint x: 902, startPoint y: 328, endPoint x: 916, endPoint y: 327, distance: 13.9
click at [916, 327] on p "**********" at bounding box center [953, 154] width 140 height 856
click at [919, 326] on p "**********" at bounding box center [953, 154] width 140 height 856
click at [934, 340] on p "**********" at bounding box center [953, 154] width 140 height 856
click at [986, 325] on p "**********" at bounding box center [953, 154] width 140 height 856
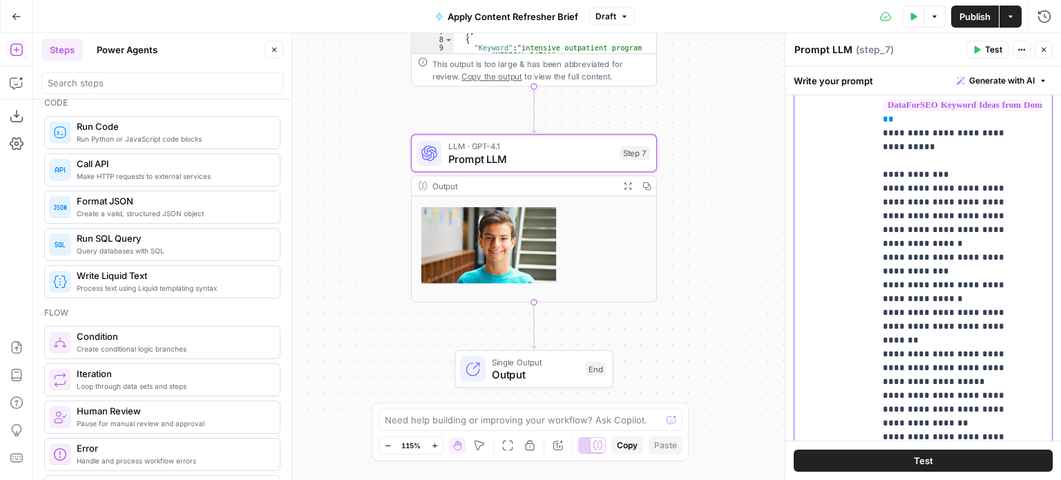
scroll to position [691, 0]
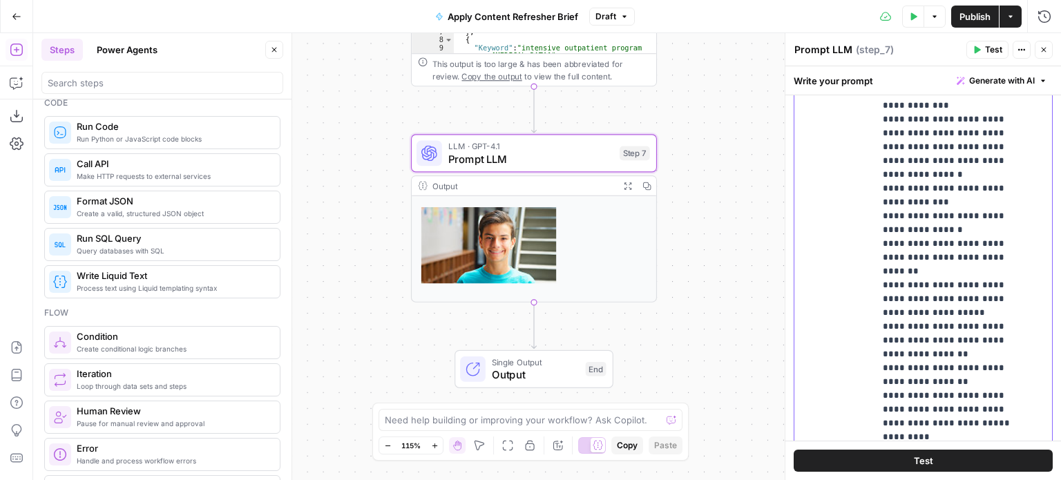
drag, startPoint x: 968, startPoint y: 258, endPoint x: 900, endPoint y: 273, distance: 70.2
click at [900, 273] on p "**********" at bounding box center [953, 78] width 140 height 870
click at [913, 242] on p "**********" at bounding box center [953, 78] width 140 height 870
click at [902, 243] on p "**********" at bounding box center [953, 78] width 140 height 870
click at [985, 271] on p "**********" at bounding box center [953, 78] width 140 height 870
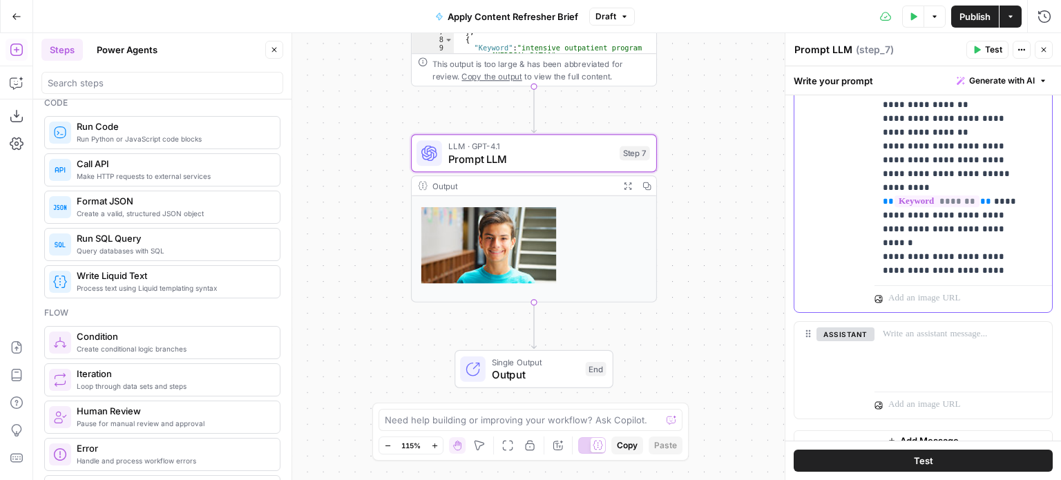
scroll to position [956, 0]
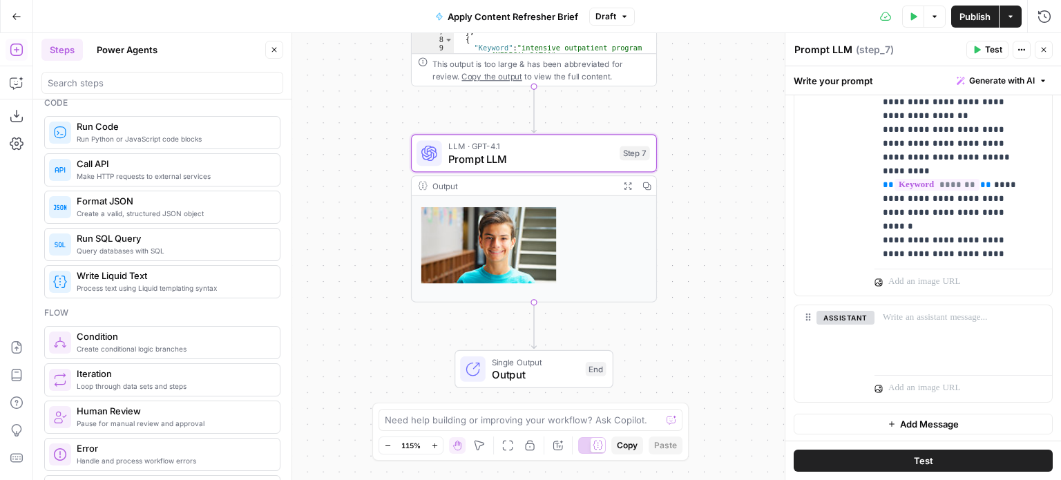
click at [978, 13] on span "Publish" at bounding box center [974, 17] width 31 height 14
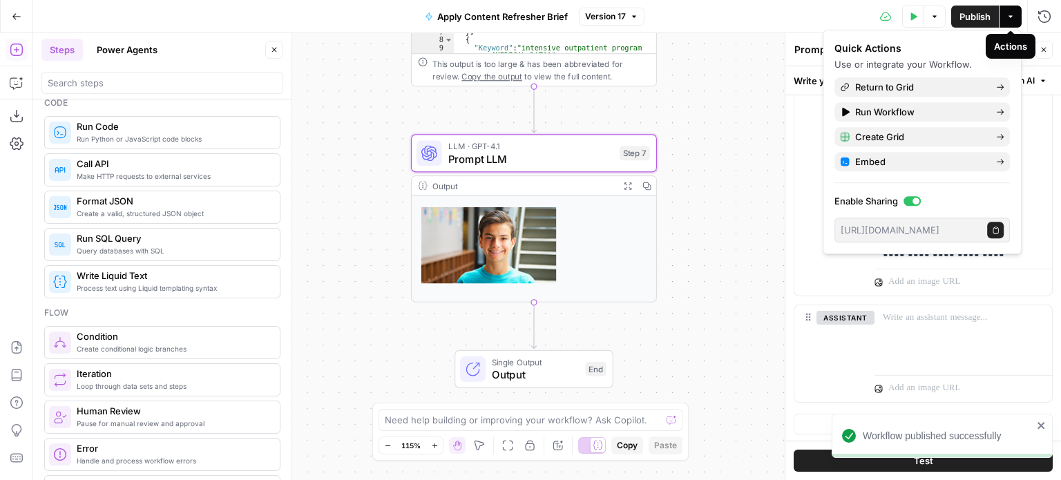
click at [1007, 16] on icon "button" at bounding box center [1010, 16] width 8 height 8
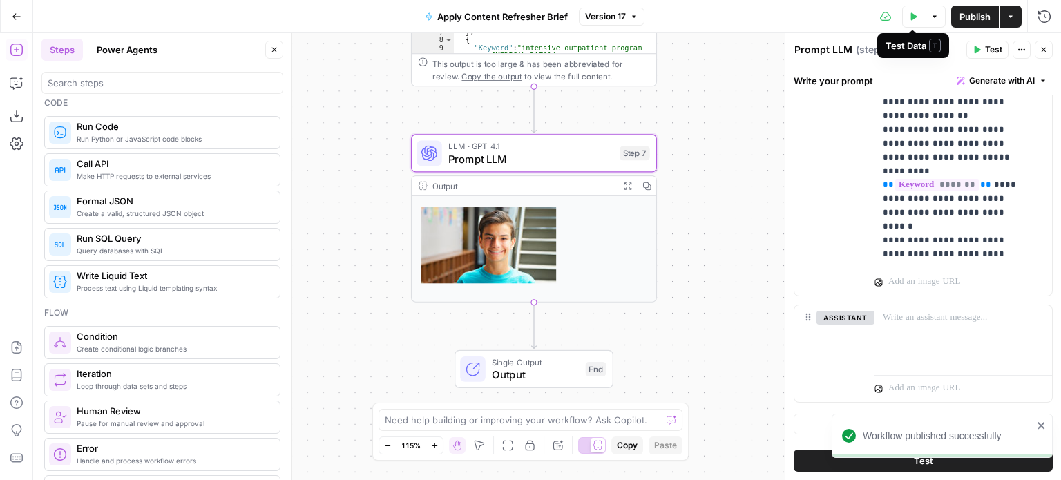
click at [913, 17] on icon "button" at bounding box center [914, 16] width 6 height 8
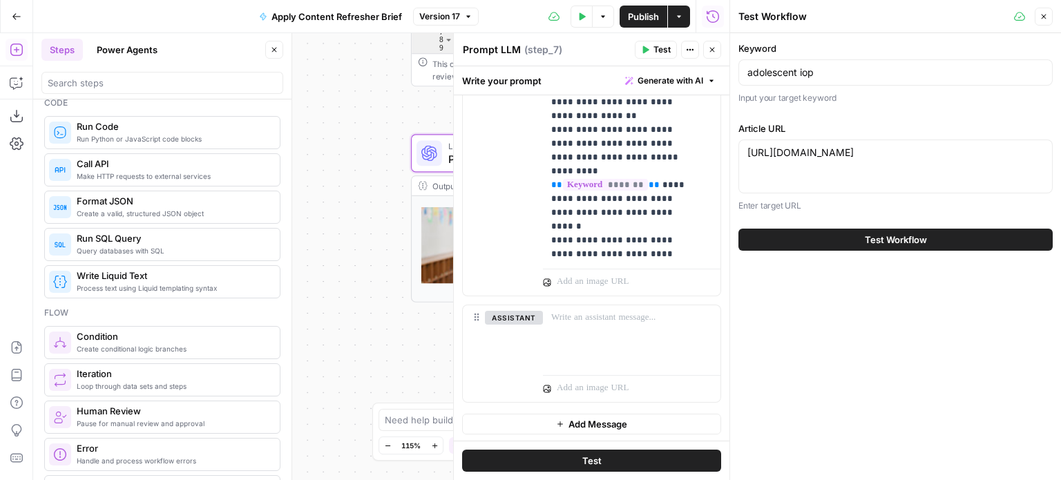
click at [892, 239] on span "Test Workflow" at bounding box center [896, 240] width 62 height 14
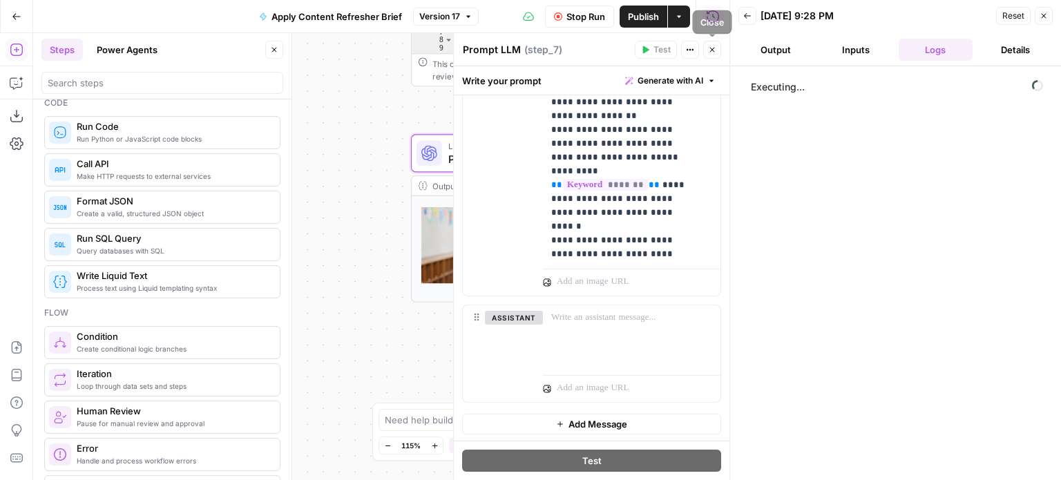
click at [715, 46] on icon "button" at bounding box center [712, 50] width 8 height 8
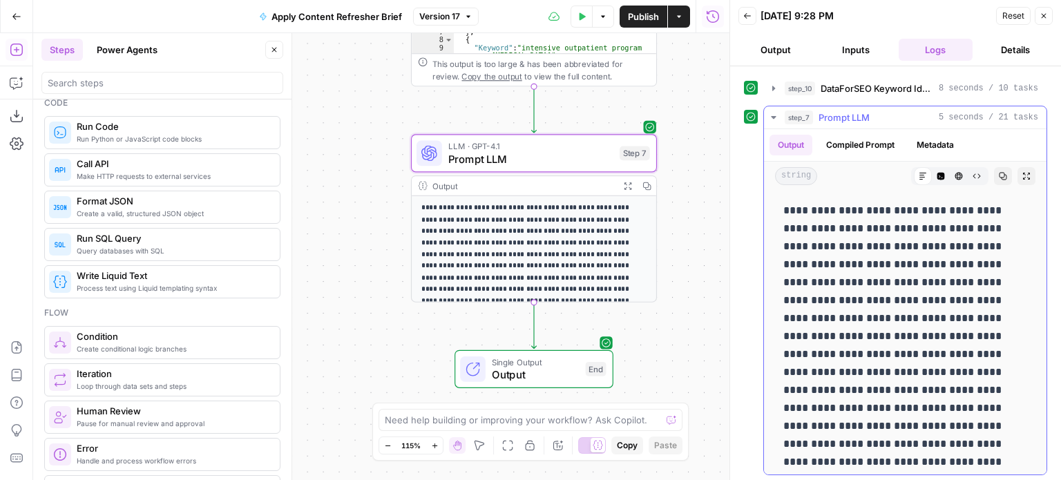
click at [862, 143] on button "Compiled Prompt" at bounding box center [860, 145] width 85 height 21
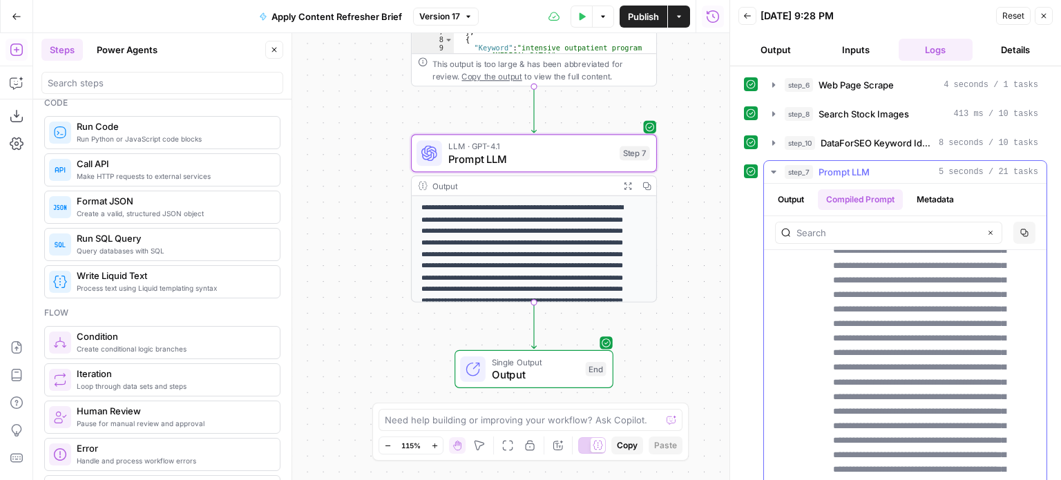
scroll to position [5387, 0]
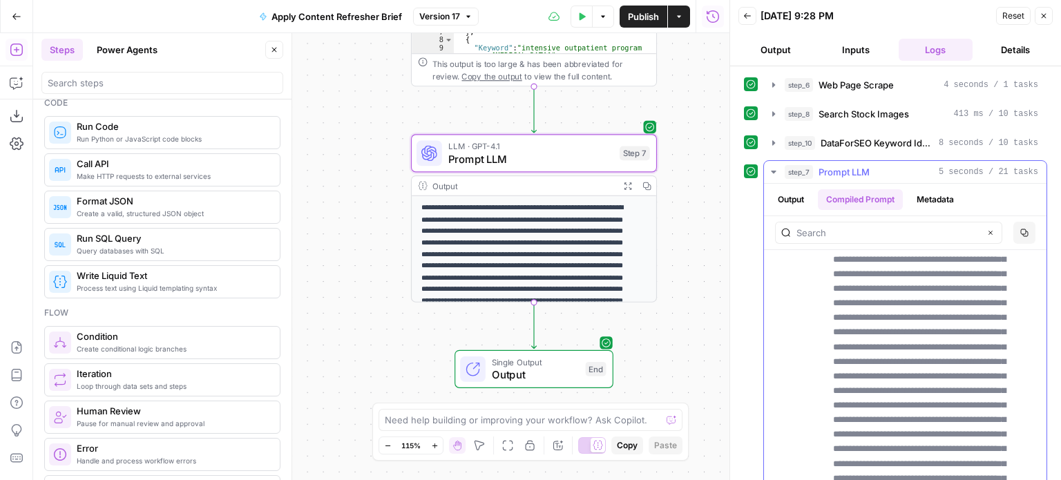
click at [954, 198] on button "Metadata" at bounding box center [935, 199] width 54 height 21
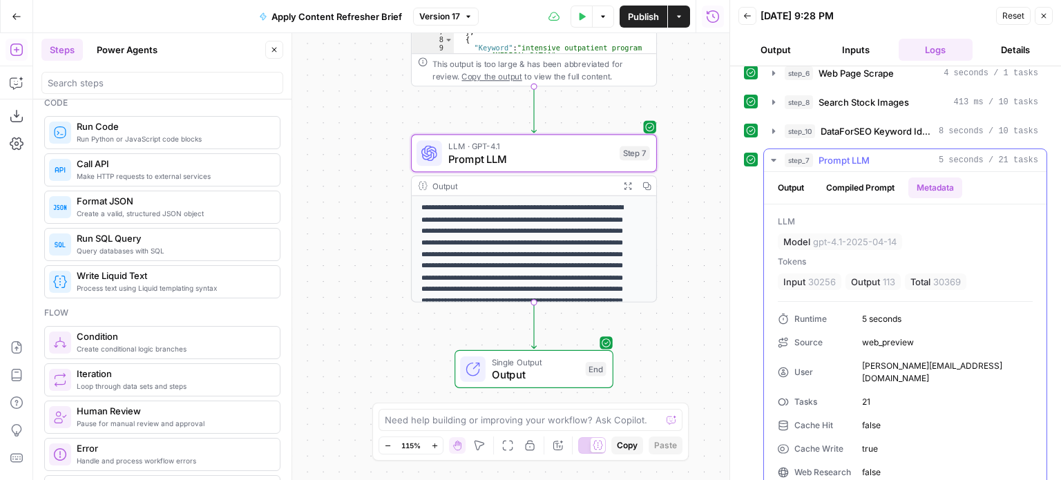
scroll to position [14, 0]
click at [796, 182] on button "Output" at bounding box center [790, 185] width 43 height 21
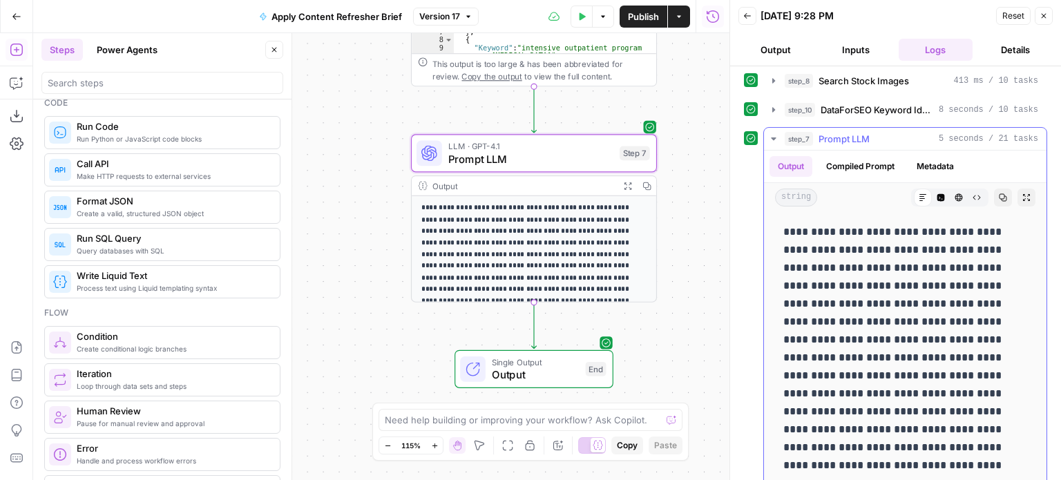
scroll to position [0, 0]
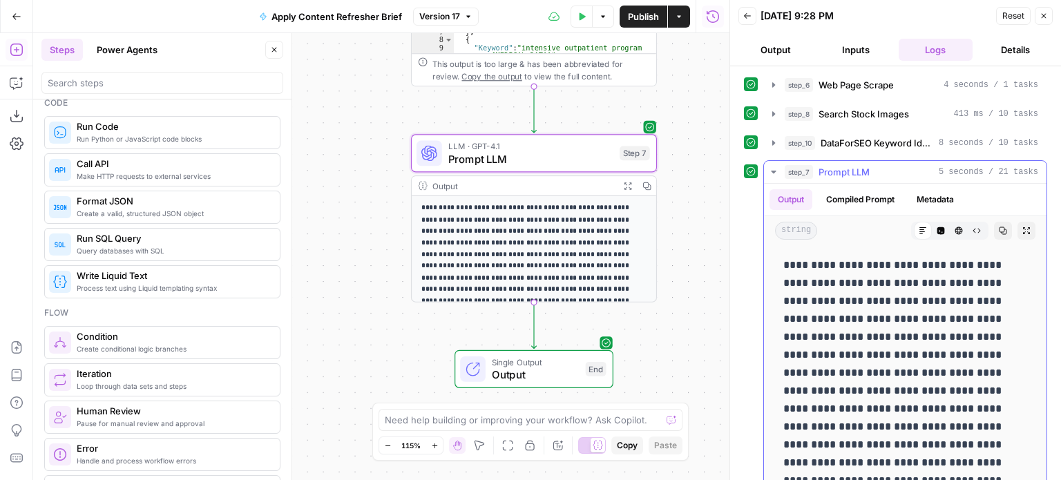
click at [788, 200] on button "Output" at bounding box center [790, 199] width 43 height 21
click at [489, 216] on p "**********" at bounding box center [527, 271] width 213 height 139
click at [423, 184] on icon at bounding box center [423, 186] width 10 height 10
click at [569, 239] on p "**********" at bounding box center [527, 271] width 213 height 139
click at [1047, 12] on icon "button" at bounding box center [1043, 16] width 8 height 8
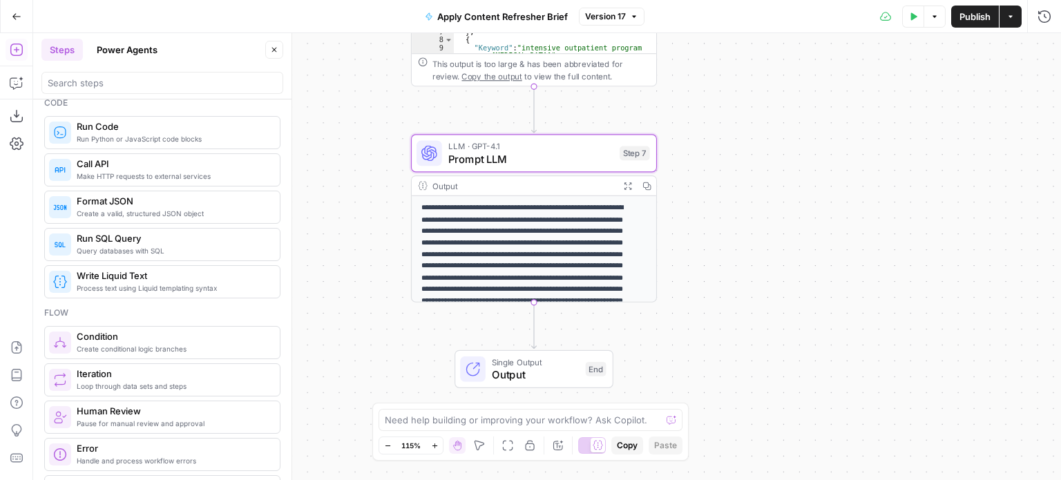
click at [525, 171] on div "LLM · GPT-4.1 Prompt LLM Step 7 Copy step Delete step Add Note Test" at bounding box center [534, 153] width 246 height 38
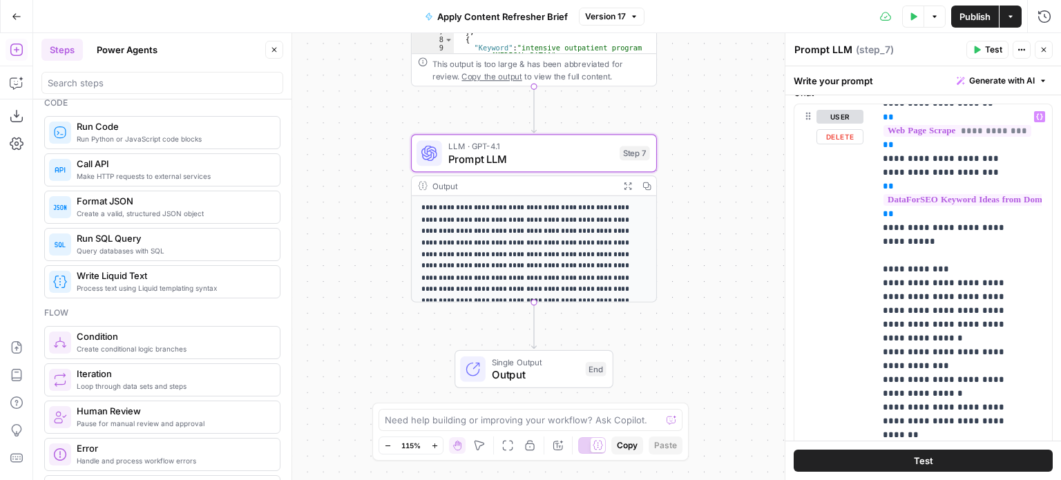
scroll to position [329, 0]
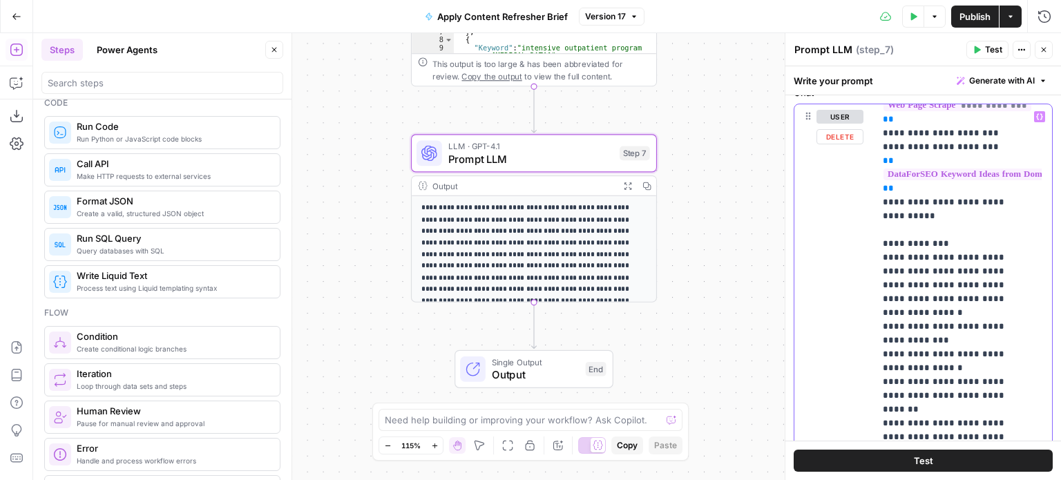
click at [970, 407] on p "**********" at bounding box center [953, 216] width 140 height 870
click at [986, 404] on p "**********" at bounding box center [953, 216] width 140 height 870
drag, startPoint x: 986, startPoint y: 404, endPoint x: 1016, endPoint y: 369, distance: 46.1
click at [1016, 369] on p "**********" at bounding box center [953, 216] width 140 height 870
click at [1004, 394] on p "**********" at bounding box center [953, 216] width 140 height 870
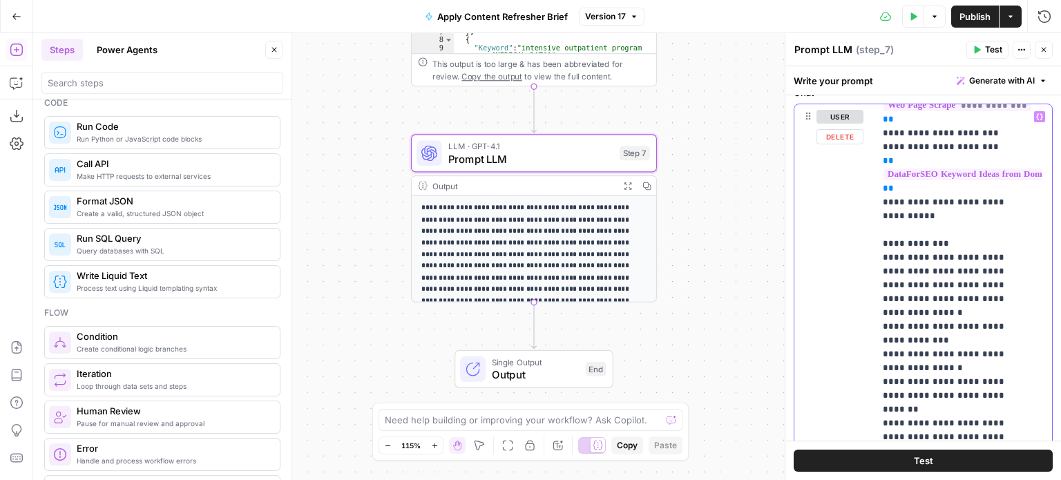
drag, startPoint x: 965, startPoint y: 394, endPoint x: 898, endPoint y: 385, distance: 68.3
click at [898, 385] on p "**********" at bounding box center [953, 216] width 140 height 870
click at [959, 403] on p "**********" at bounding box center [953, 216] width 140 height 870
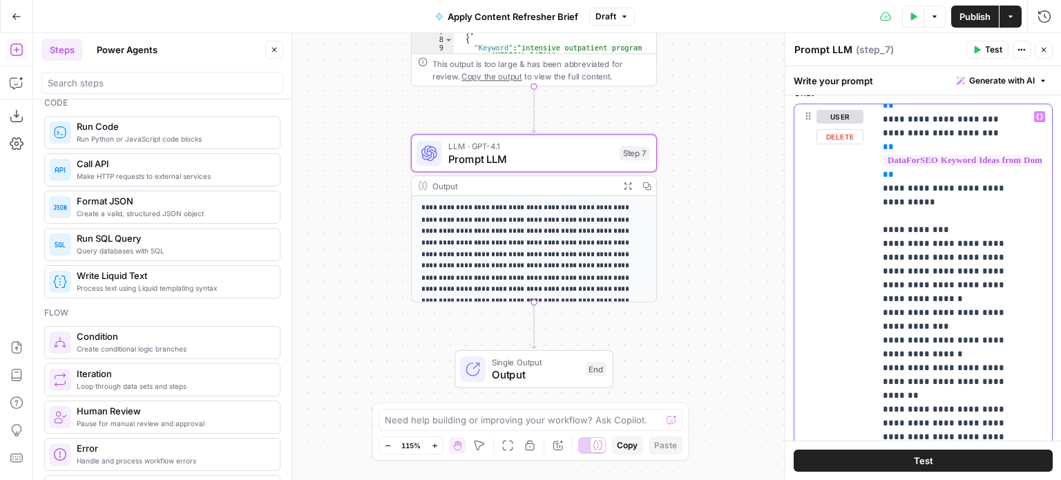
click at [892, 410] on p "**********" at bounding box center [953, 209] width 140 height 884
click at [978, 8] on button "Publish" at bounding box center [975, 17] width 48 height 22
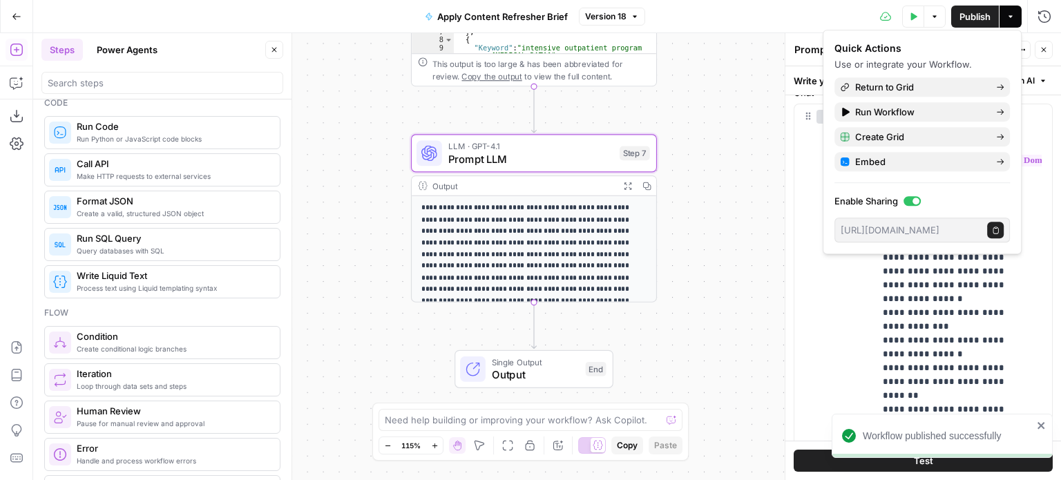
click at [1039, 423] on icon "close" at bounding box center [1040, 425] width 7 height 7
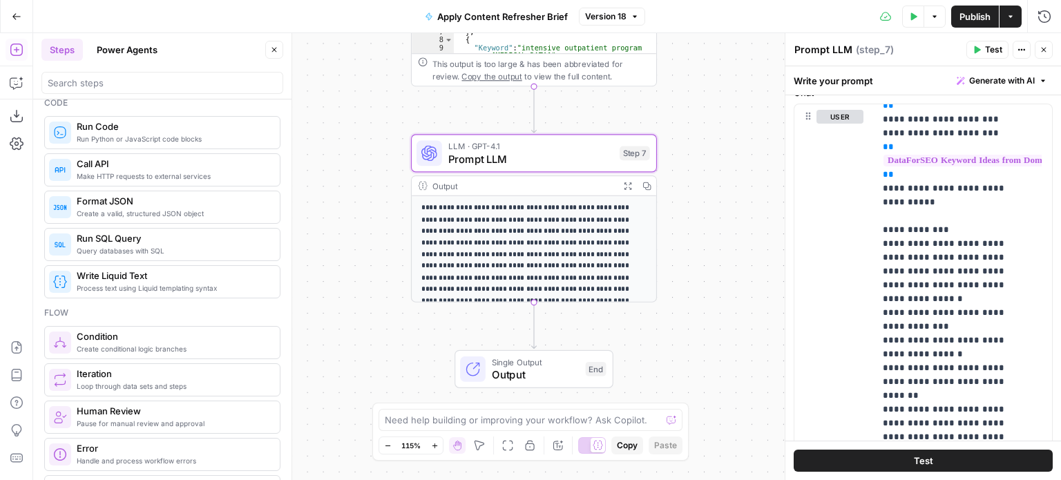
click at [922, 459] on span "Test" at bounding box center [923, 461] width 19 height 14
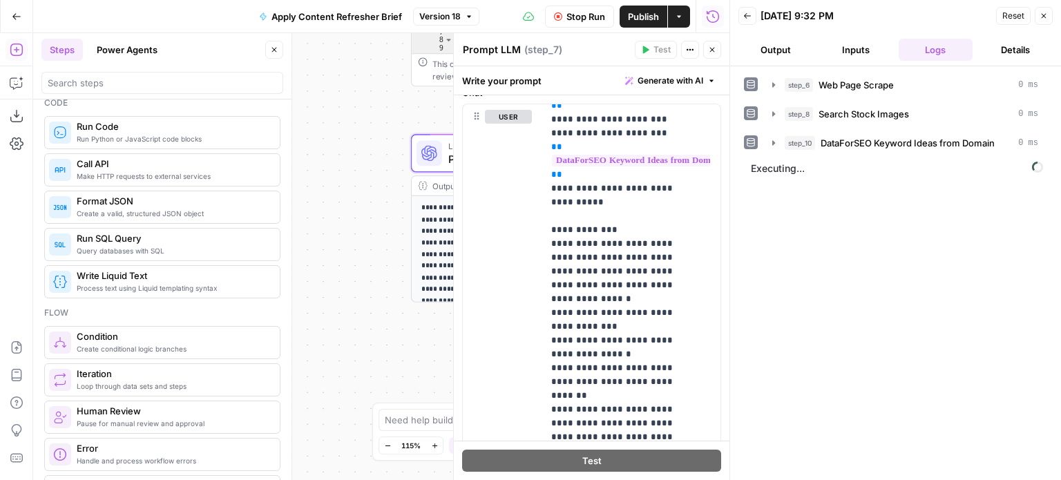
click at [715, 48] on icon "button" at bounding box center [712, 50] width 8 height 8
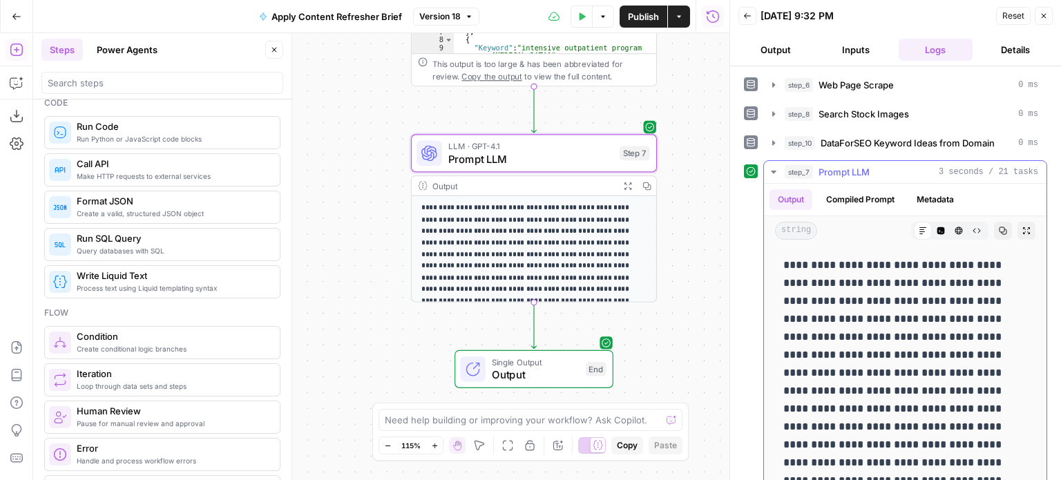
click at [772, 171] on icon "button" at bounding box center [773, 172] width 5 height 3
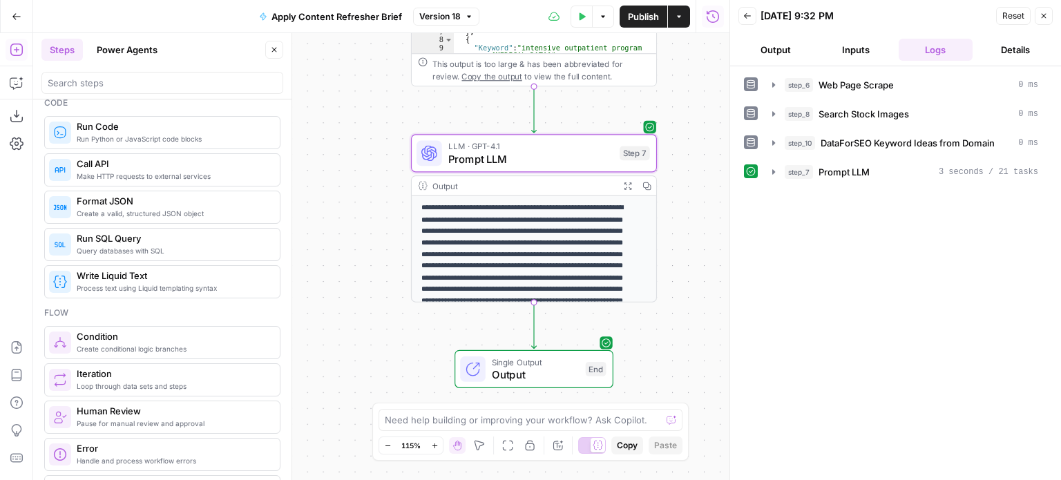
click at [840, 48] on button "Inputs" at bounding box center [855, 50] width 75 height 22
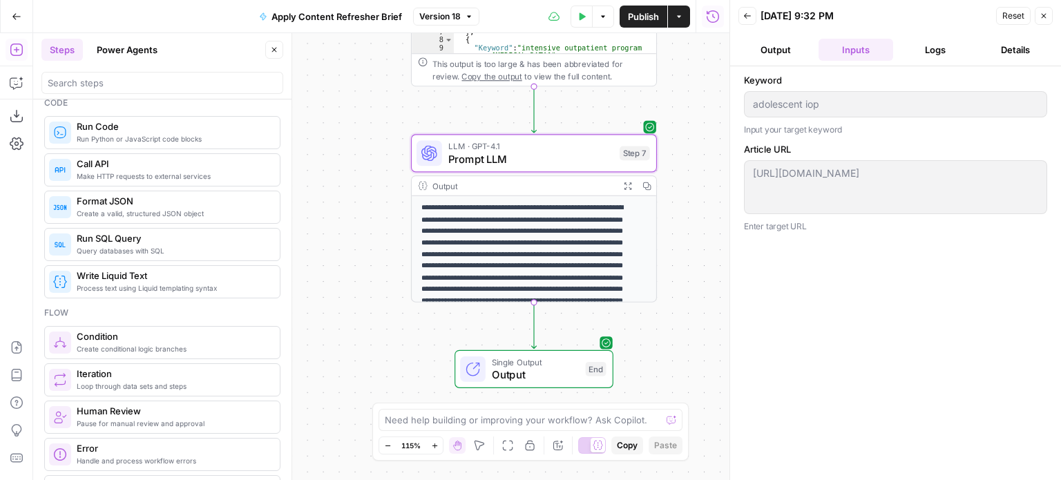
click at [777, 49] on button "Output" at bounding box center [775, 50] width 75 height 22
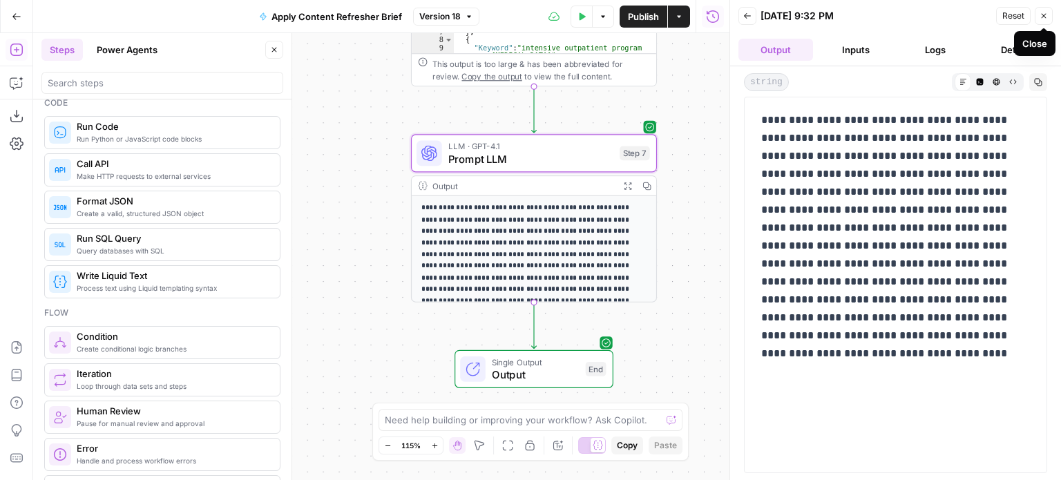
click at [1042, 12] on icon "button" at bounding box center [1043, 16] width 8 height 8
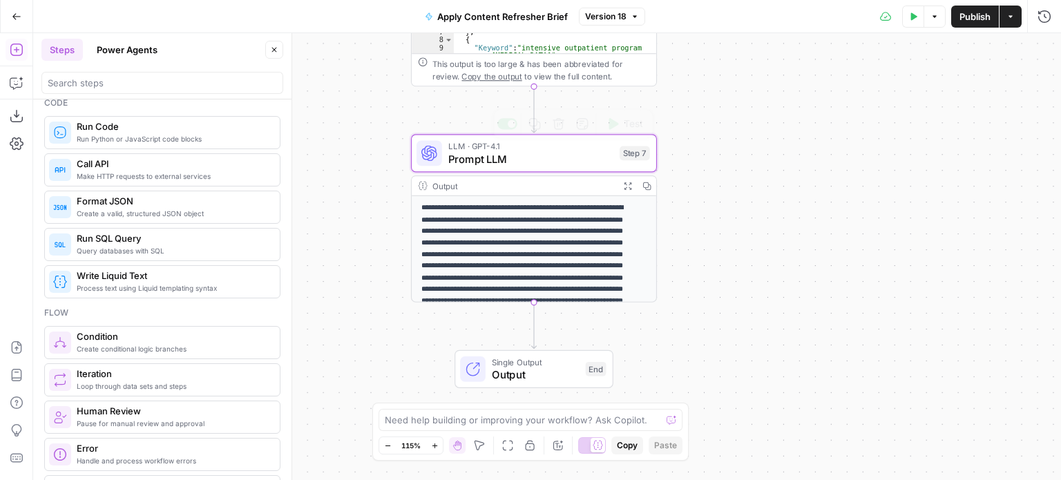
click at [509, 223] on p "**********" at bounding box center [527, 266] width 213 height 128
click at [528, 187] on div "Output" at bounding box center [522, 186] width 181 height 12
click at [541, 167] on div "LLM · GPT-4.1 Prompt LLM Step 7 Copy step Delete step Add Note Test" at bounding box center [534, 153] width 246 height 38
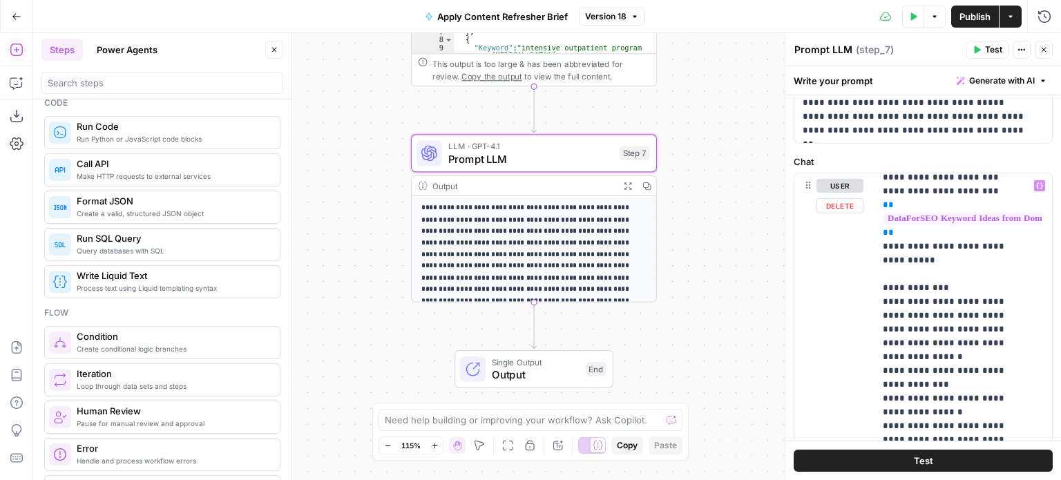
scroll to position [356, 0]
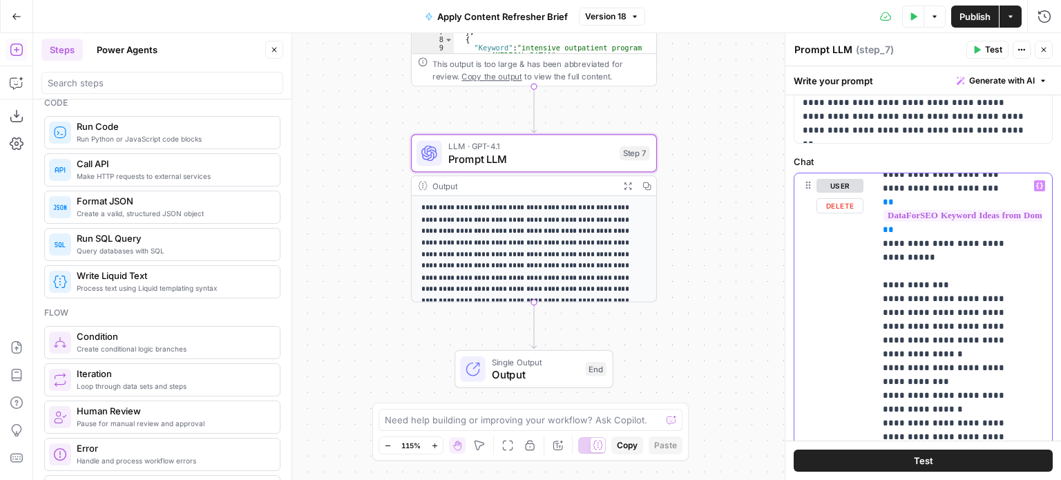
click at [976, 278] on p "**********" at bounding box center [953, 272] width 140 height 898
click at [983, 262] on p "**********" at bounding box center [953, 272] width 140 height 898
click at [991, 284] on p "**********" at bounding box center [953, 272] width 140 height 898
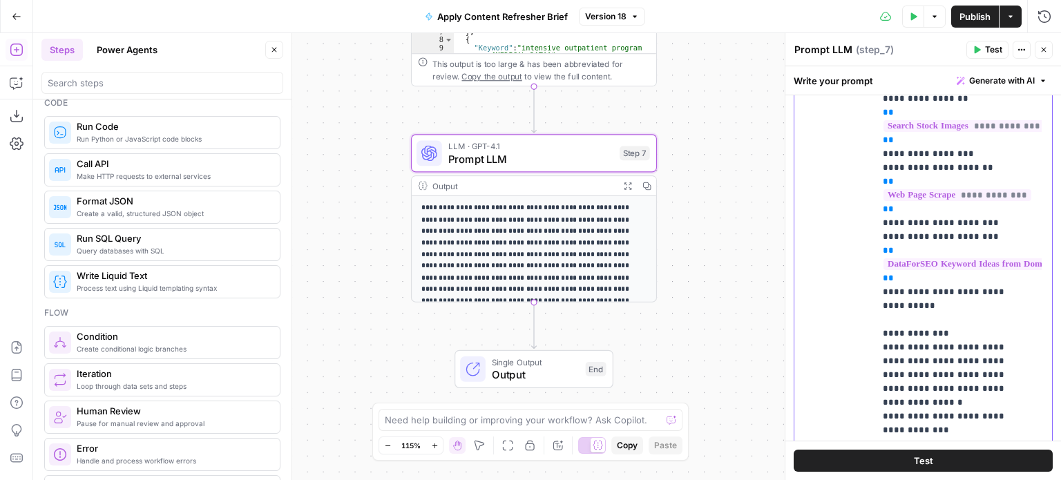
scroll to position [80, 0]
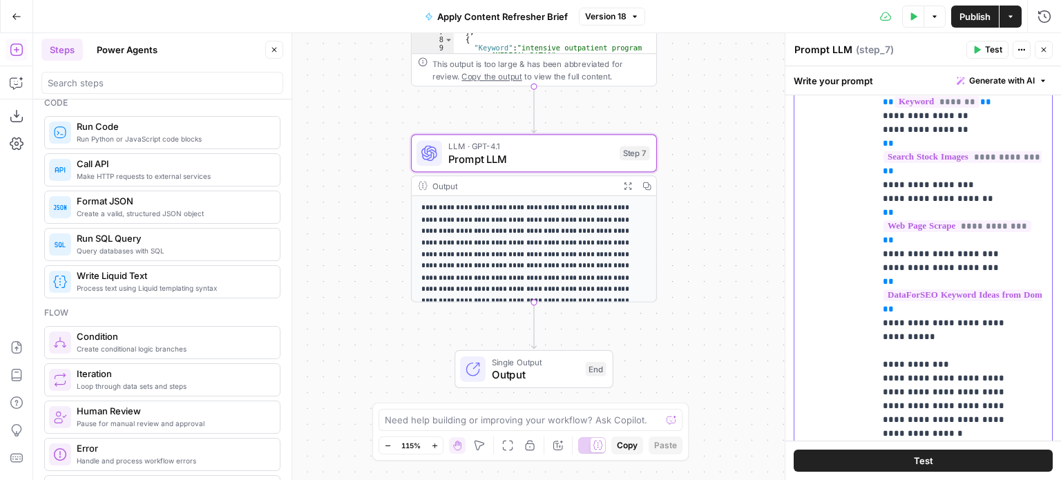
click at [945, 270] on p "**********" at bounding box center [953, 351] width 140 height 898
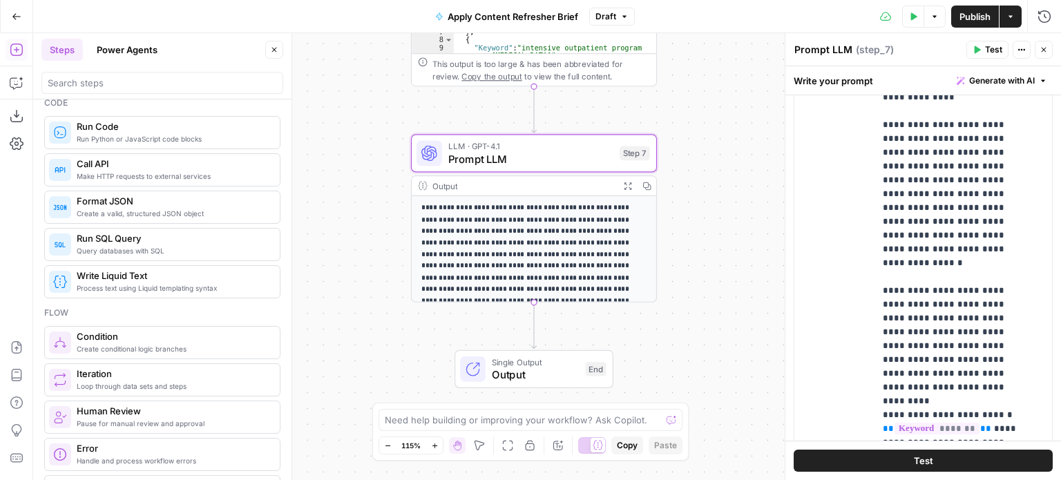
scroll to position [494, 0]
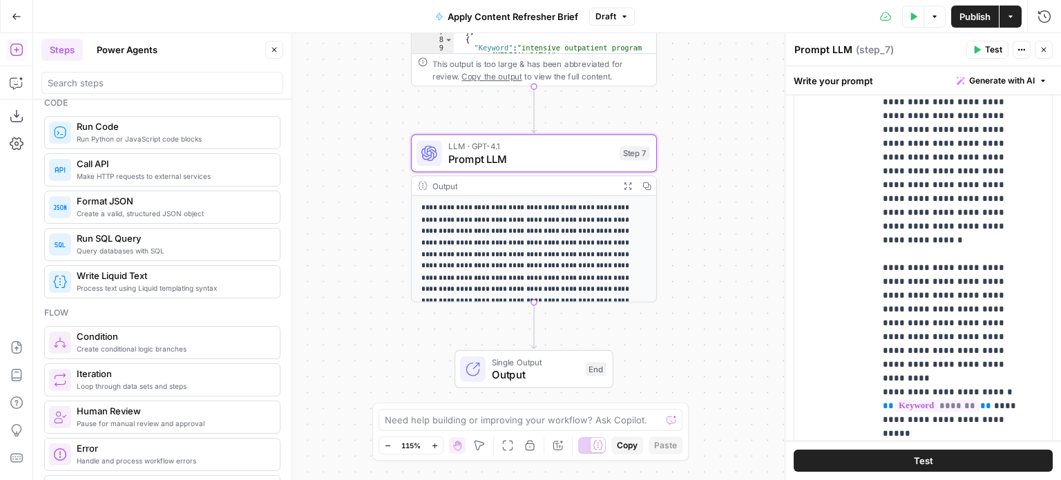
click at [930, 321] on p "**********" at bounding box center [953, 6] width 140 height 1036
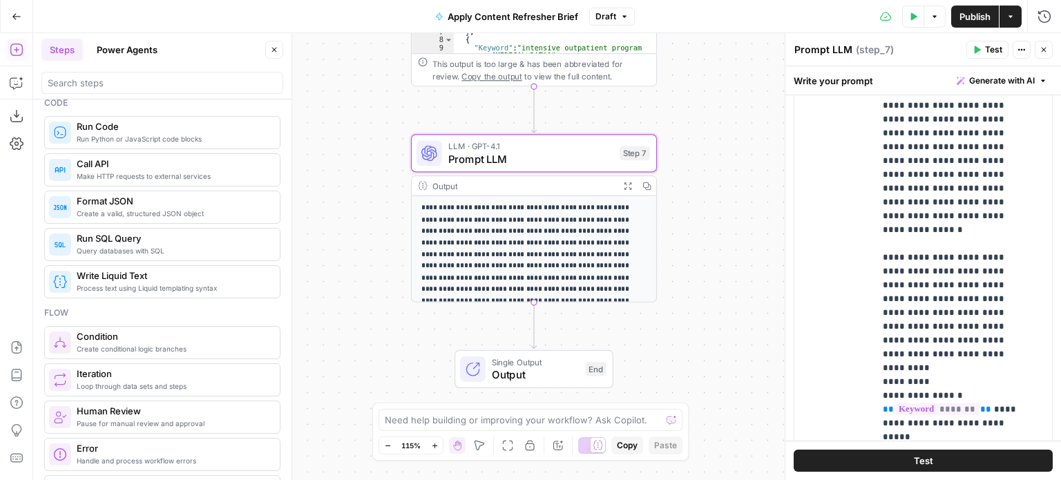
scroll to position [508, 0]
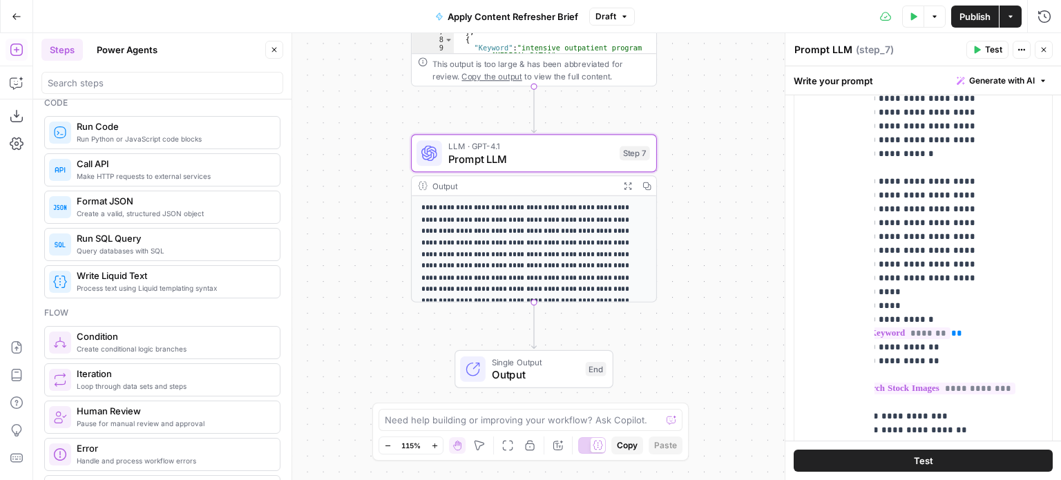
scroll to position [533, 15]
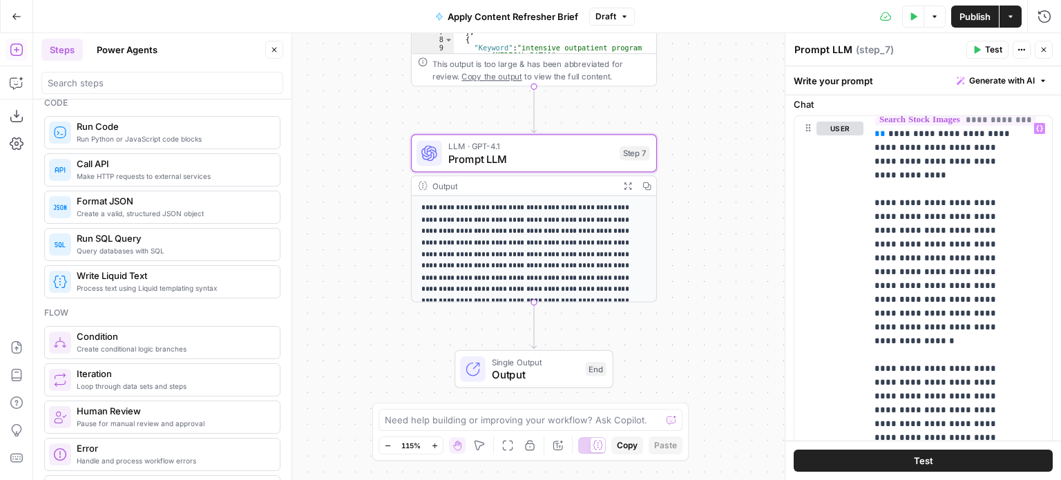
scroll to position [521, 0]
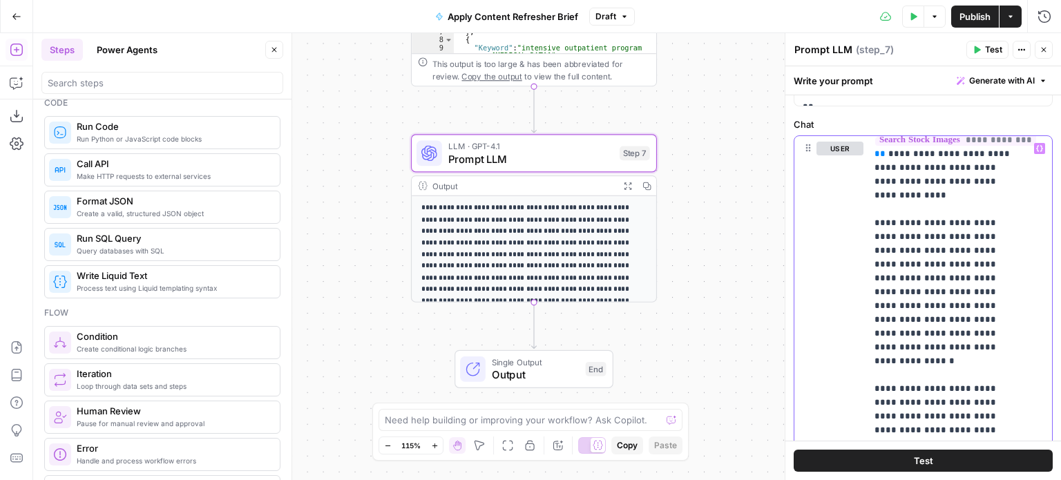
click at [1042, 148] on span "Variables Menu" at bounding box center [1042, 148] width 1 height 1
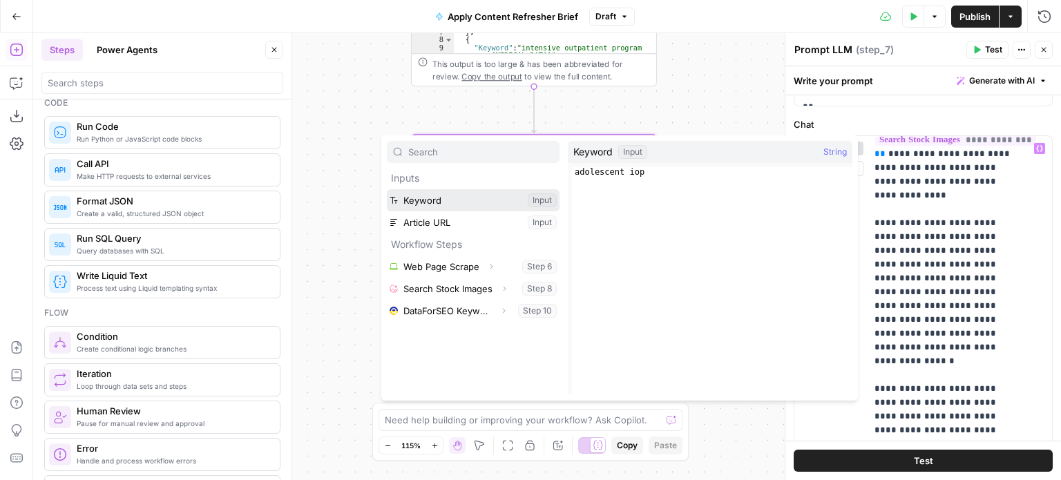
click at [447, 200] on button "Select variable Keyword" at bounding box center [473, 200] width 173 height 22
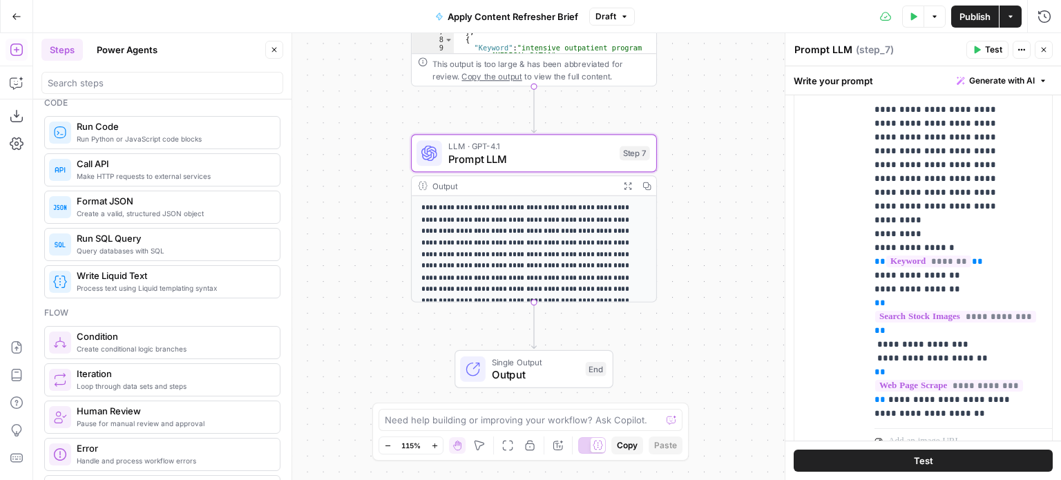
scroll to position [536, 0]
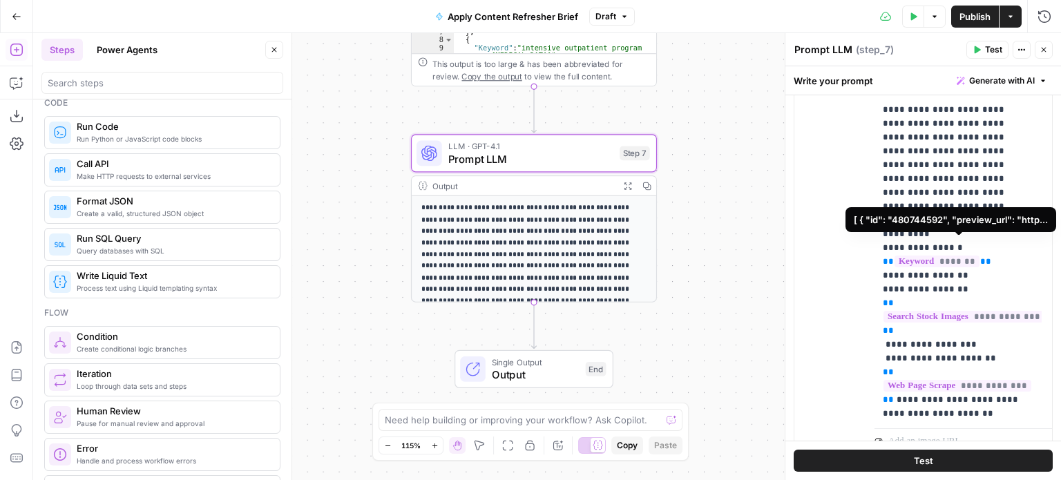
drag, startPoint x: 873, startPoint y: 233, endPoint x: 895, endPoint y: 253, distance: 29.8
click at [895, 253] on div "**********" at bounding box center [923, 157] width 258 height 595
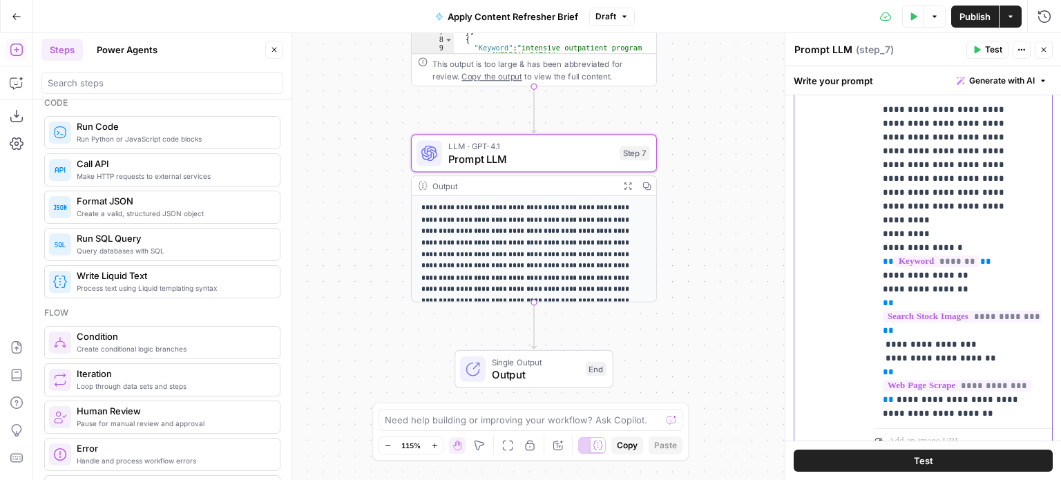
drag, startPoint x: 897, startPoint y: 262, endPoint x: 884, endPoint y: 234, distance: 30.6
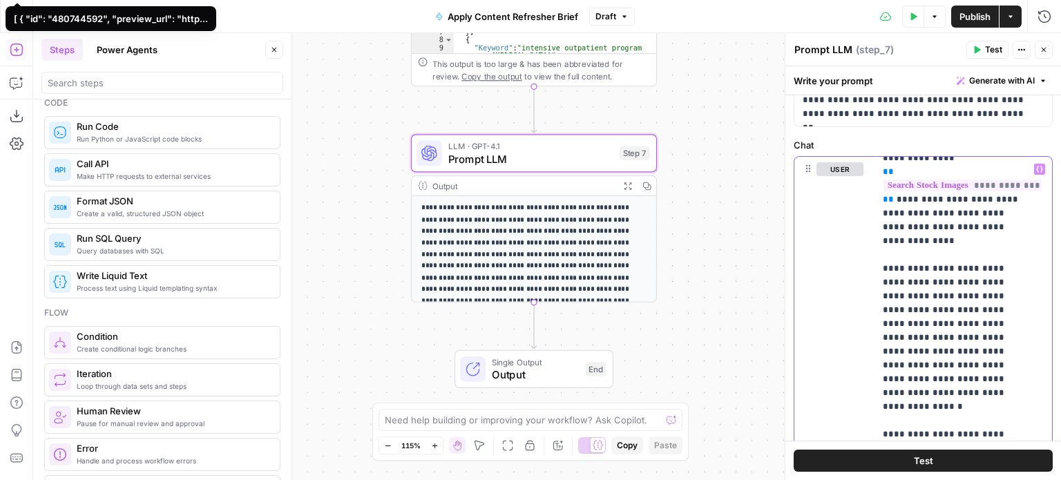
scroll to position [521, 0]
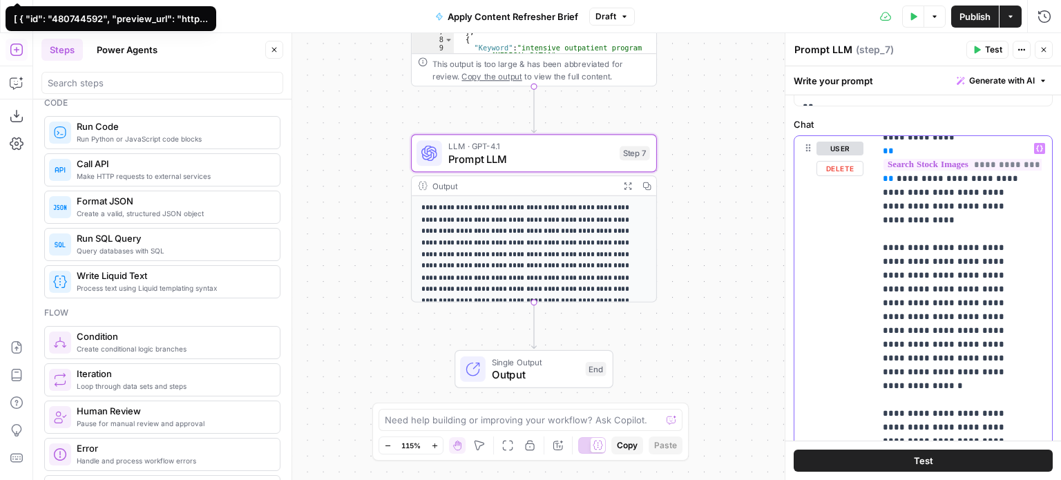
click at [1036, 146] on icon "button" at bounding box center [1039, 148] width 7 height 7
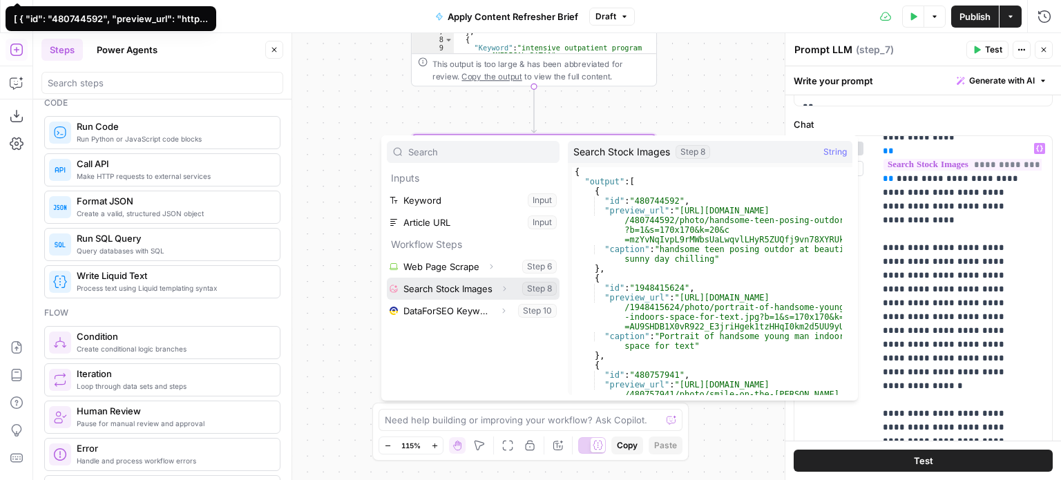
click at [429, 284] on button "Select variable Search Stock Images" at bounding box center [473, 289] width 173 height 22
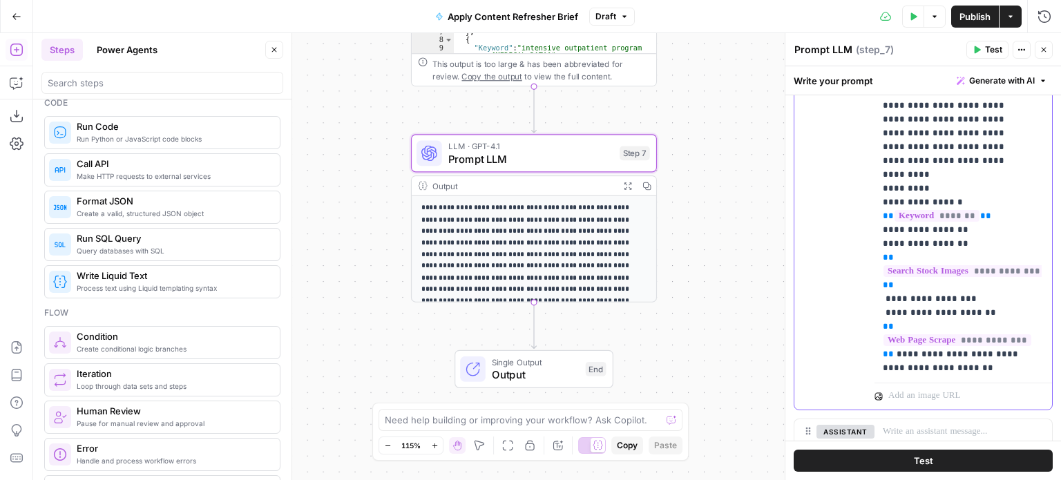
scroll to position [866, 0]
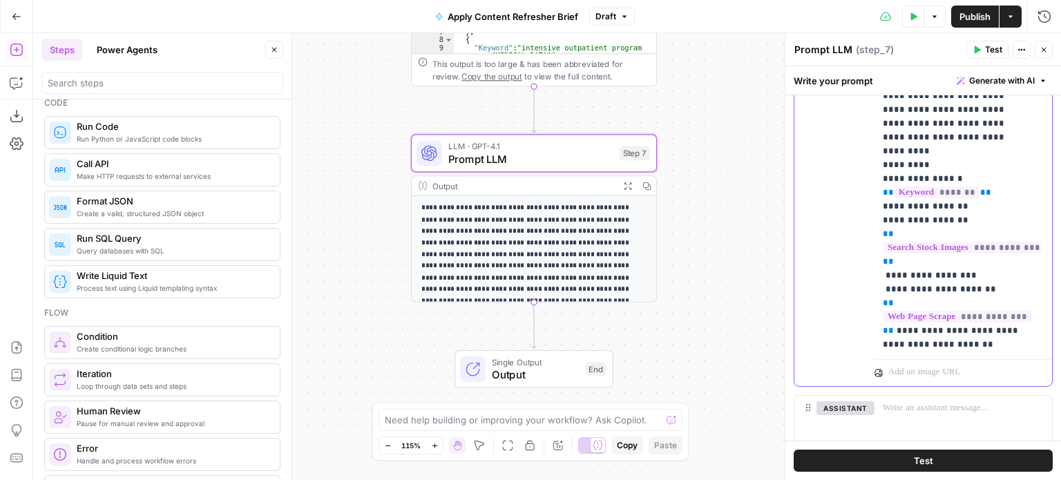
drag, startPoint x: 892, startPoint y: 260, endPoint x: 882, endPoint y: 233, distance: 28.2
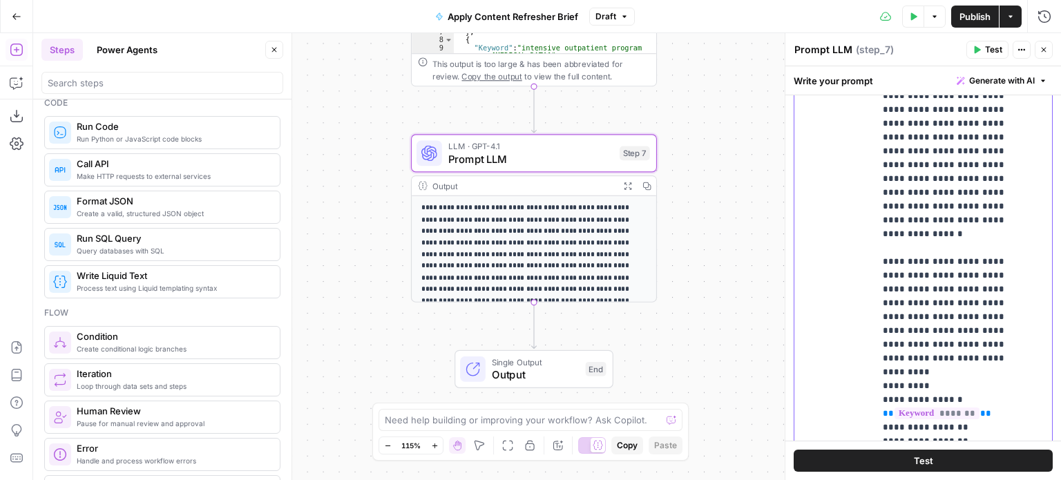
scroll to position [452, 0]
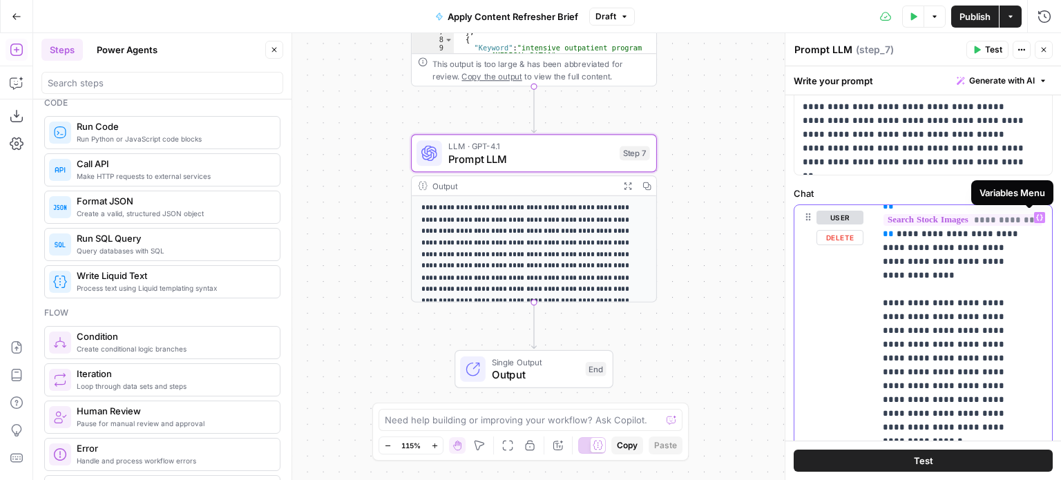
click at [1036, 219] on icon "button" at bounding box center [1039, 218] width 7 height 6
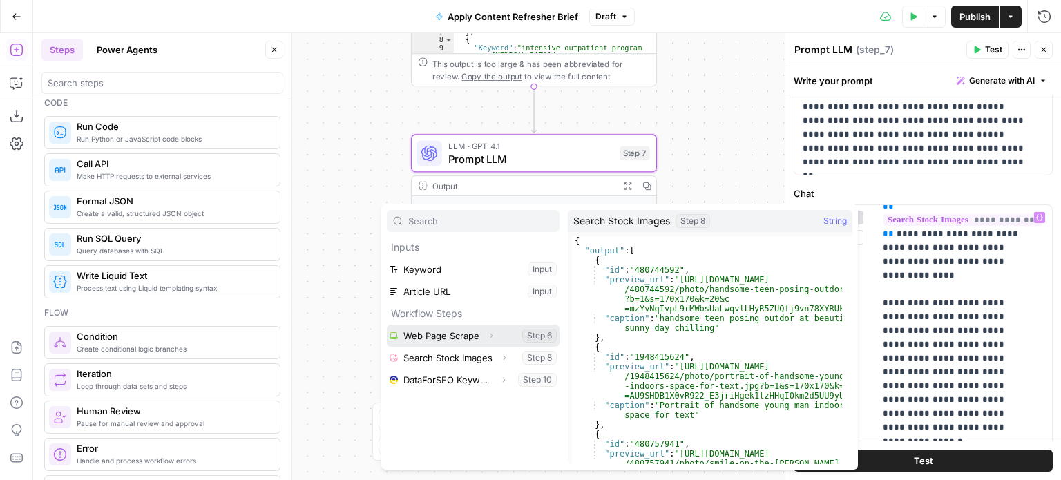
click at [439, 334] on button "Select variable Web Page Scrape" at bounding box center [473, 336] width 173 height 22
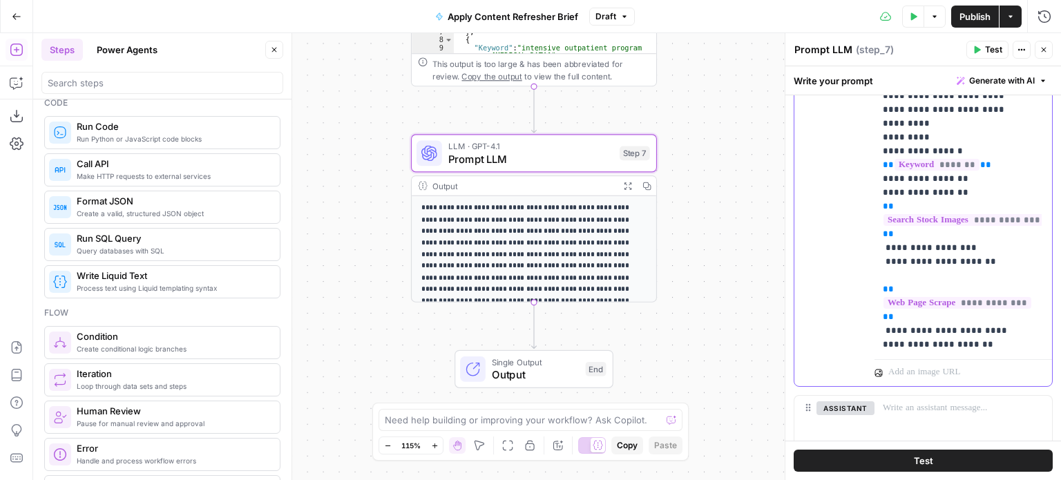
scroll to position [935, 0]
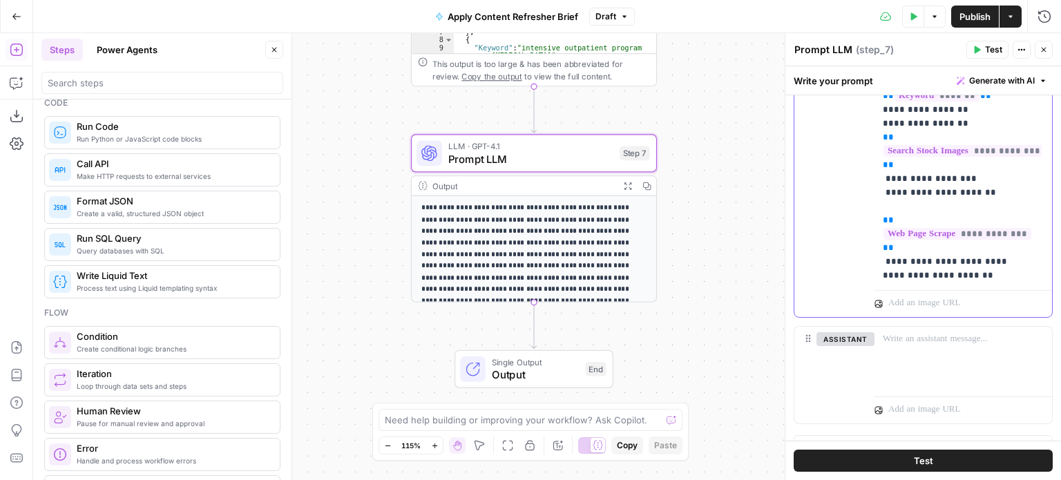
drag, startPoint x: 892, startPoint y: 245, endPoint x: 883, endPoint y: 222, distance: 24.9
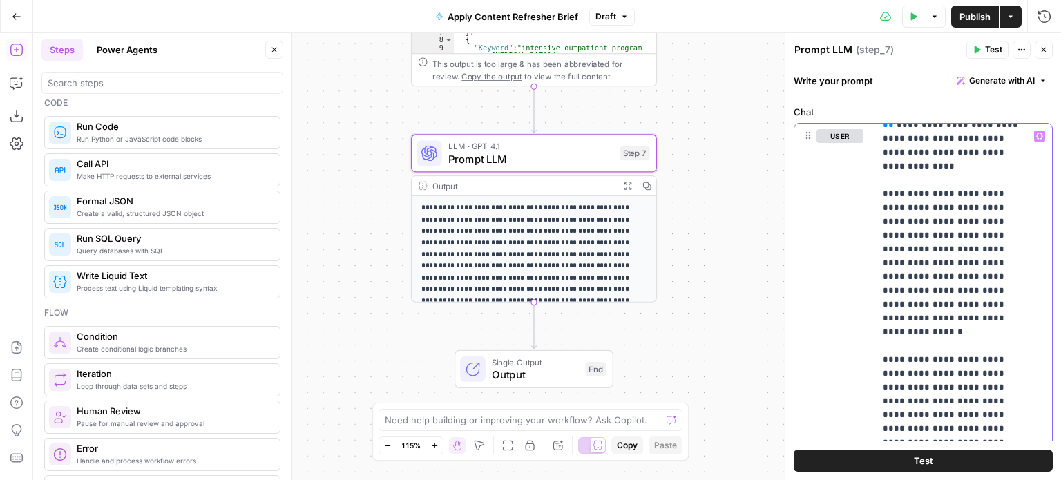
scroll to position [521, 0]
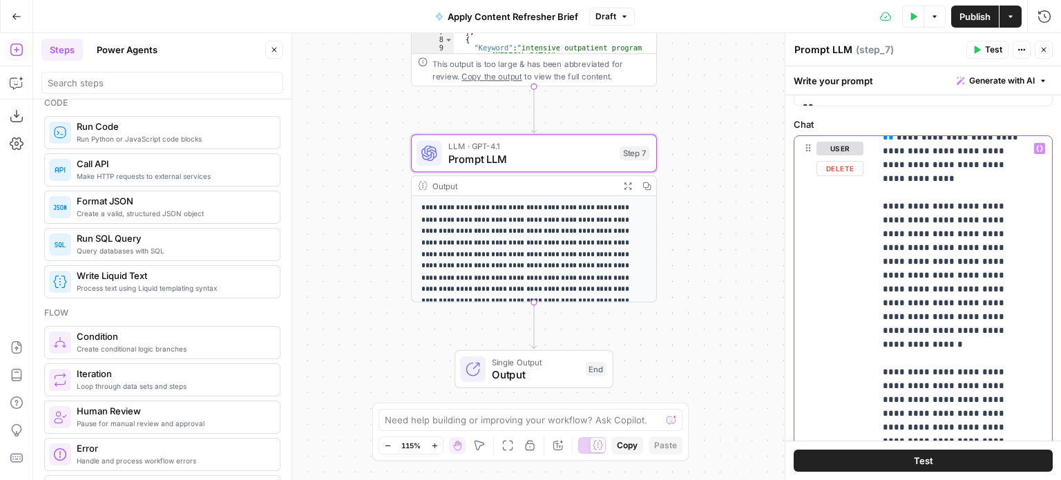
click at [1036, 150] on icon "button" at bounding box center [1039, 149] width 7 height 6
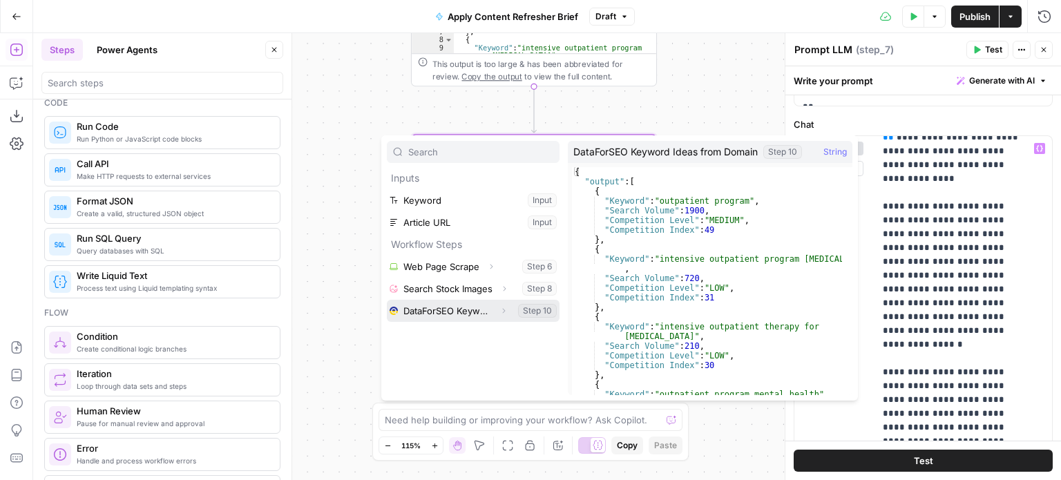
click at [420, 310] on button "Select variable DataForSEO Keyword Ideas from Domain" at bounding box center [473, 311] width 173 height 22
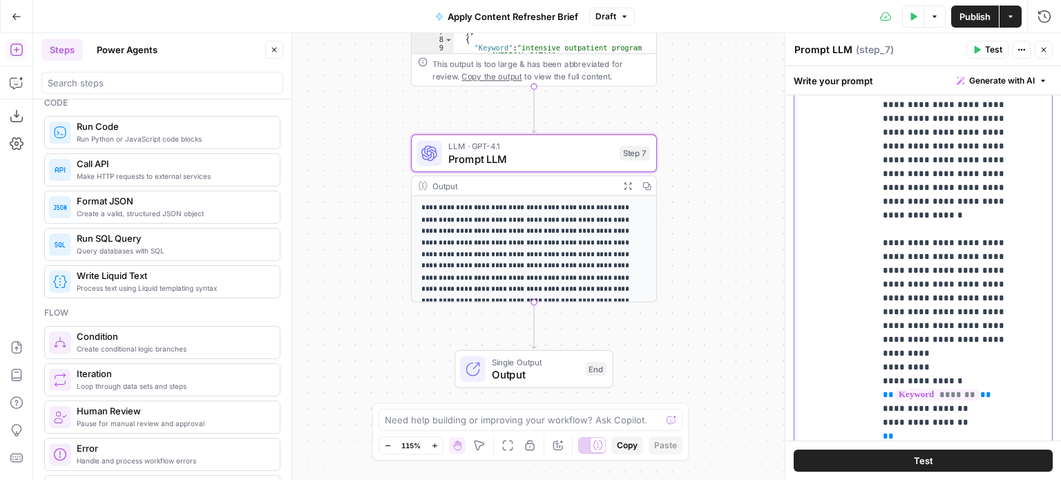
scroll to position [611, 0]
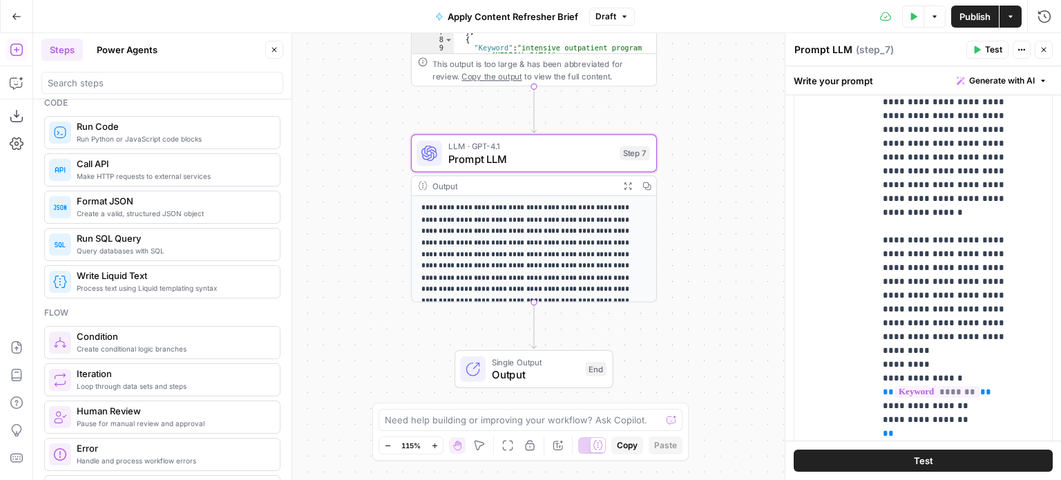
click at [972, 6] on button "Publish" at bounding box center [975, 17] width 48 height 22
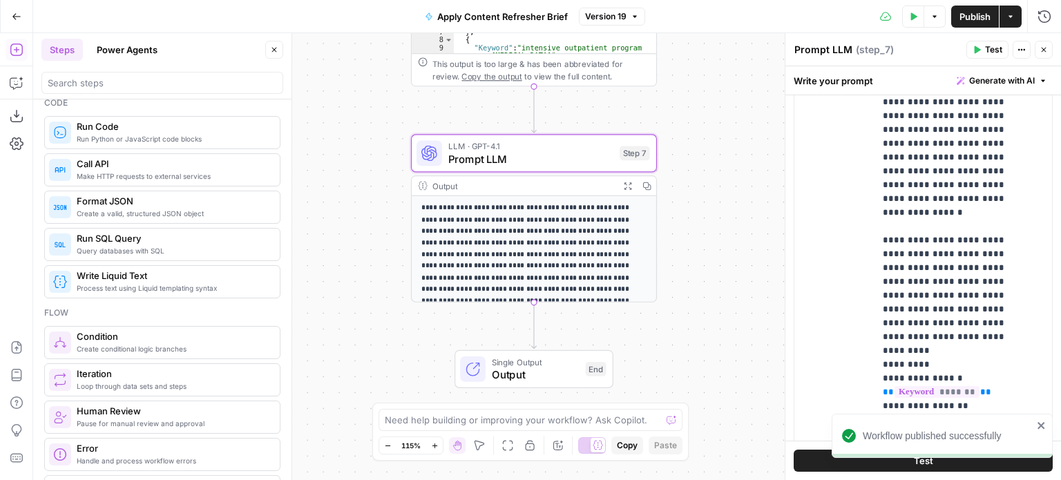
click at [916, 11] on button "Test Data" at bounding box center [913, 17] width 22 height 22
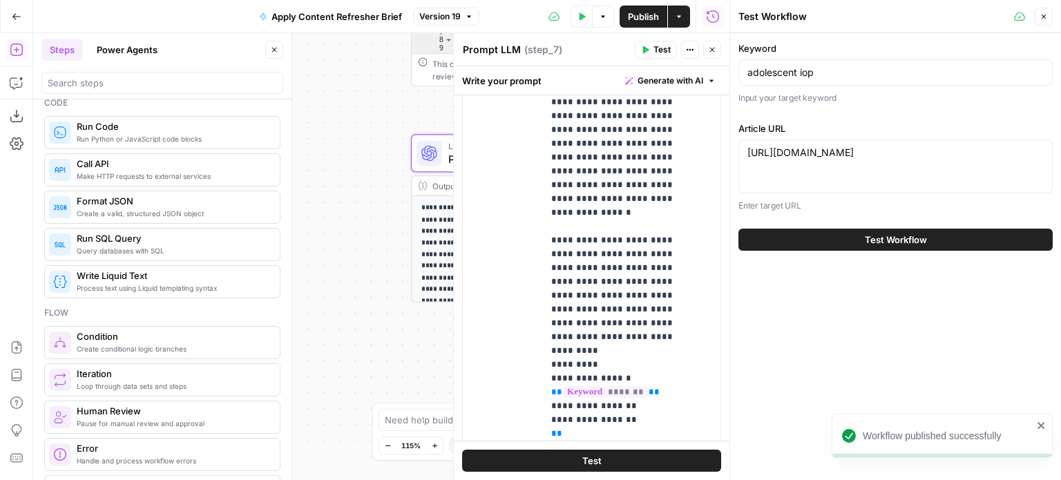
click at [711, 46] on icon "button" at bounding box center [712, 50] width 8 height 8
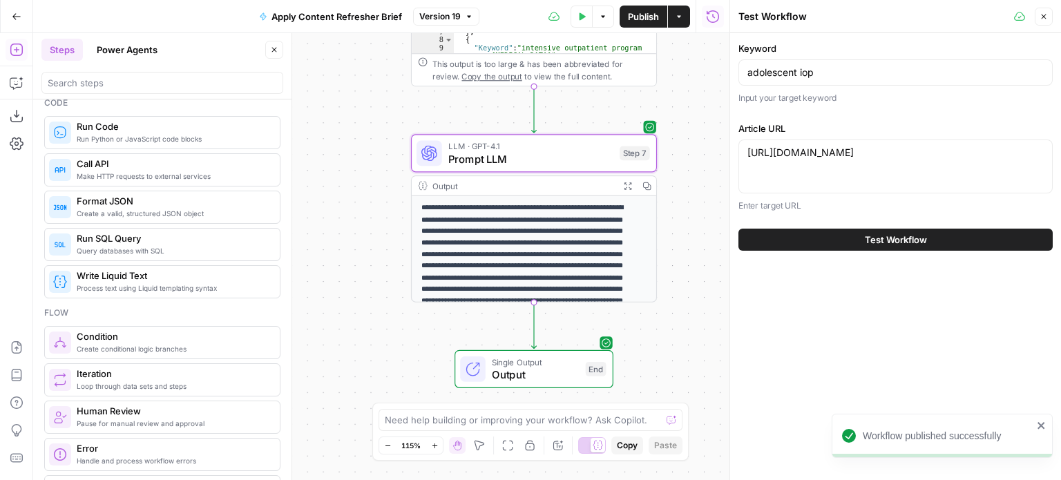
click at [882, 247] on button "Test Workflow" at bounding box center [895, 240] width 314 height 22
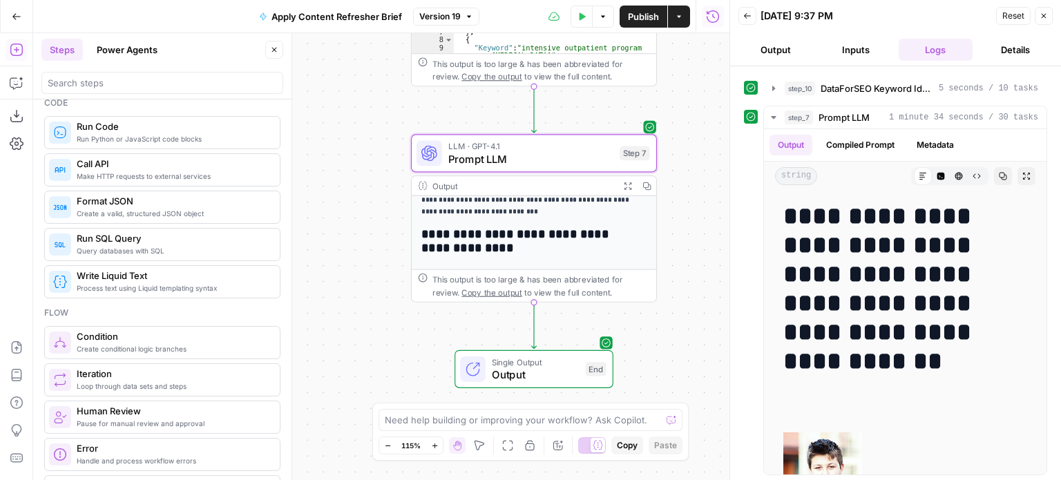
scroll to position [326, 0]
